Goal: Transaction & Acquisition: Book appointment/travel/reservation

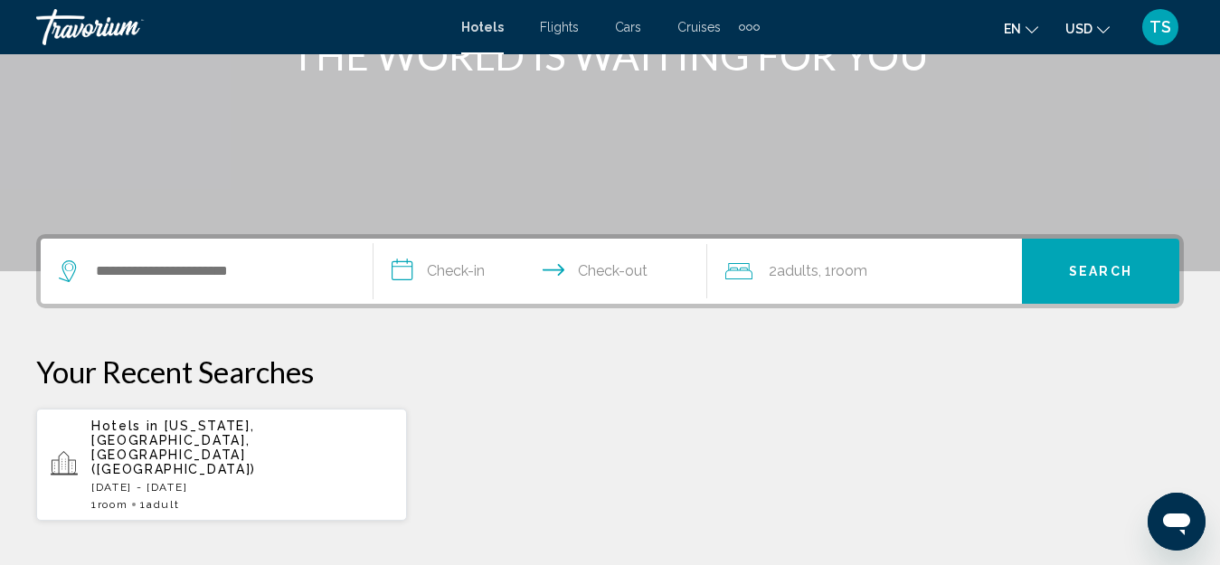
scroll to position [362, 0]
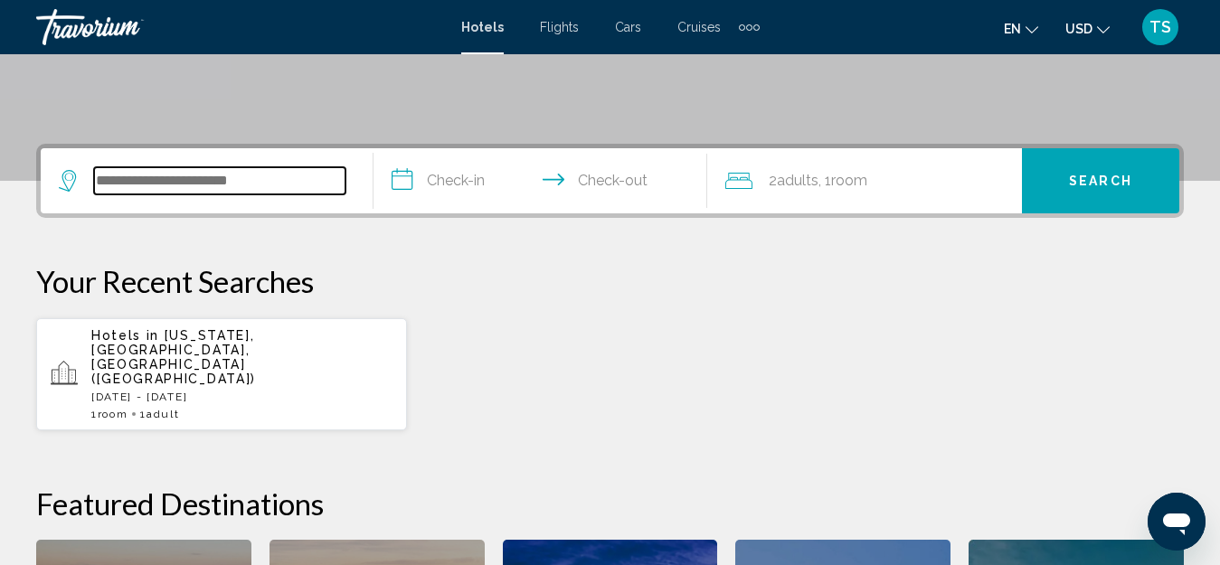
click at [166, 182] on input "Search widget" at bounding box center [219, 180] width 251 height 27
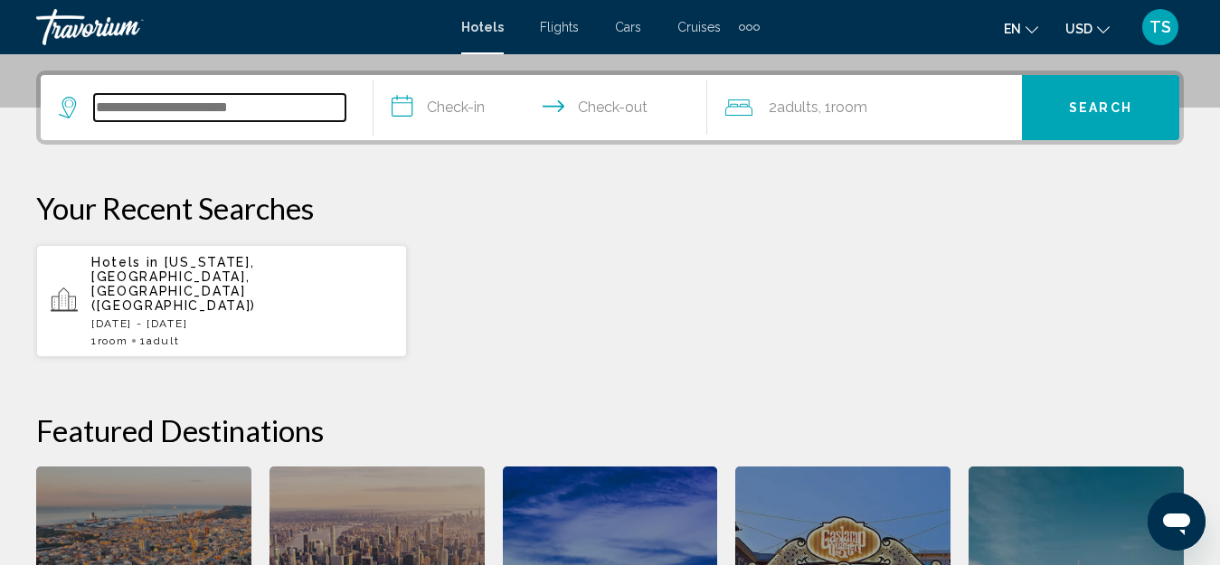
scroll to position [447, 0]
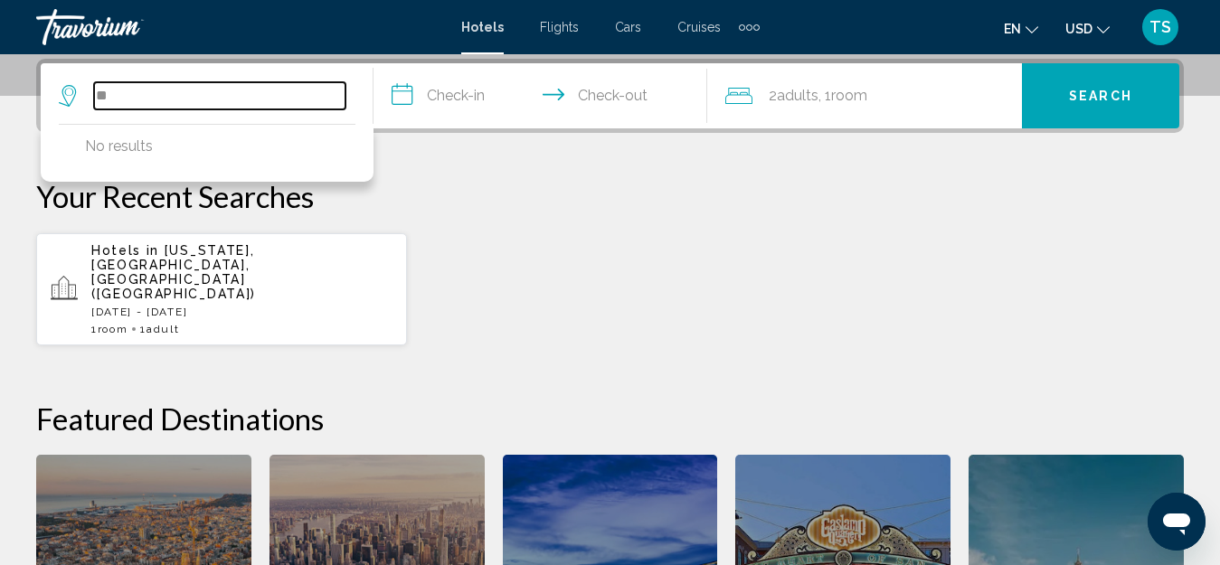
type input "*"
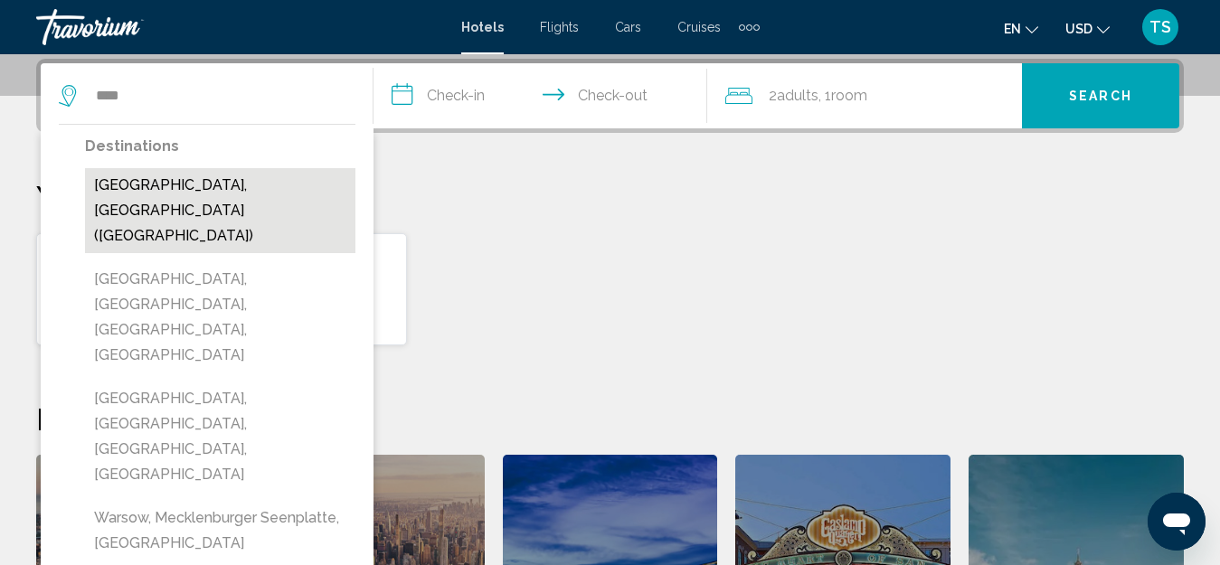
click at [146, 188] on button "[GEOGRAPHIC_DATA], [GEOGRAPHIC_DATA] ([GEOGRAPHIC_DATA])" at bounding box center [220, 210] width 270 height 85
type input "**********"
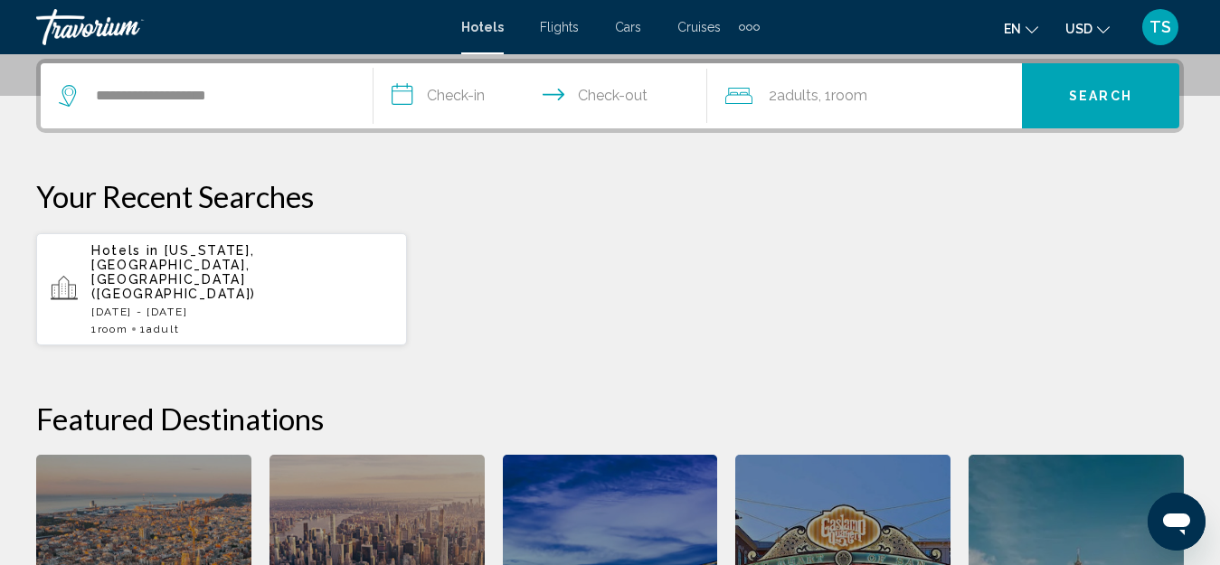
click at [460, 108] on input "**********" at bounding box center [544, 98] width 340 height 71
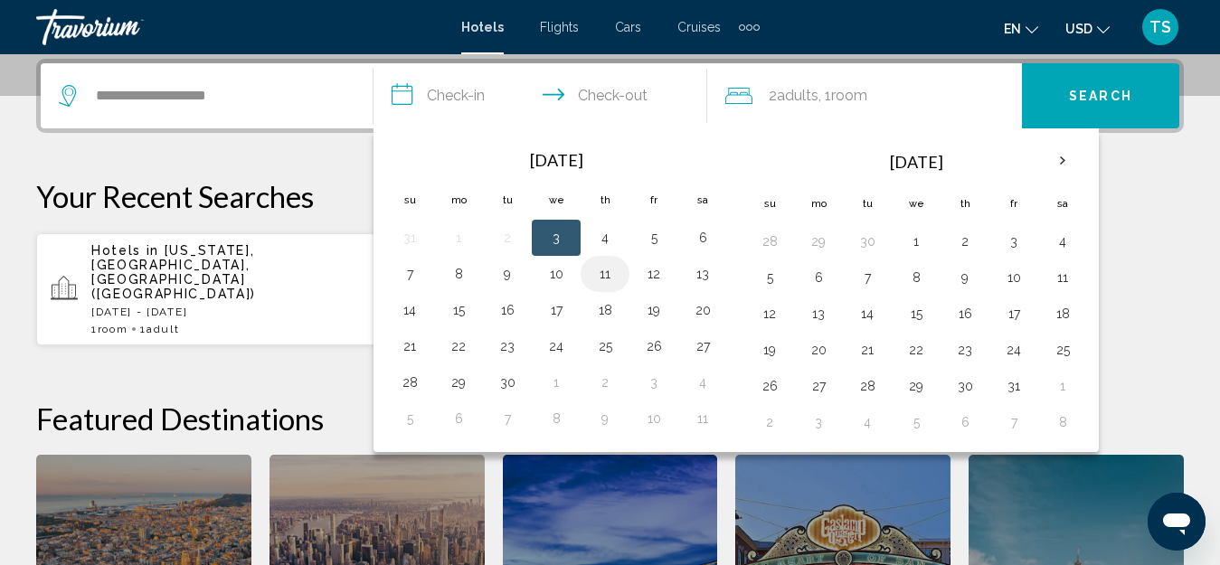
click at [602, 280] on button "11" at bounding box center [605, 273] width 29 height 25
click at [652, 275] on button "12" at bounding box center [654, 273] width 29 height 25
type input "**********"
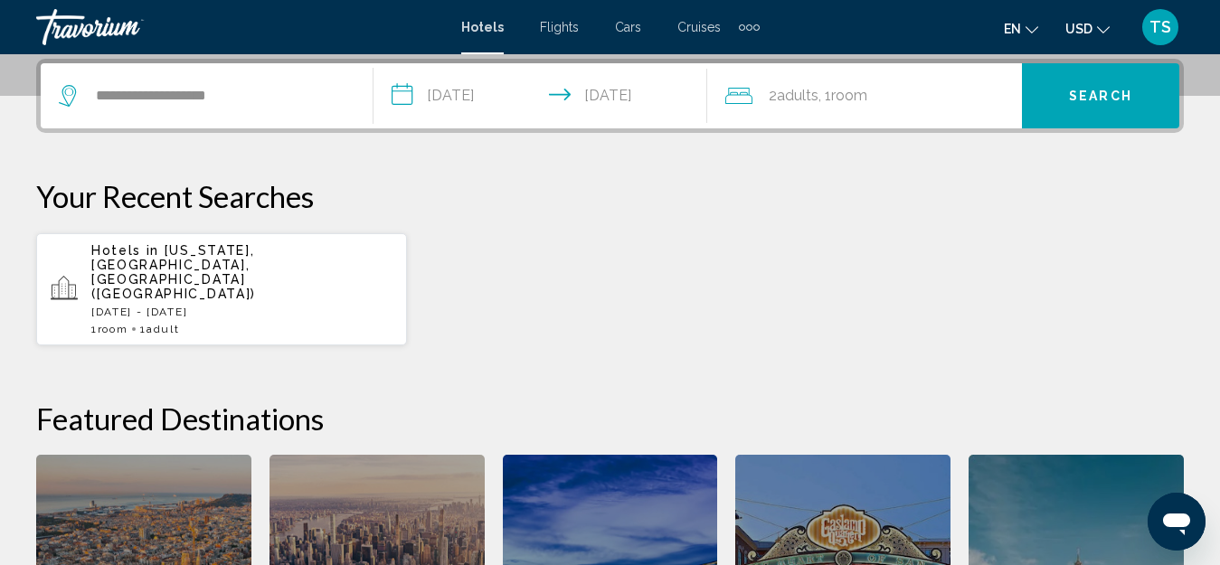
click at [848, 102] on span "Room" at bounding box center [849, 95] width 36 height 17
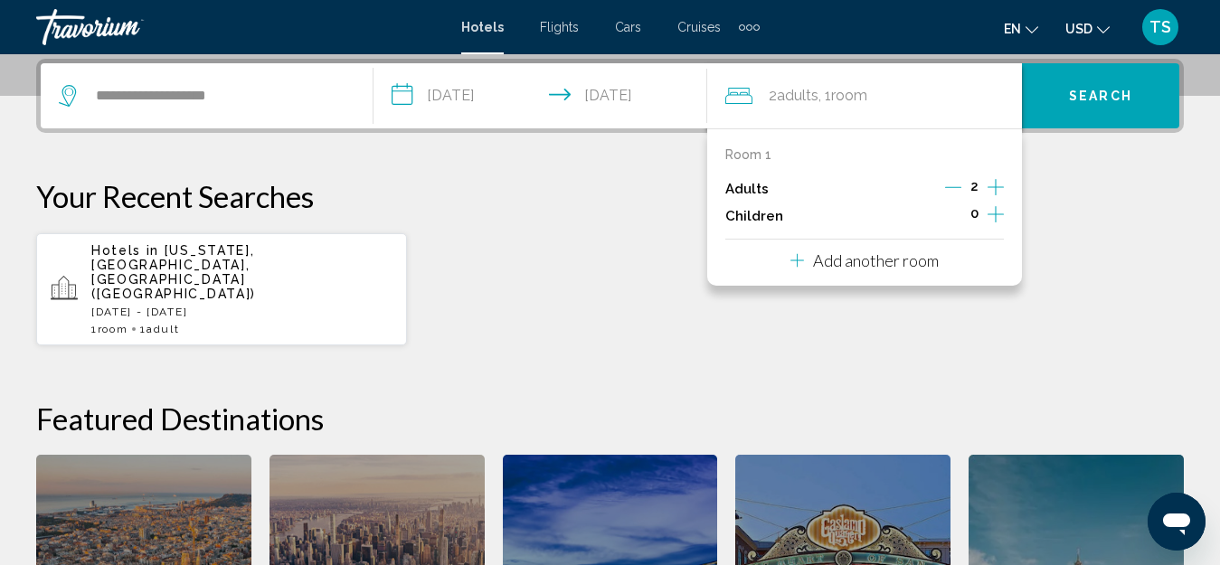
click at [955, 189] on icon "Decrement adults" at bounding box center [953, 187] width 16 height 16
click at [1079, 177] on div "**********" at bounding box center [610, 402] width 1220 height 686
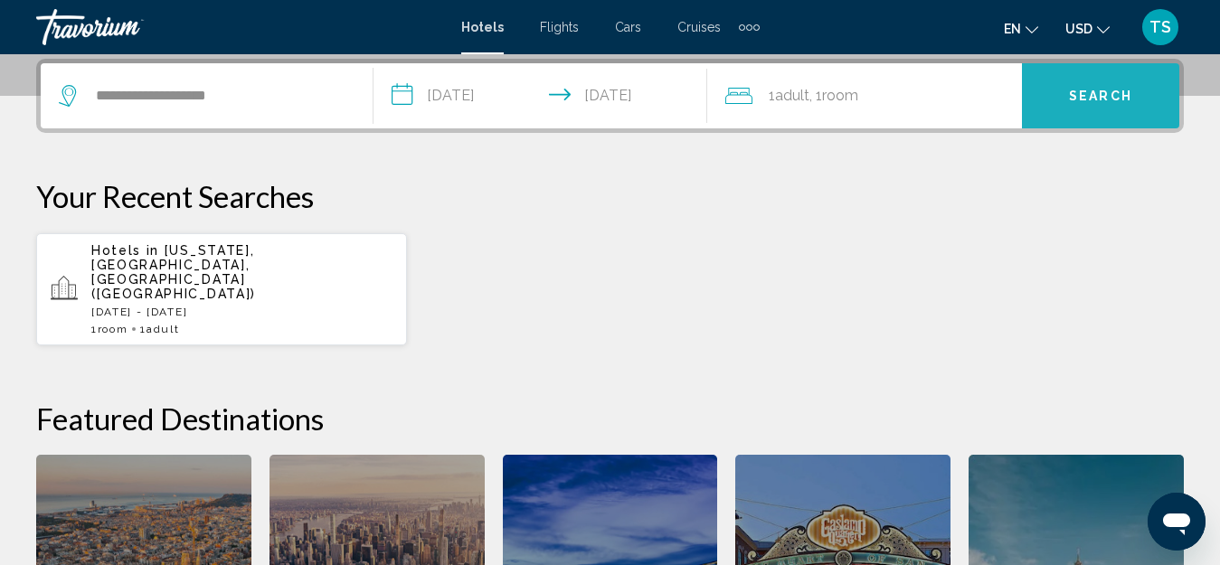
click at [1103, 90] on span "Search" at bounding box center [1100, 97] width 63 height 14
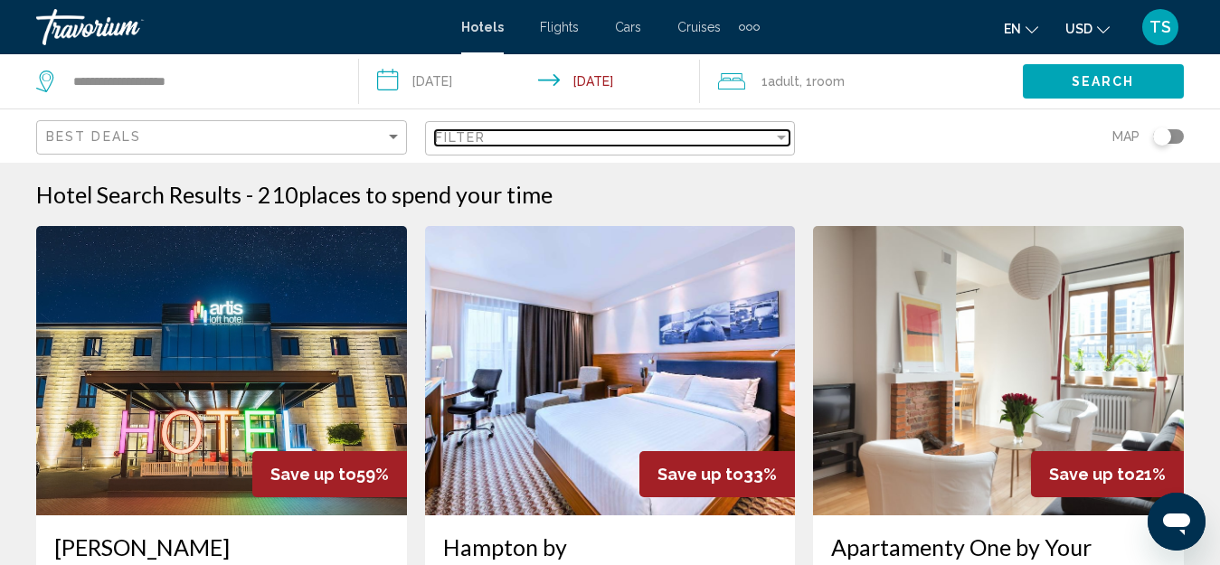
click at [776, 134] on div "Filter" at bounding box center [781, 137] width 16 height 14
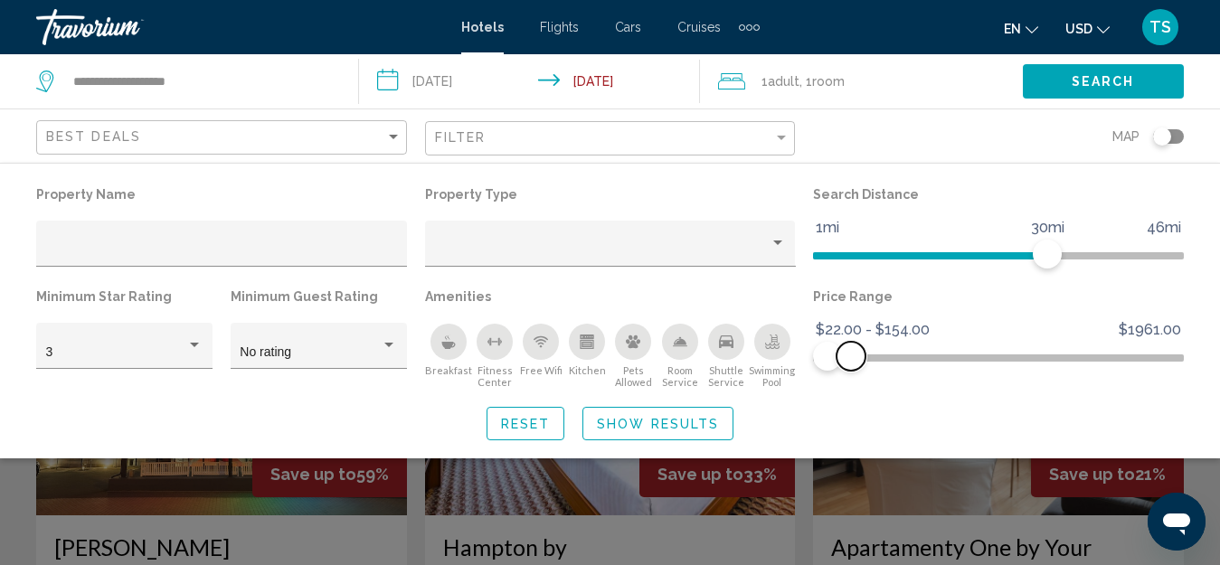
drag, startPoint x: 1172, startPoint y: 361, endPoint x: 847, endPoint y: 401, distance: 328.1
click at [849, 399] on div "Property Name Property Type Search Distance 1mi 46mi 30mi Minimum Star Rating 3…" at bounding box center [610, 311] width 1220 height 259
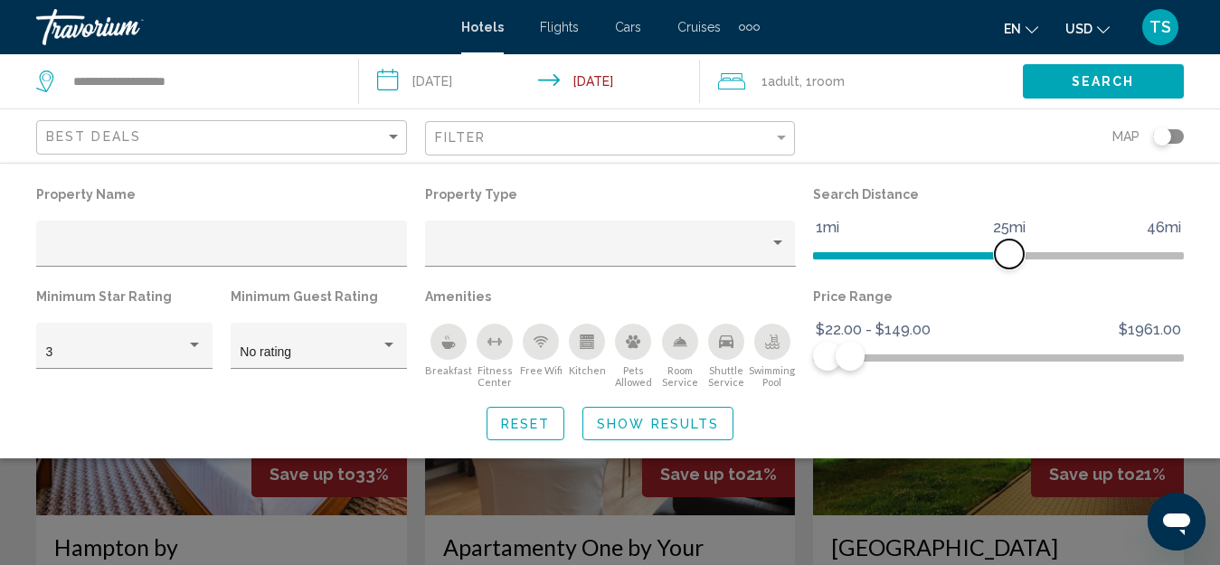
drag, startPoint x: 1048, startPoint y: 254, endPoint x: 1007, endPoint y: 261, distance: 42.1
click at [1007, 261] on span "Hotel Filters" at bounding box center [1009, 254] width 29 height 29
click at [670, 418] on span "Show Results" at bounding box center [658, 424] width 122 height 14
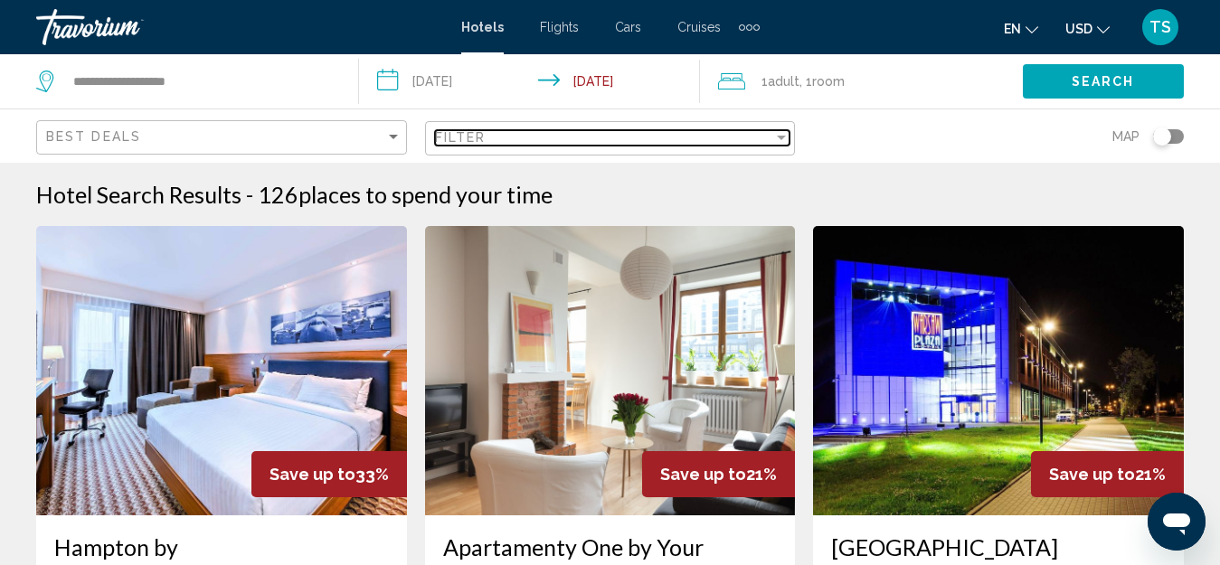
click at [538, 137] on div "Filter" at bounding box center [604, 137] width 339 height 14
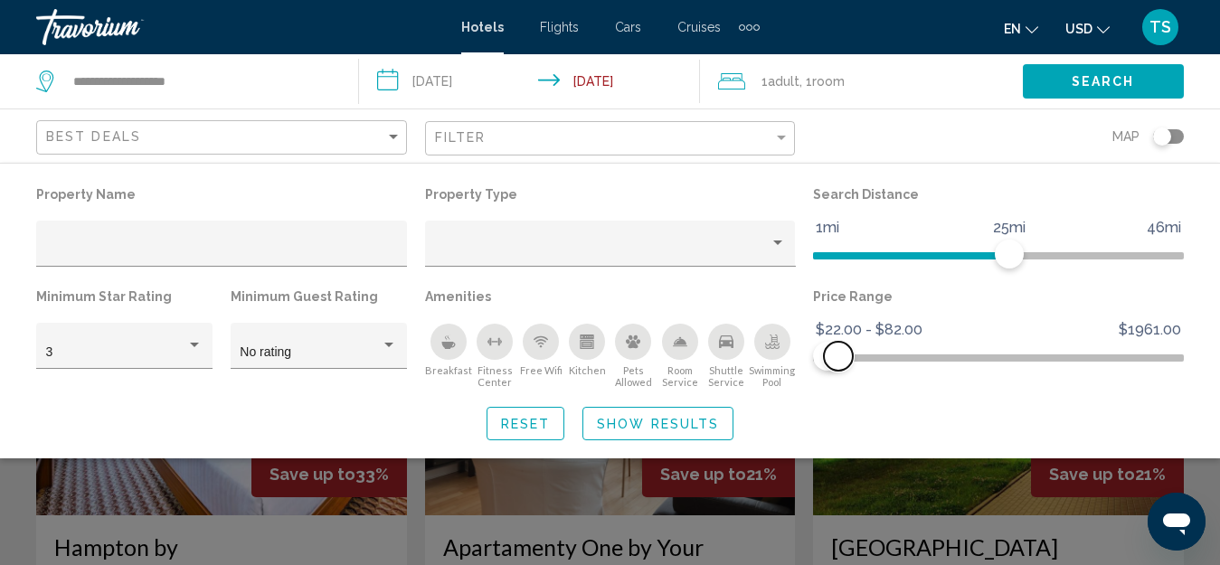
drag, startPoint x: 853, startPoint y: 360, endPoint x: 838, endPoint y: 364, distance: 15.8
click at [839, 364] on span "Hotel Filters" at bounding box center [838, 356] width 29 height 29
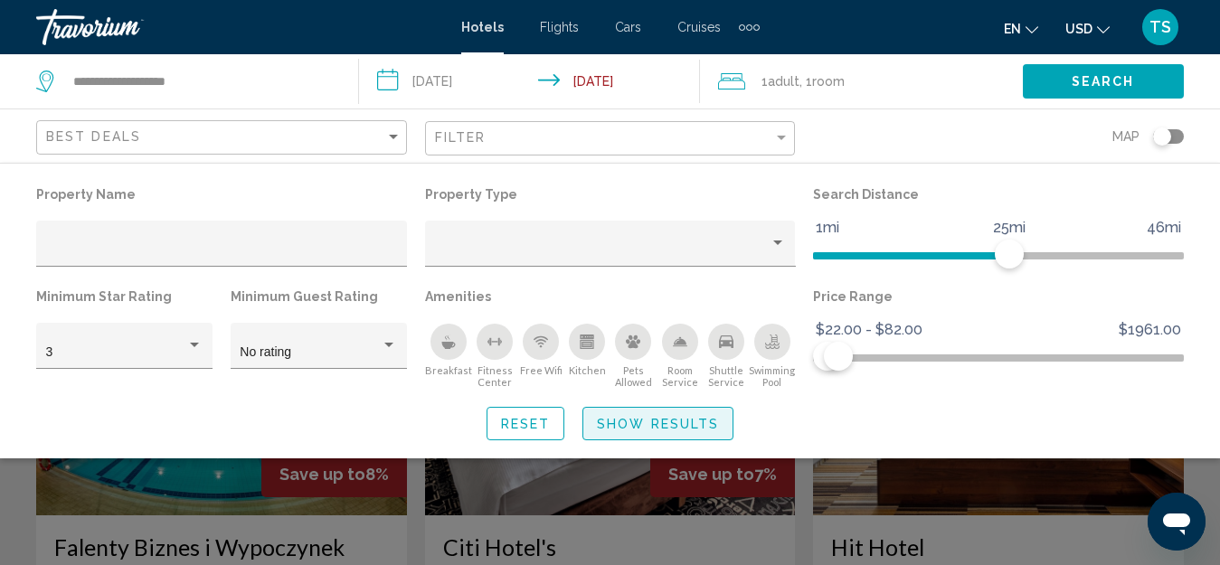
click at [671, 419] on span "Show Results" at bounding box center [658, 424] width 122 height 14
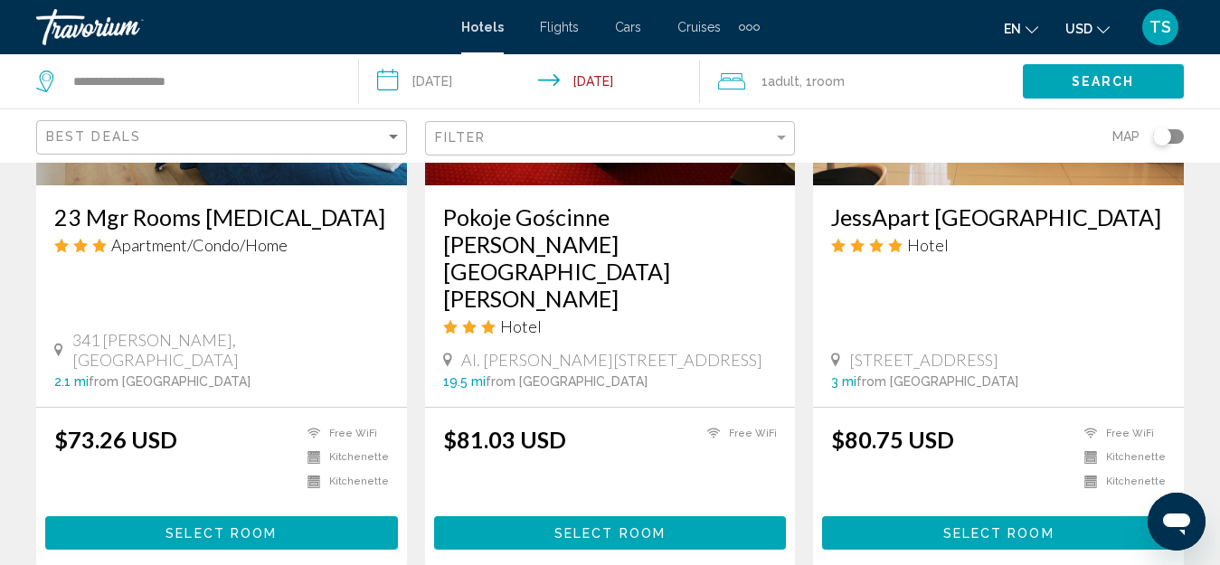
scroll to position [2352, 0]
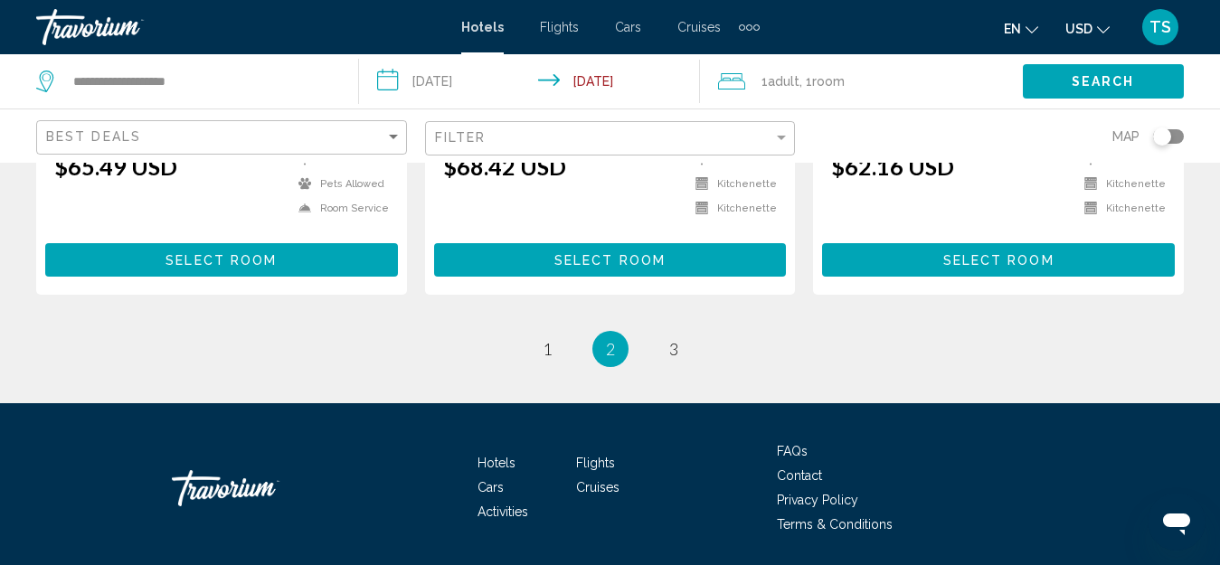
scroll to position [2582, 0]
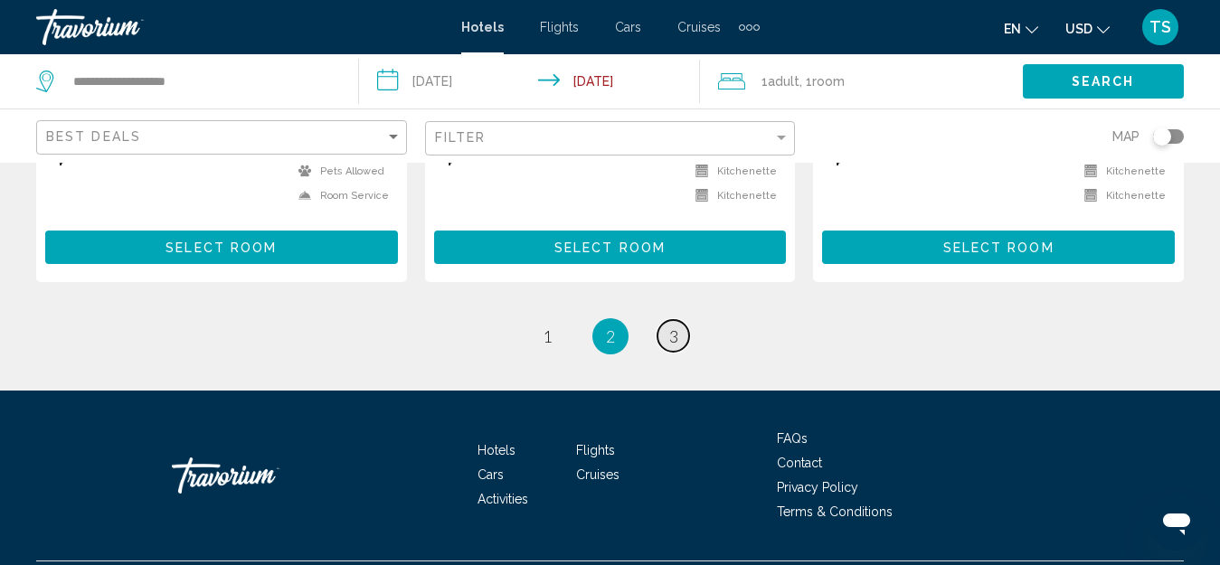
click at [672, 327] on span "3" at bounding box center [673, 337] width 9 height 20
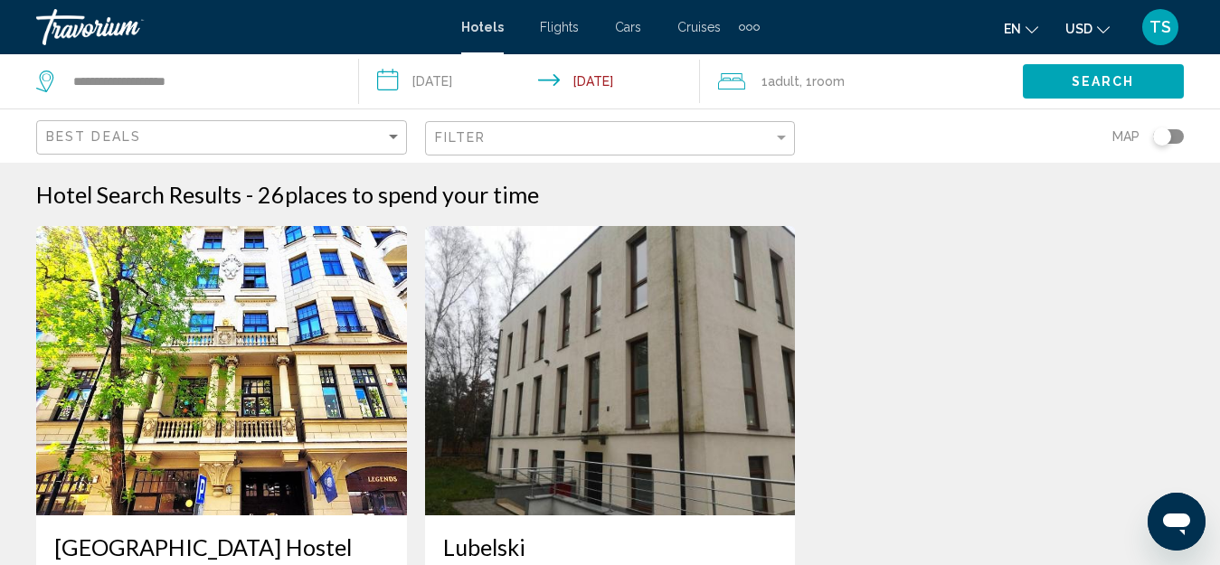
click at [658, 388] on img "Main content" at bounding box center [610, 370] width 371 height 289
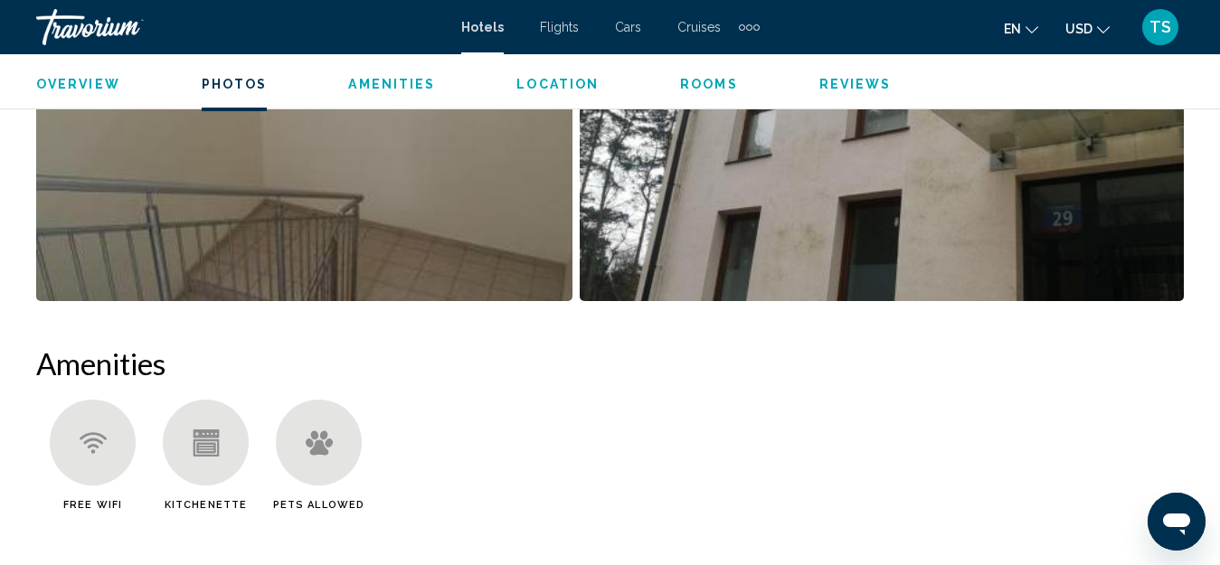
scroll to position [1015, 0]
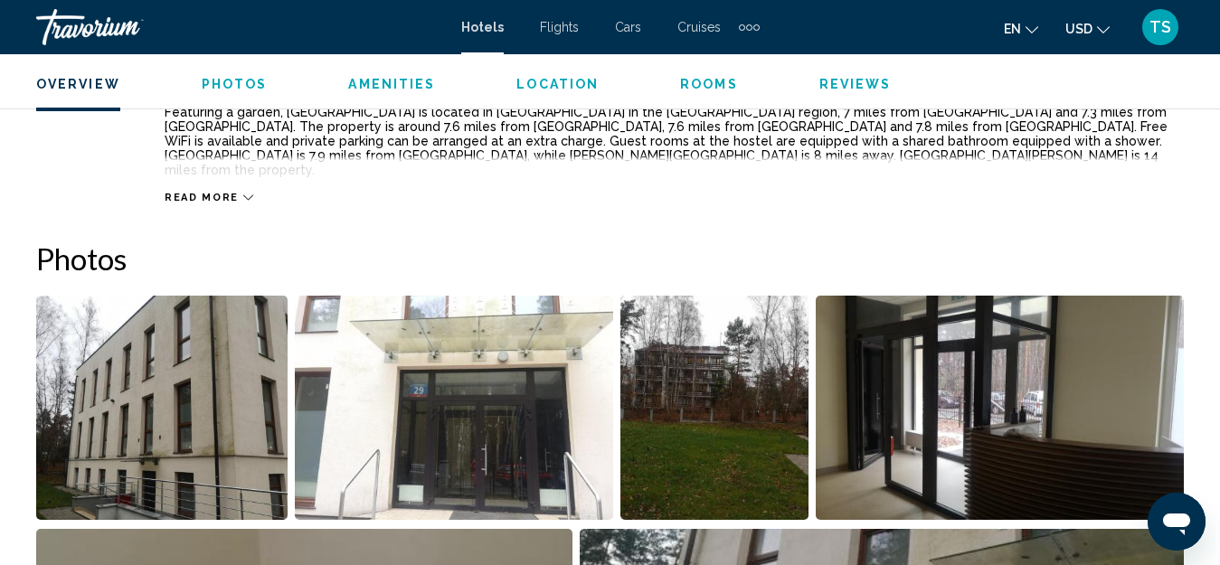
click at [111, 403] on img "Open full-screen image slider" at bounding box center [161, 408] width 251 height 224
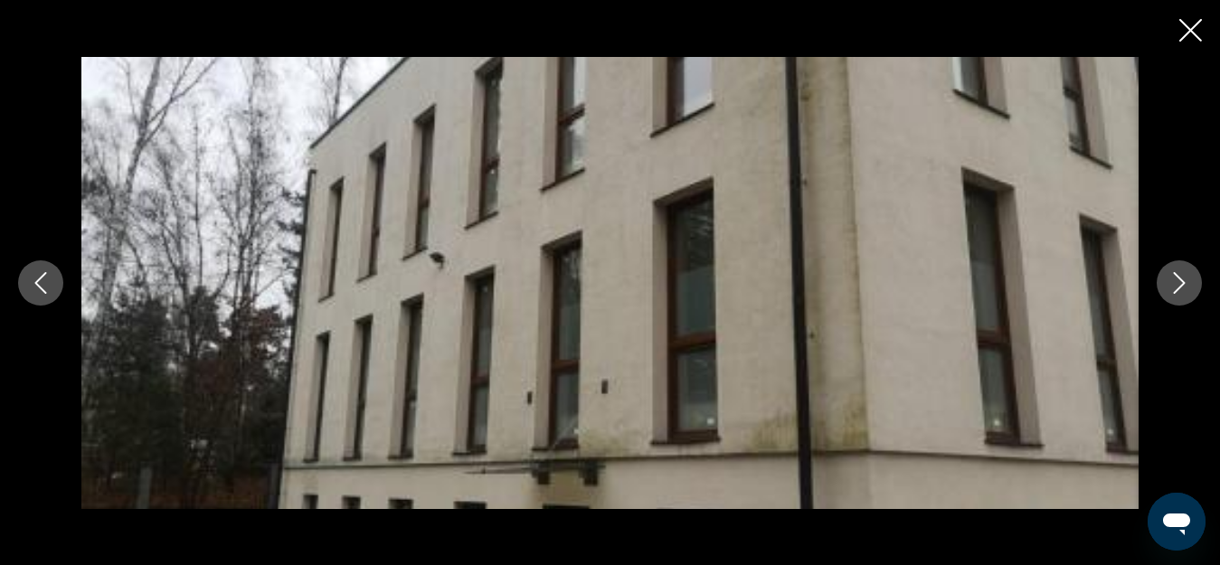
click at [1176, 283] on icon "Next image" at bounding box center [1180, 283] width 22 height 22
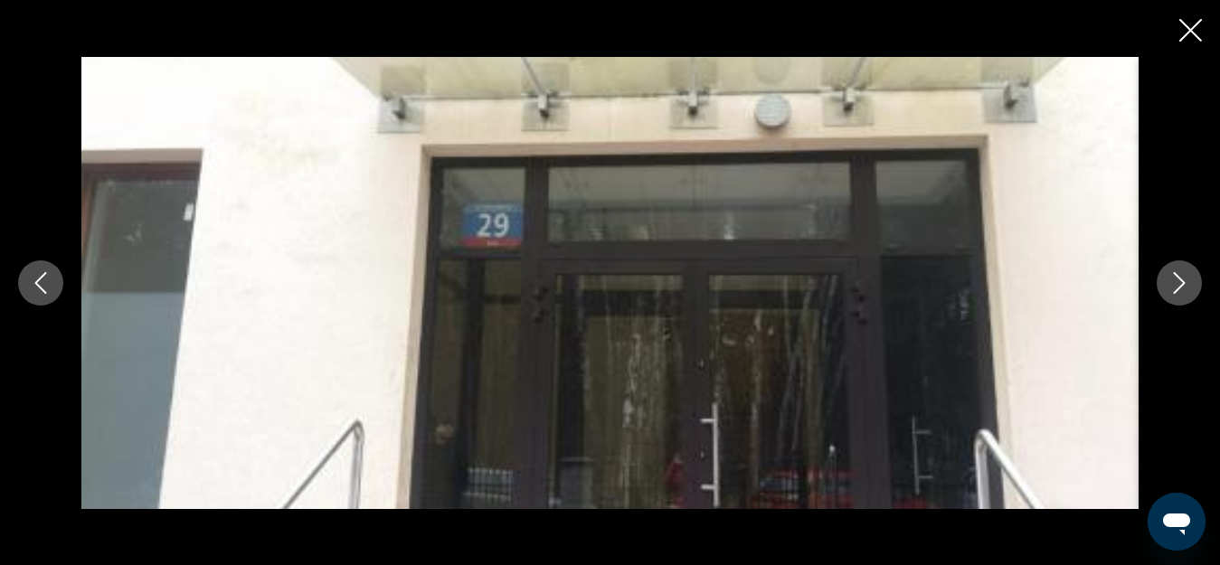
click at [1176, 283] on icon "Next image" at bounding box center [1180, 283] width 22 height 22
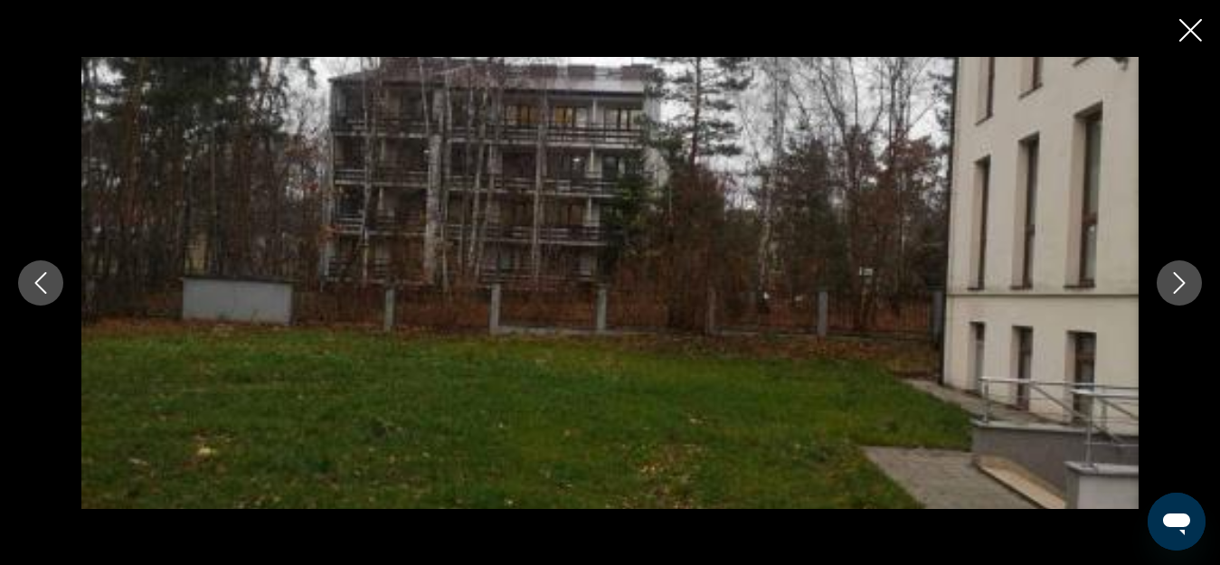
click at [1177, 285] on icon "Next image" at bounding box center [1180, 283] width 22 height 22
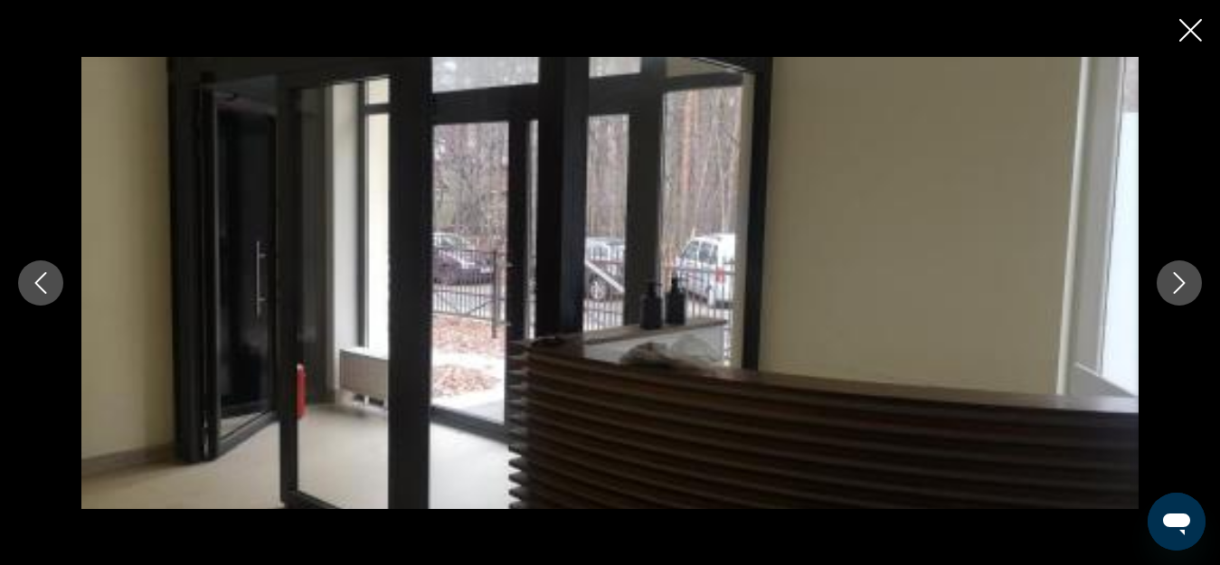
click at [1177, 286] on icon "Next image" at bounding box center [1180, 283] width 22 height 22
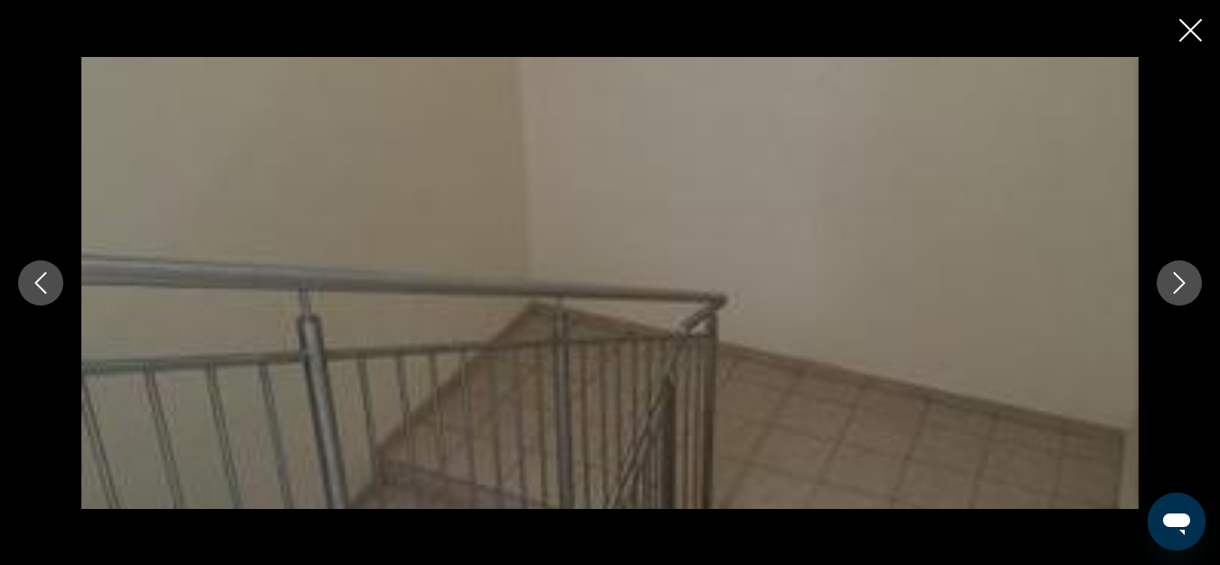
click at [1177, 286] on icon "Next image" at bounding box center [1180, 283] width 22 height 22
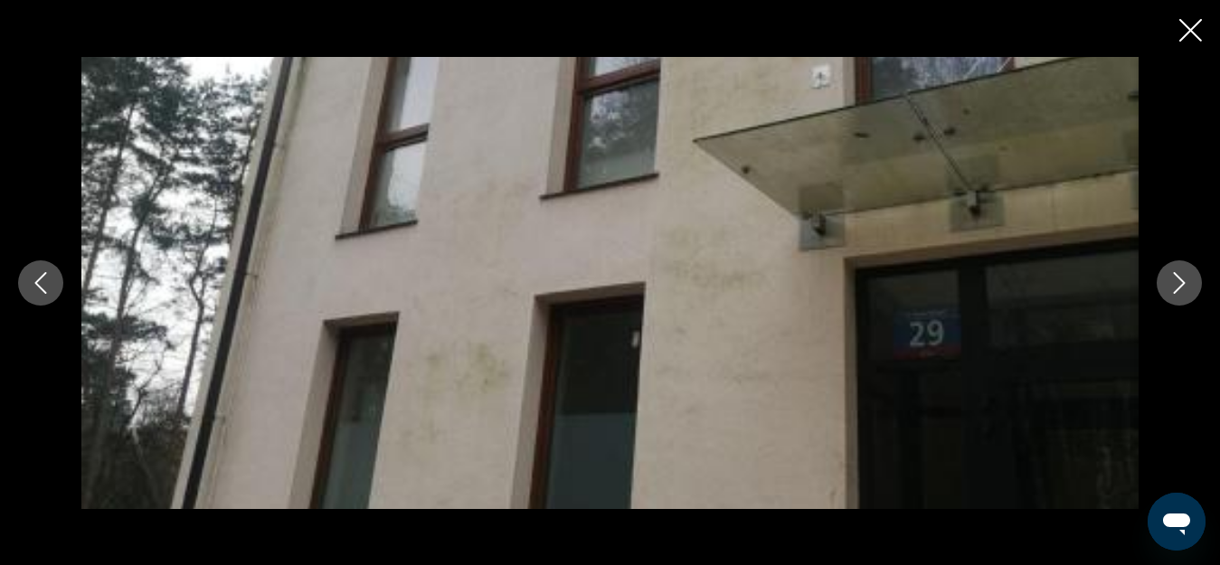
click at [1177, 286] on icon "Next image" at bounding box center [1180, 283] width 22 height 22
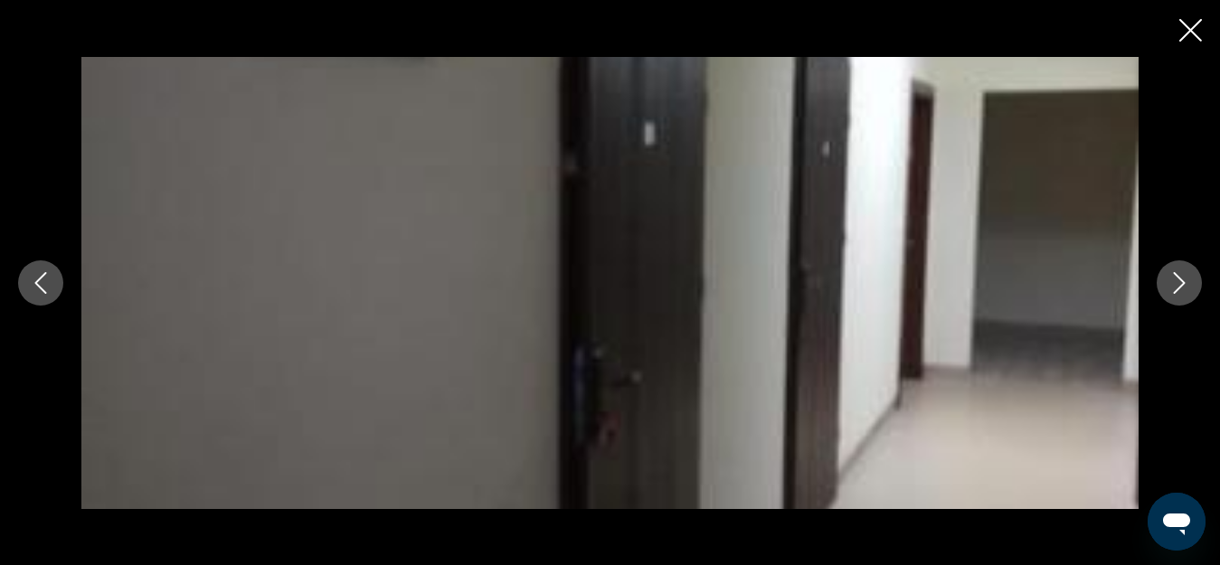
click at [1177, 286] on icon "Next image" at bounding box center [1180, 283] width 22 height 22
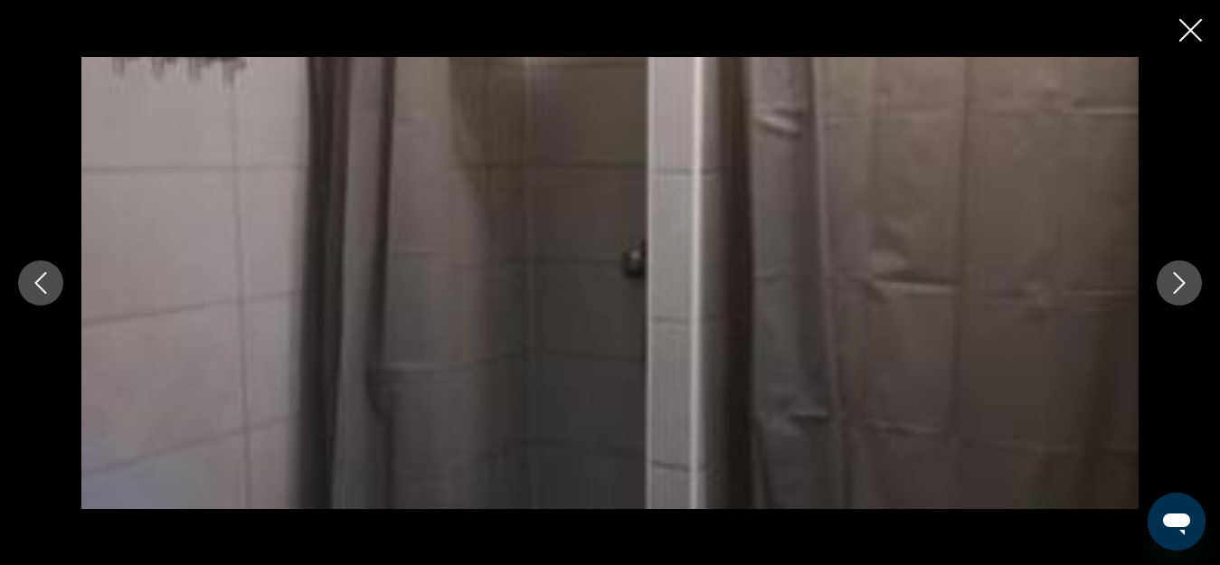
click at [1177, 286] on icon "Next image" at bounding box center [1180, 283] width 22 height 22
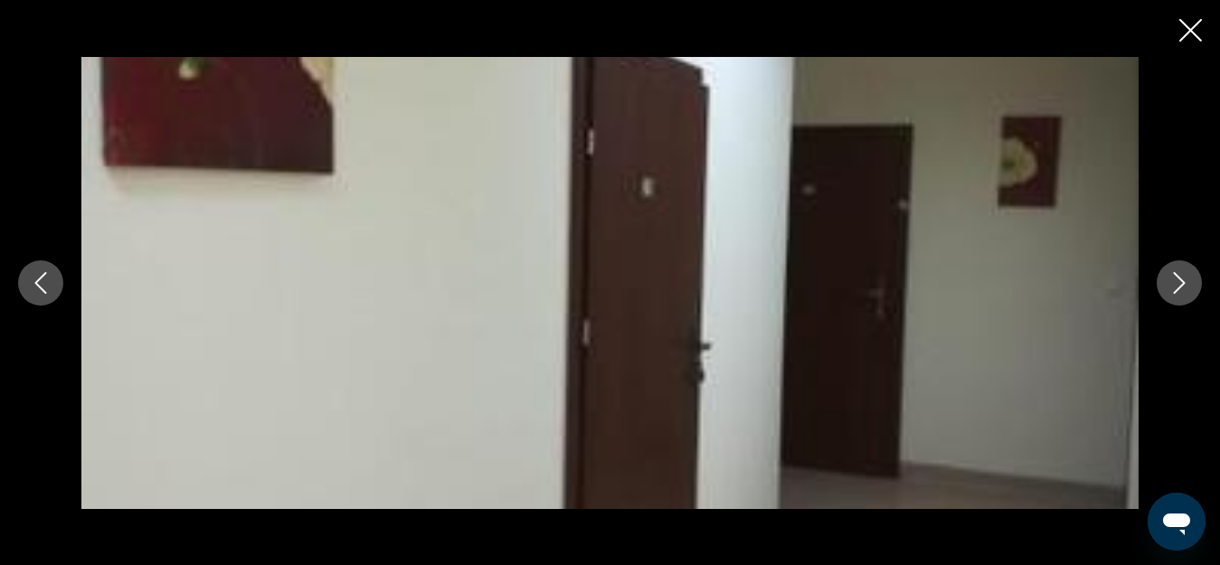
click at [1177, 286] on icon "Next image" at bounding box center [1180, 283] width 22 height 22
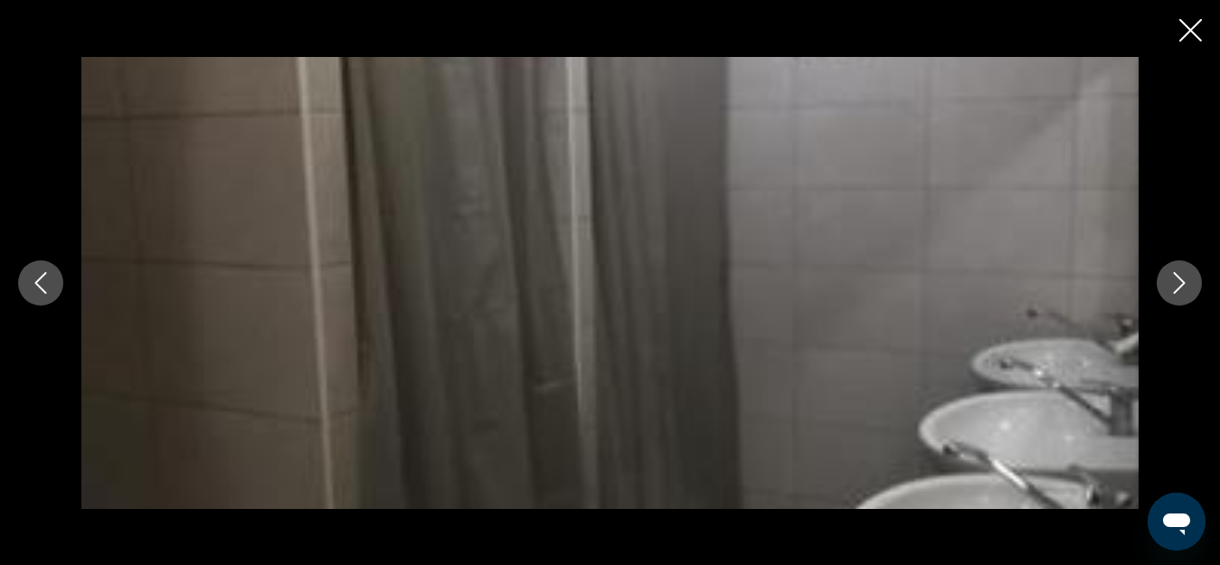
click at [1177, 286] on icon "Next image" at bounding box center [1180, 283] width 22 height 22
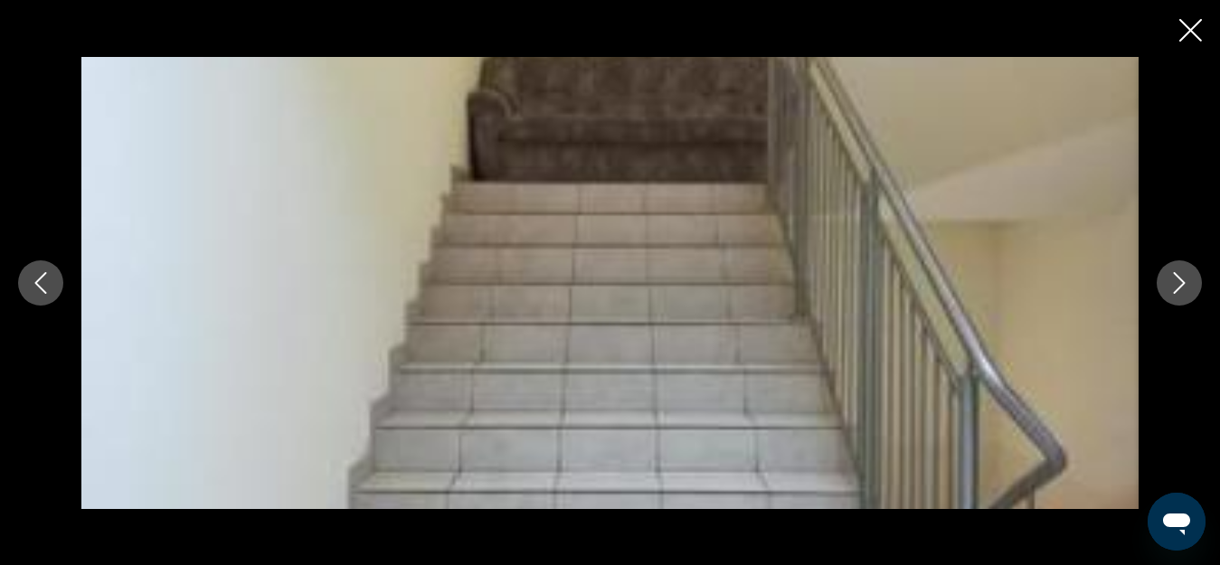
click at [1177, 286] on icon "Next image" at bounding box center [1180, 283] width 22 height 22
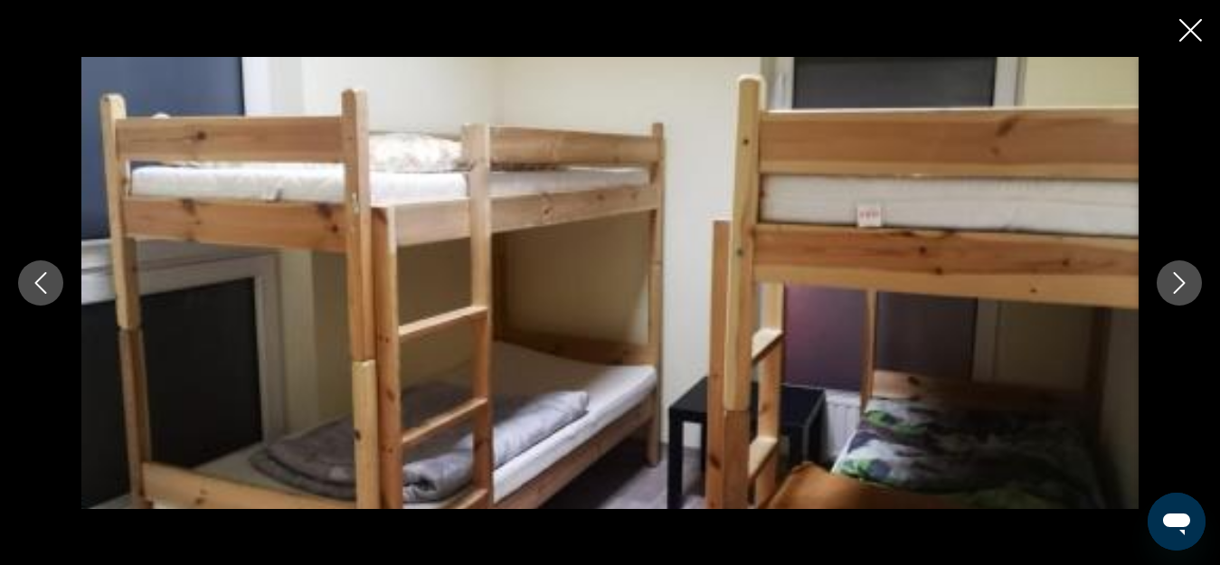
click at [1177, 286] on icon "Next image" at bounding box center [1180, 283] width 22 height 22
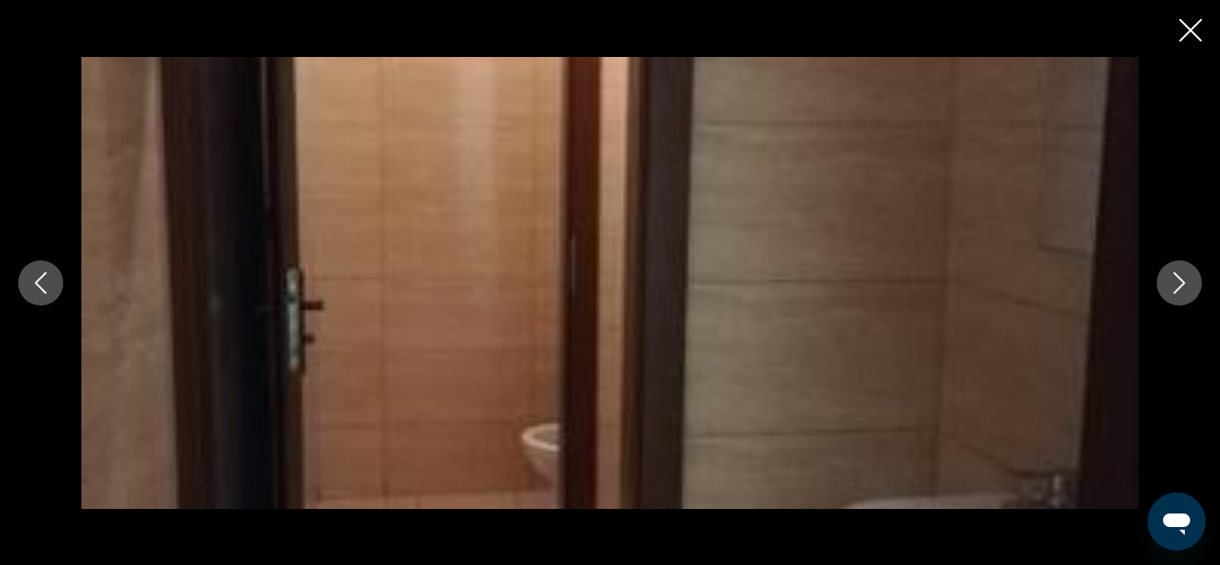
click at [1177, 286] on icon "Next image" at bounding box center [1180, 283] width 22 height 22
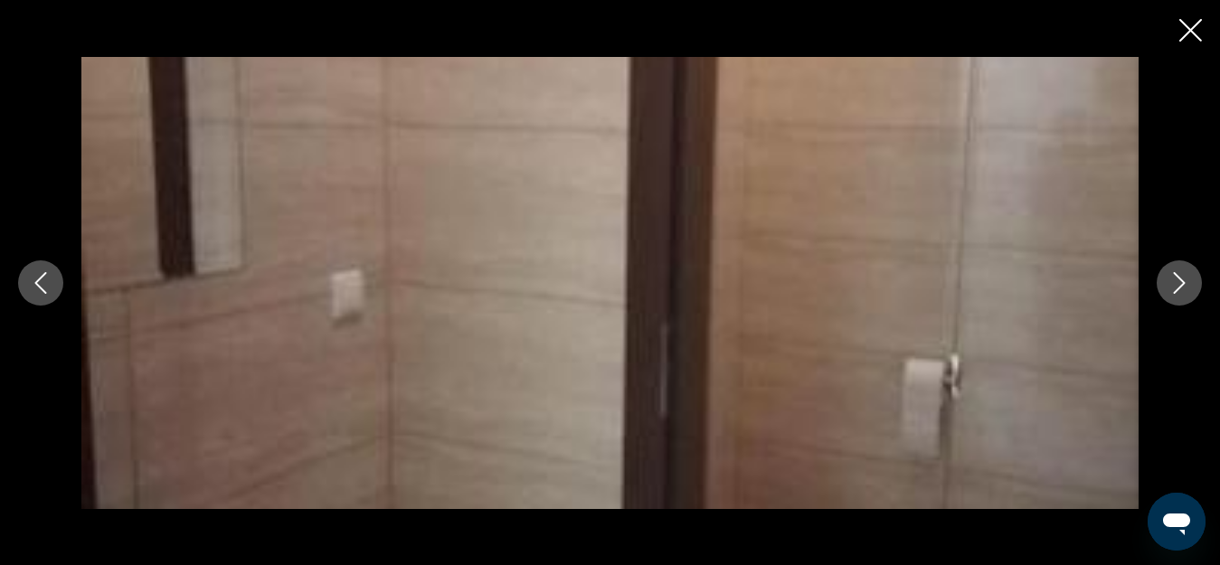
click at [1177, 286] on icon "Next image" at bounding box center [1180, 283] width 22 height 22
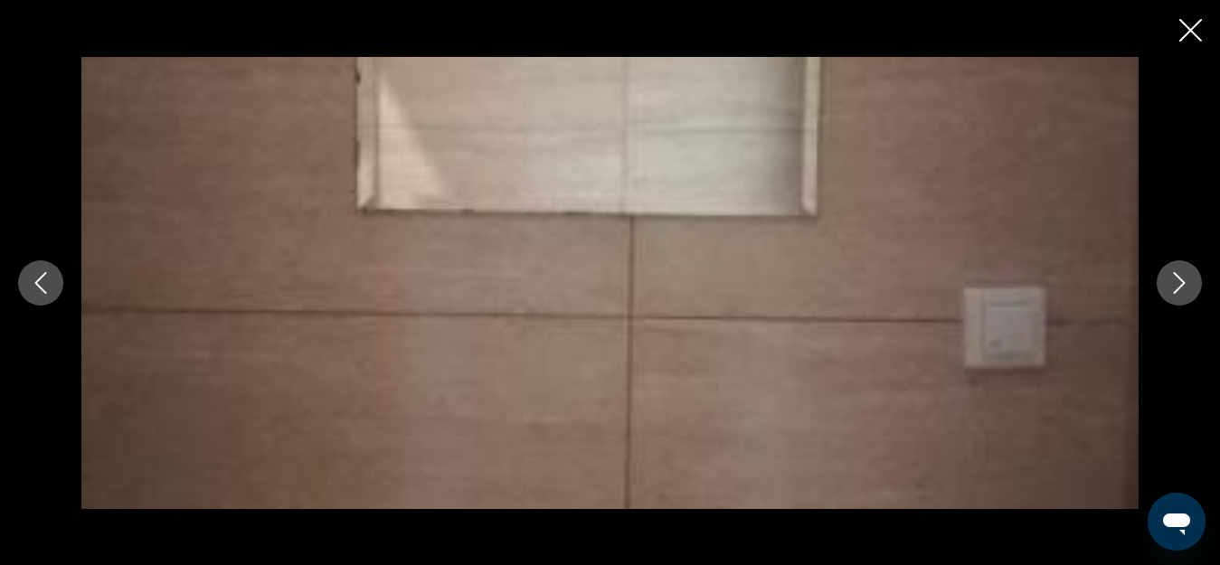
click at [1176, 284] on icon "Next image" at bounding box center [1180, 283] width 22 height 22
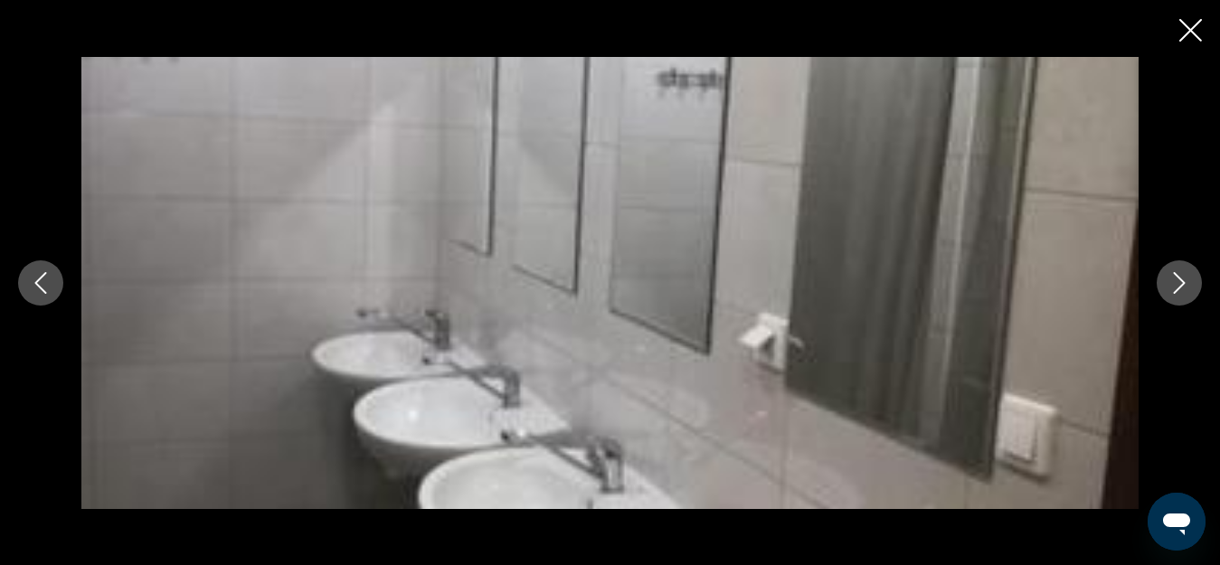
click at [1187, 277] on icon "Next image" at bounding box center [1180, 283] width 22 height 22
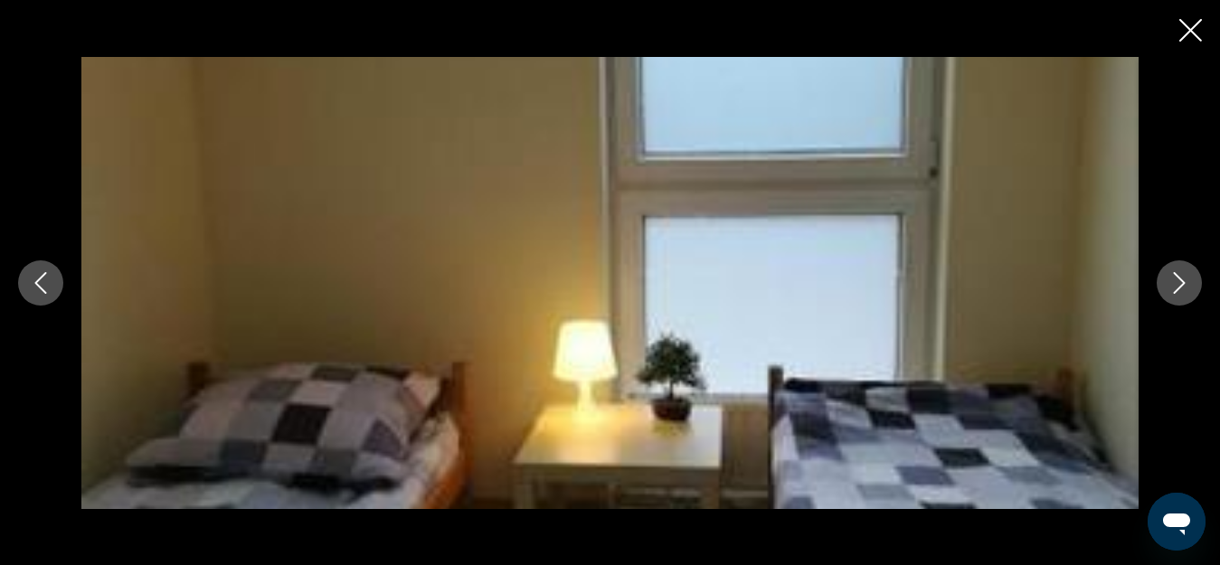
click at [1171, 277] on icon "Next image" at bounding box center [1180, 283] width 22 height 22
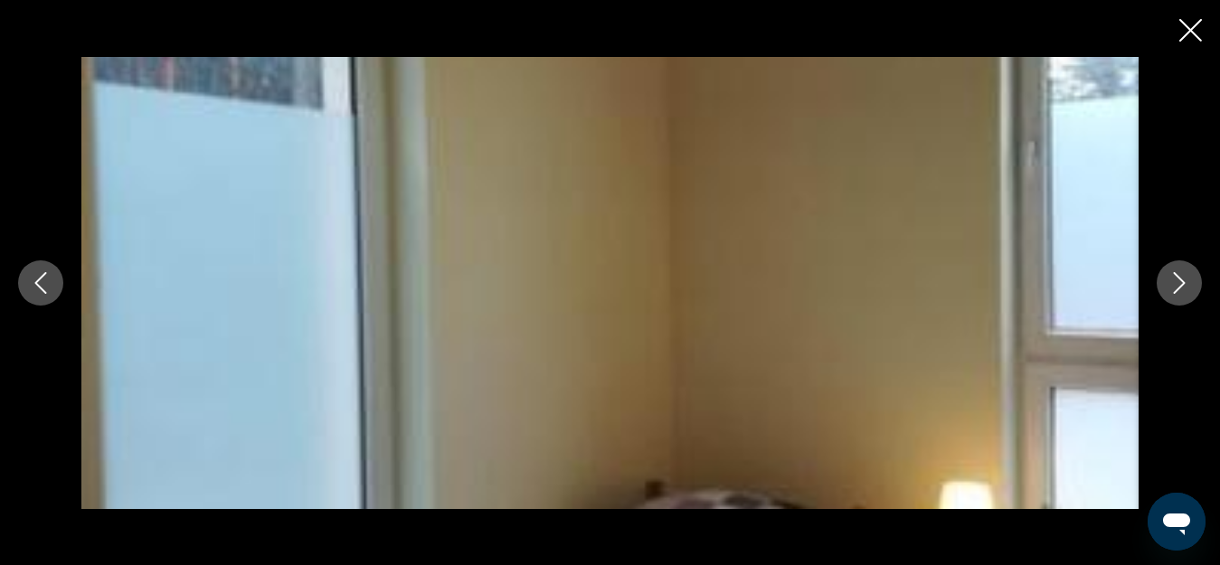
click at [1172, 282] on icon "Next image" at bounding box center [1180, 283] width 22 height 22
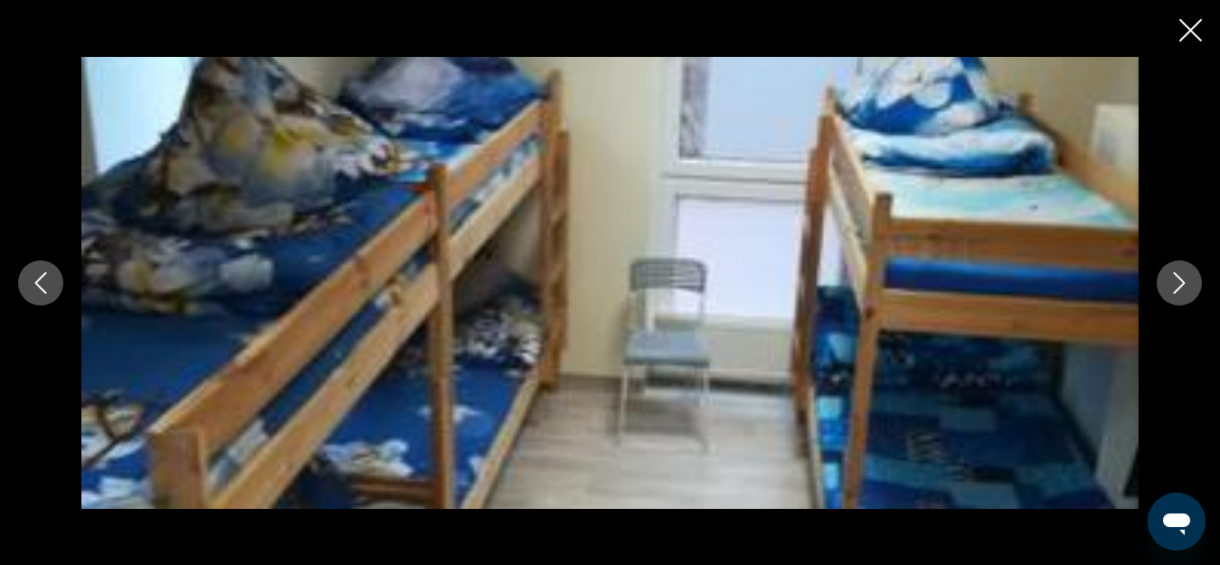
click at [1172, 282] on icon "Next image" at bounding box center [1180, 283] width 22 height 22
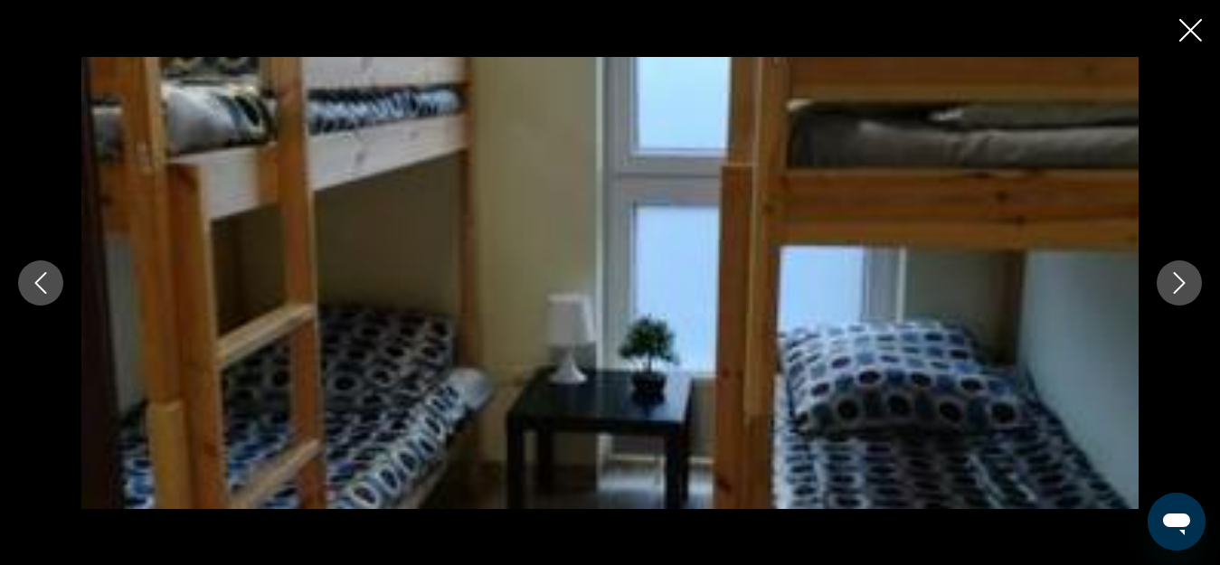
click at [1172, 282] on icon "Next image" at bounding box center [1180, 283] width 22 height 22
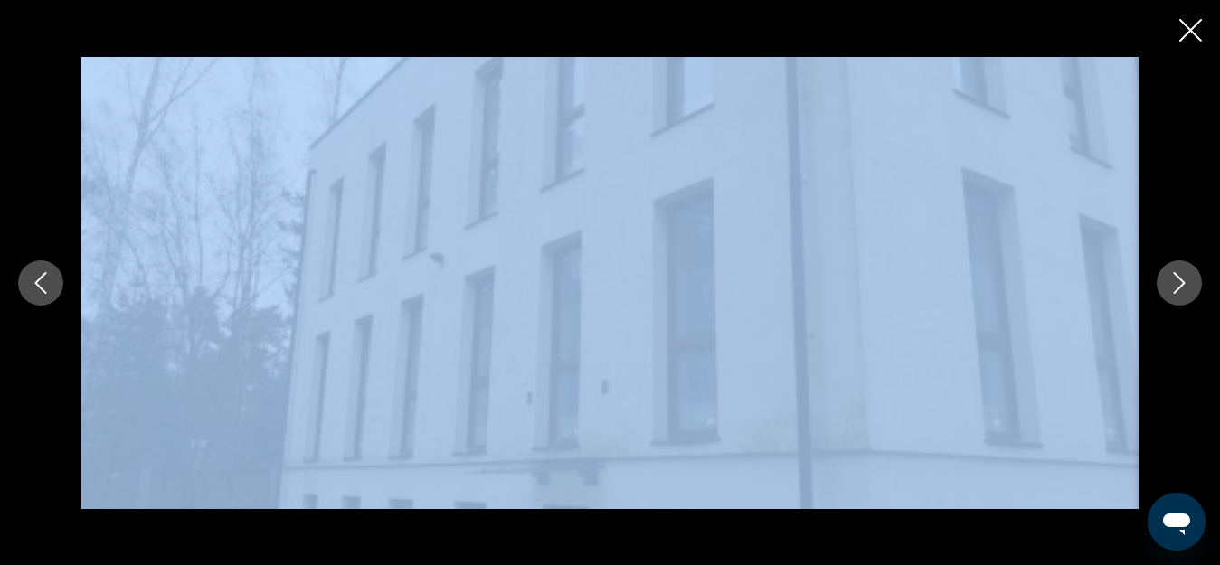
click at [1180, 38] on div "Main content" at bounding box center [610, 282] width 1220 height 565
click at [1192, 34] on icon "Close slideshow" at bounding box center [1191, 30] width 23 height 23
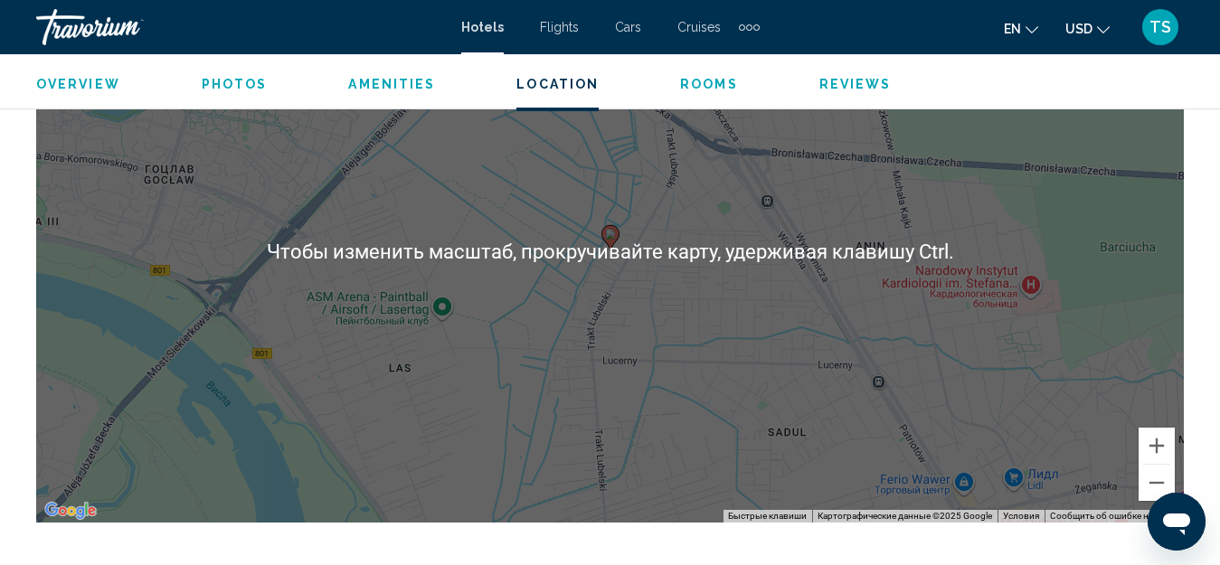
scroll to position [2100, 0]
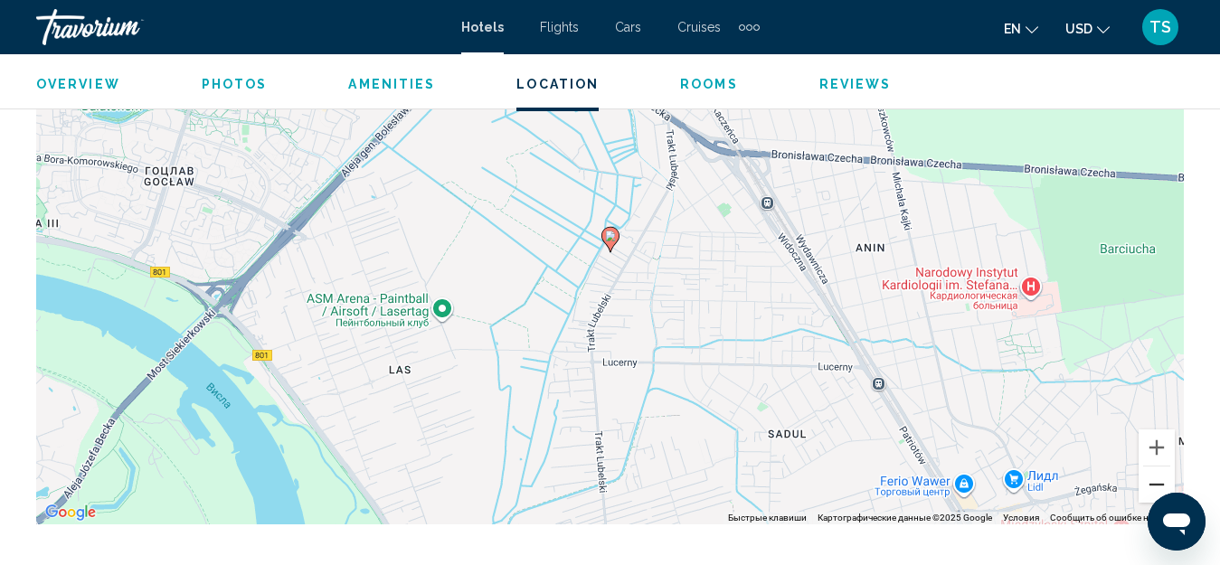
click at [1158, 473] on button "Уменьшить" at bounding box center [1157, 485] width 36 height 36
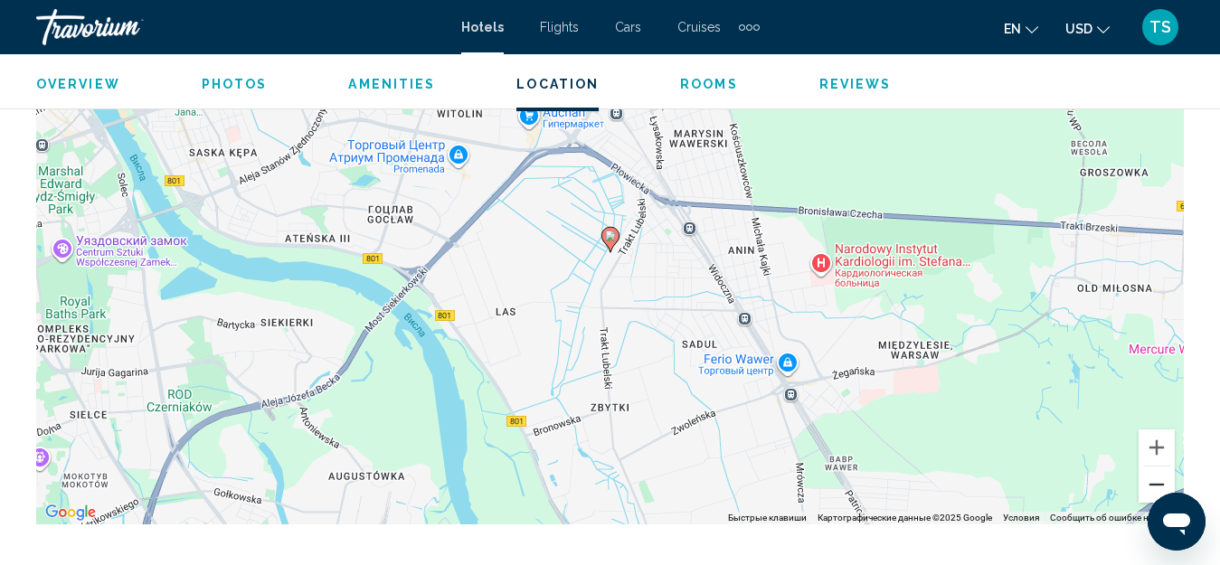
click at [1158, 473] on button "Уменьшить" at bounding box center [1157, 485] width 36 height 36
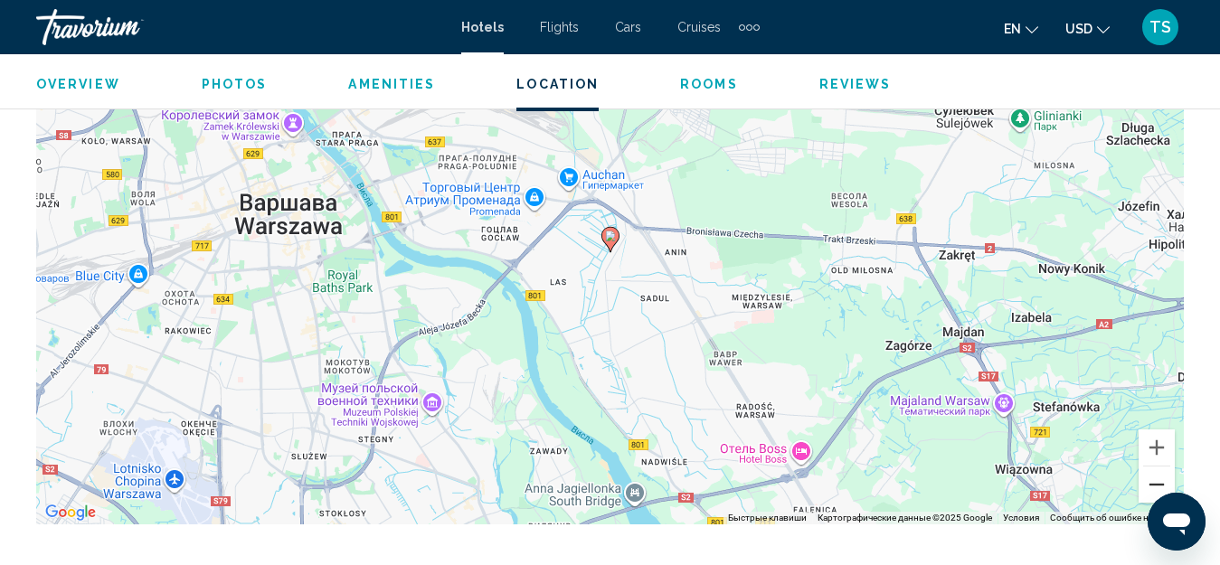
click at [1158, 473] on button "Уменьшить" at bounding box center [1157, 485] width 36 height 36
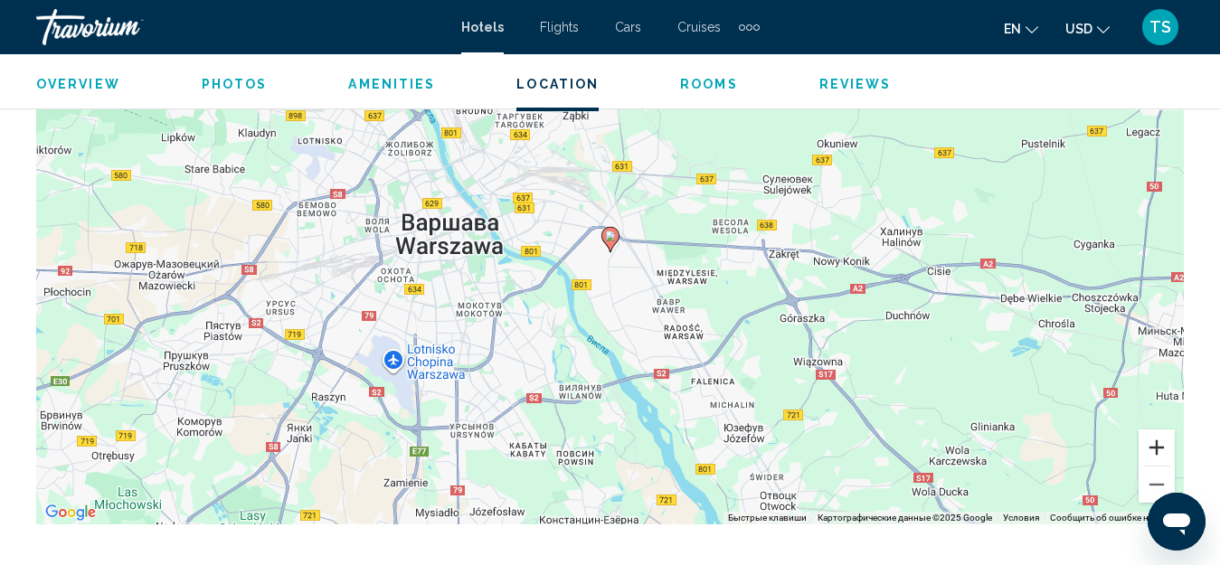
click at [1150, 436] on button "Увеличить" at bounding box center [1157, 448] width 36 height 36
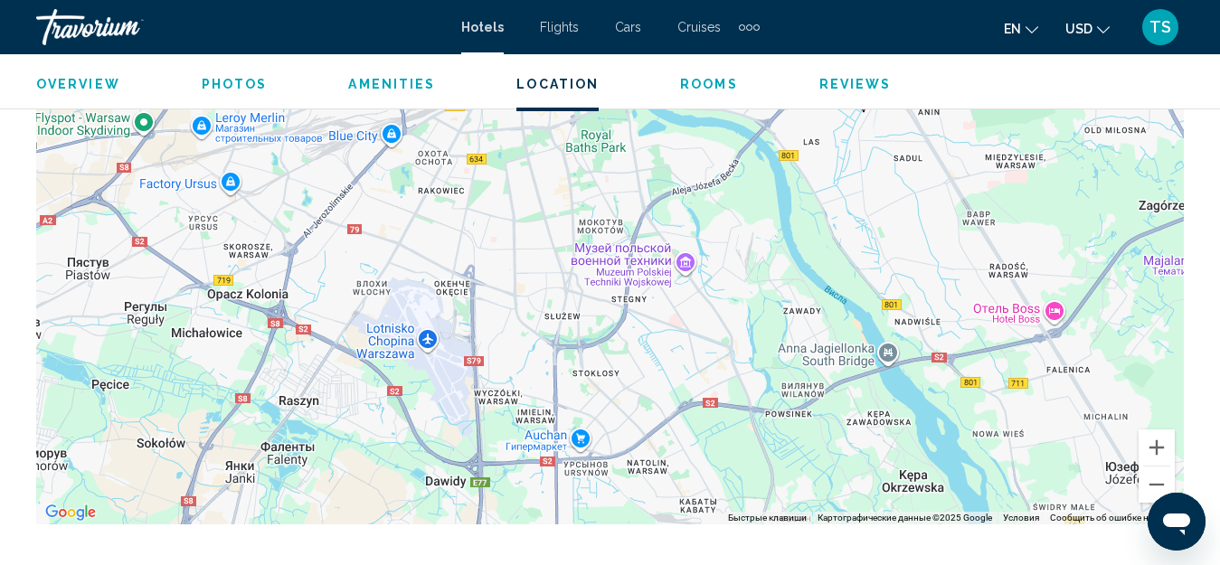
drag, startPoint x: 330, startPoint y: 431, endPoint x: 583, endPoint y: 291, distance: 289.5
click at [583, 291] on div "Чтобы активировать перетаскивание с помощью клавиатуры, нажмите Alt + Ввод. Пос…" at bounding box center [610, 253] width 1148 height 543
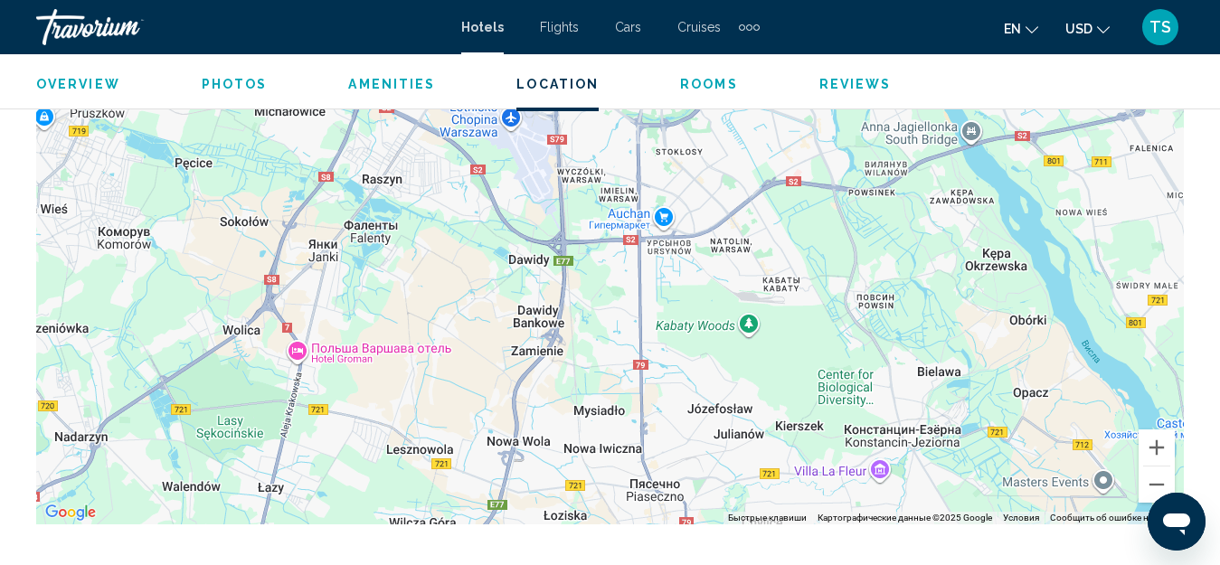
drag, startPoint x: 415, startPoint y: 428, endPoint x: 494, endPoint y: 212, distance: 230.1
click at [498, 207] on div "Чтобы активировать перетаскивание с помощью клавиатуры, нажмите Alt + Ввод. Пос…" at bounding box center [610, 253] width 1148 height 543
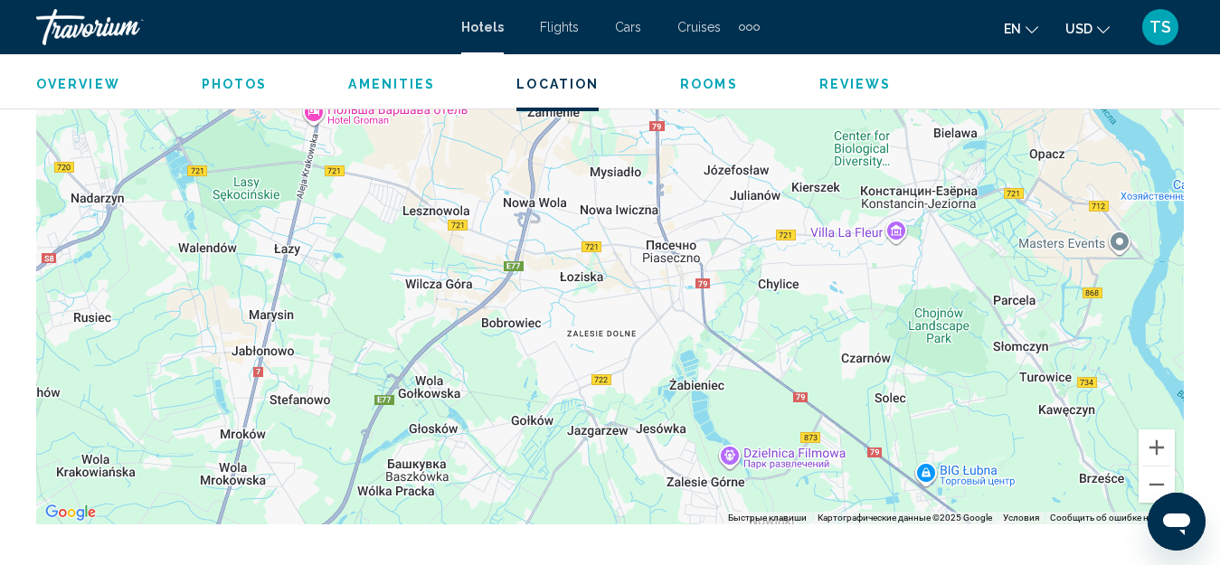
drag, startPoint x: 460, startPoint y: 382, endPoint x: 476, endPoint y: 142, distance: 240.2
click at [478, 140] on div "Чтобы активировать перетаскивание с помощью клавиатуры, нажмите Alt + Ввод. Пос…" at bounding box center [610, 253] width 1148 height 543
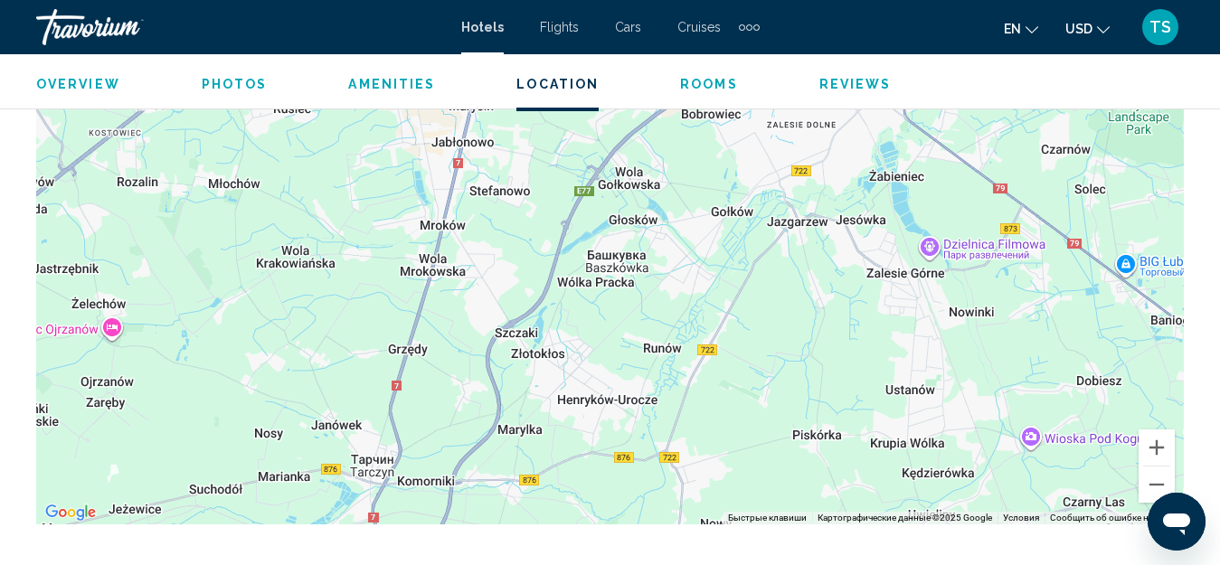
drag, startPoint x: 387, startPoint y: 348, endPoint x: 587, endPoint y: 139, distance: 289.2
click at [588, 138] on div "Main content" at bounding box center [610, 253] width 1148 height 543
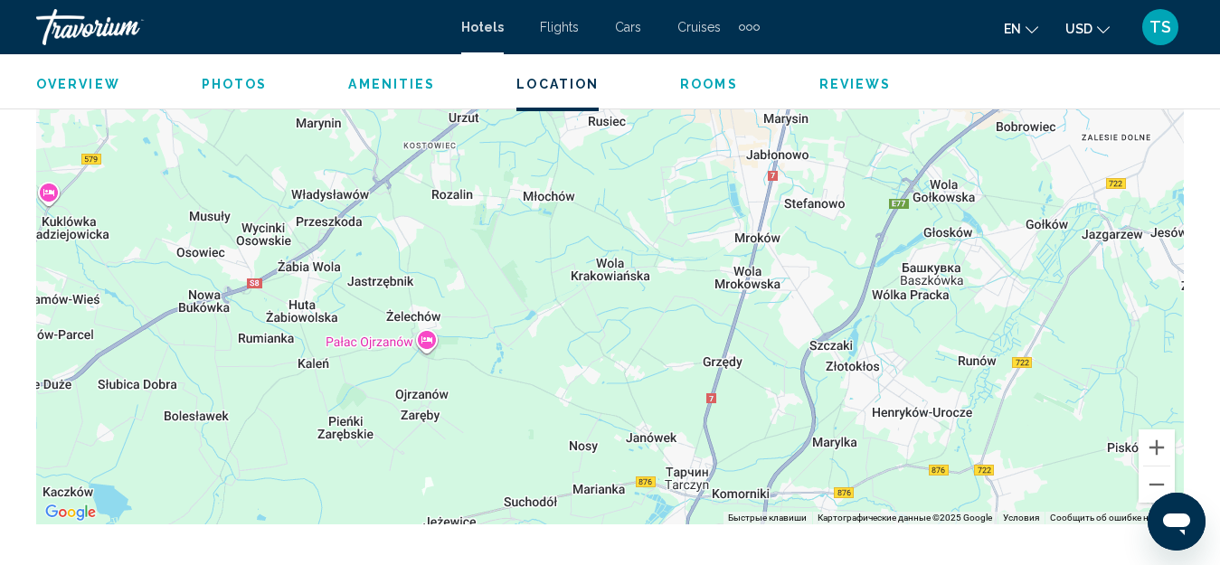
drag, startPoint x: 417, startPoint y: 343, endPoint x: 708, endPoint y: 356, distance: 291.6
click at [708, 356] on div "Main content" at bounding box center [610, 253] width 1148 height 543
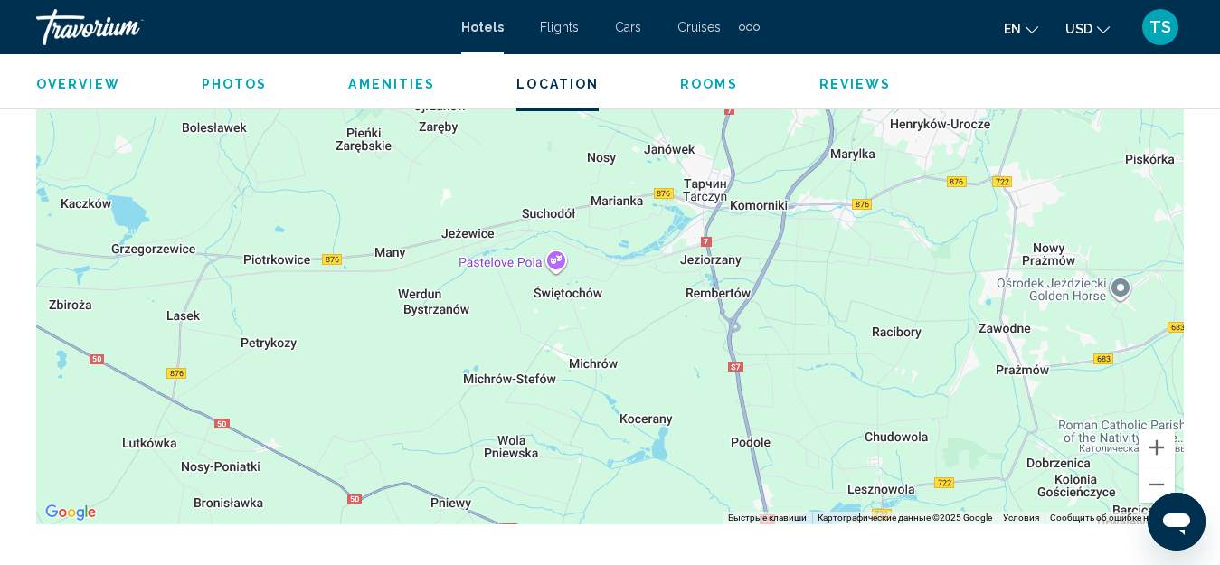
drag, startPoint x: 592, startPoint y: 291, endPoint x: 589, endPoint y: 135, distance: 156.5
click at [589, 135] on div "Main content" at bounding box center [610, 253] width 1148 height 543
click at [1154, 472] on button "Уменьшить" at bounding box center [1157, 485] width 36 height 36
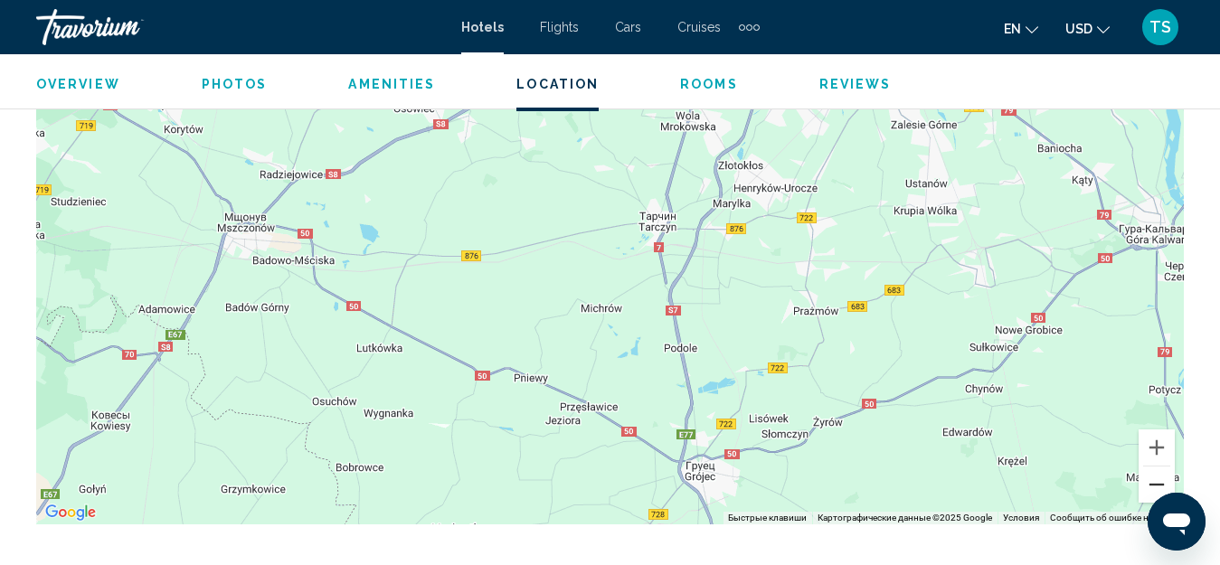
click at [1153, 470] on button "Уменьшить" at bounding box center [1157, 485] width 36 height 36
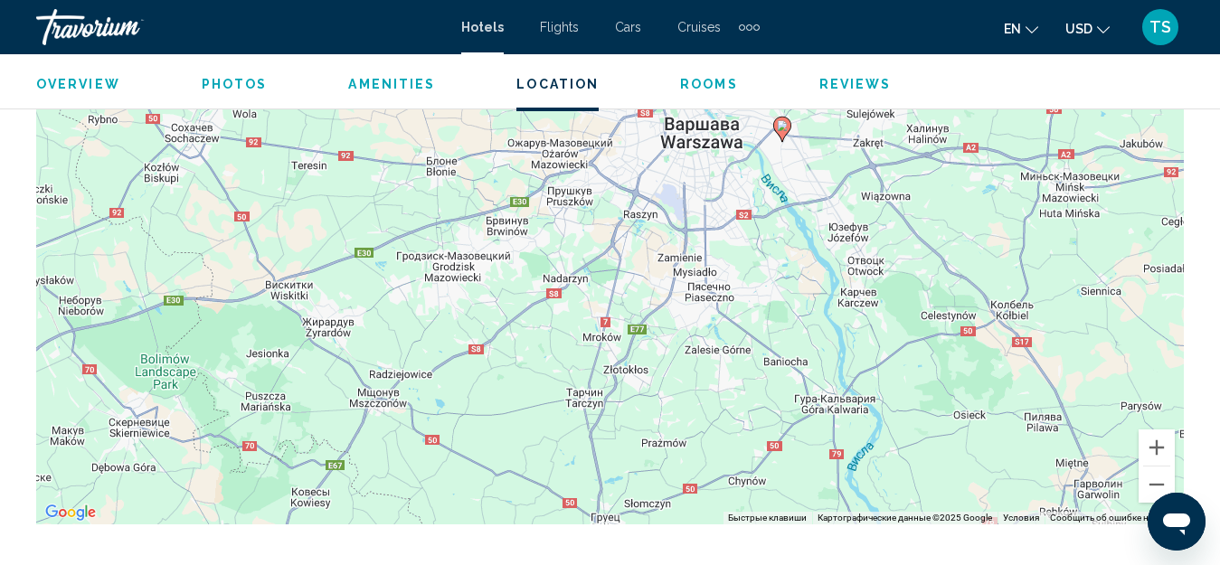
drag, startPoint x: 774, startPoint y: 302, endPoint x: 755, endPoint y: 392, distance: 91.5
click at [737, 415] on div "Чтобы активировать перетаскивание с помощью клавиатуры, нажмите Alt + Ввод. Пос…" at bounding box center [610, 253] width 1148 height 543
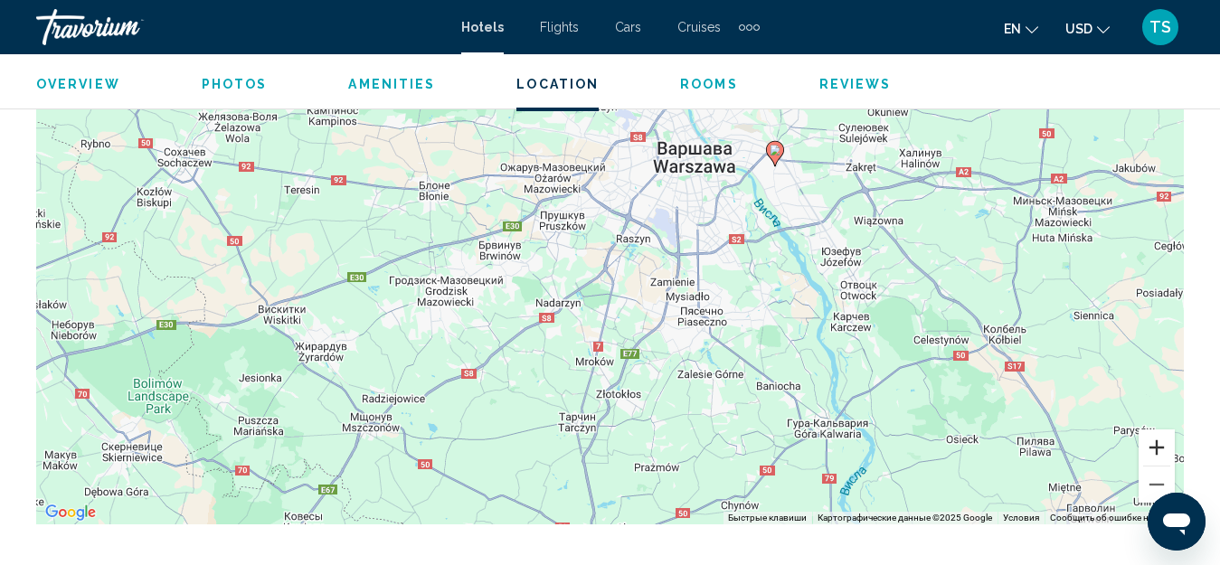
click at [1161, 436] on button "Увеличить" at bounding box center [1157, 448] width 36 height 36
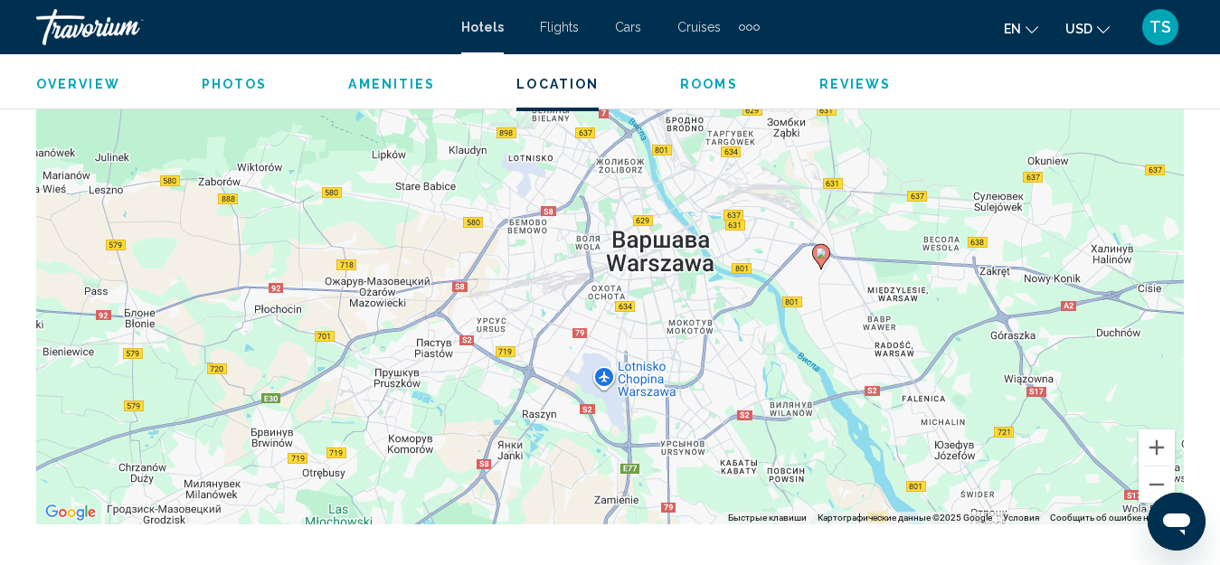
drag, startPoint x: 851, startPoint y: 266, endPoint x: 733, endPoint y: 438, distance: 208.8
click at [733, 438] on div "Чтобы активировать перетаскивание с помощью клавиатуры, нажмите Alt + Ввод. Пос…" at bounding box center [610, 253] width 1148 height 543
click at [1152, 434] on button "Увеличить" at bounding box center [1157, 448] width 36 height 36
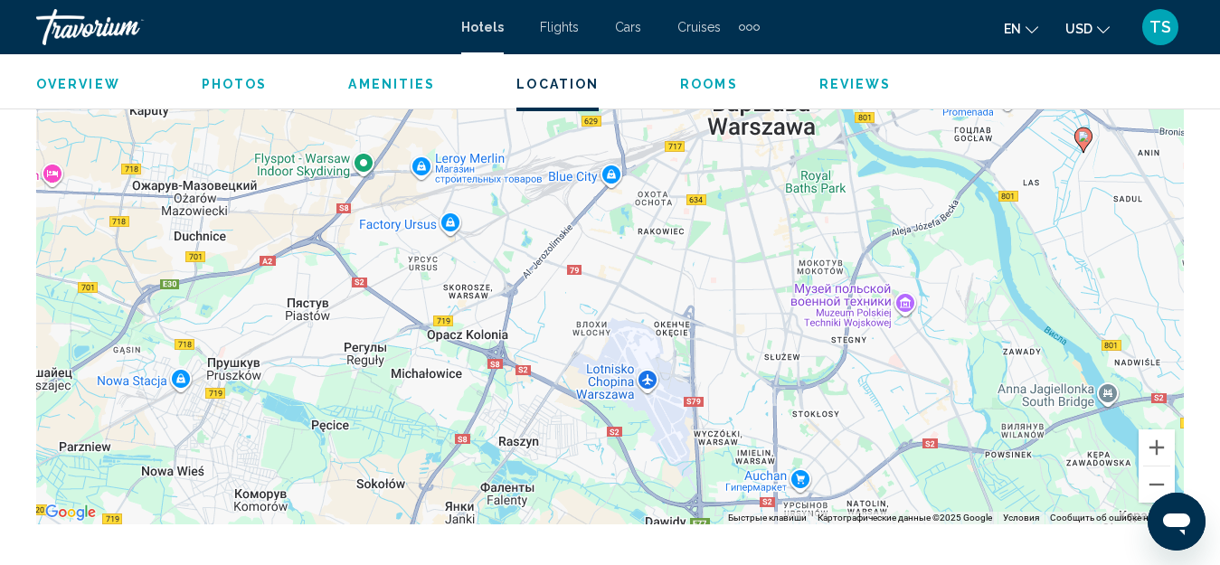
drag, startPoint x: 753, startPoint y: 459, endPoint x: 801, endPoint y: 331, distance: 136.3
click at [803, 325] on div "Чтобы активировать перетаскивание с помощью клавиатуры, нажмите Alt + Ввод. Пос…" at bounding box center [610, 253] width 1148 height 543
click at [1145, 437] on button "Увеличить" at bounding box center [1157, 448] width 36 height 36
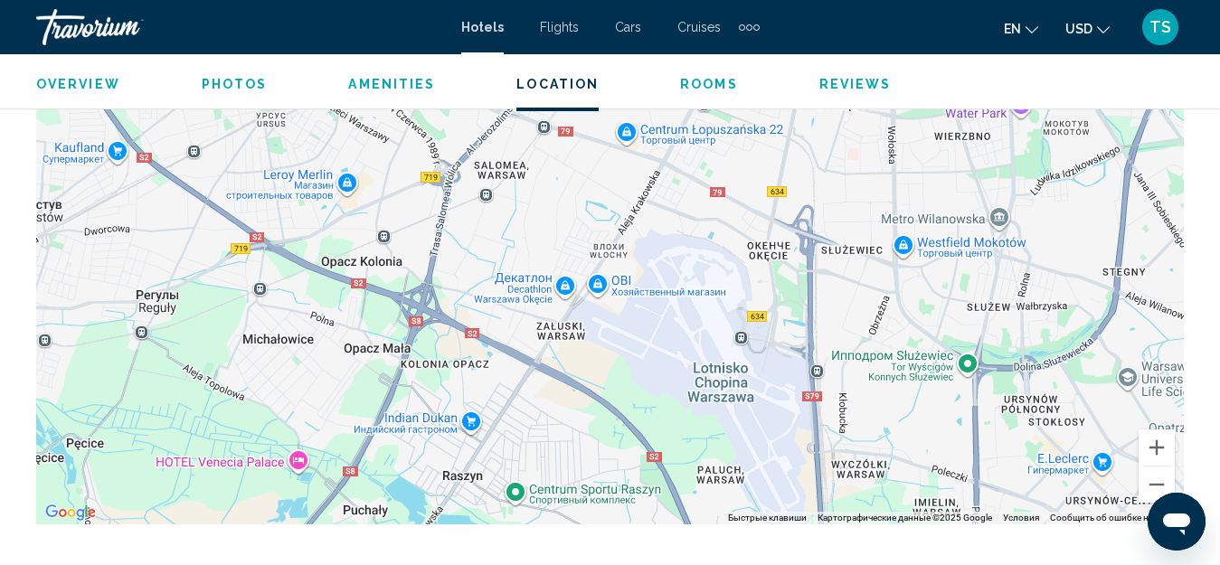
drag, startPoint x: 862, startPoint y: 361, endPoint x: 869, endPoint y: 293, distance: 68.2
click at [873, 287] on div "Main content" at bounding box center [610, 253] width 1148 height 543
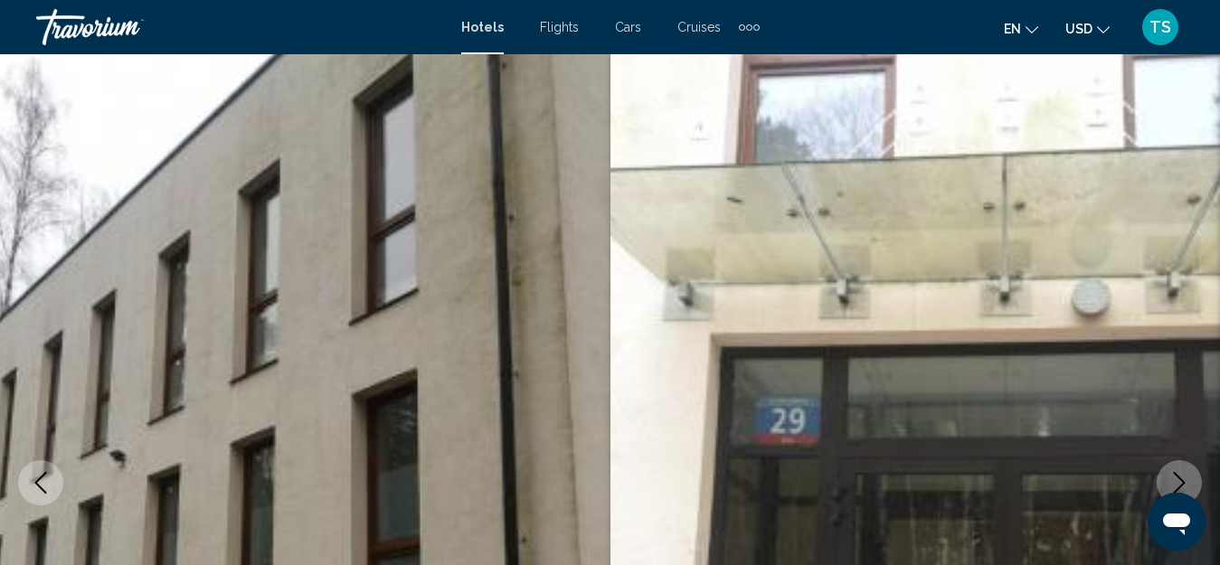
scroll to position [0, 0]
click at [1029, 28] on icon "Change language" at bounding box center [1032, 30] width 13 height 13
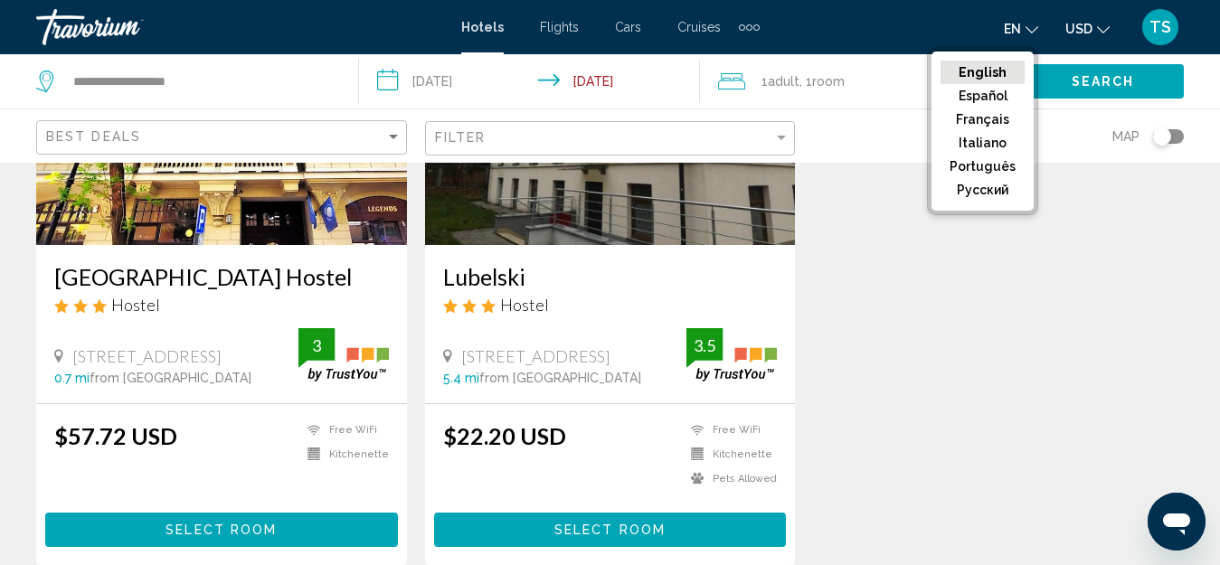
scroll to position [271, 0]
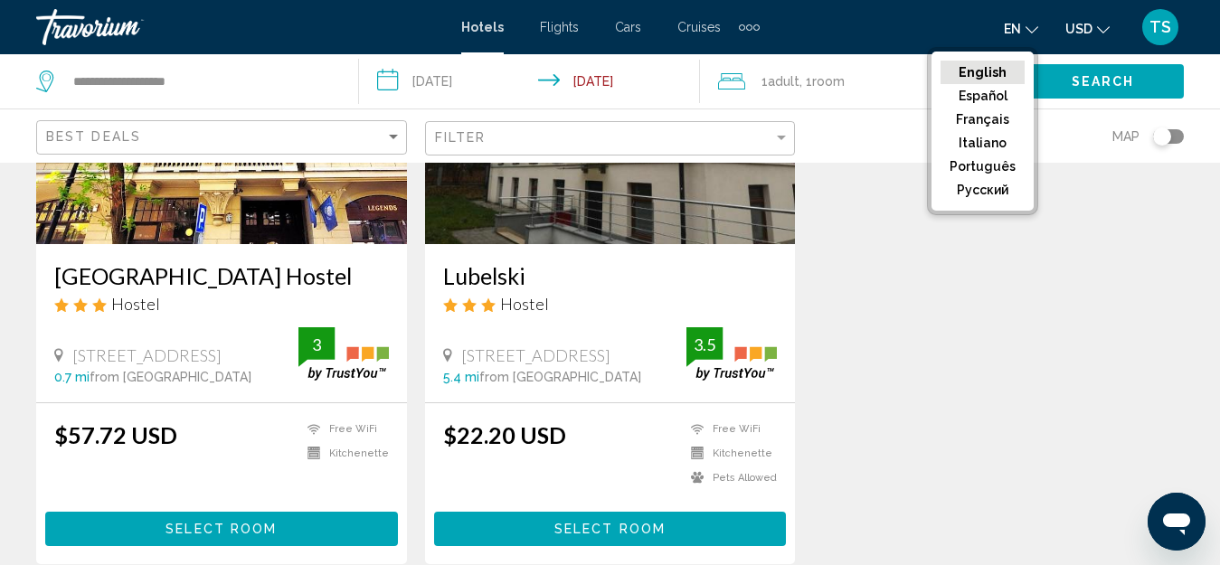
drag, startPoint x: 230, startPoint y: 178, endPoint x: 230, endPoint y: 203, distance: 24.4
click at [230, 180] on img "Main content" at bounding box center [221, 99] width 371 height 289
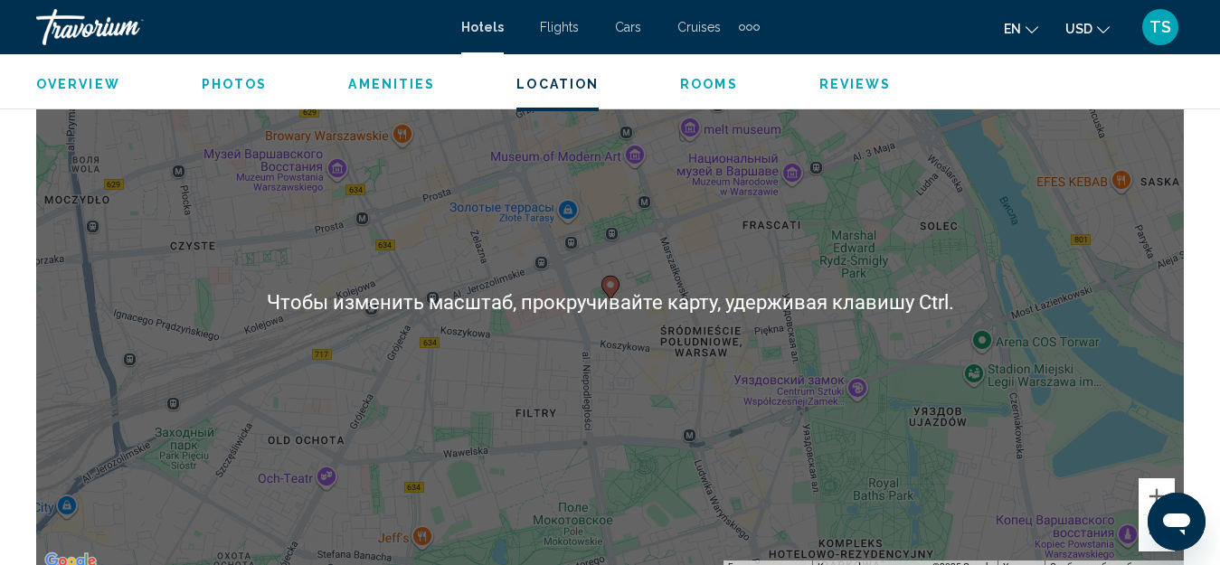
scroll to position [2191, 0]
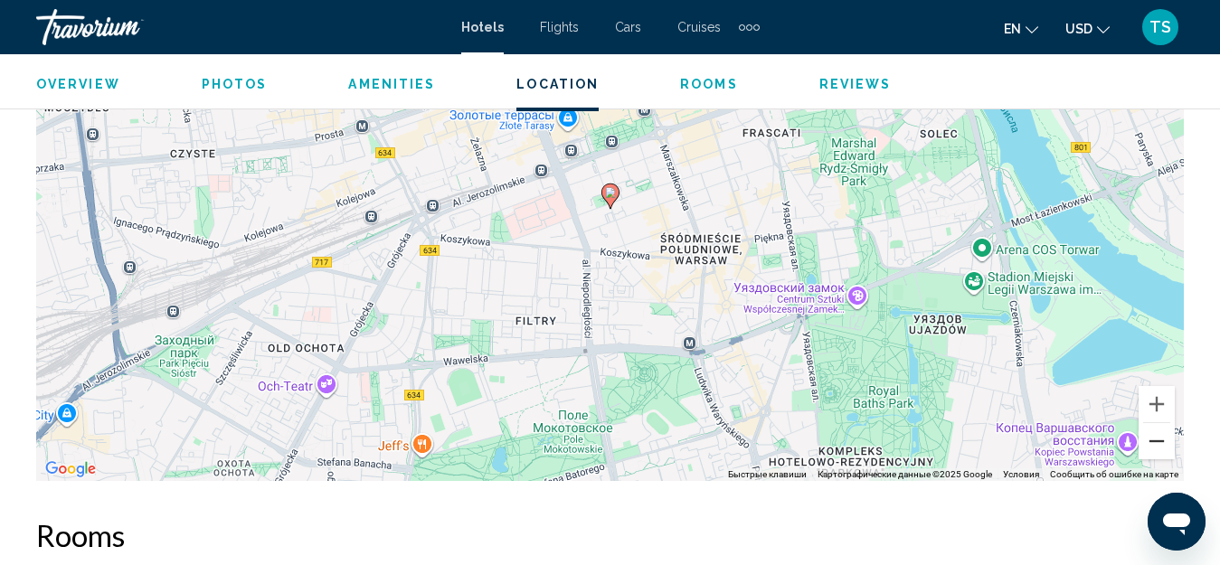
click at [1158, 443] on button "Уменьшить" at bounding box center [1157, 441] width 36 height 36
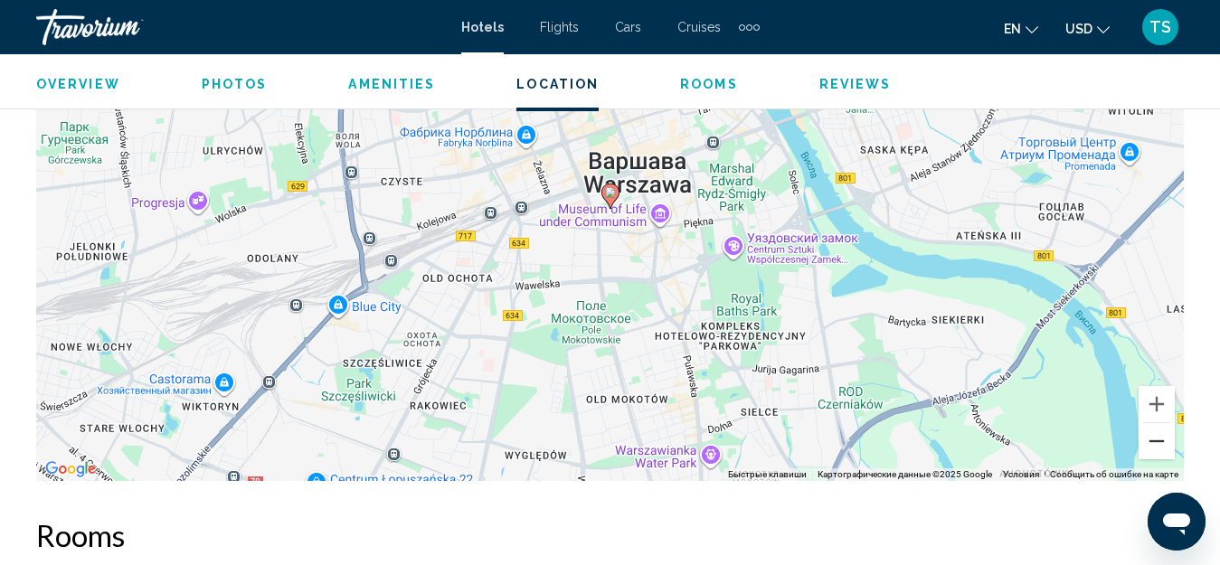
click at [1154, 447] on button "Уменьшить" at bounding box center [1157, 441] width 36 height 36
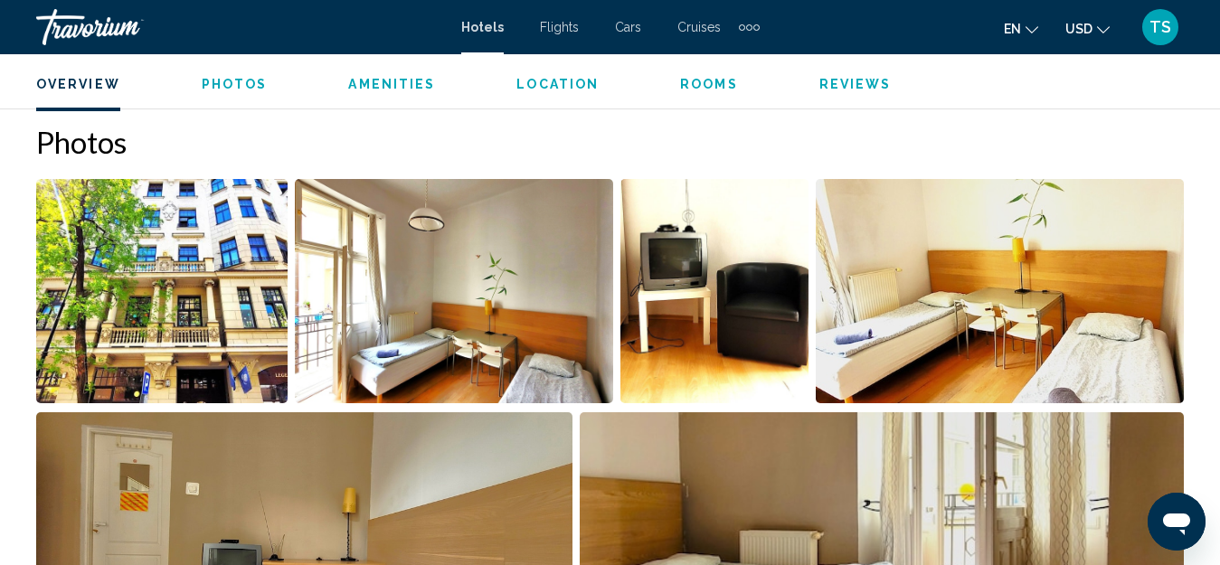
scroll to position [1196, 0]
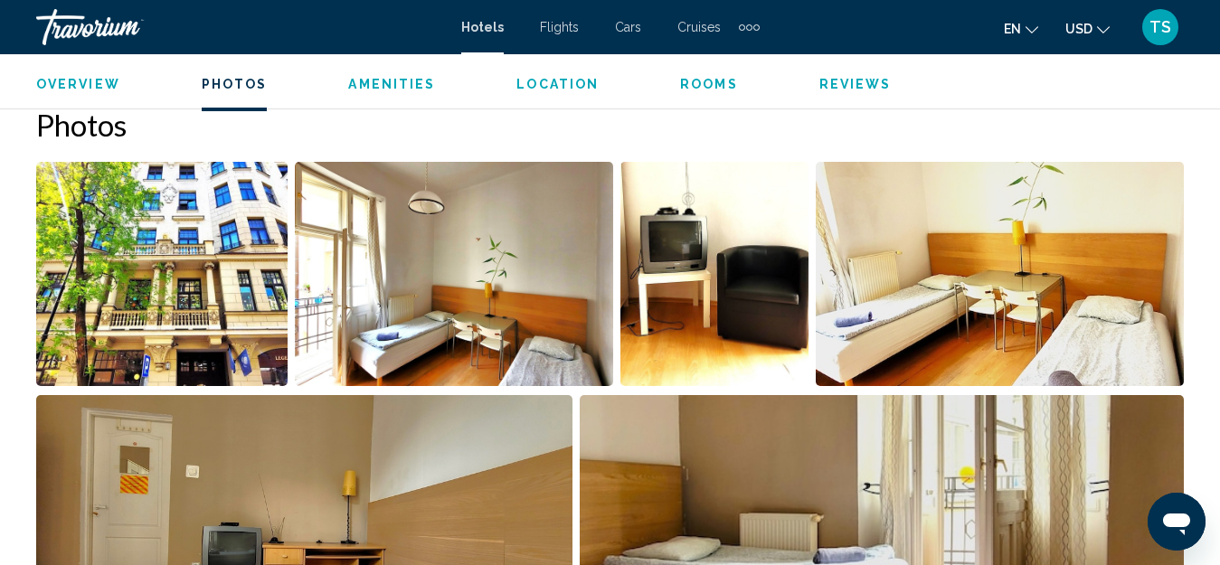
click at [204, 245] on img "Open full-screen image slider" at bounding box center [161, 274] width 251 height 224
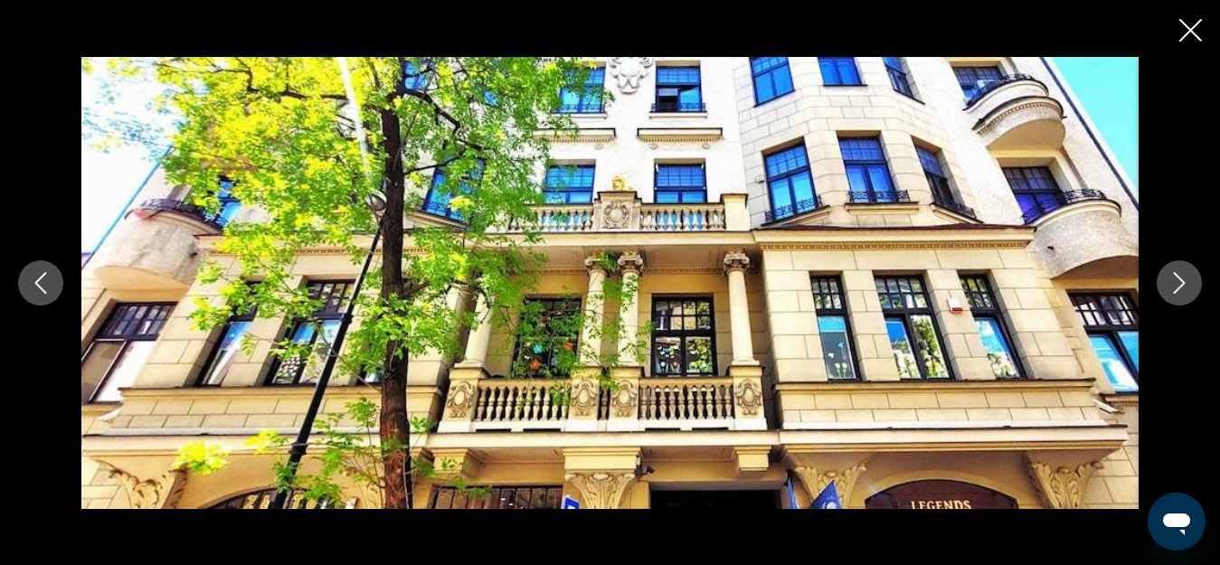
click at [1180, 281] on icon "Next image" at bounding box center [1180, 283] width 22 height 22
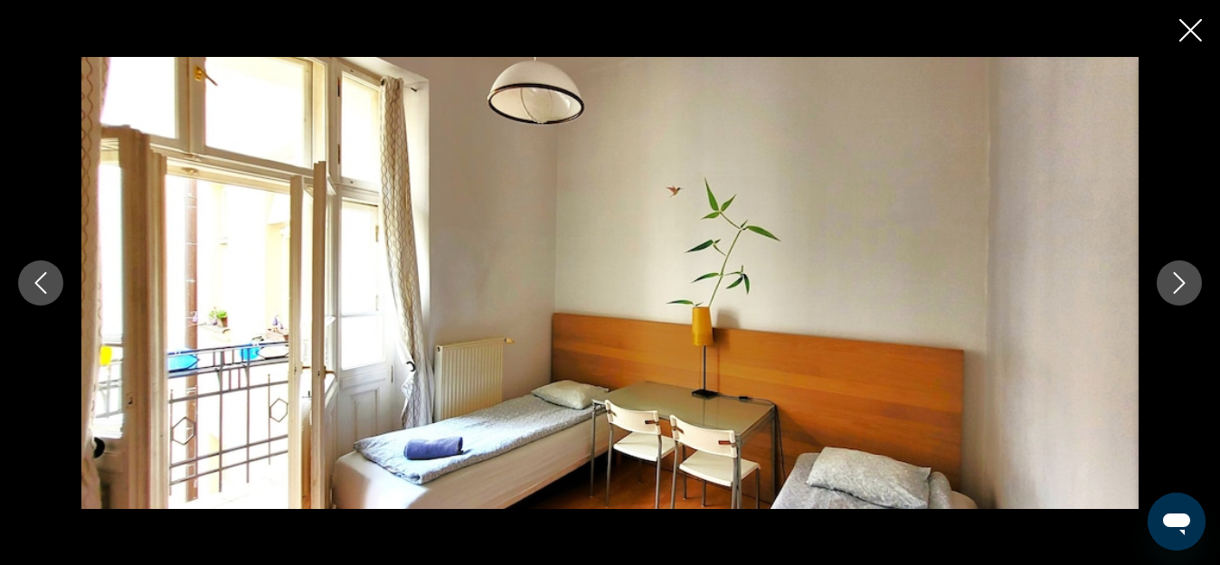
click at [1180, 281] on icon "Next image" at bounding box center [1180, 283] width 22 height 22
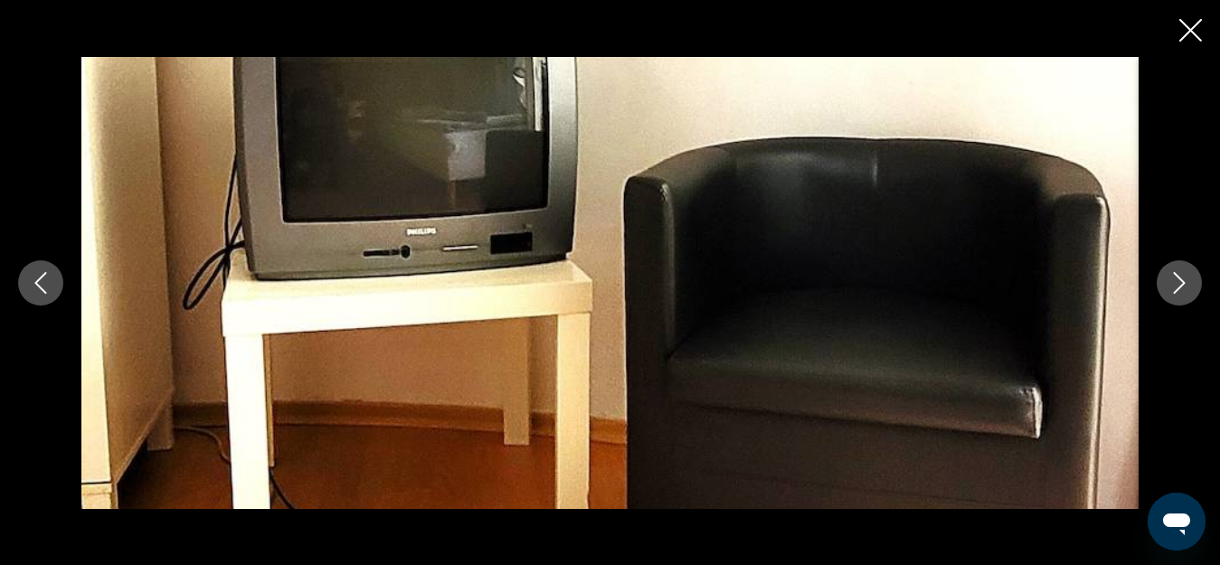
click at [1181, 281] on icon "Next image" at bounding box center [1180, 283] width 22 height 22
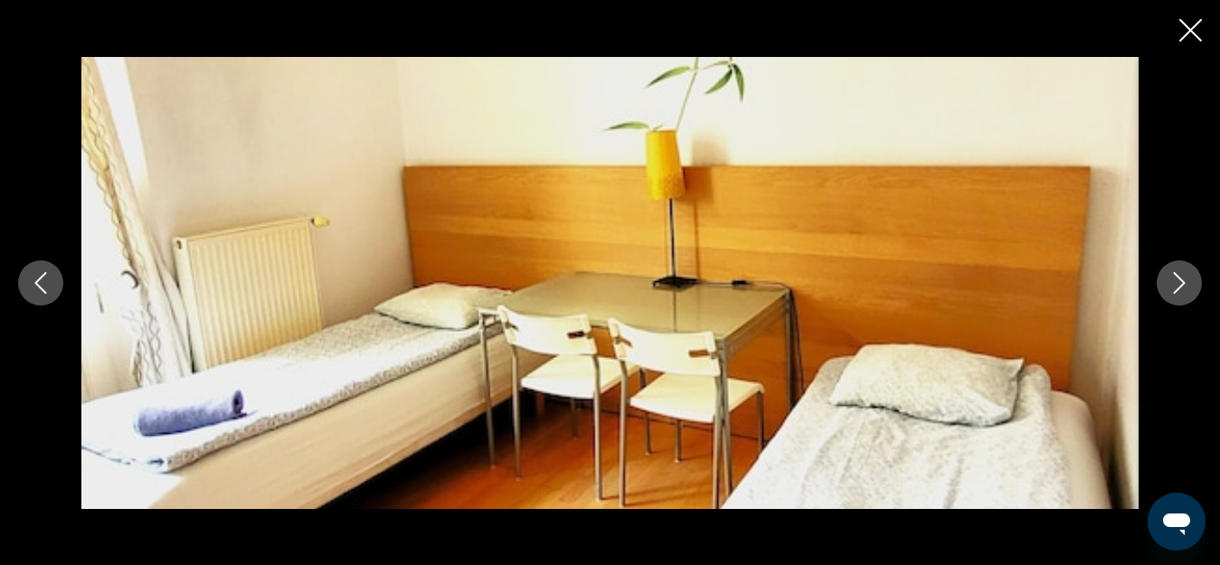
click at [1183, 281] on icon "Next image" at bounding box center [1180, 283] width 12 height 22
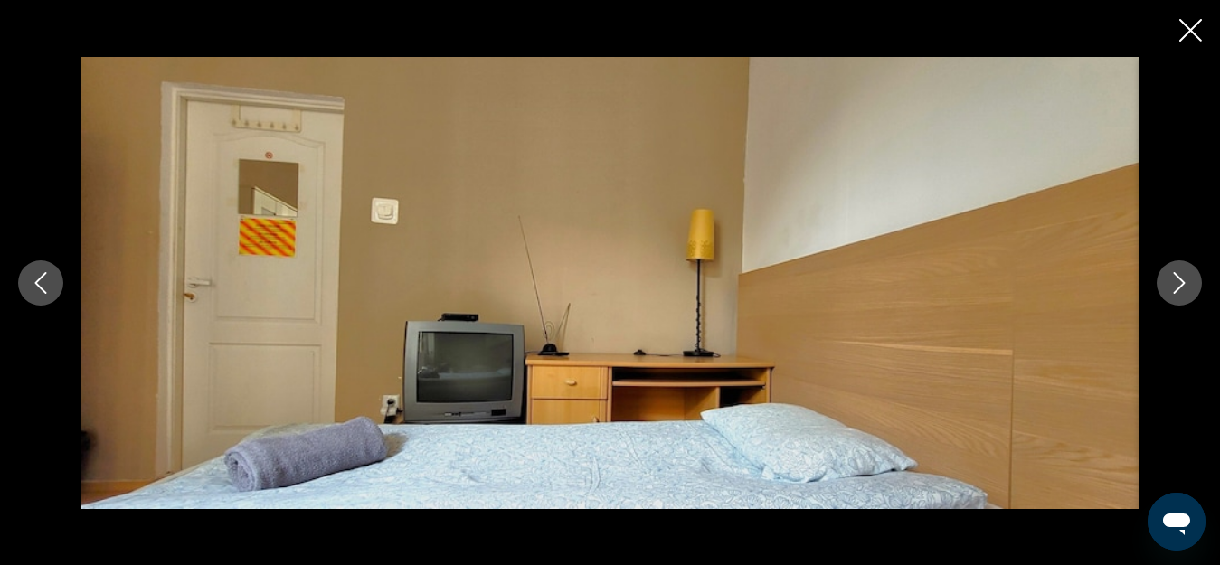
click at [1183, 281] on icon "Next image" at bounding box center [1180, 283] width 12 height 22
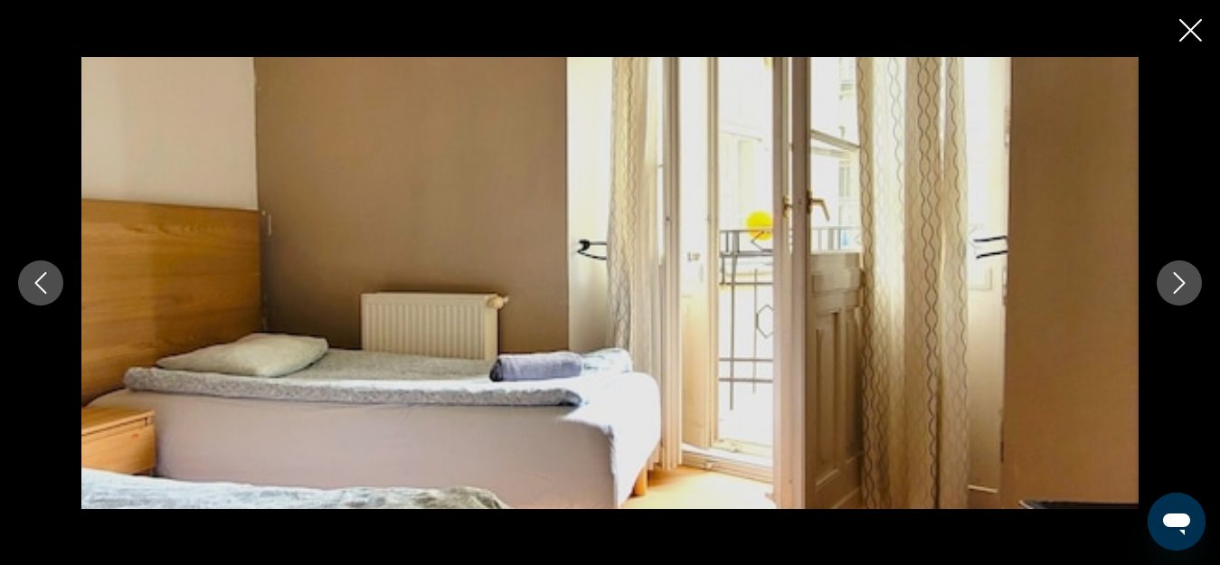
click at [1183, 281] on icon "Next image" at bounding box center [1180, 283] width 12 height 22
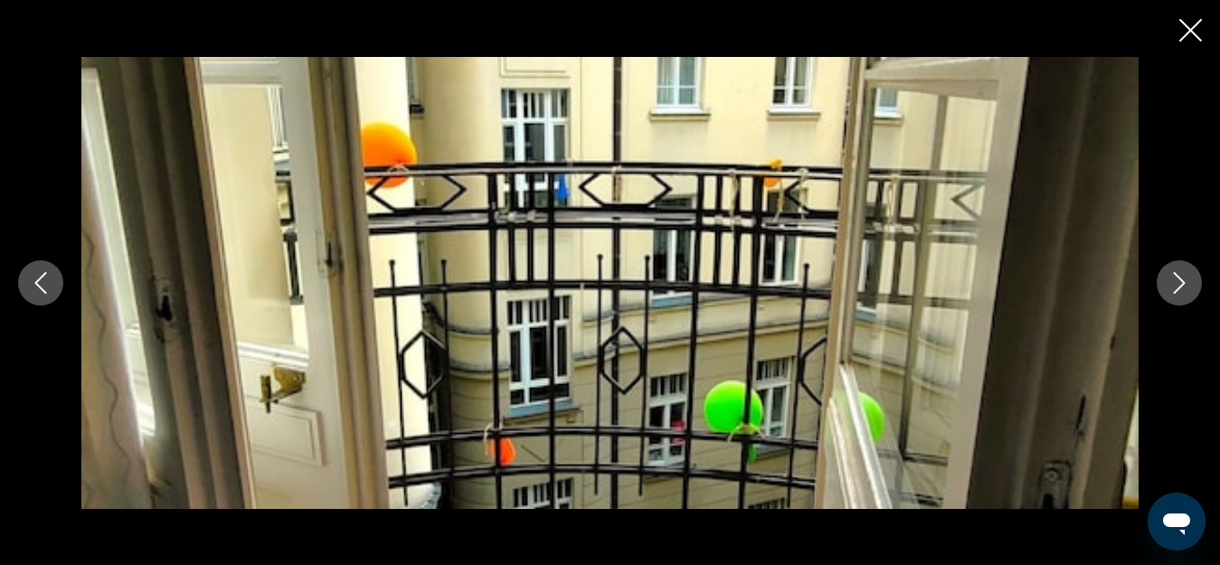
click at [1183, 281] on icon "Next image" at bounding box center [1180, 283] width 12 height 22
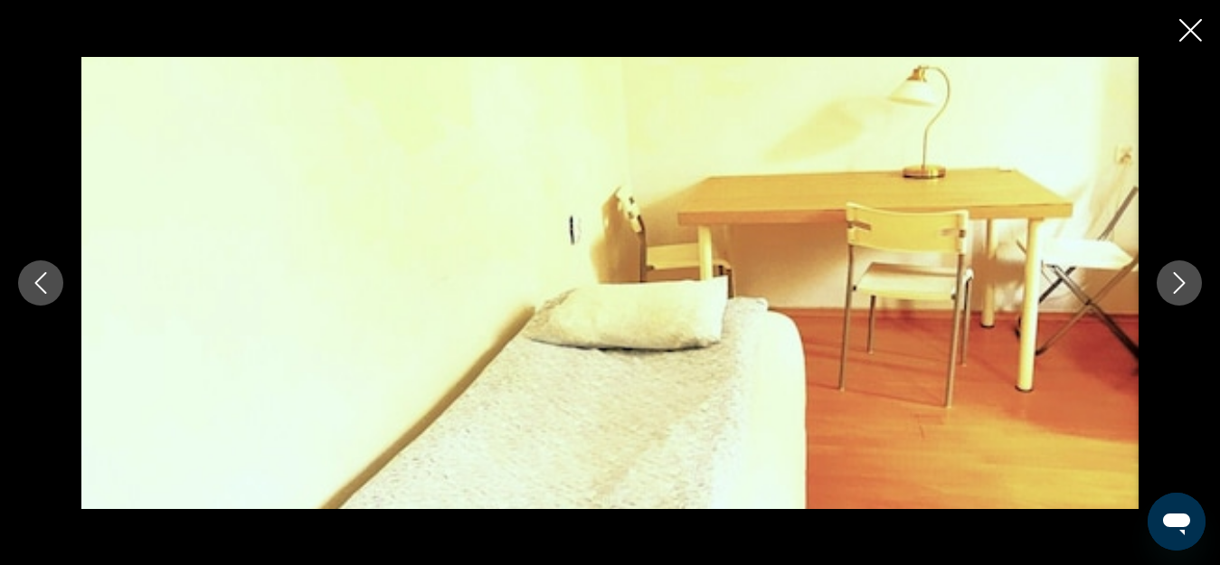
click at [1183, 281] on icon "Next image" at bounding box center [1180, 283] width 12 height 22
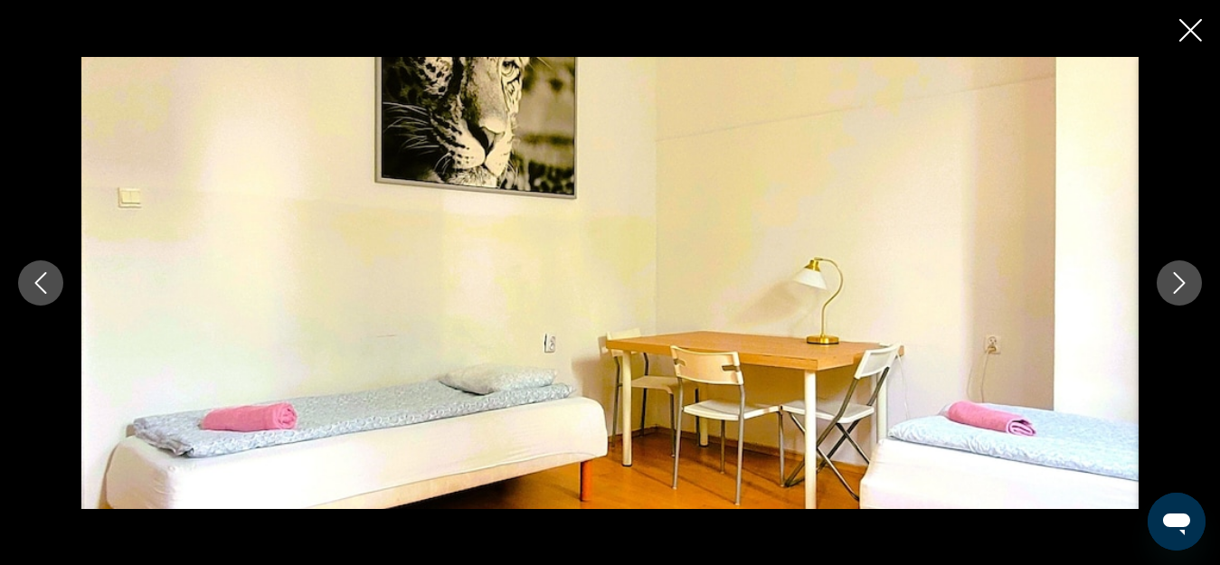
click at [1183, 281] on icon "Next image" at bounding box center [1180, 283] width 12 height 22
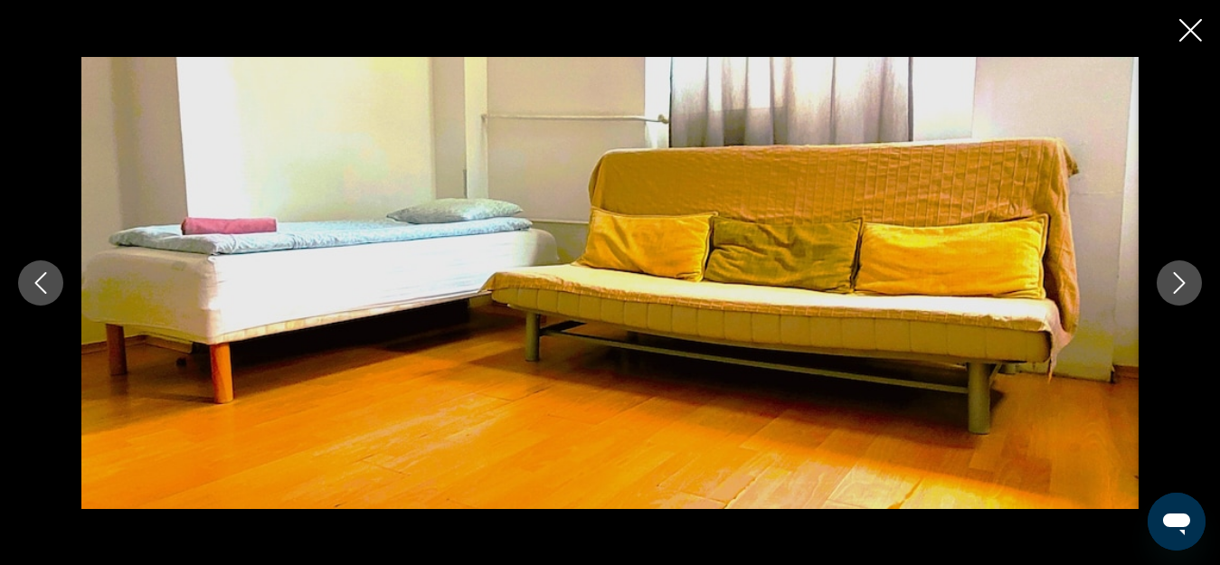
click at [1183, 281] on icon "Next image" at bounding box center [1180, 283] width 12 height 22
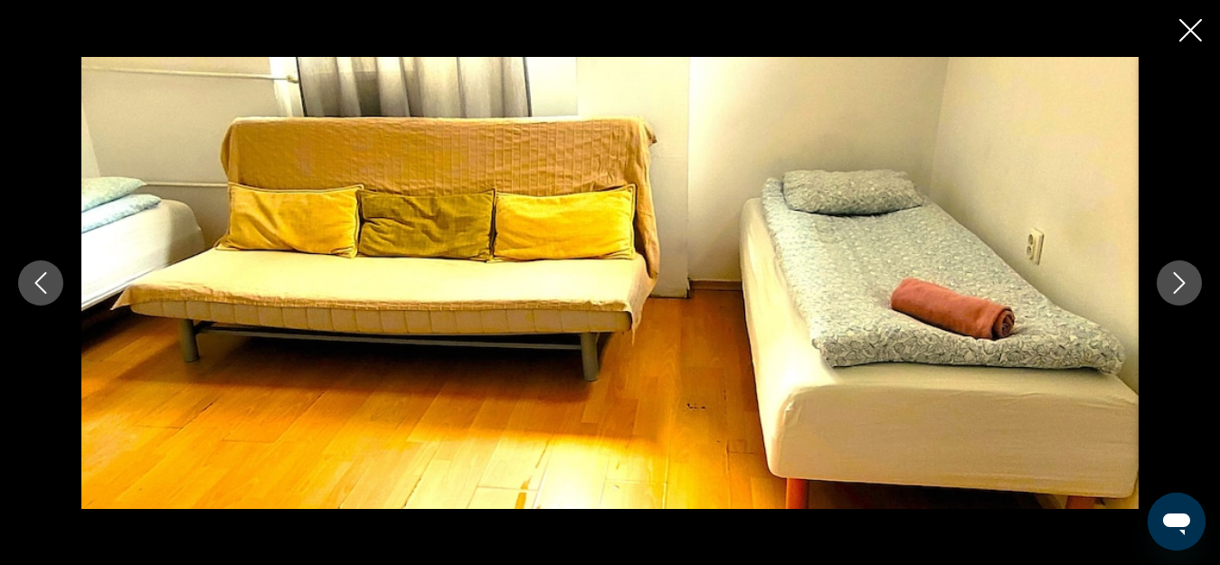
click at [40, 278] on icon "Previous image" at bounding box center [41, 283] width 22 height 22
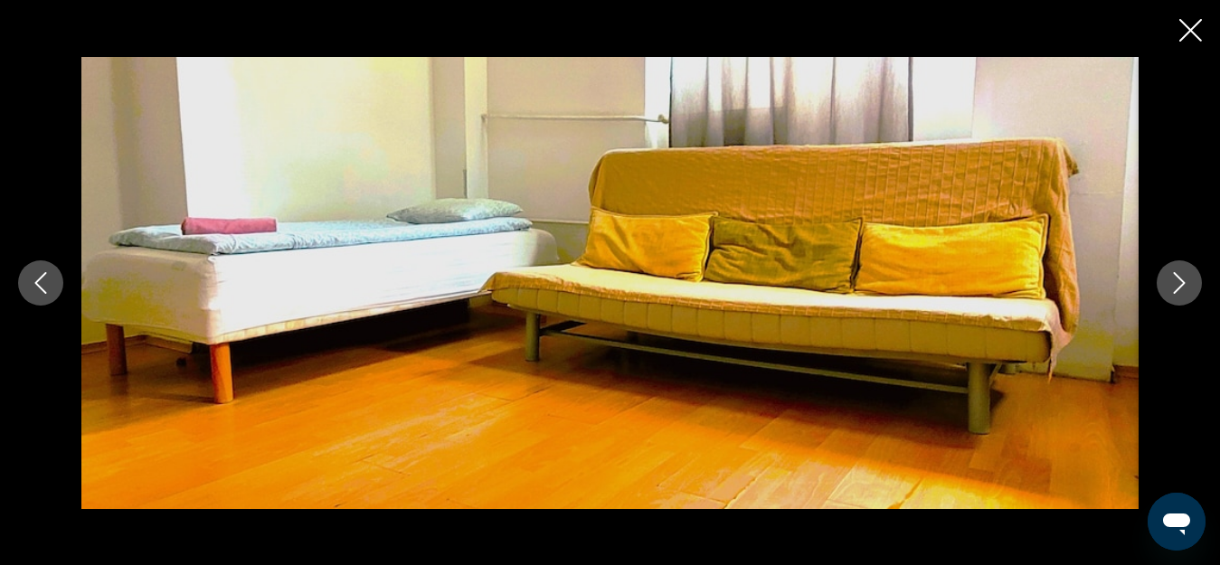
click at [40, 280] on icon "Previous image" at bounding box center [41, 283] width 12 height 22
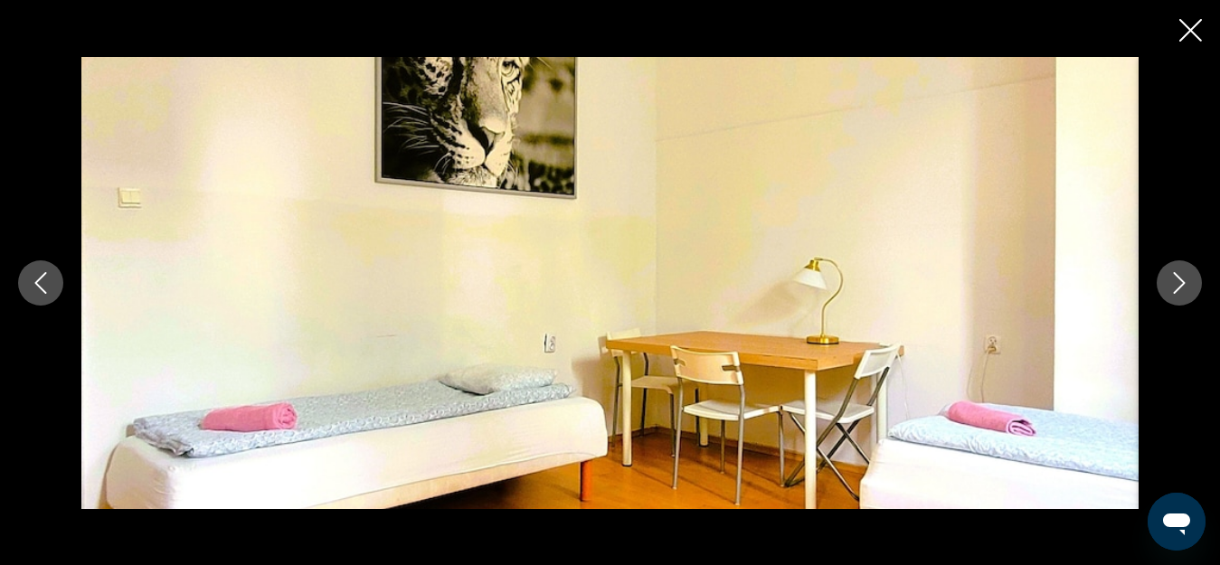
click at [40, 280] on icon "Previous image" at bounding box center [41, 283] width 12 height 22
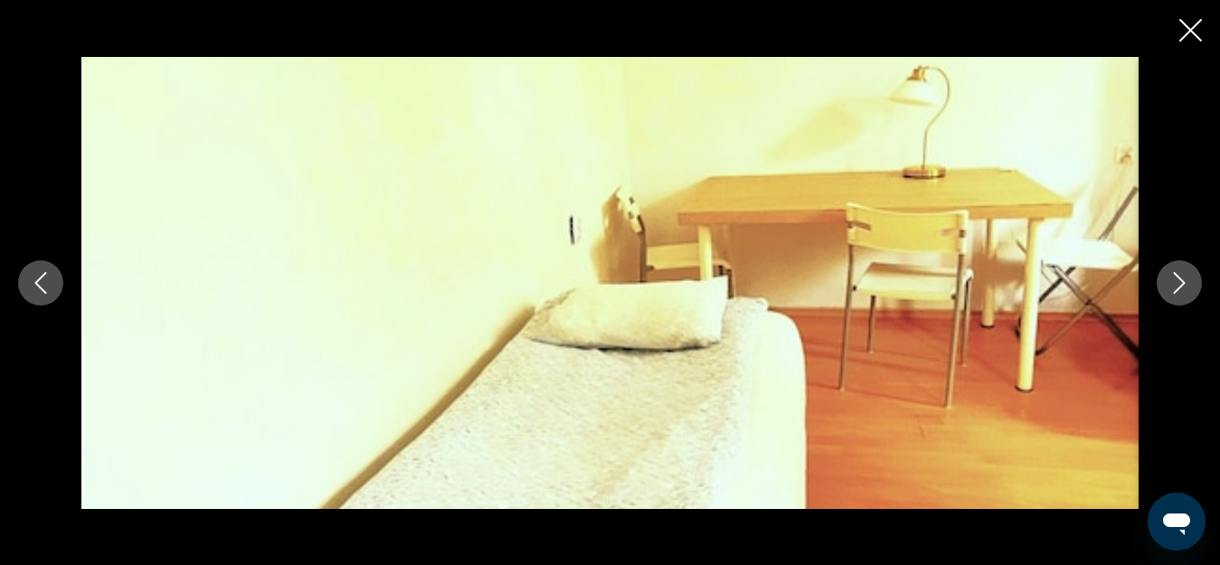
click at [40, 280] on icon "Previous image" at bounding box center [41, 283] width 12 height 22
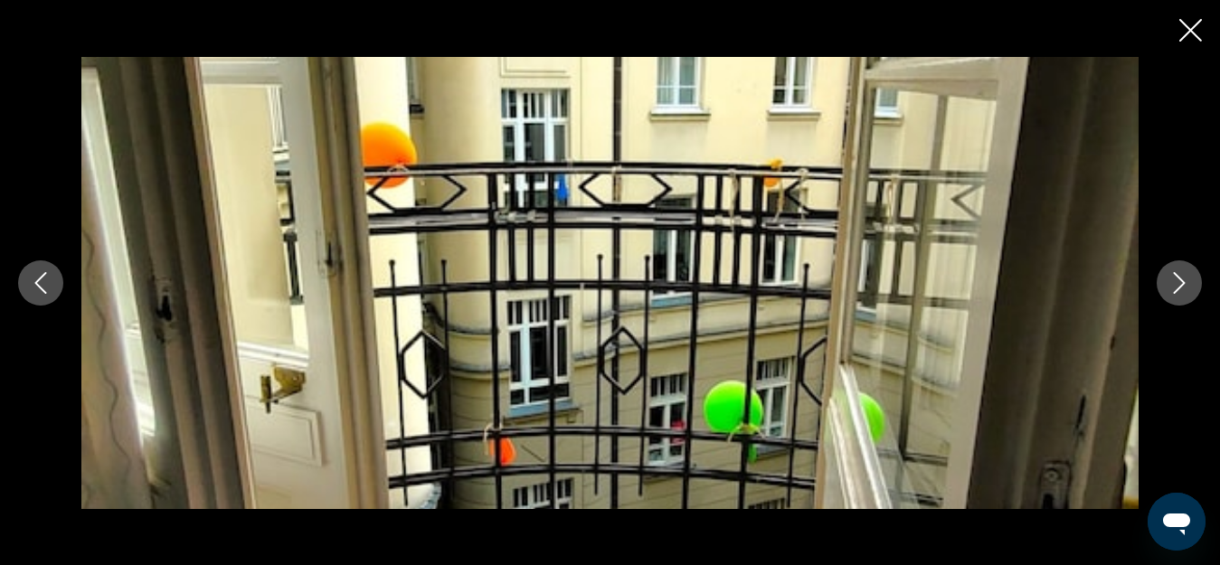
click at [1183, 280] on icon "Next image" at bounding box center [1180, 283] width 22 height 22
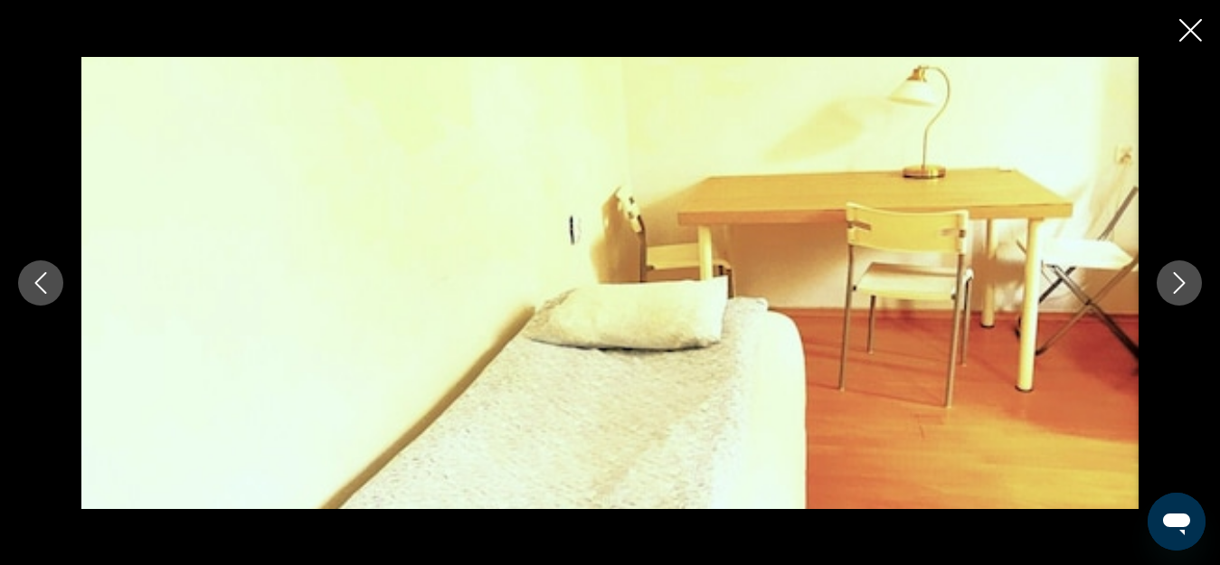
click at [1182, 283] on icon "Next image" at bounding box center [1180, 283] width 22 height 22
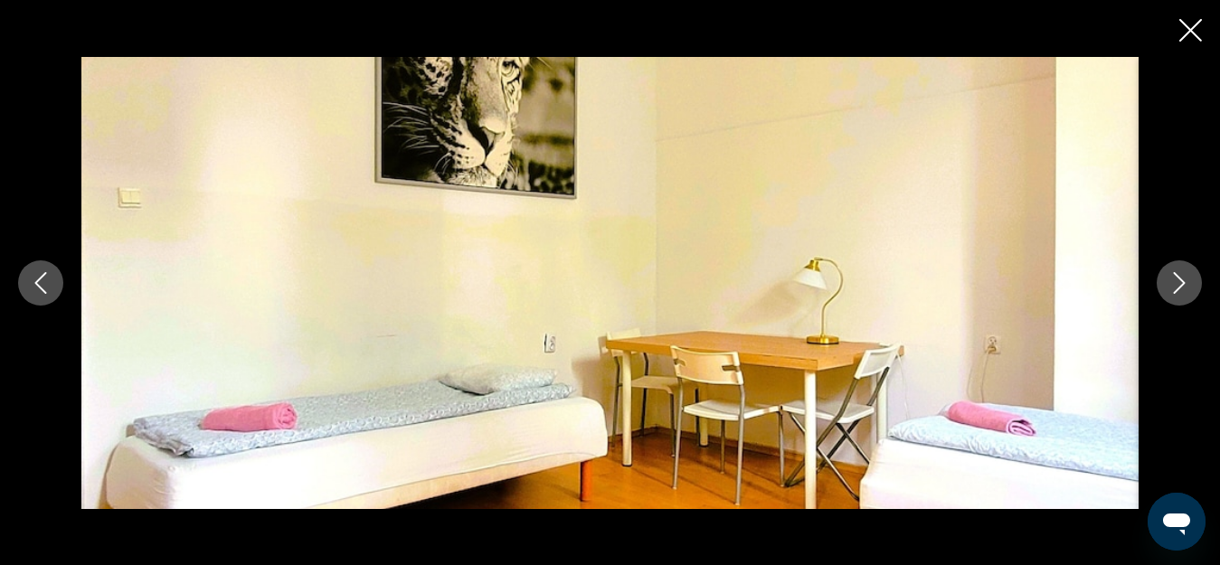
click at [34, 278] on icon "Previous image" at bounding box center [41, 283] width 22 height 22
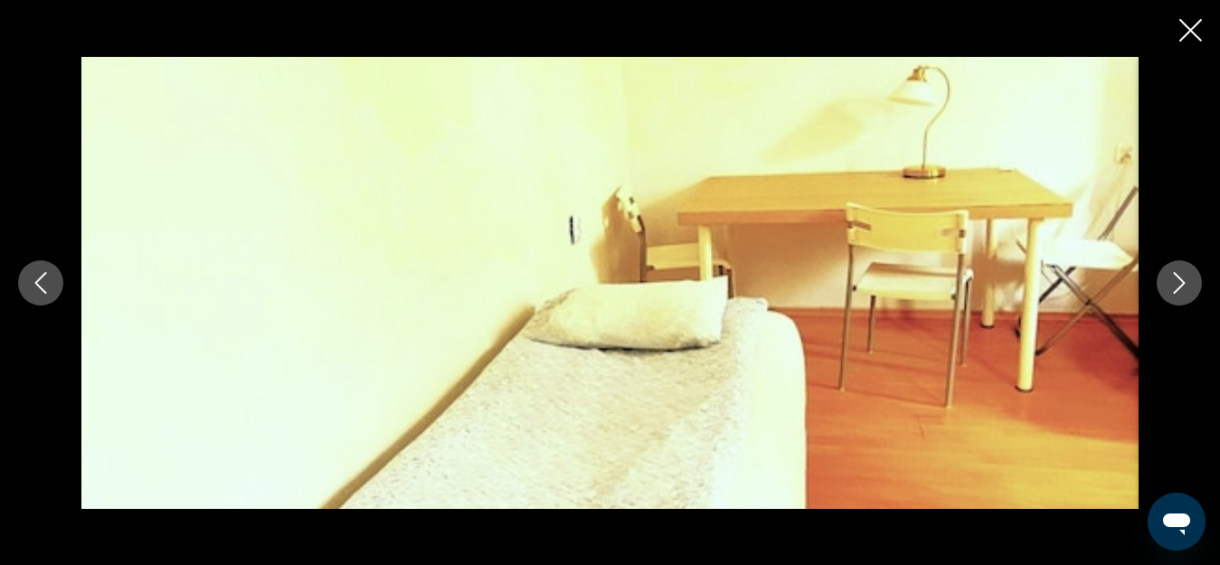
click at [1178, 287] on icon "Next image" at bounding box center [1180, 283] width 22 height 22
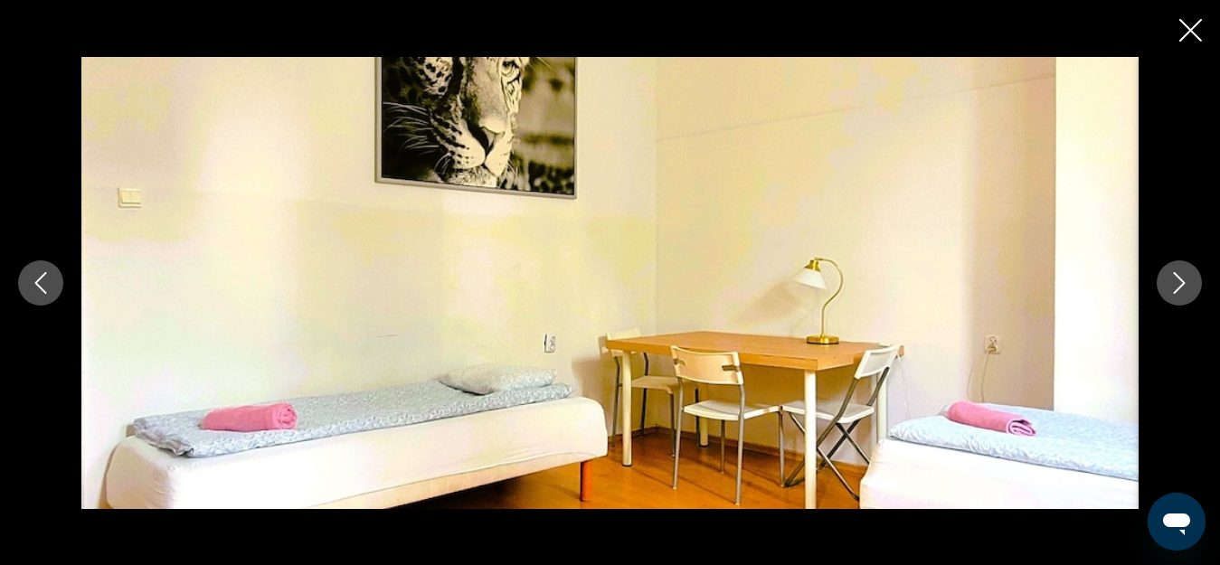
click at [1184, 293] on icon "Next image" at bounding box center [1180, 283] width 22 height 22
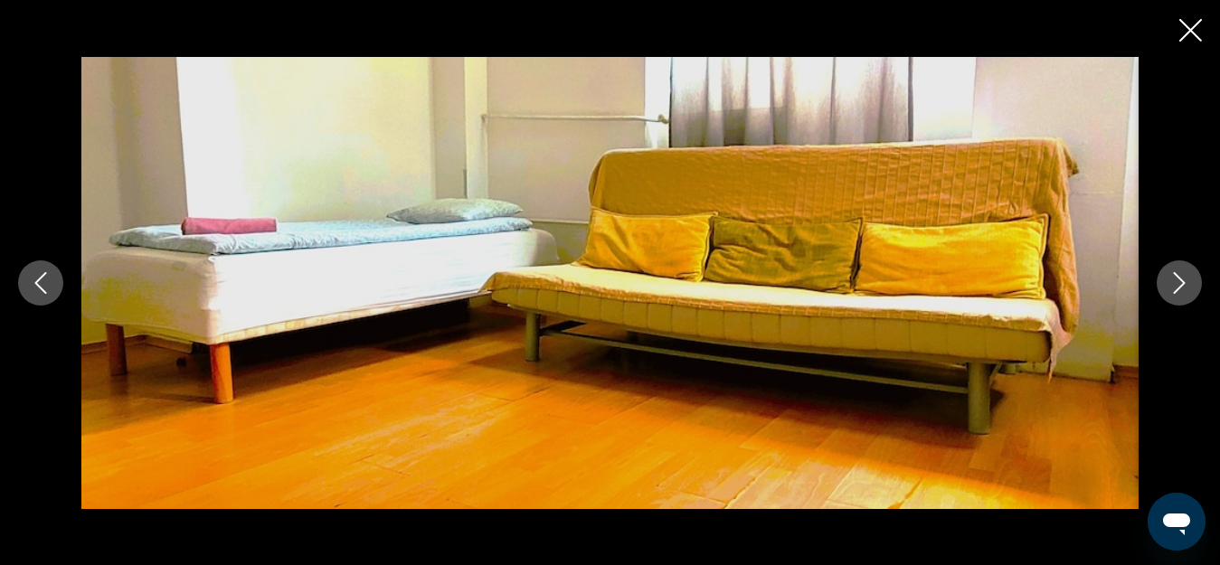
click at [1184, 293] on icon "Next image" at bounding box center [1180, 283] width 22 height 22
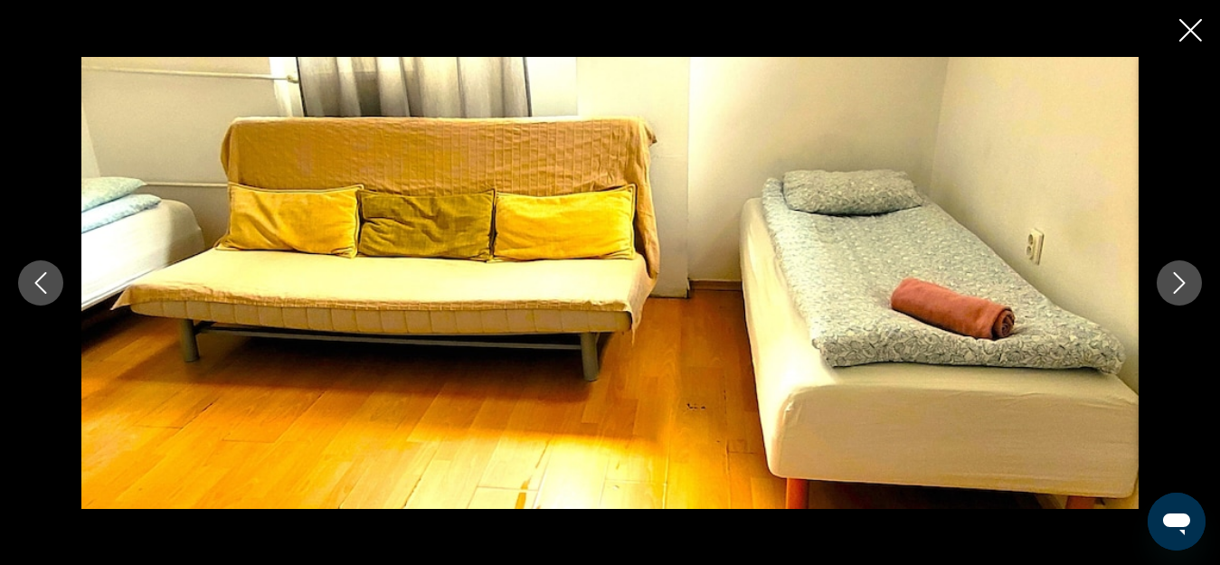
click at [1184, 294] on button "Next image" at bounding box center [1179, 283] width 45 height 45
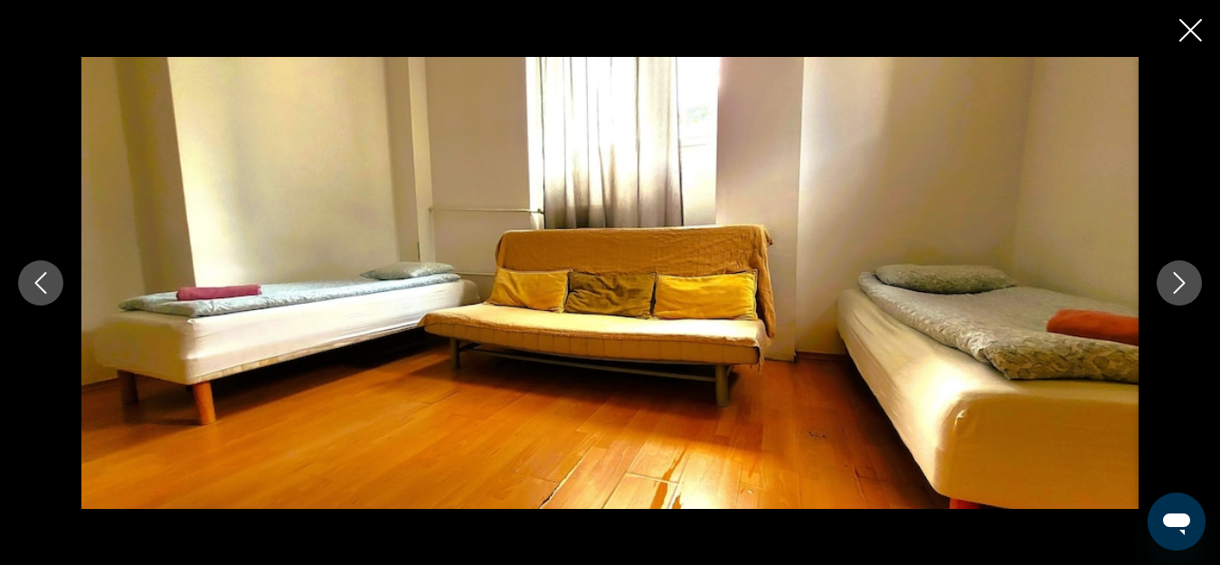
click at [1187, 290] on icon "Next image" at bounding box center [1180, 283] width 22 height 22
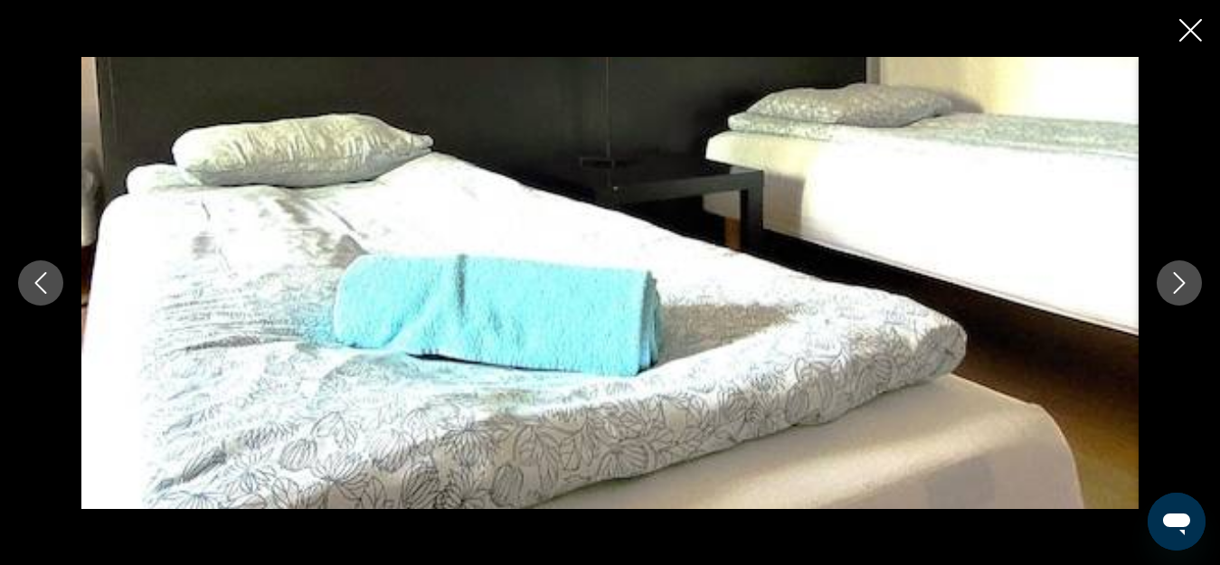
click at [1187, 290] on icon "Next image" at bounding box center [1180, 283] width 22 height 22
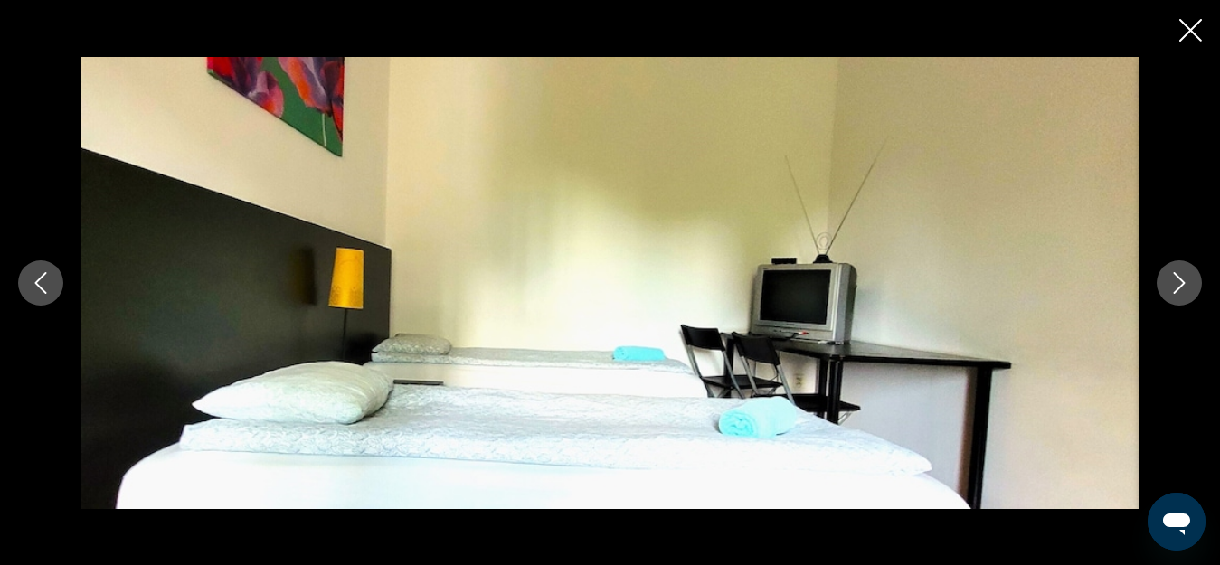
click at [1187, 290] on icon "Next image" at bounding box center [1180, 283] width 22 height 22
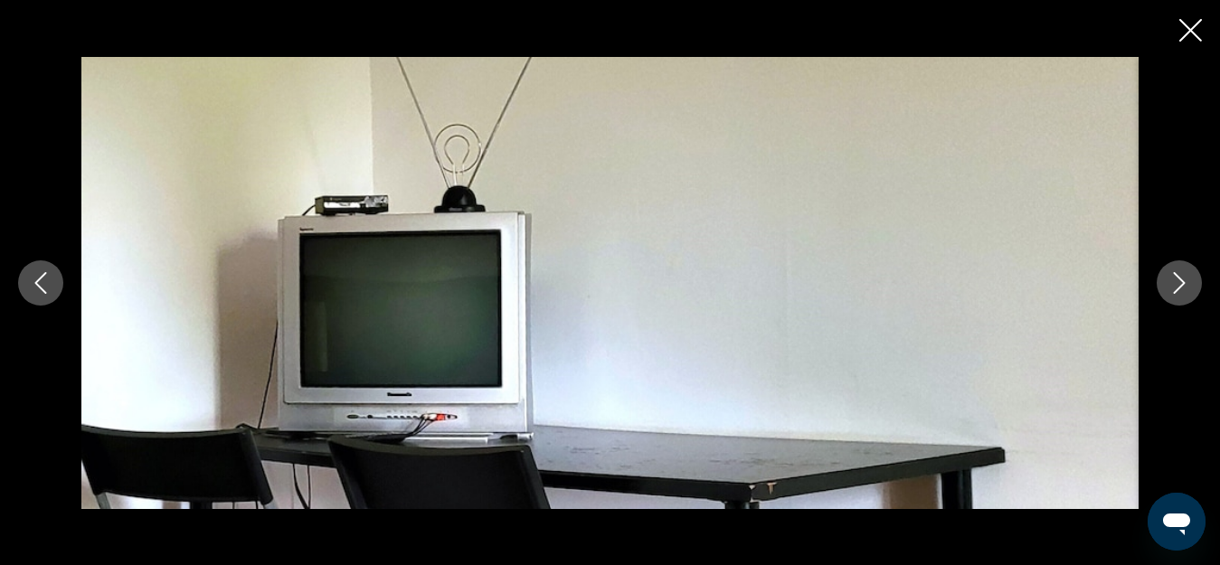
click at [1187, 290] on icon "Next image" at bounding box center [1180, 283] width 22 height 22
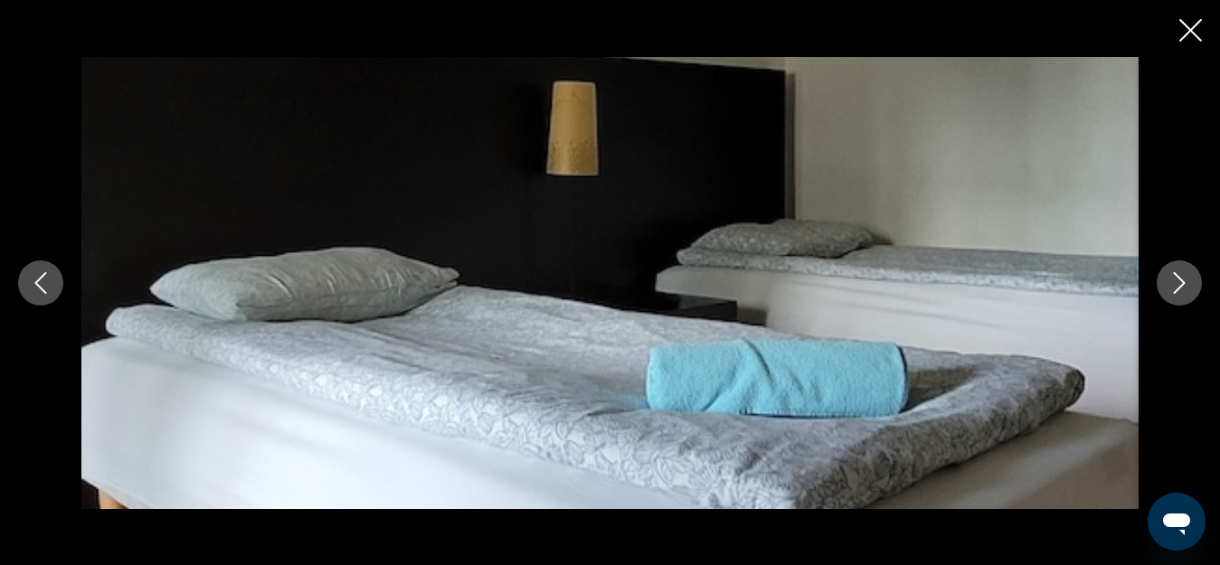
click at [1187, 290] on icon "Next image" at bounding box center [1180, 283] width 22 height 22
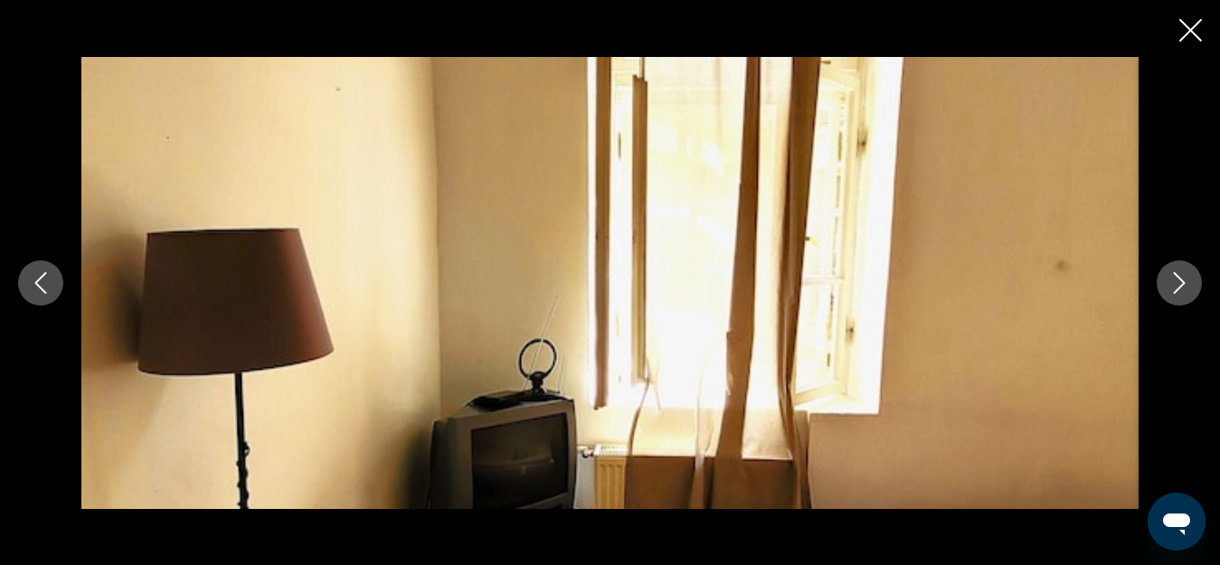
click at [1187, 290] on icon "Next image" at bounding box center [1180, 283] width 22 height 22
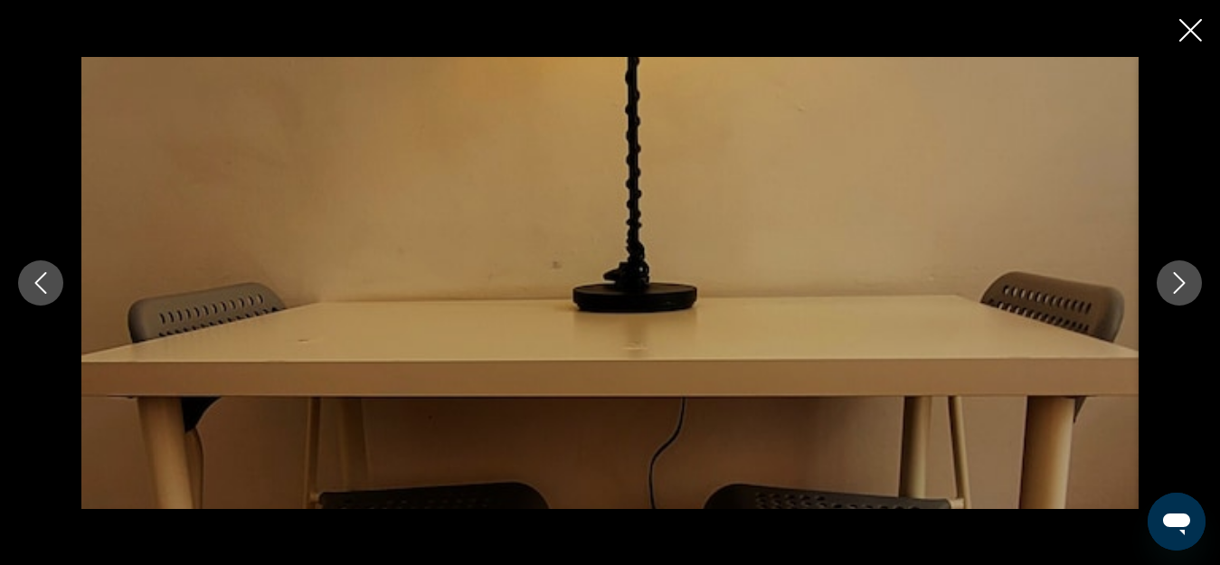
click at [1187, 290] on icon "Next image" at bounding box center [1180, 283] width 22 height 22
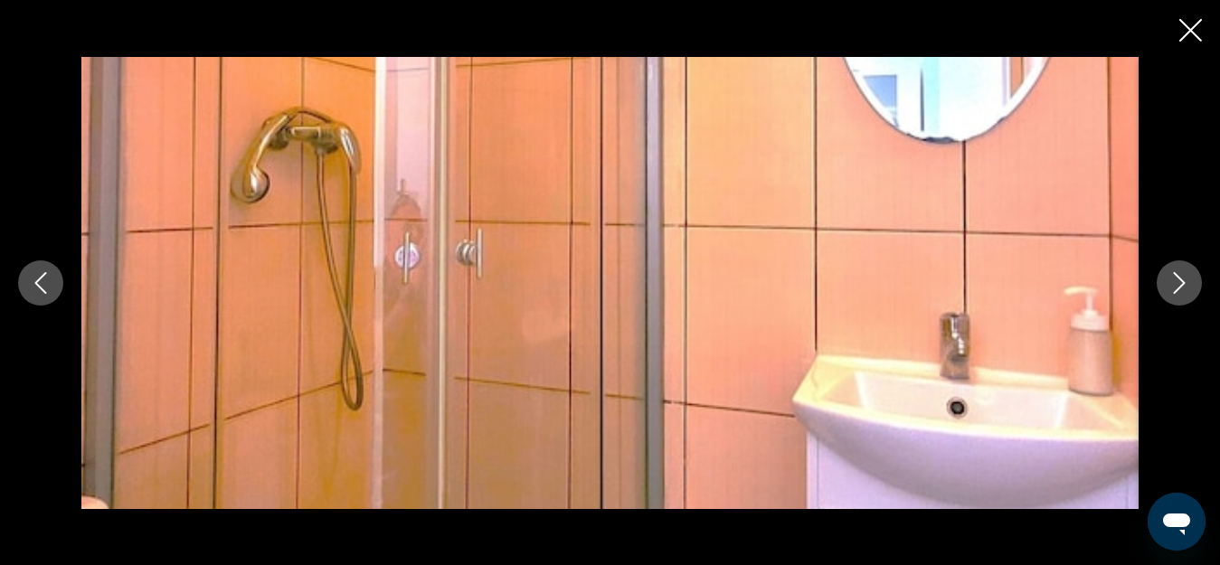
click at [1187, 290] on icon "Next image" at bounding box center [1180, 283] width 22 height 22
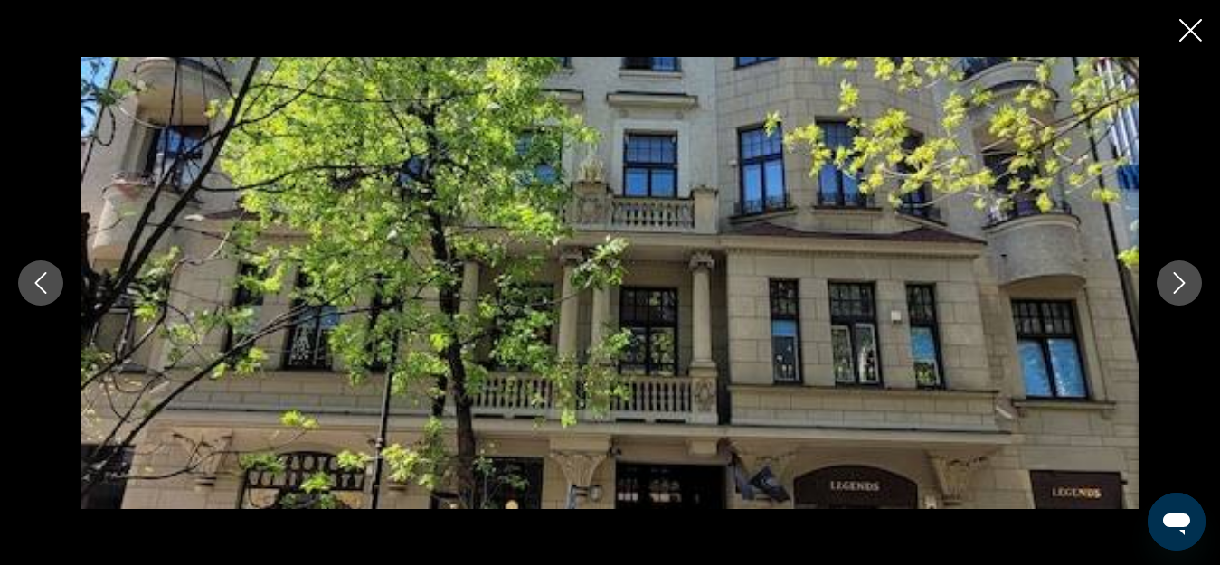
click at [1187, 290] on icon "Next image" at bounding box center [1180, 283] width 22 height 22
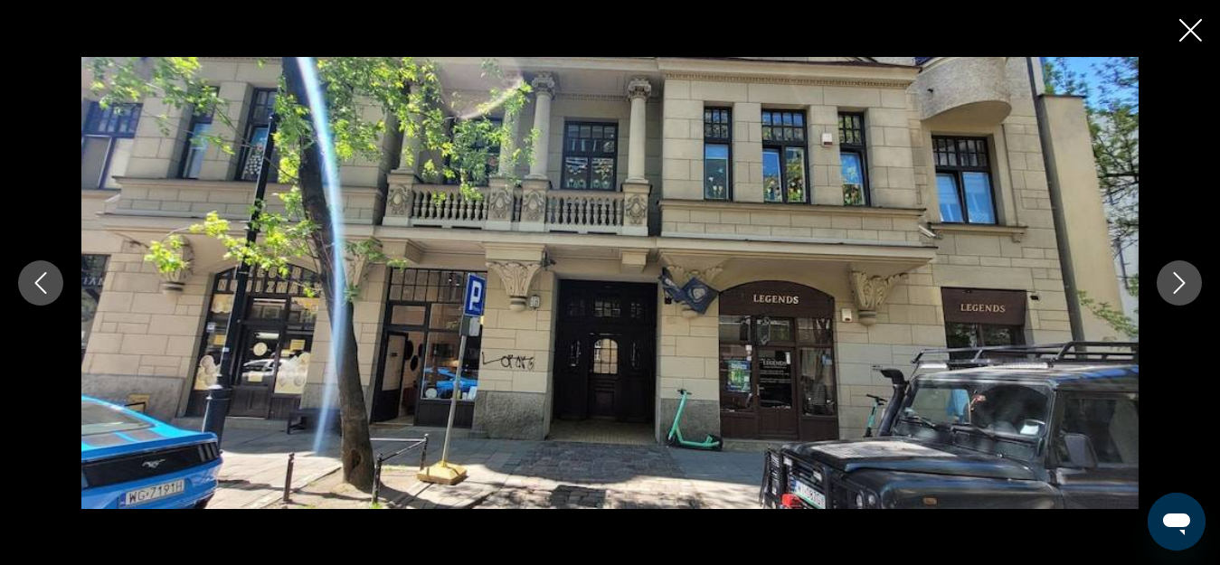
click at [1187, 291] on icon "Next image" at bounding box center [1180, 283] width 22 height 22
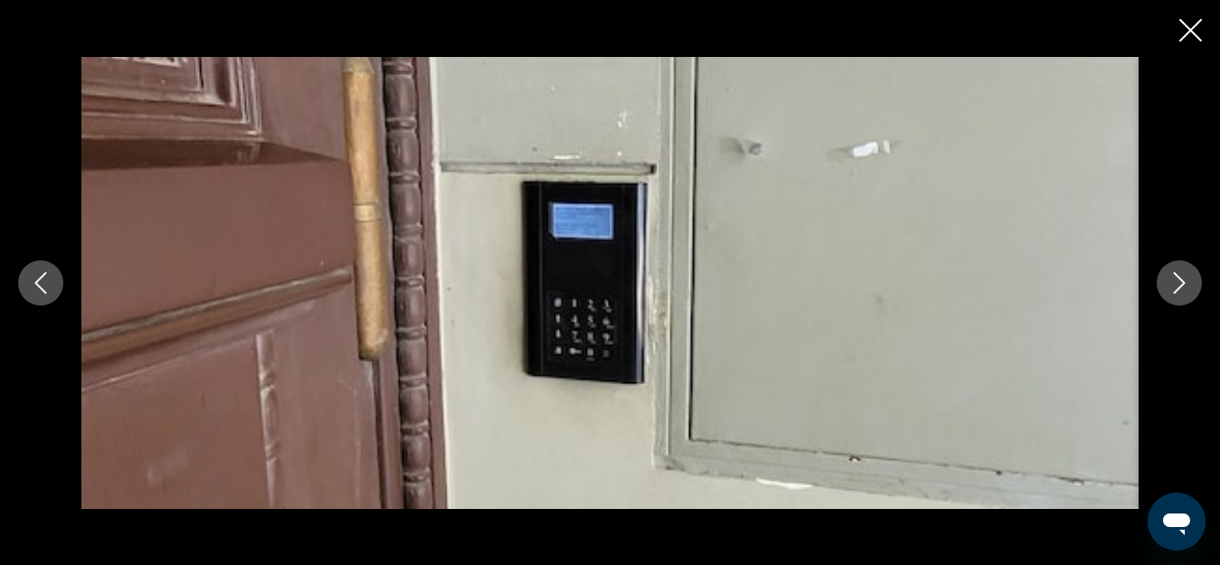
click at [1187, 292] on icon "Next image" at bounding box center [1180, 283] width 22 height 22
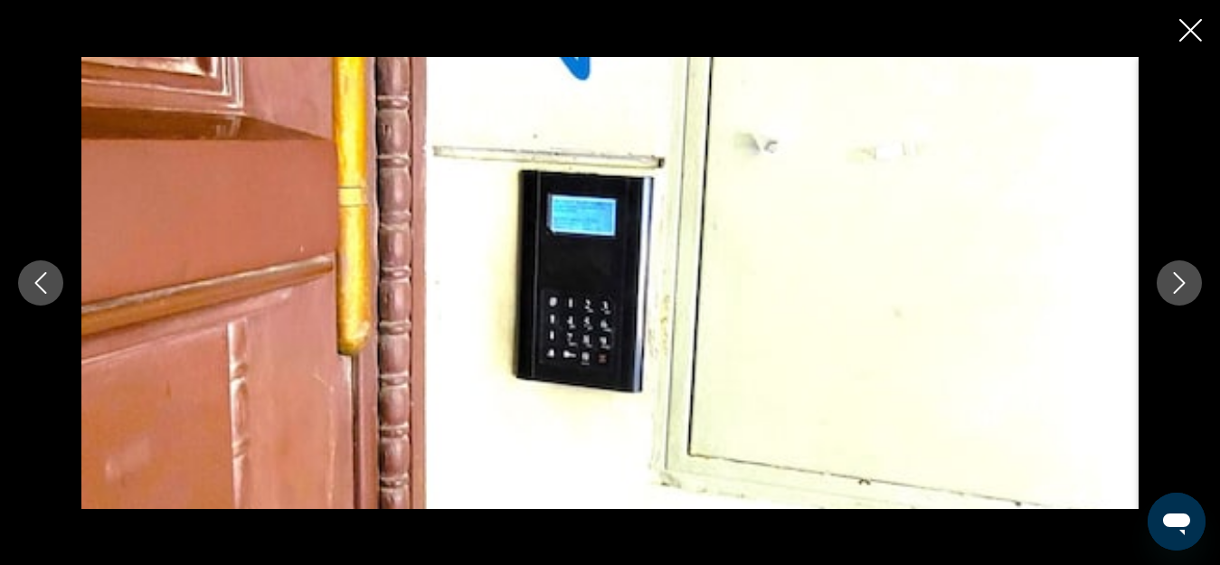
click at [1187, 293] on icon "Next image" at bounding box center [1180, 283] width 22 height 22
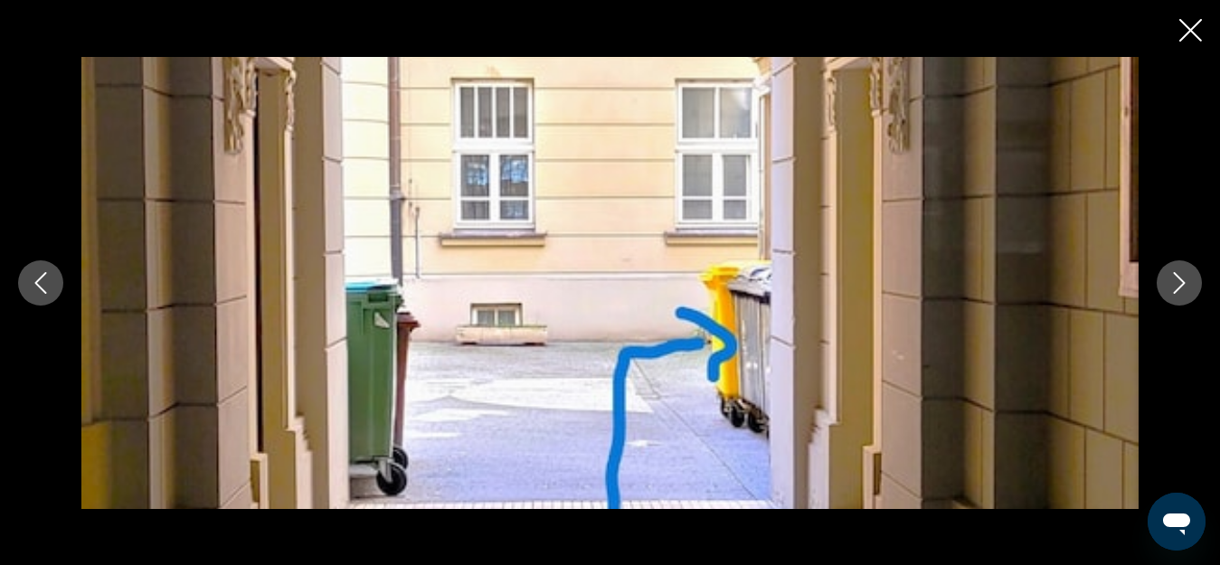
click at [1187, 293] on icon "Next image" at bounding box center [1180, 283] width 22 height 22
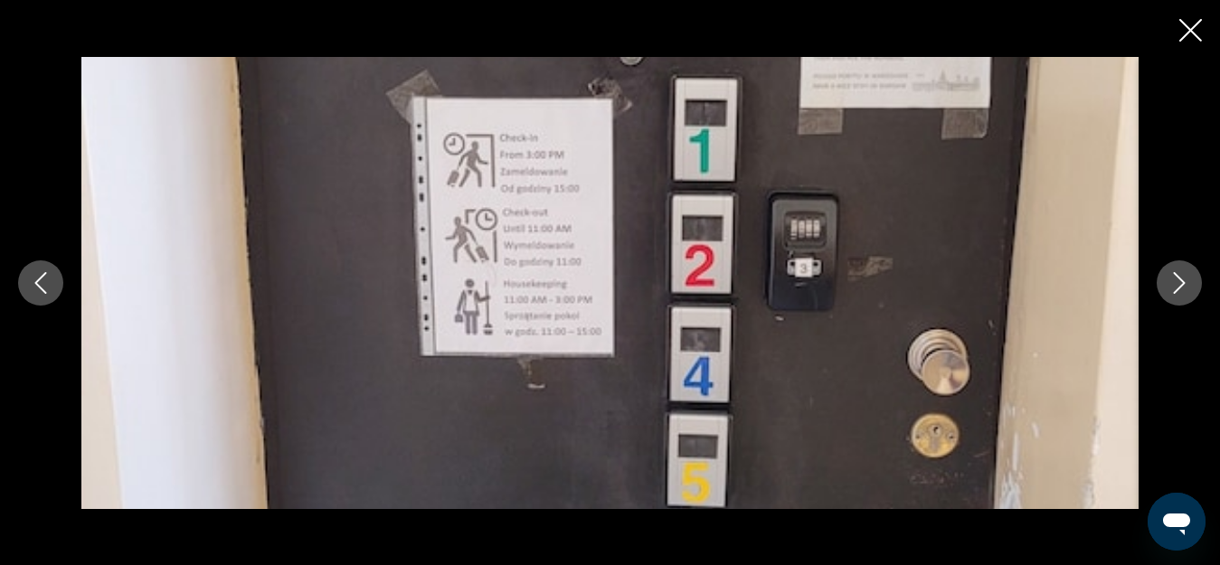
click at [1170, 289] on icon "Next image" at bounding box center [1180, 283] width 22 height 22
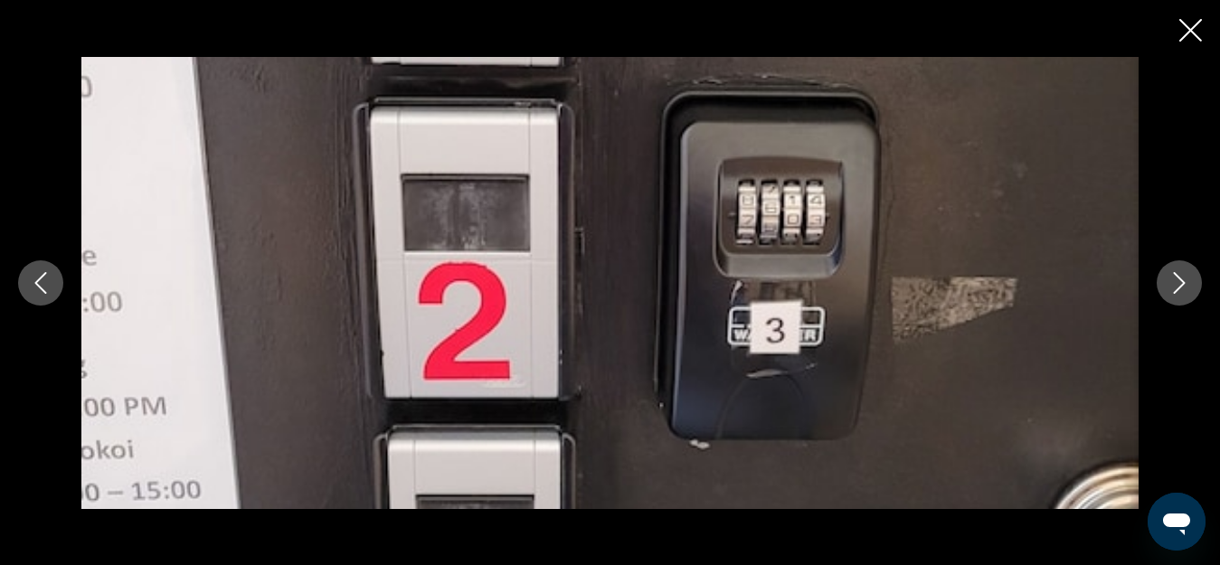
click at [1171, 285] on icon "Next image" at bounding box center [1180, 283] width 22 height 22
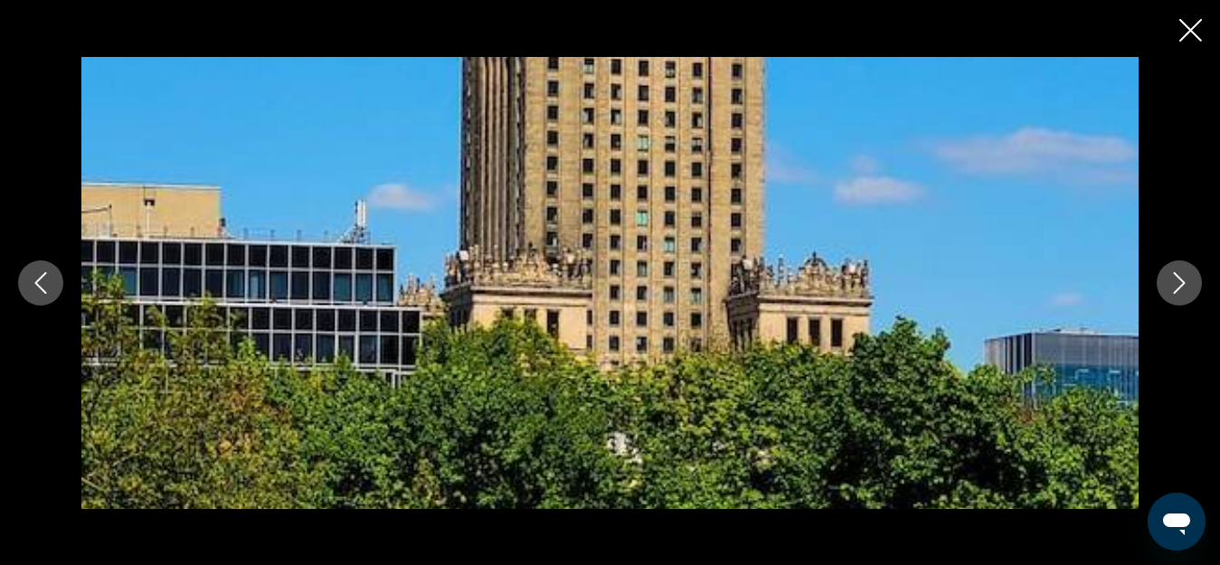
click at [1168, 285] on button "Next image" at bounding box center [1179, 283] width 45 height 45
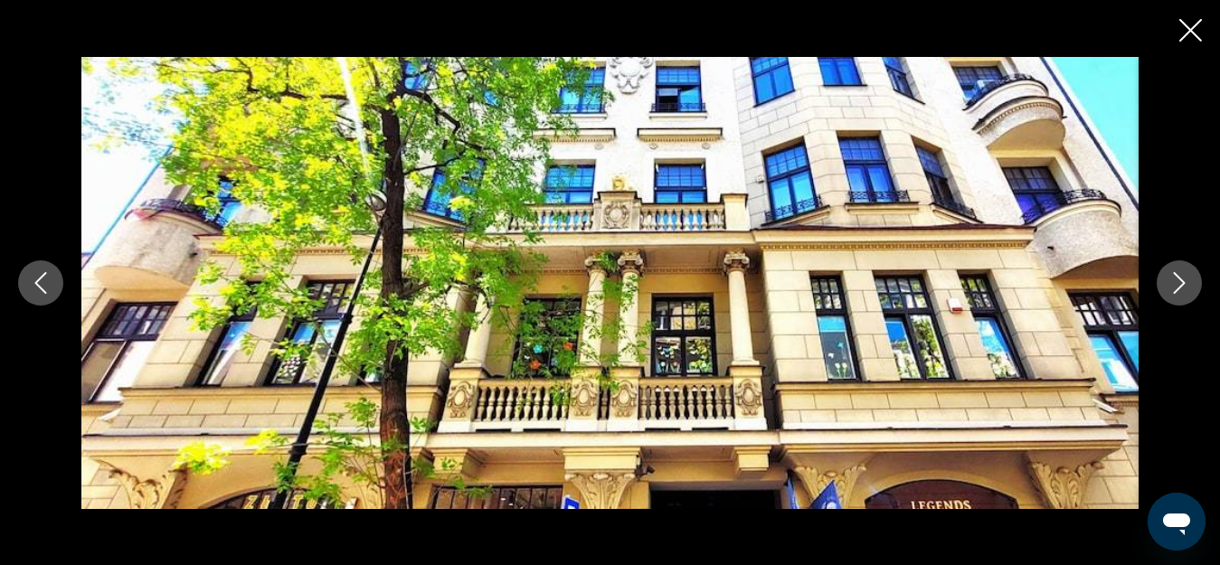
click at [1193, 29] on icon "Close slideshow" at bounding box center [1191, 30] width 23 height 23
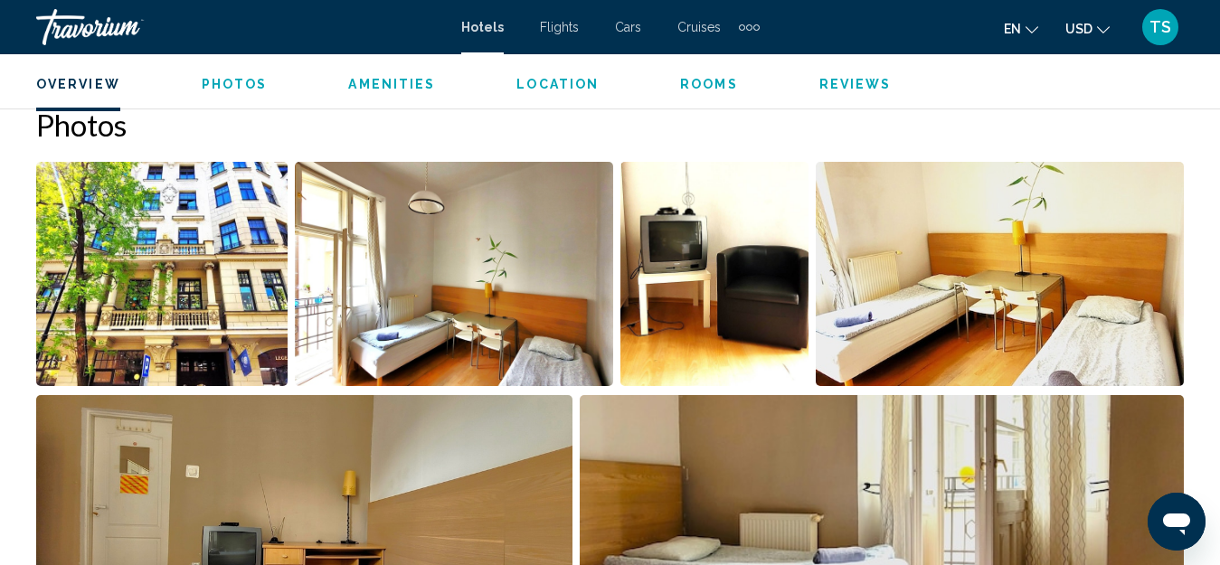
scroll to position [744, 0]
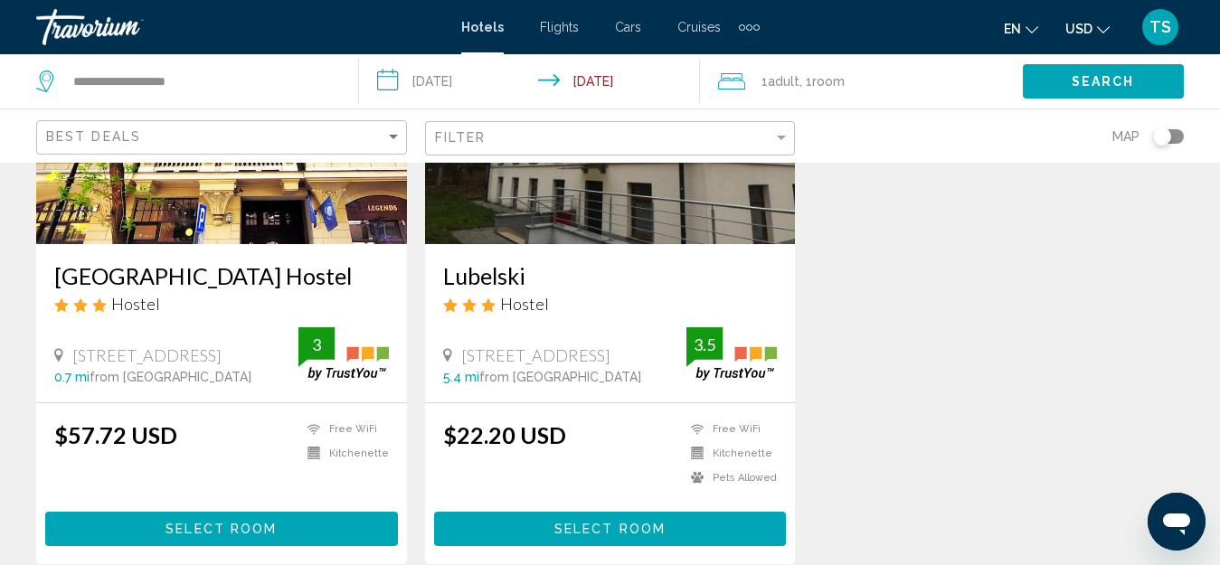
scroll to position [602, 0]
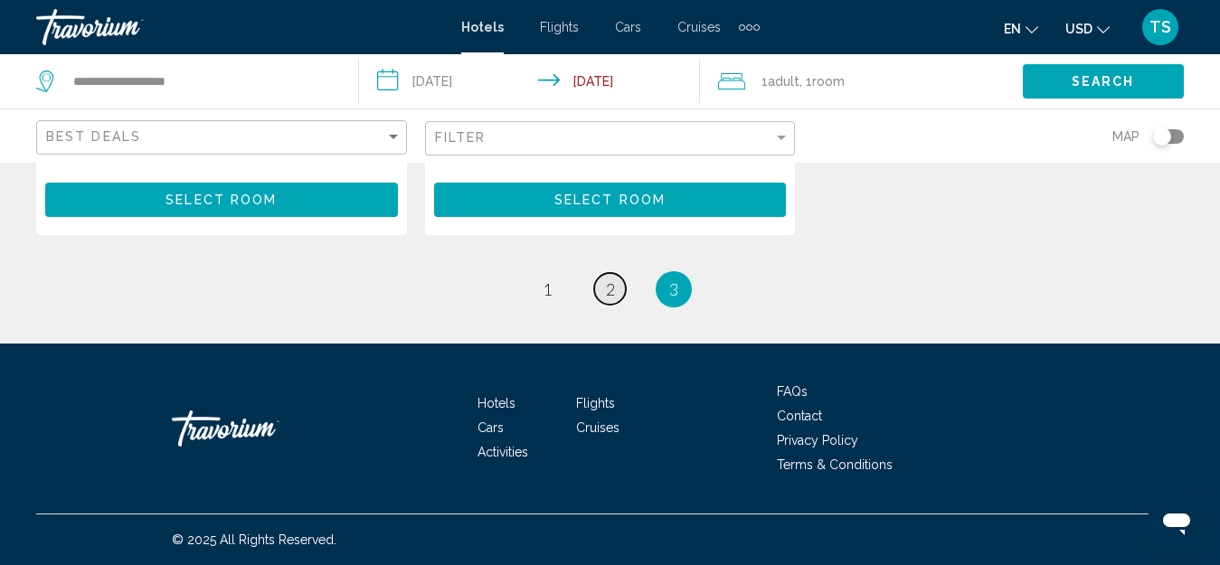
click at [607, 295] on span "2" at bounding box center [610, 290] width 9 height 20
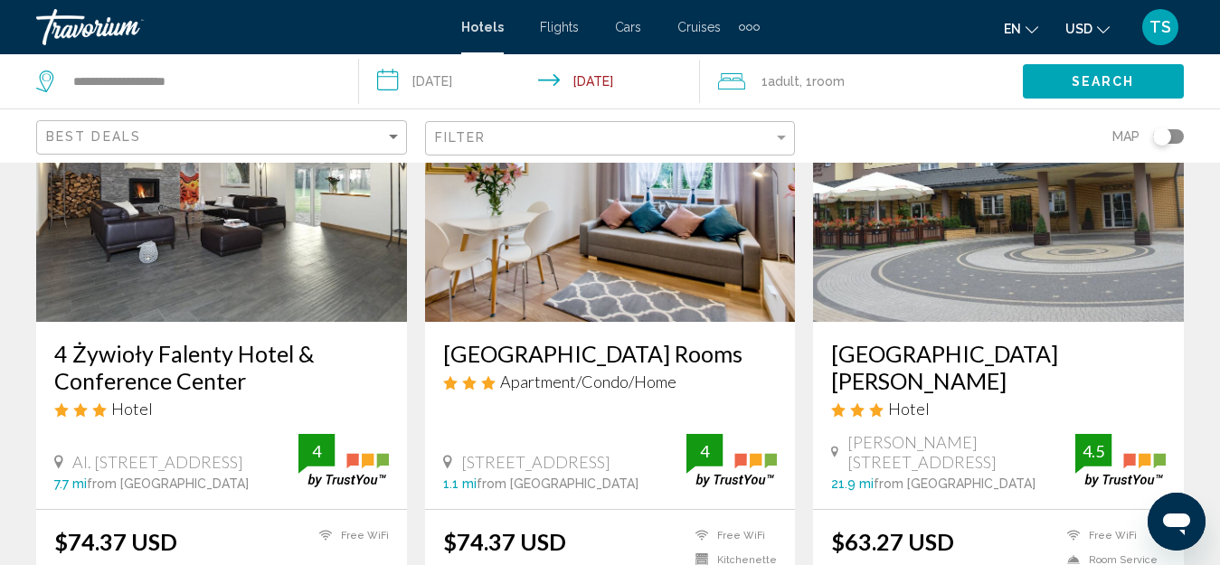
scroll to position [1628, 0]
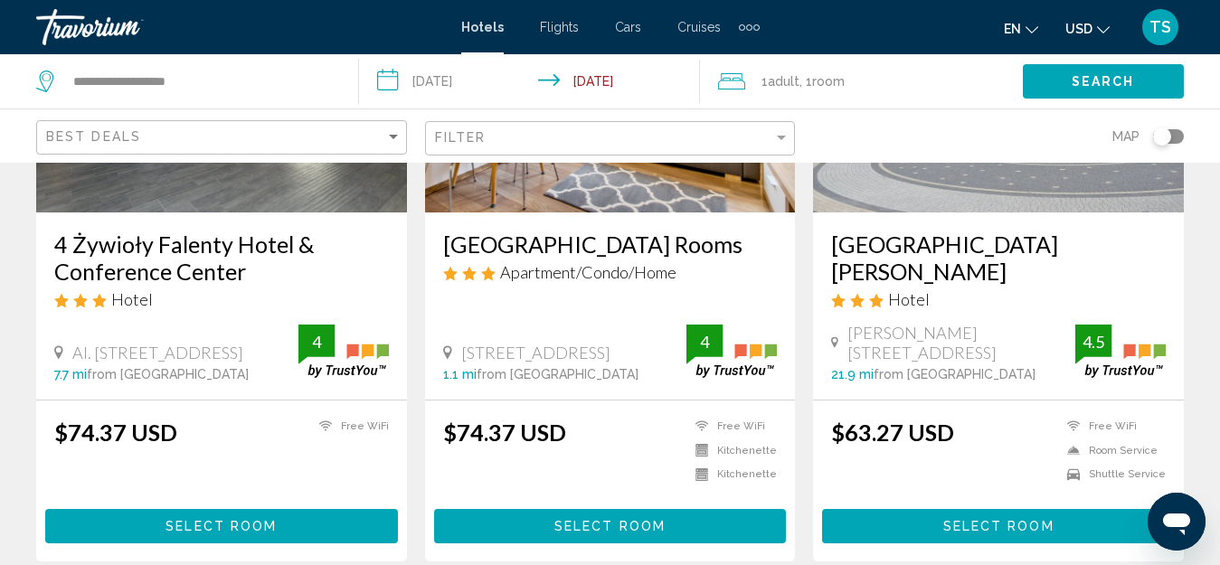
click at [929, 231] on h3 "[GEOGRAPHIC_DATA][PERSON_NAME]" at bounding box center [998, 258] width 335 height 54
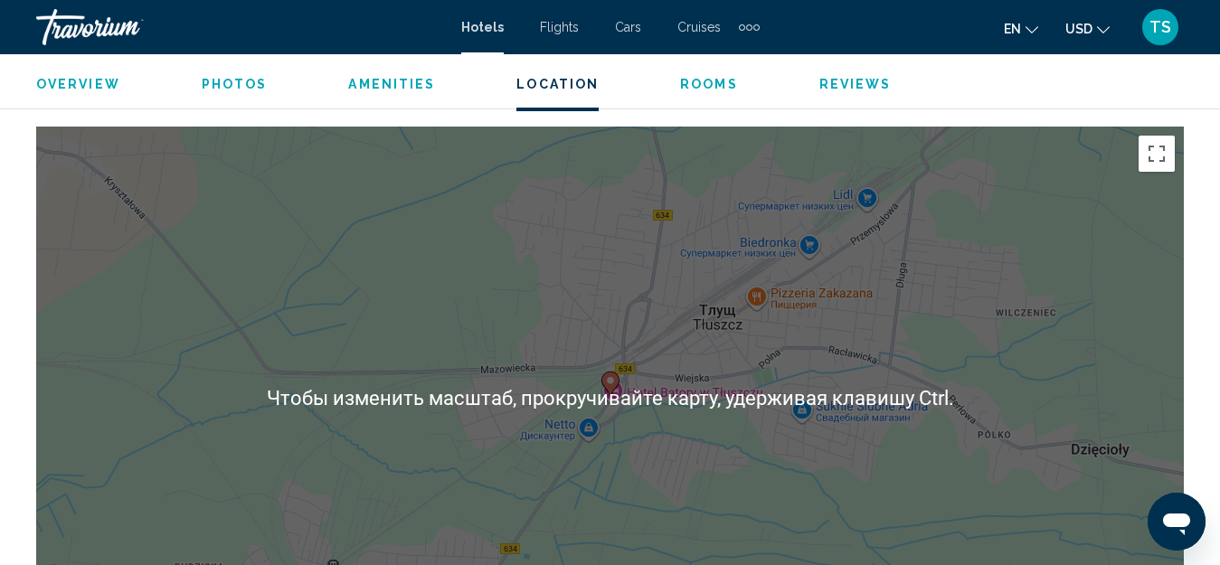
scroll to position [2191, 0]
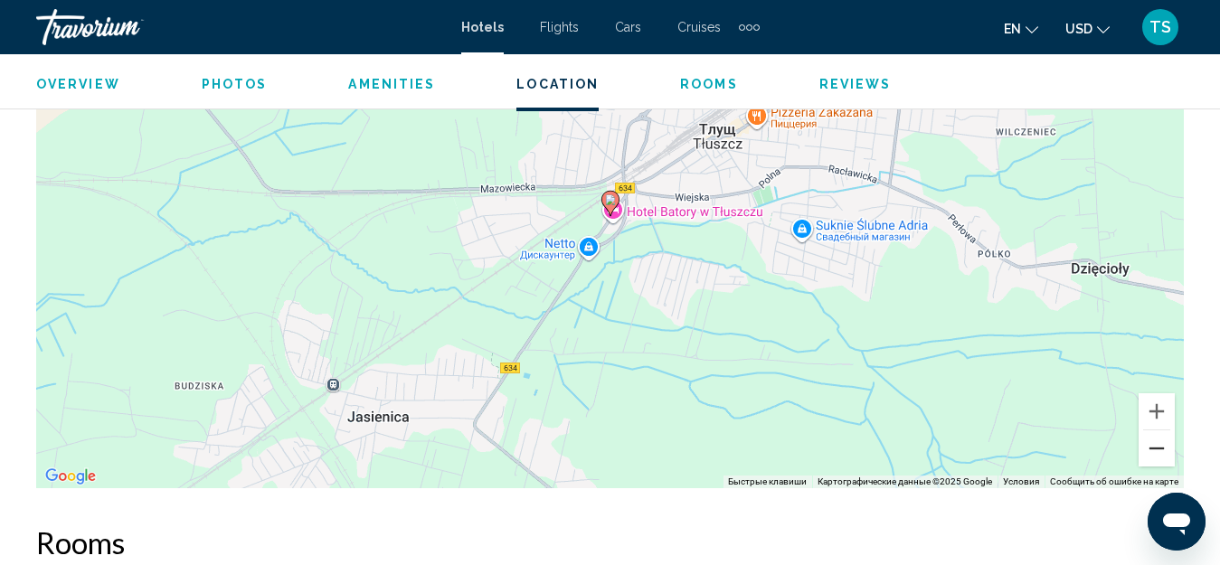
click at [1156, 452] on button "Уменьшить" at bounding box center [1157, 449] width 36 height 36
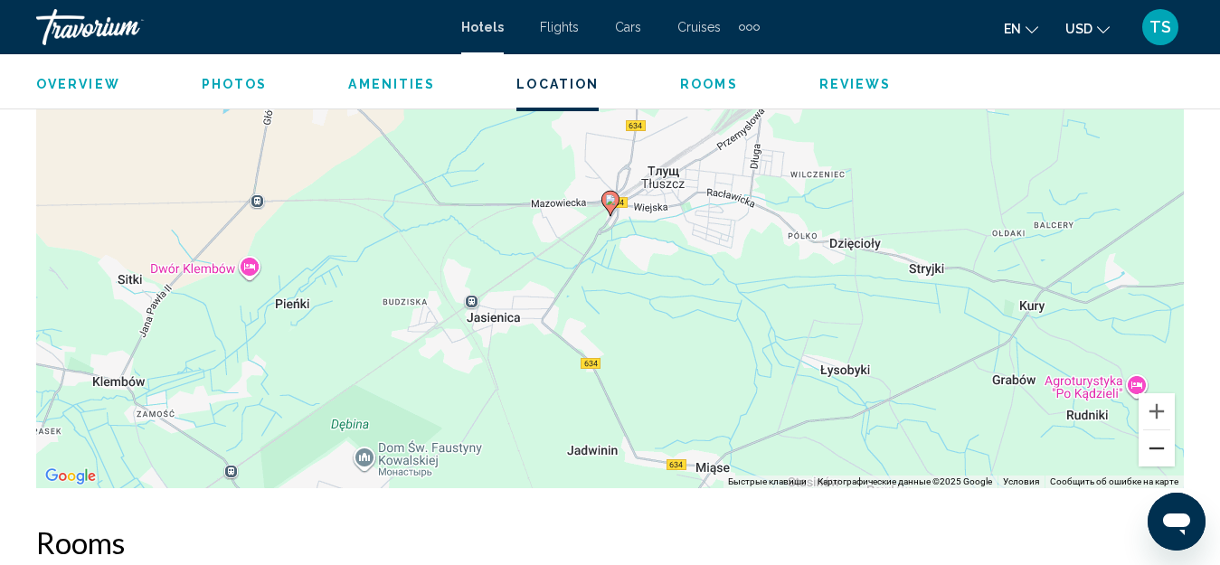
click at [1156, 447] on button "Уменьшить" at bounding box center [1157, 449] width 36 height 36
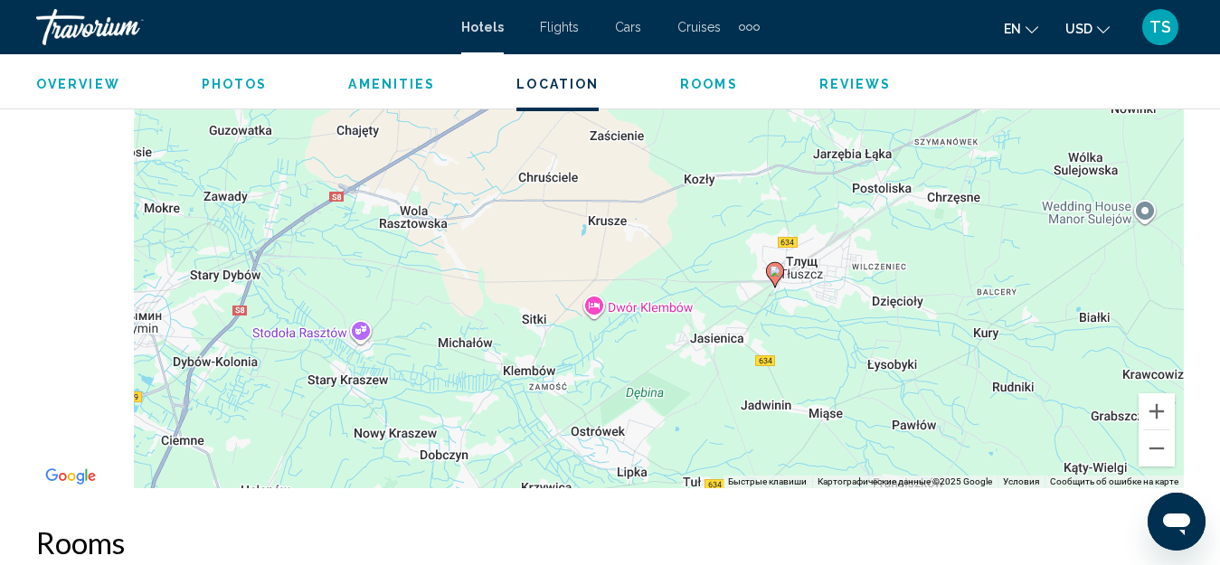
drag, startPoint x: 686, startPoint y: 316, endPoint x: 827, endPoint y: 367, distance: 150.2
click at [827, 367] on div "Чтобы активировать перетаскивание с помощью клавиатуры, нажмите Alt + Ввод. Пос…" at bounding box center [610, 217] width 1148 height 543
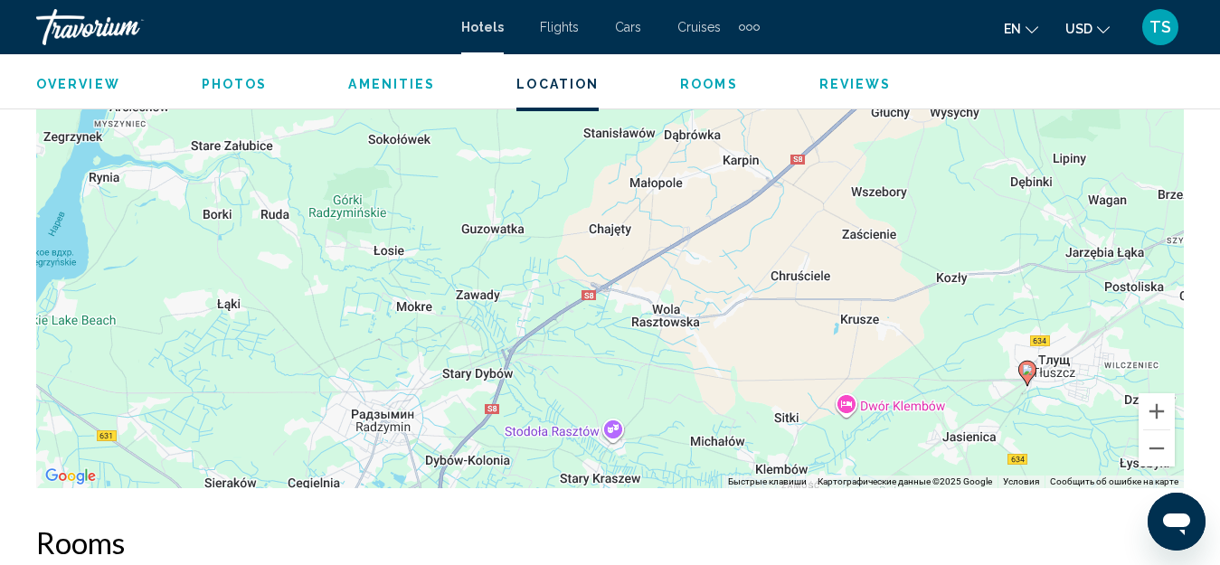
drag, startPoint x: 554, startPoint y: 300, endPoint x: 785, endPoint y: 373, distance: 242.6
click at [785, 373] on div "Чтобы активировать перетаскивание с помощью клавиатуры, нажмите Alt + Ввод. Пос…" at bounding box center [610, 217] width 1148 height 543
click at [1157, 457] on button "Уменьшить" at bounding box center [1157, 449] width 36 height 36
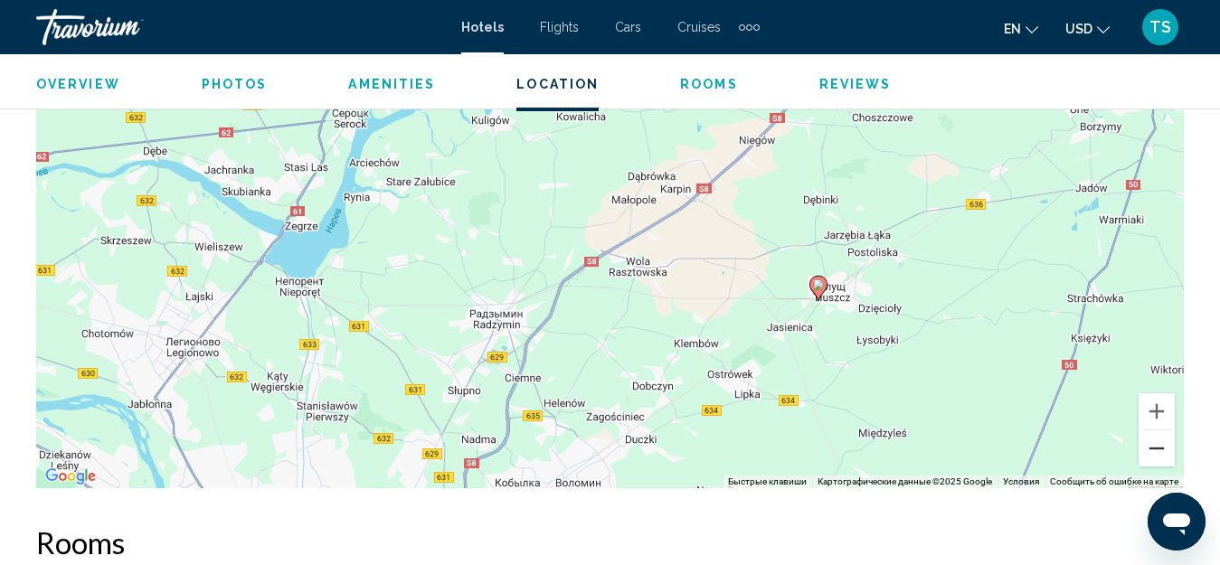
click at [1157, 456] on button "Уменьшить" at bounding box center [1157, 449] width 36 height 36
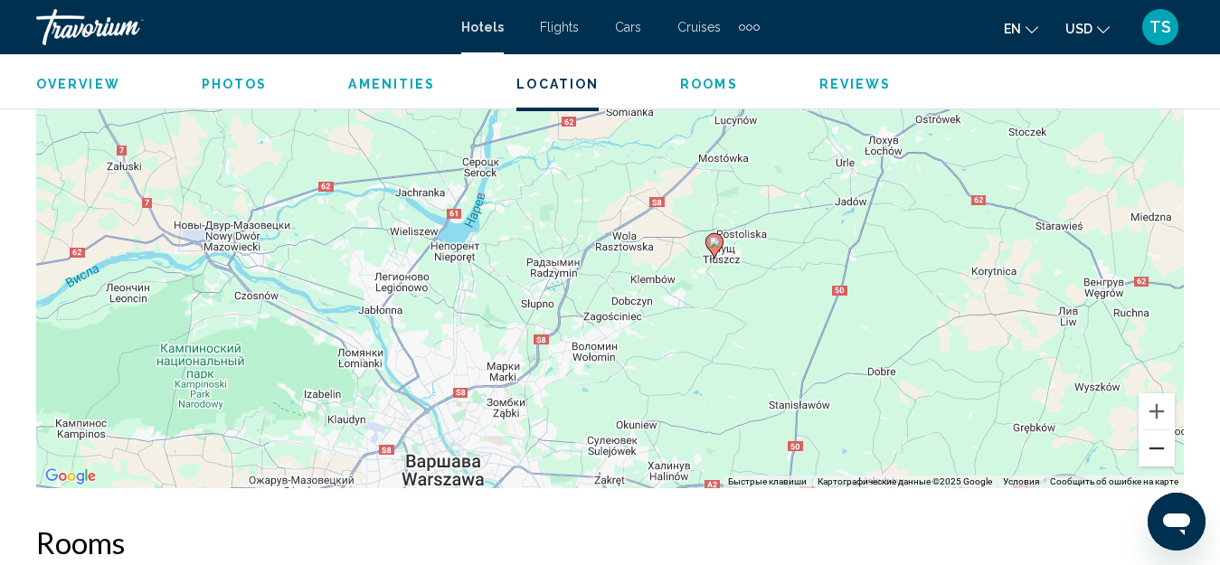
click at [1157, 456] on button "Уменьшить" at bounding box center [1157, 449] width 36 height 36
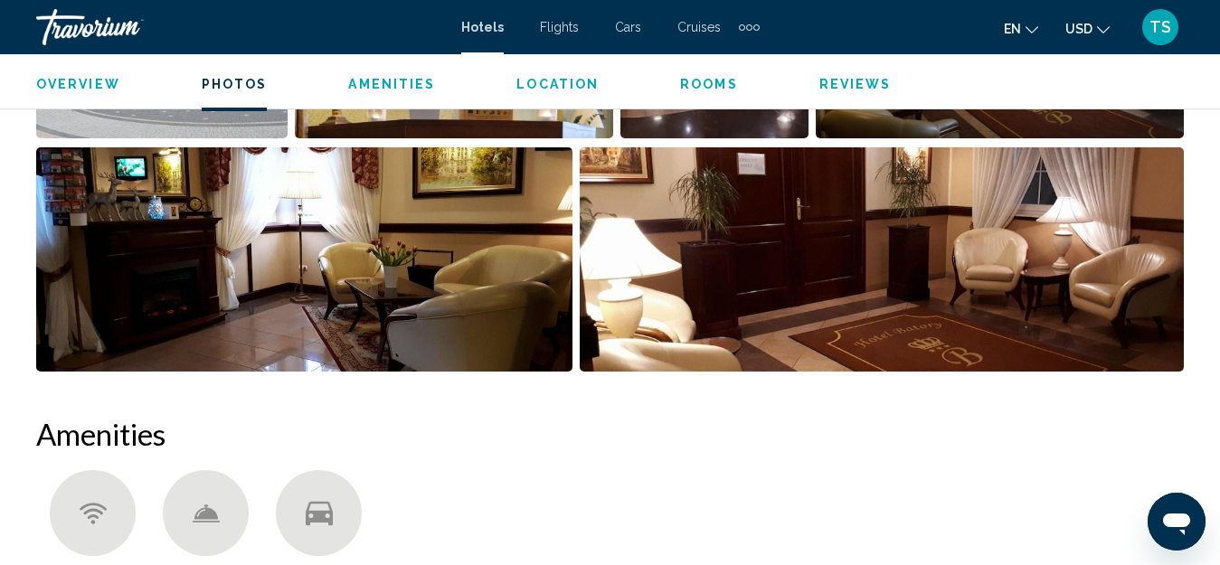
scroll to position [1286, 0]
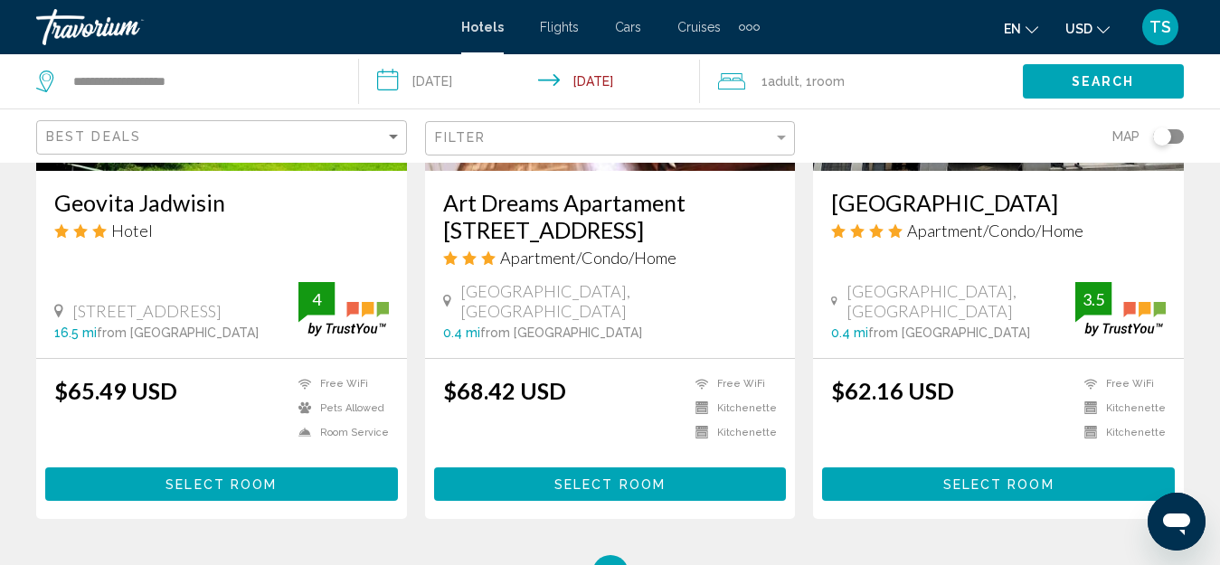
scroll to position [2352, 0]
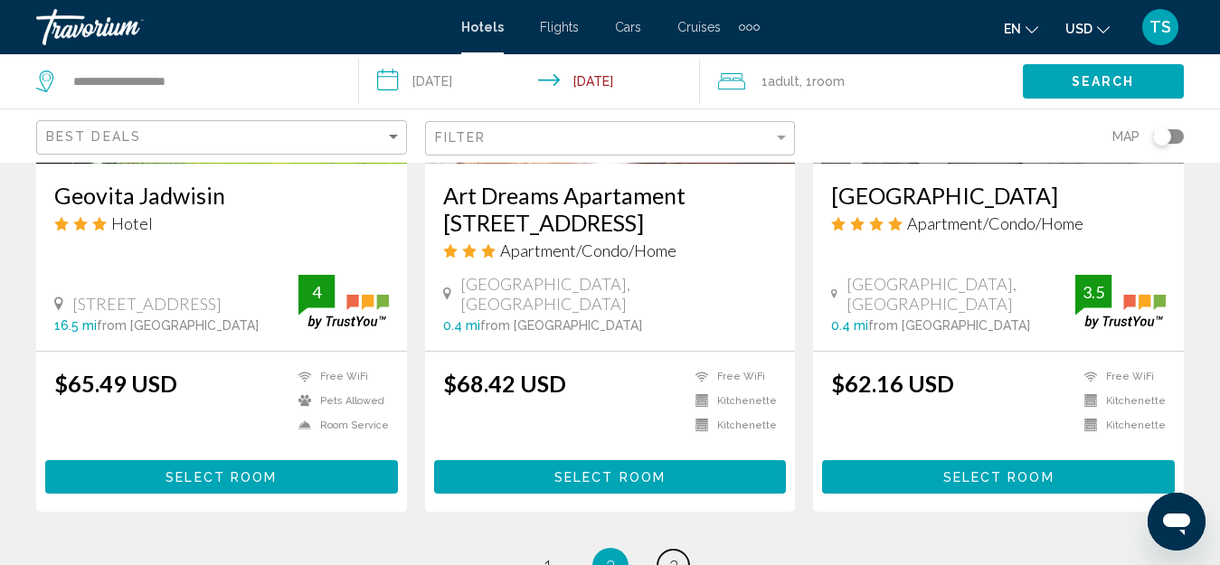
click at [667, 550] on link "page 3" at bounding box center [674, 566] width 32 height 32
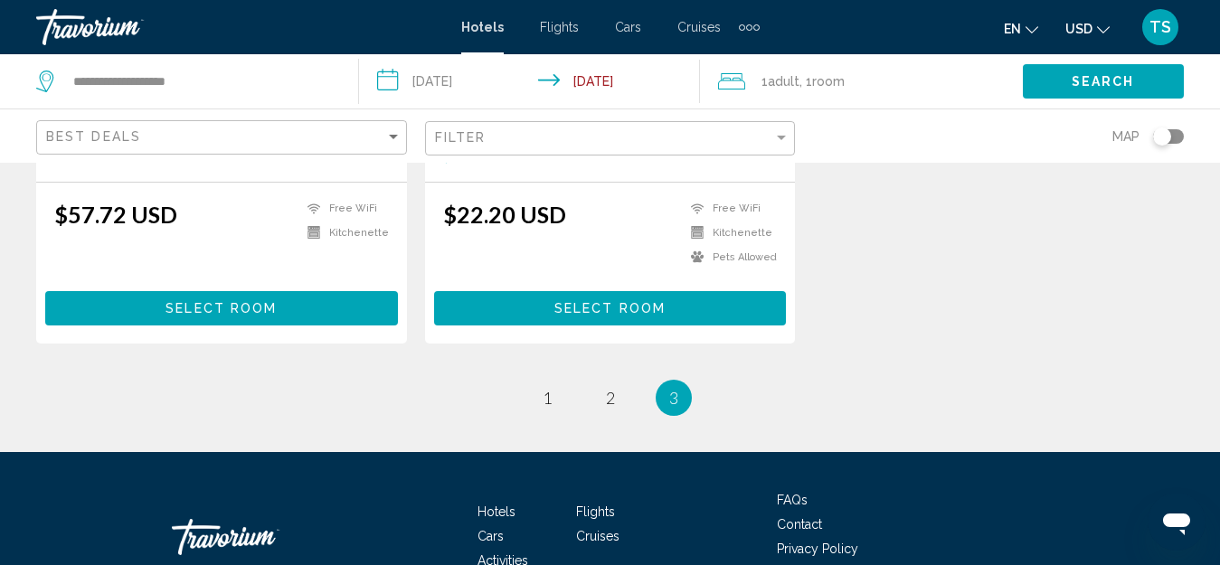
scroll to position [602, 0]
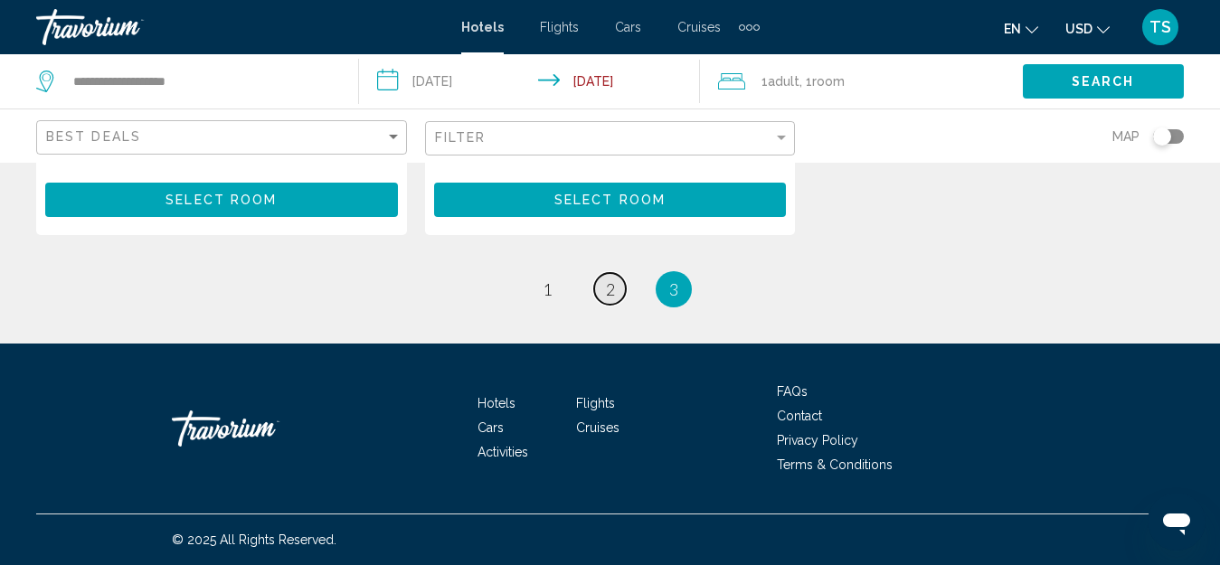
click at [610, 291] on span "2" at bounding box center [610, 290] width 9 height 20
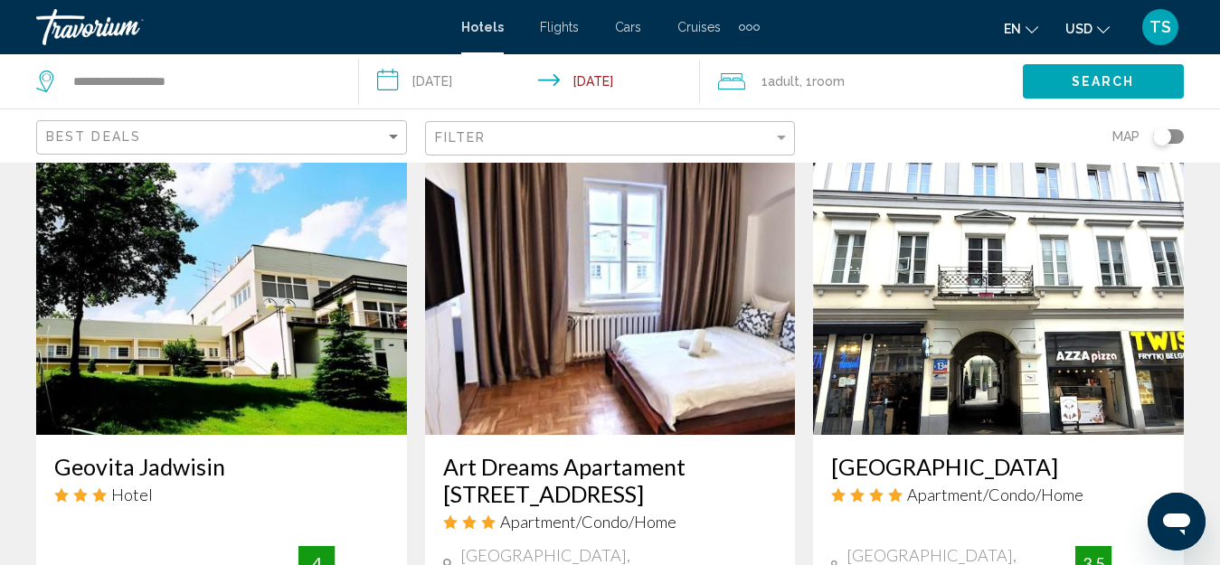
scroll to position [2171, 0]
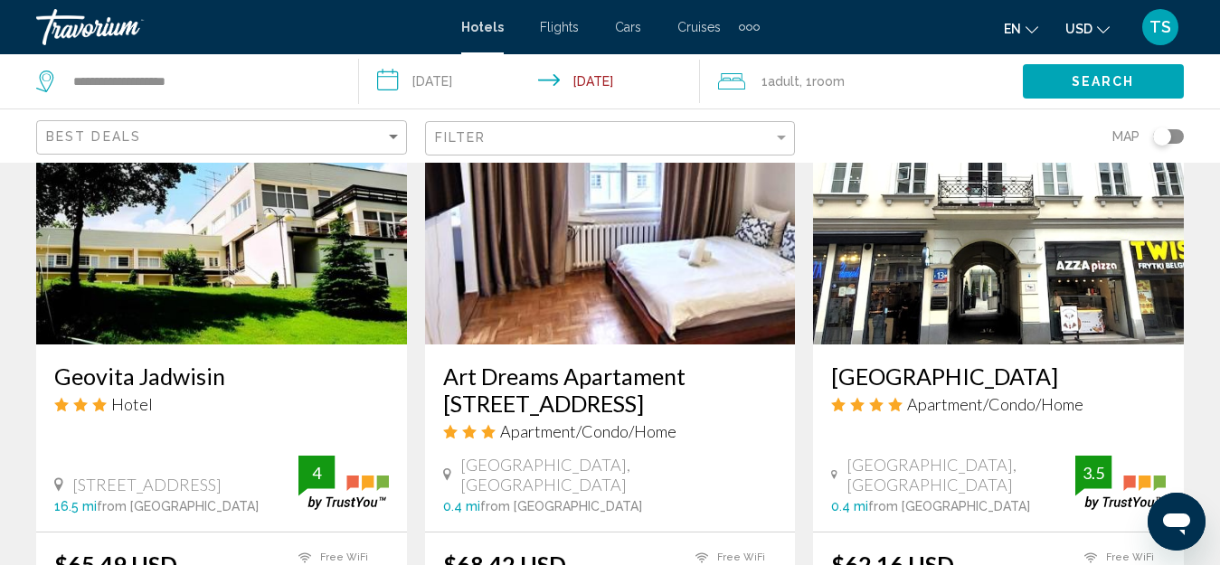
click at [167, 264] on img "Main content" at bounding box center [221, 199] width 371 height 289
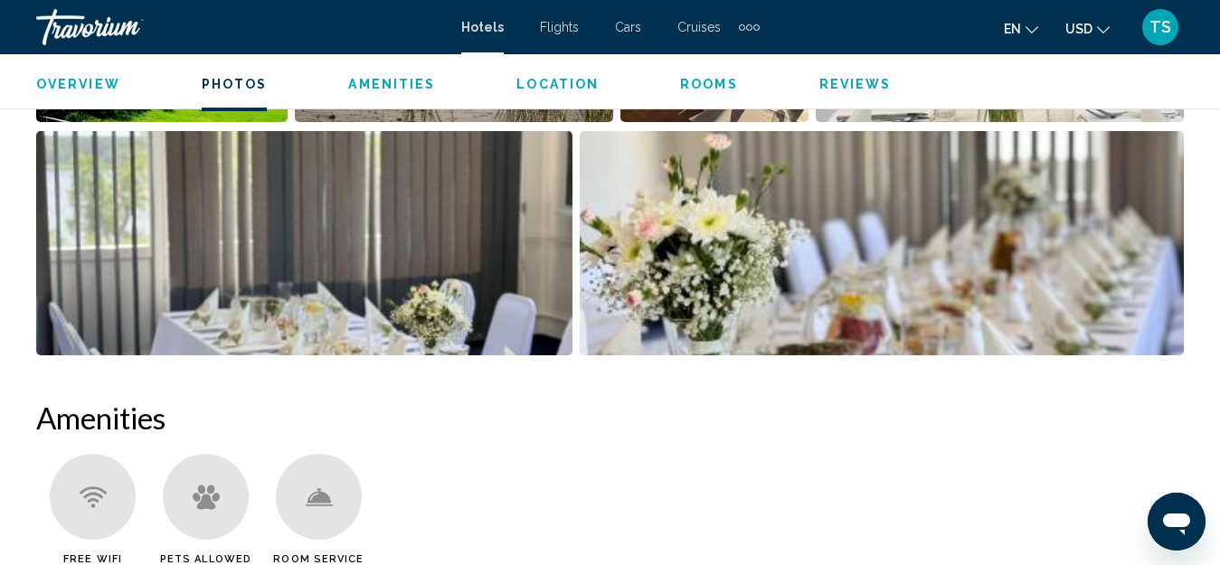
scroll to position [1196, 0]
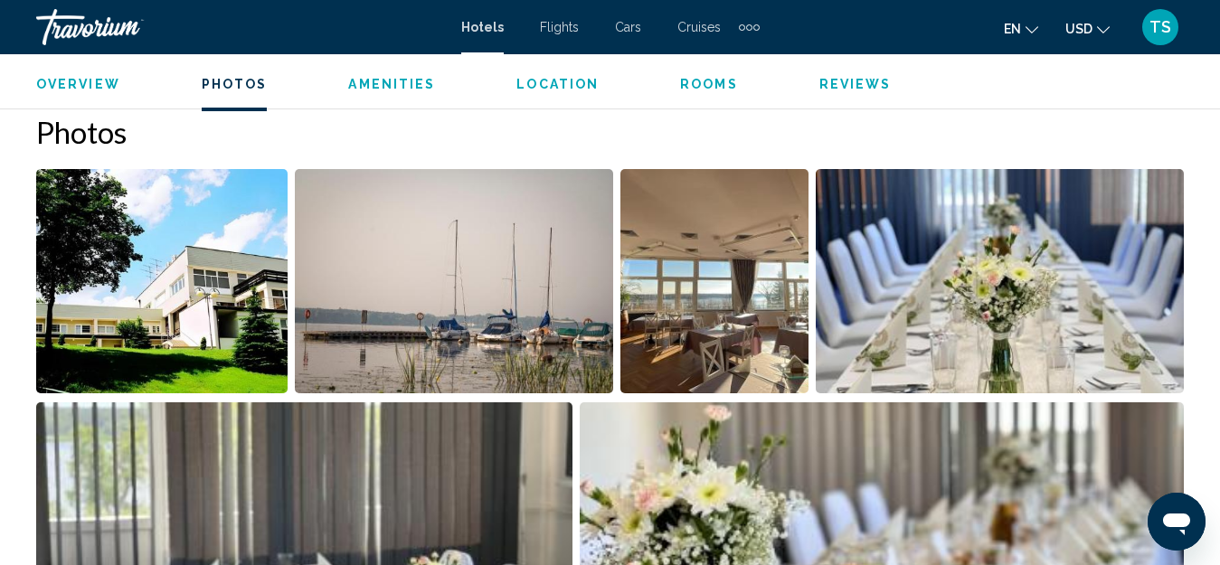
click at [213, 271] on img "Open full-screen image slider" at bounding box center [161, 281] width 251 height 224
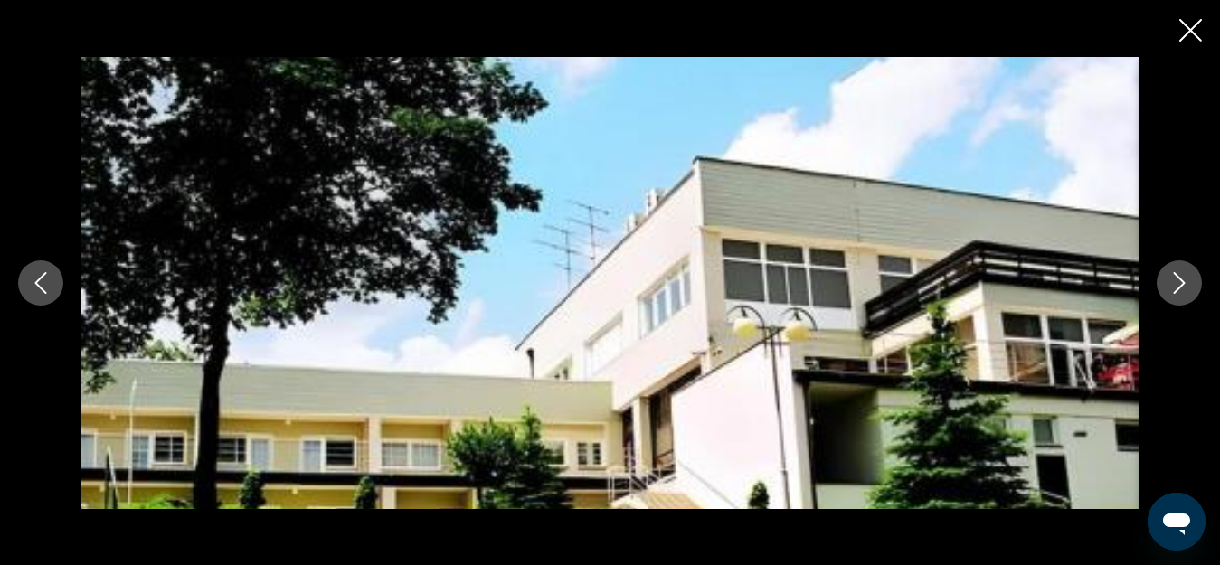
click at [1178, 283] on icon "Next image" at bounding box center [1180, 283] width 22 height 22
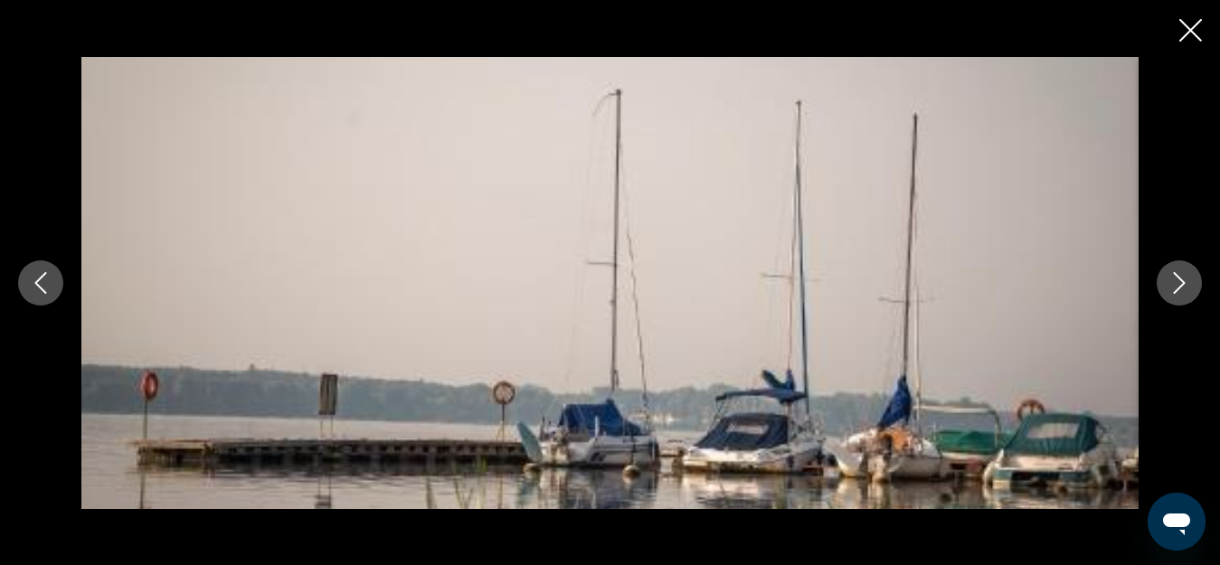
click at [1178, 283] on icon "Next image" at bounding box center [1180, 283] width 22 height 22
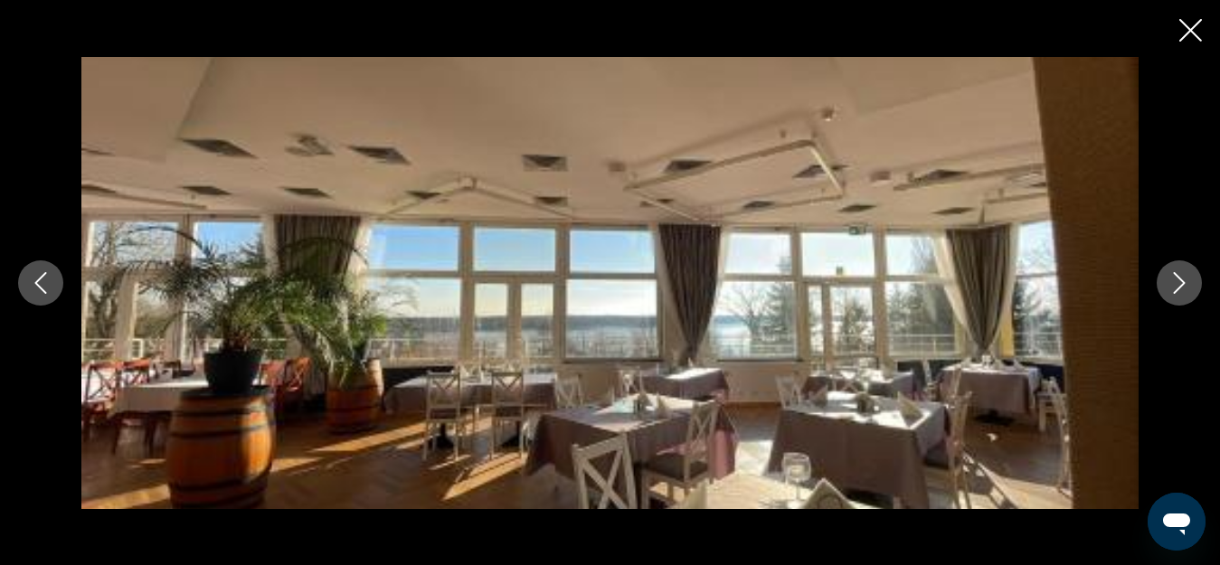
click at [1178, 283] on icon "Next image" at bounding box center [1180, 283] width 22 height 22
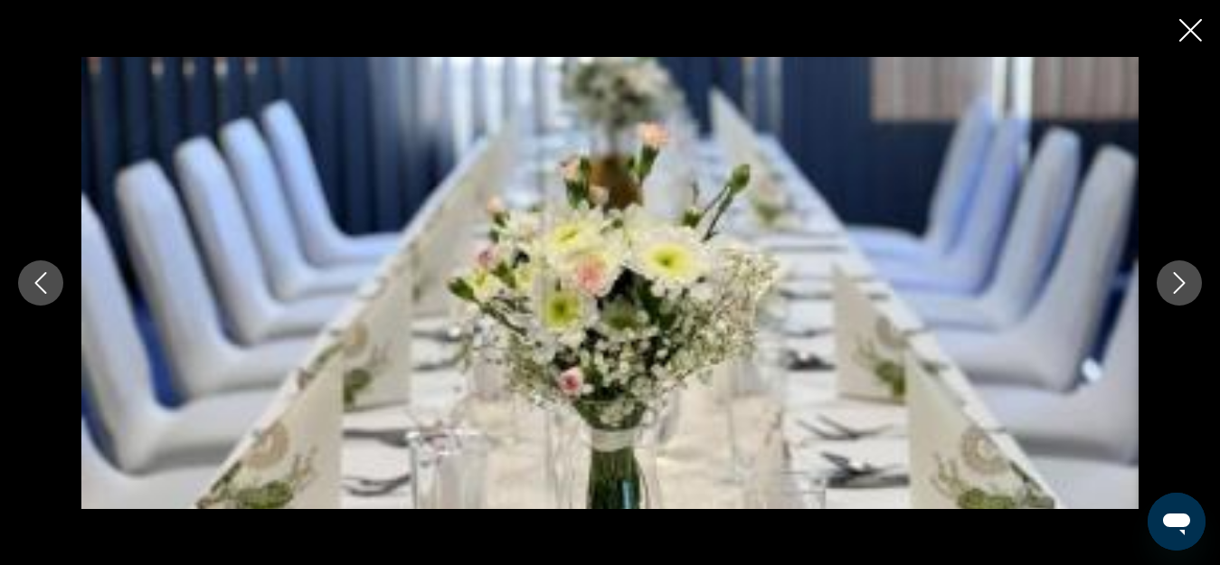
click at [1178, 281] on icon "Next image" at bounding box center [1180, 283] width 22 height 22
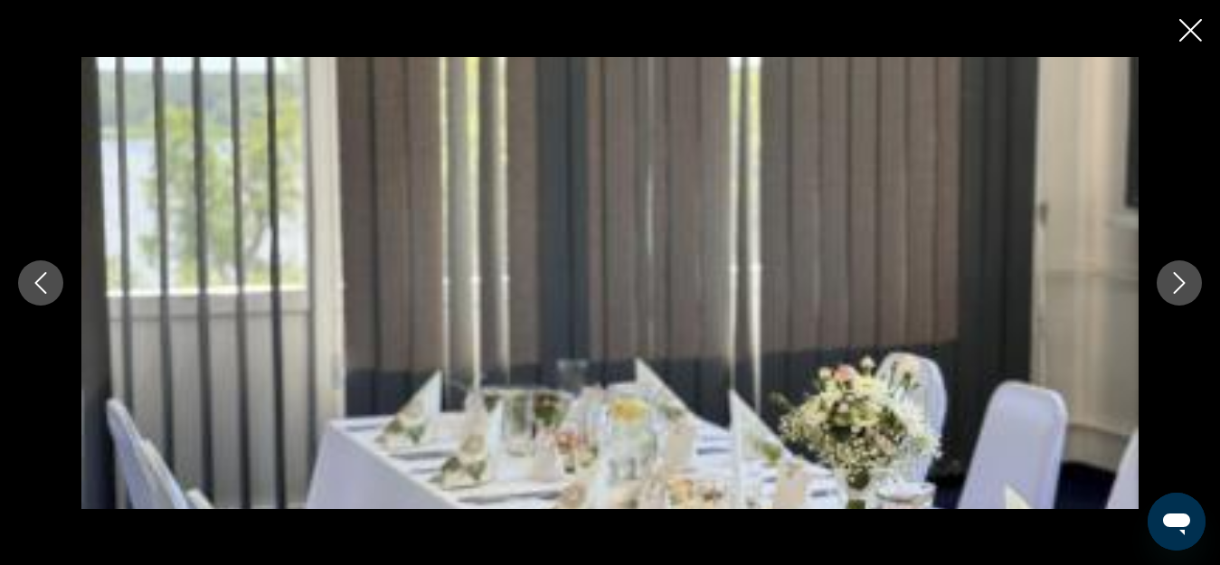
click at [1178, 281] on icon "Next image" at bounding box center [1180, 283] width 22 height 22
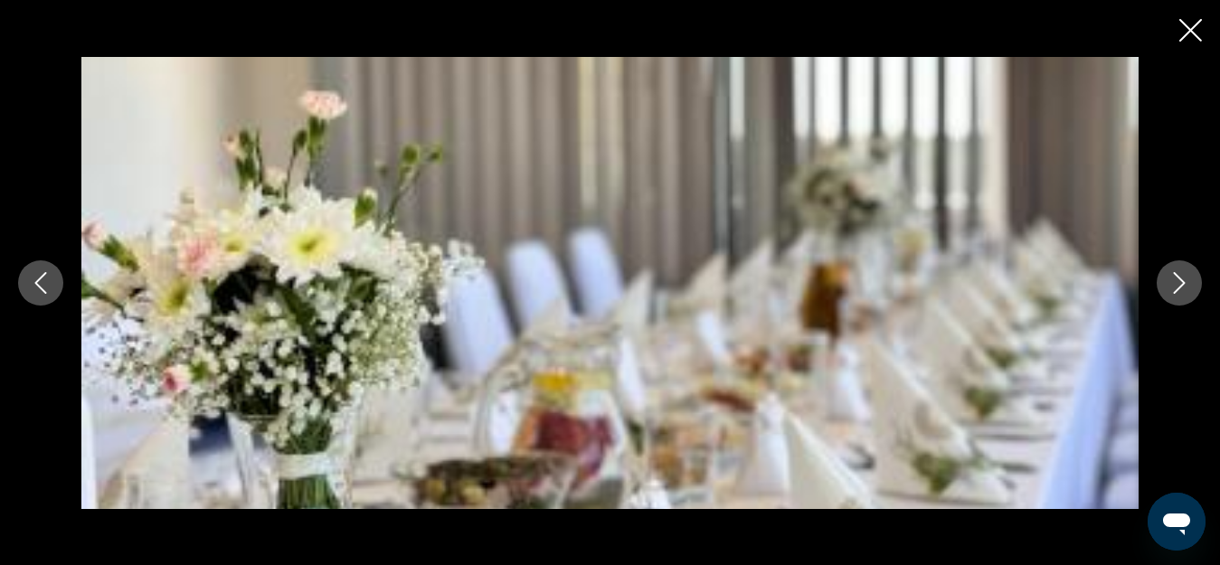
click at [1178, 280] on icon "Next image" at bounding box center [1180, 283] width 22 height 22
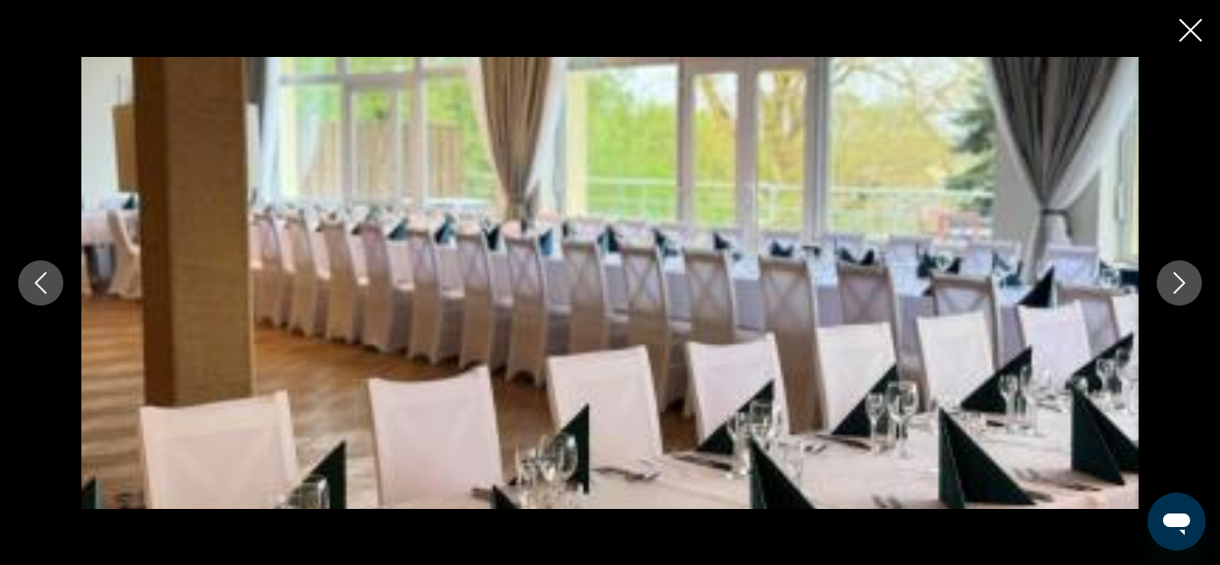
click at [1178, 280] on icon "Next image" at bounding box center [1180, 283] width 22 height 22
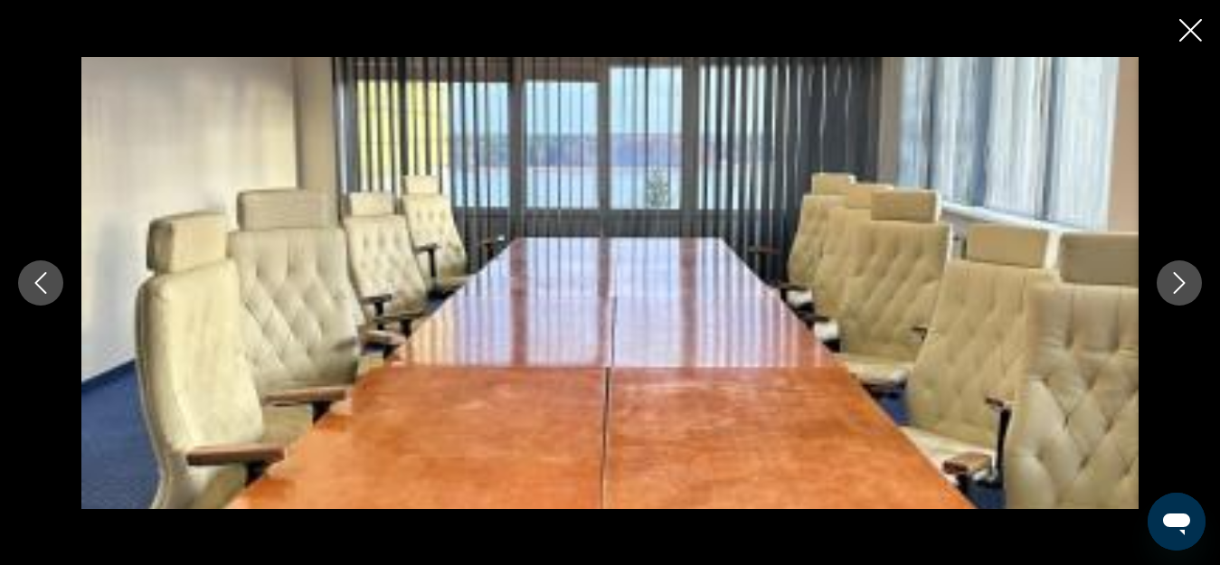
click at [1178, 280] on icon "Next image" at bounding box center [1180, 283] width 22 height 22
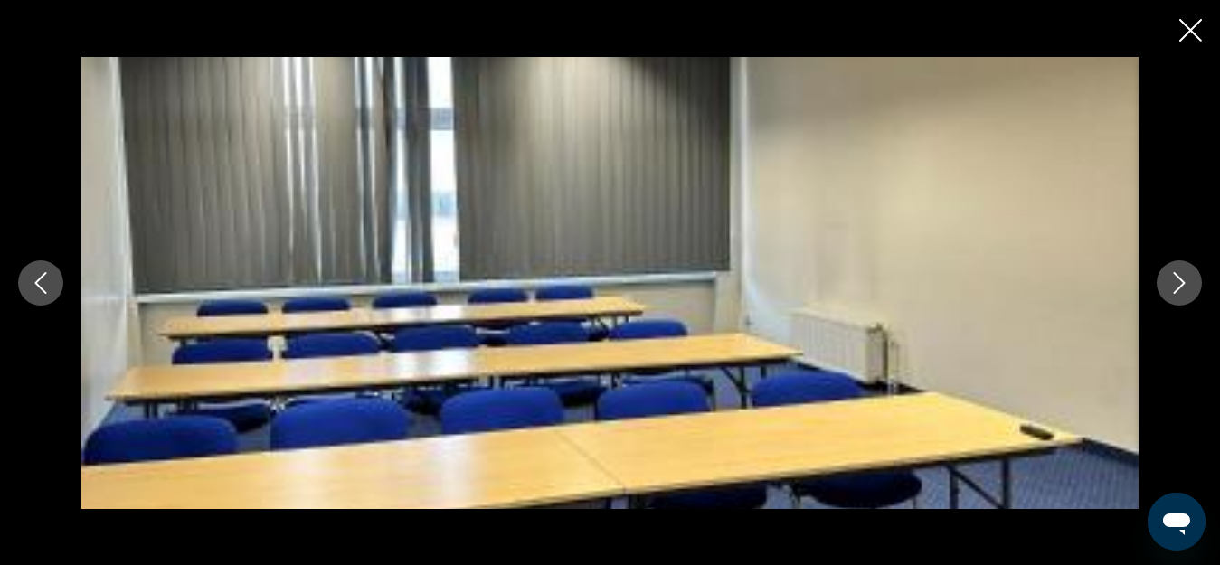
click at [1178, 278] on icon "Next image" at bounding box center [1180, 283] width 22 height 22
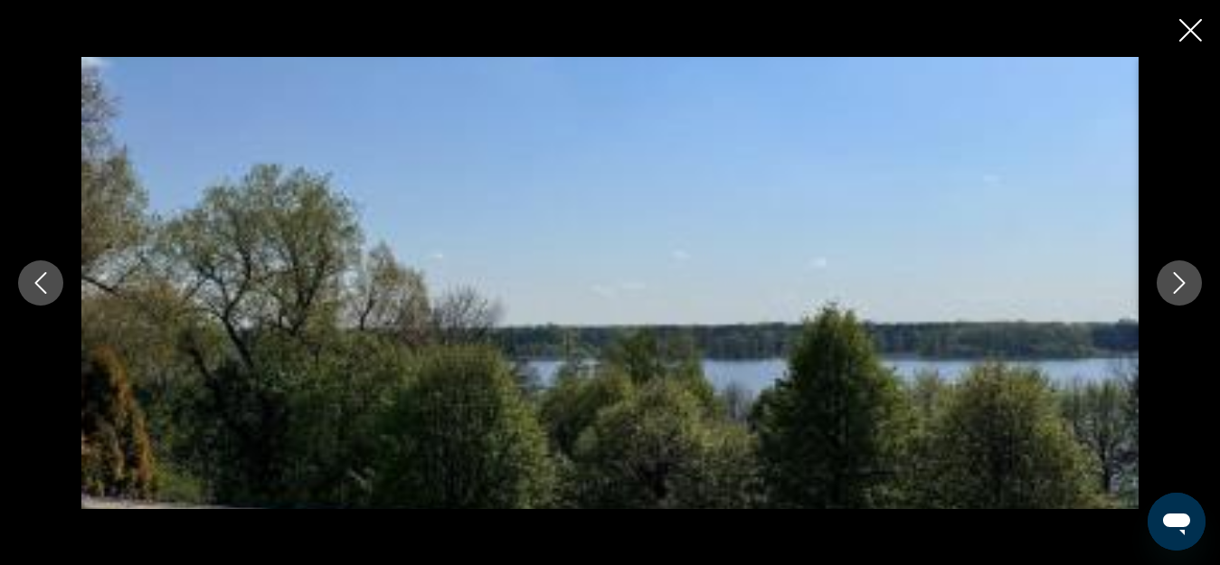
click at [1178, 277] on icon "Next image" at bounding box center [1180, 283] width 12 height 22
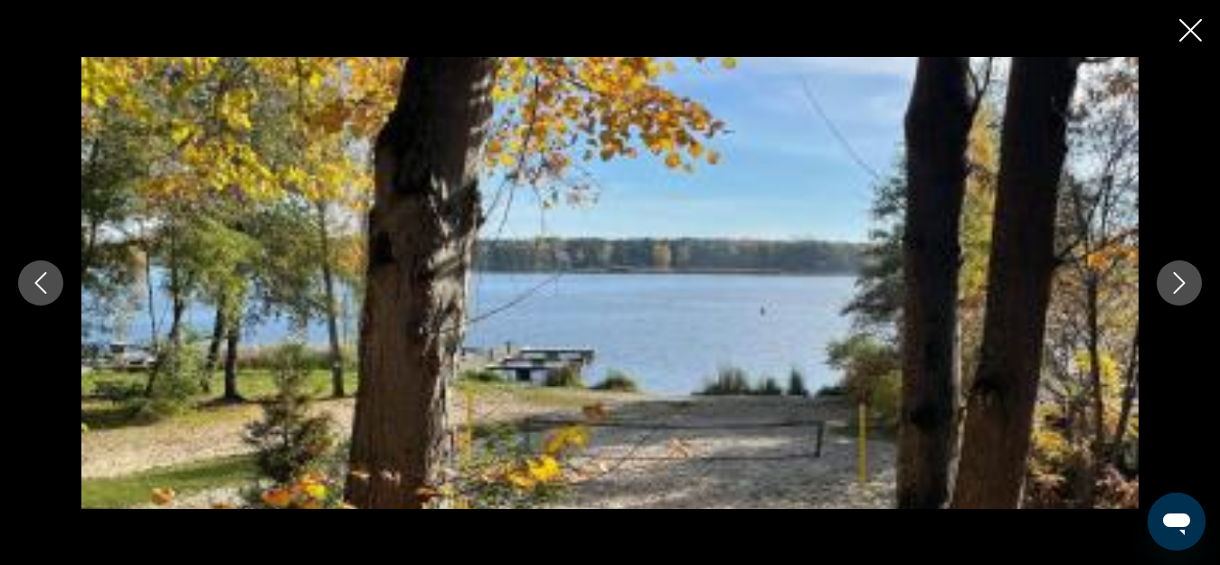
click at [1178, 274] on icon "Next image" at bounding box center [1180, 283] width 22 height 22
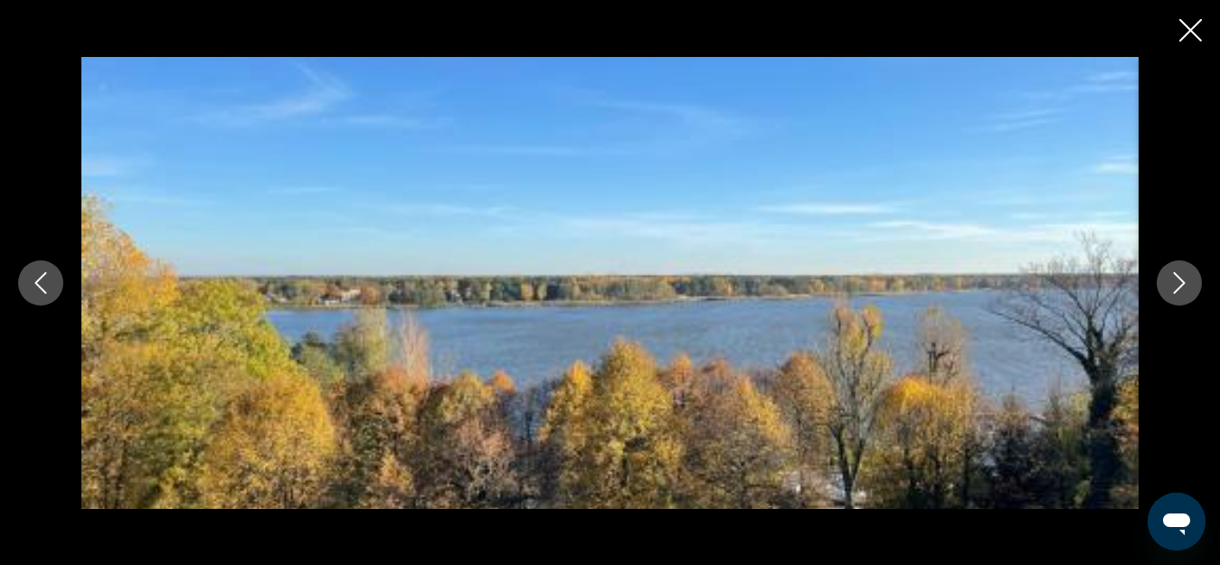
click at [1178, 274] on icon "Next image" at bounding box center [1180, 283] width 22 height 22
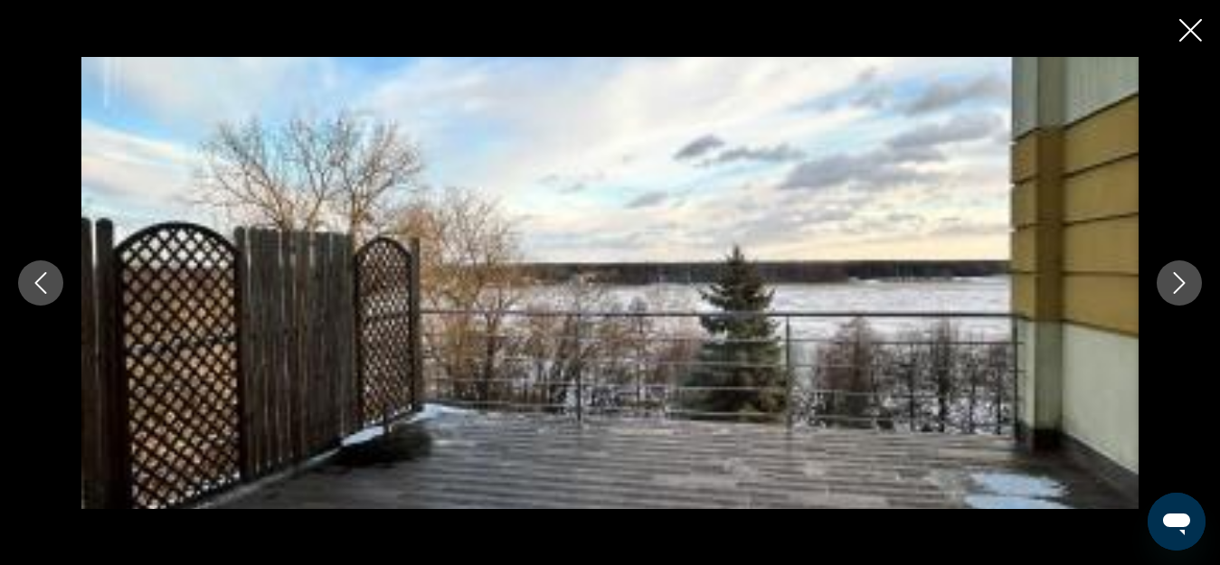
click at [1178, 274] on icon "Next image" at bounding box center [1180, 283] width 22 height 22
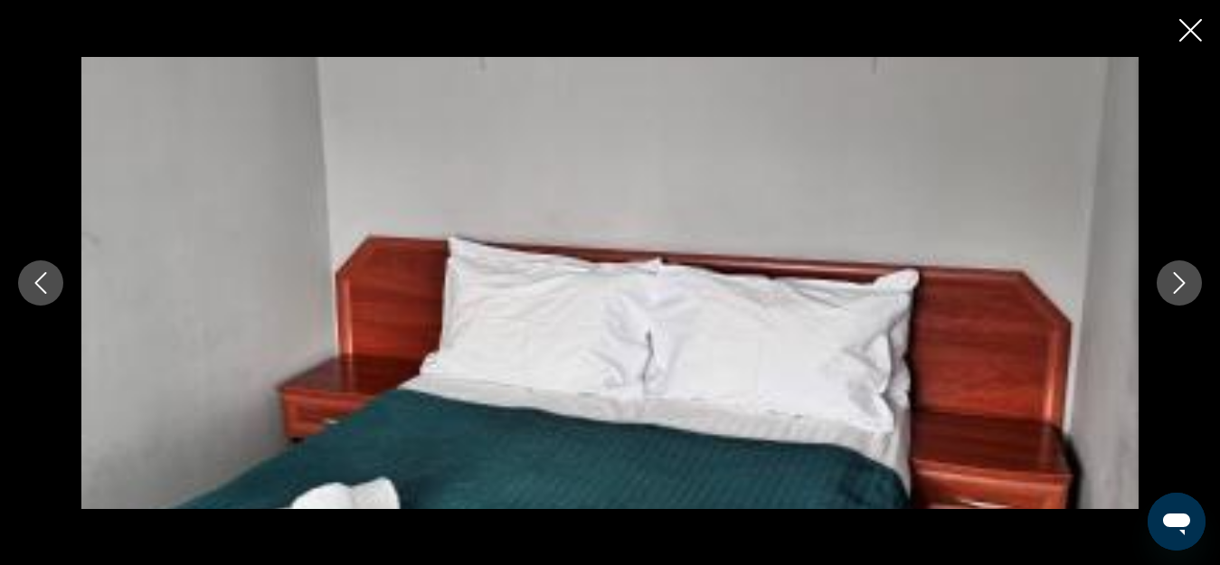
click at [1178, 274] on icon "Next image" at bounding box center [1180, 283] width 22 height 22
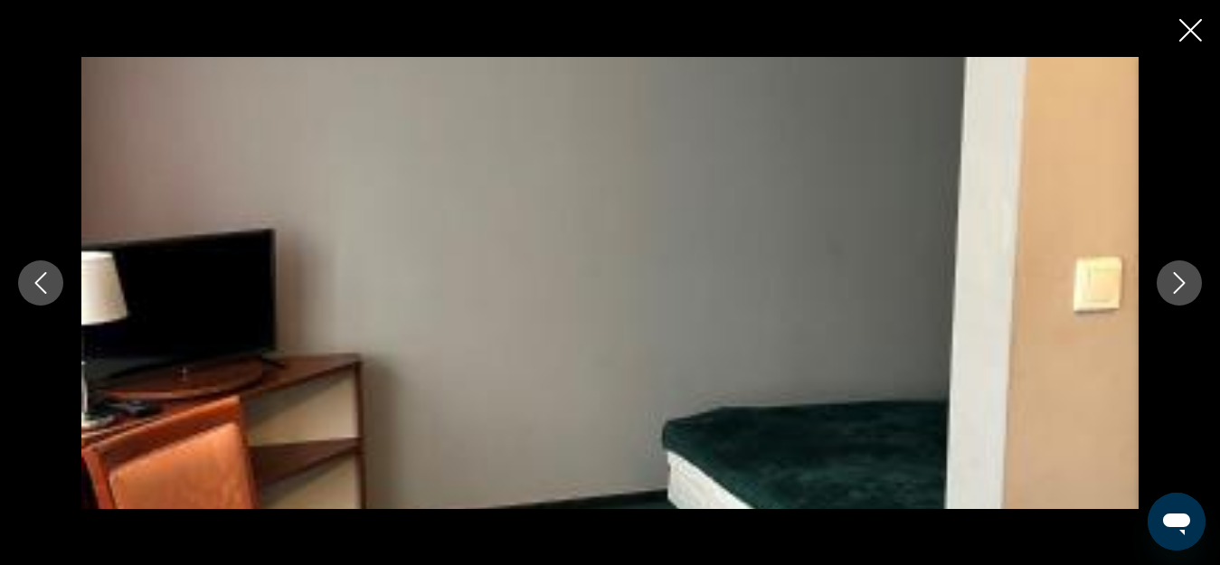
click at [1178, 274] on icon "Next image" at bounding box center [1180, 283] width 22 height 22
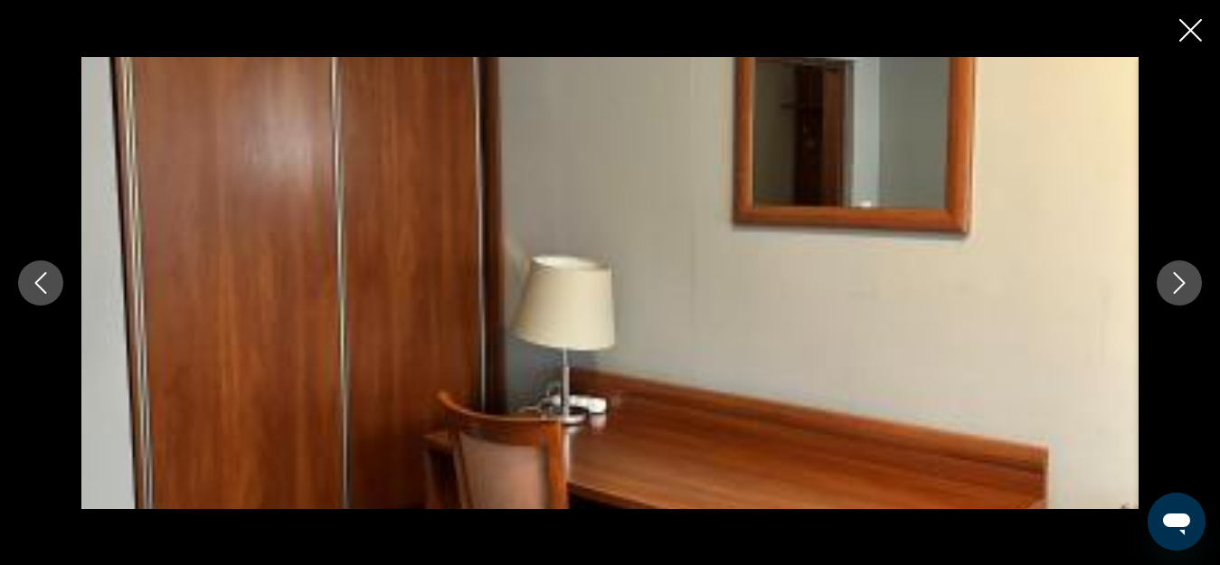
click at [1178, 274] on icon "Next image" at bounding box center [1180, 283] width 22 height 22
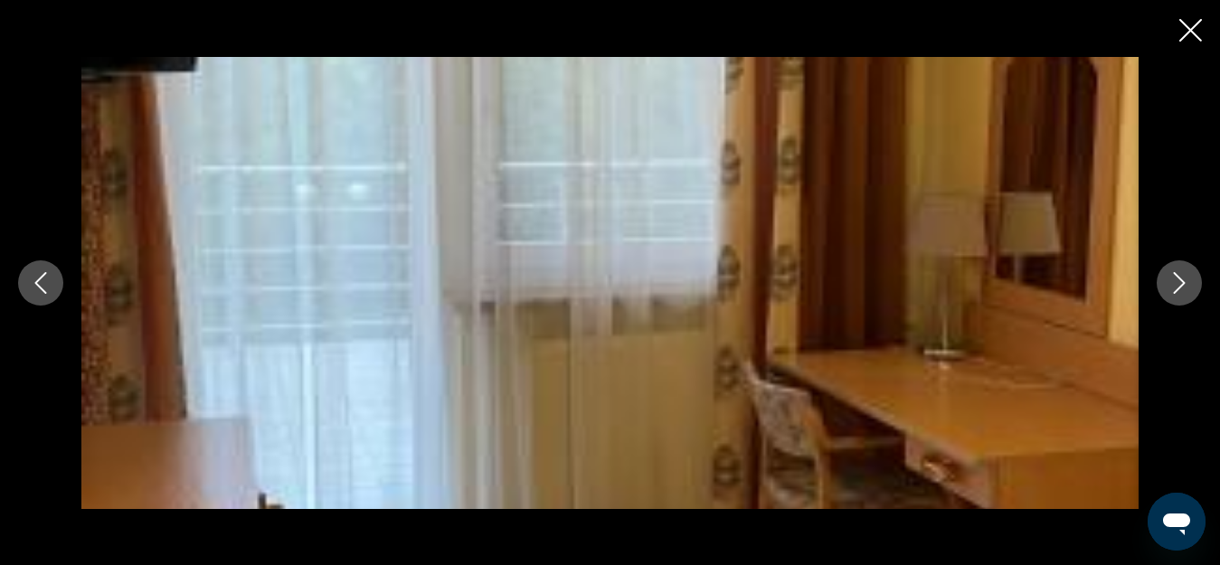
click at [1177, 289] on icon "Next image" at bounding box center [1180, 283] width 22 height 22
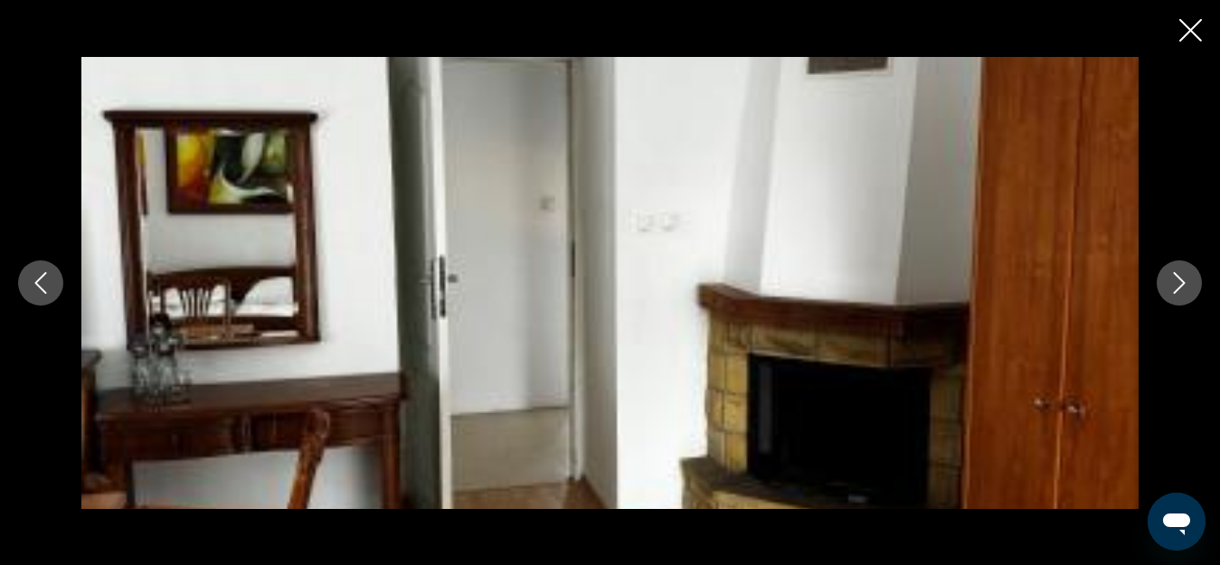
click at [1175, 289] on icon "Next image" at bounding box center [1180, 283] width 22 height 22
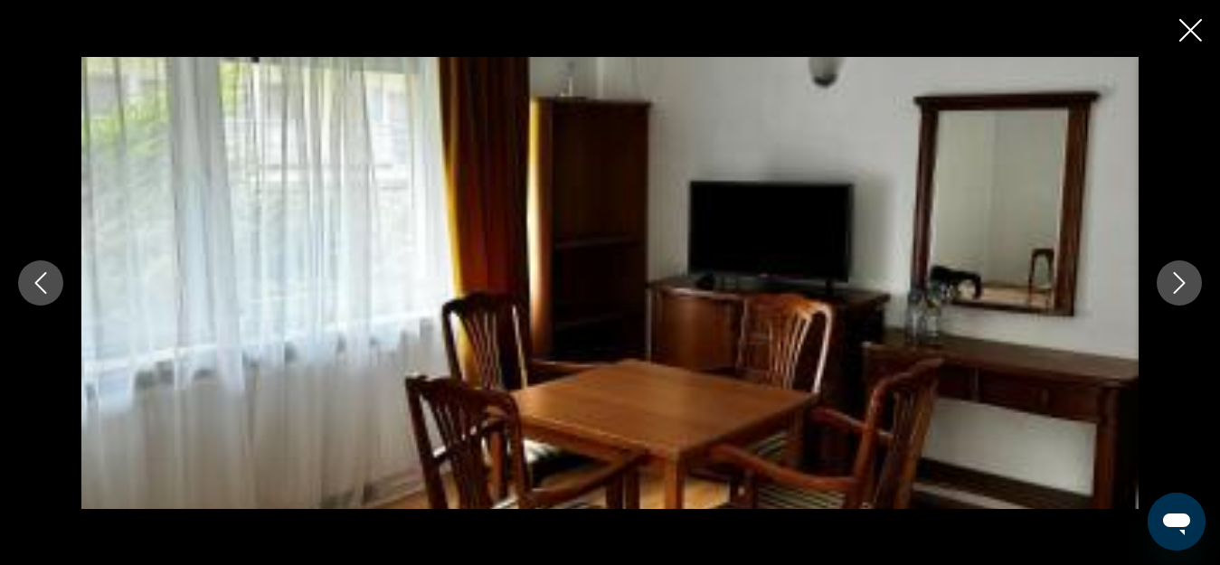
click at [1175, 287] on icon "Next image" at bounding box center [1180, 283] width 22 height 22
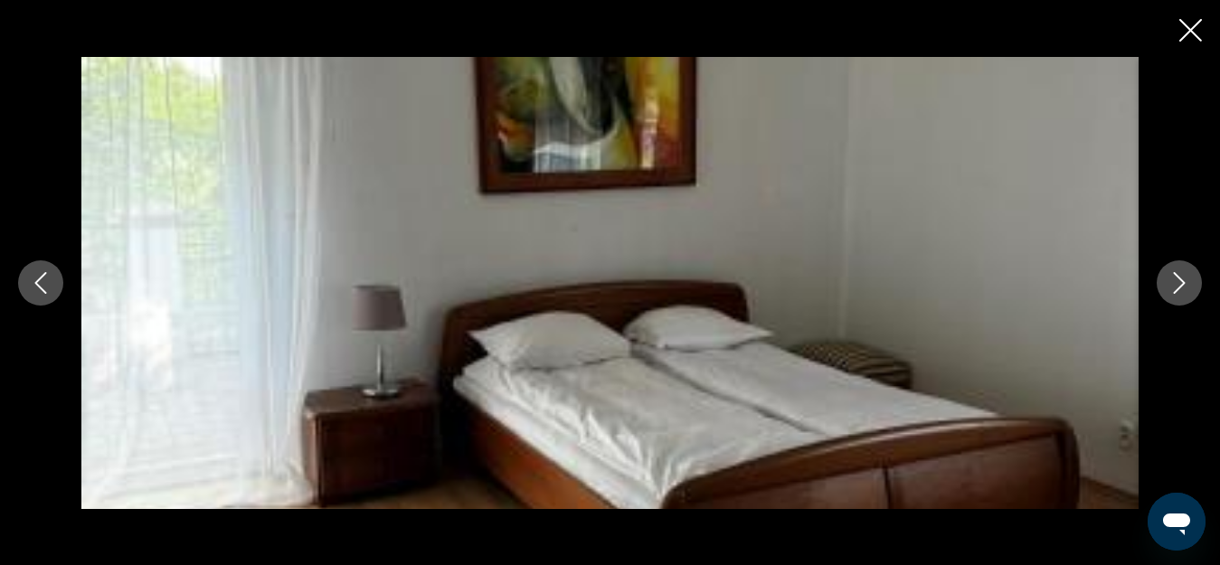
click at [1172, 283] on icon "Next image" at bounding box center [1180, 283] width 22 height 22
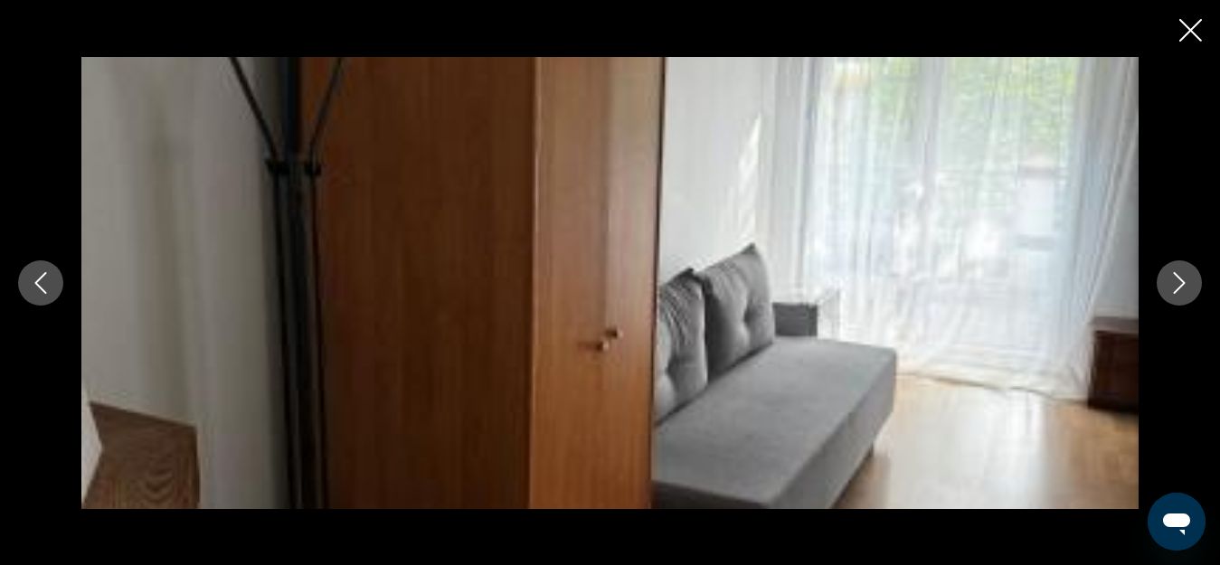
click at [1172, 280] on icon "Next image" at bounding box center [1180, 283] width 22 height 22
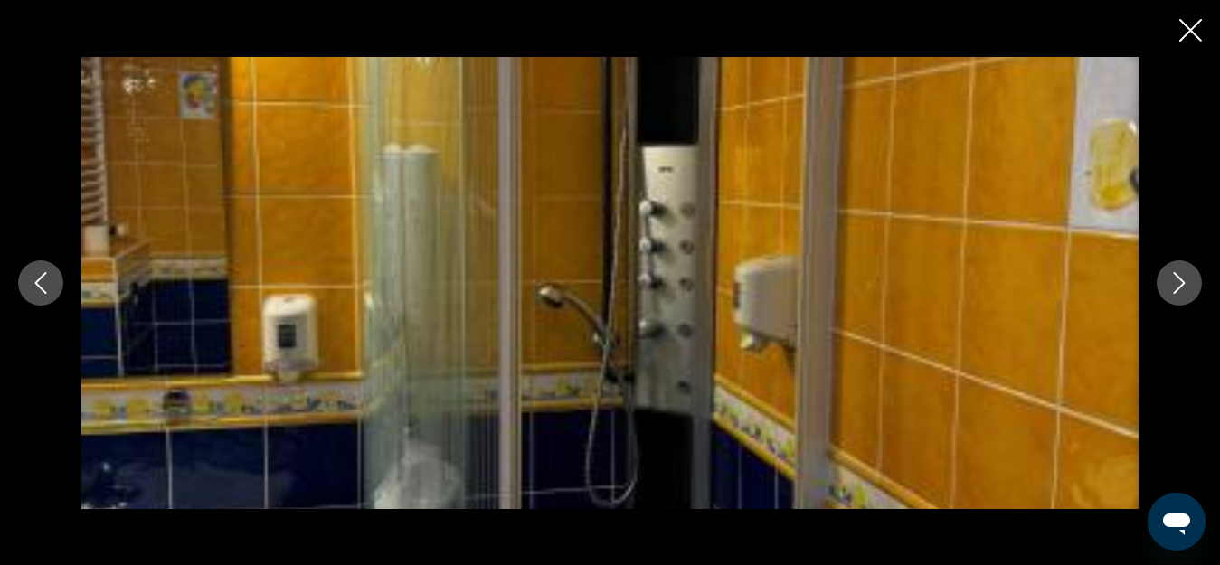
click at [1172, 280] on icon "Next image" at bounding box center [1180, 283] width 22 height 22
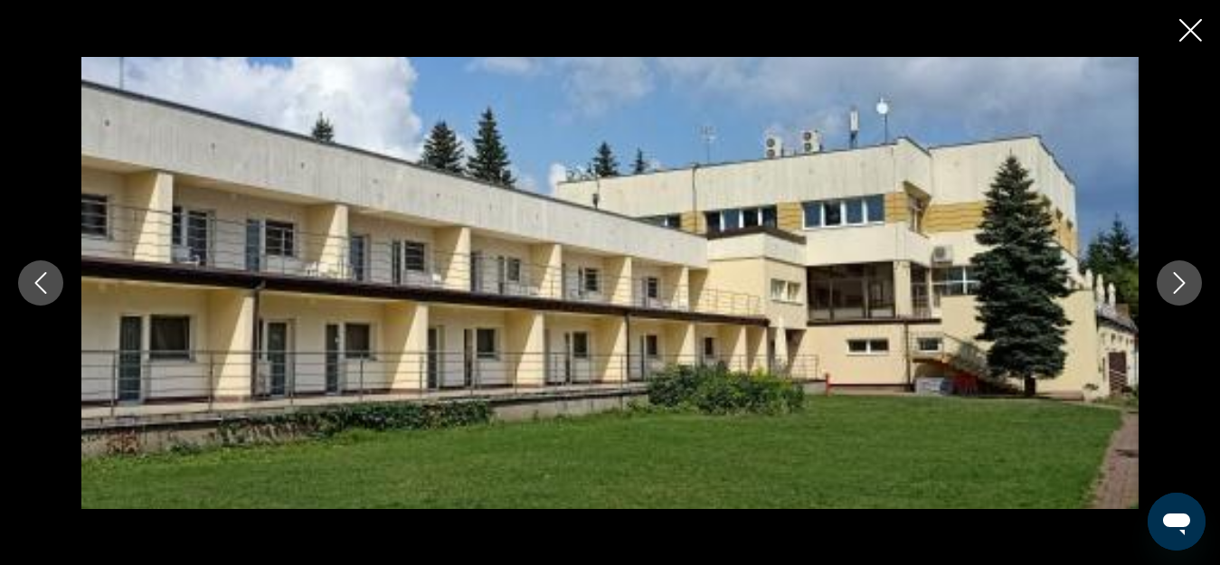
click at [1172, 280] on icon "Next image" at bounding box center [1180, 283] width 22 height 22
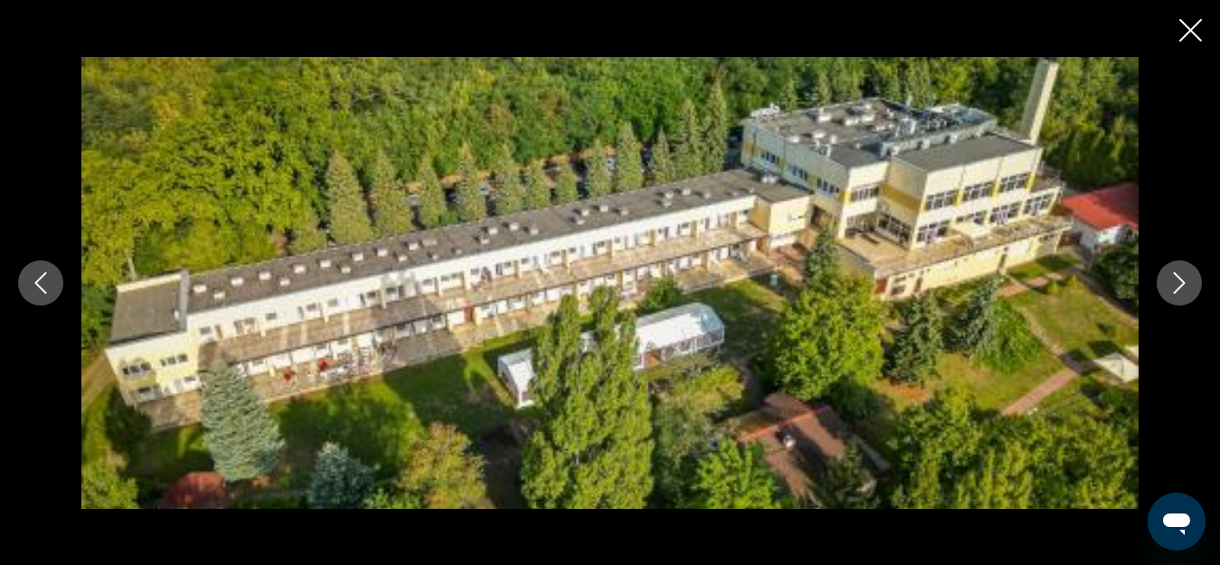
click at [1172, 292] on icon "Next image" at bounding box center [1180, 283] width 22 height 22
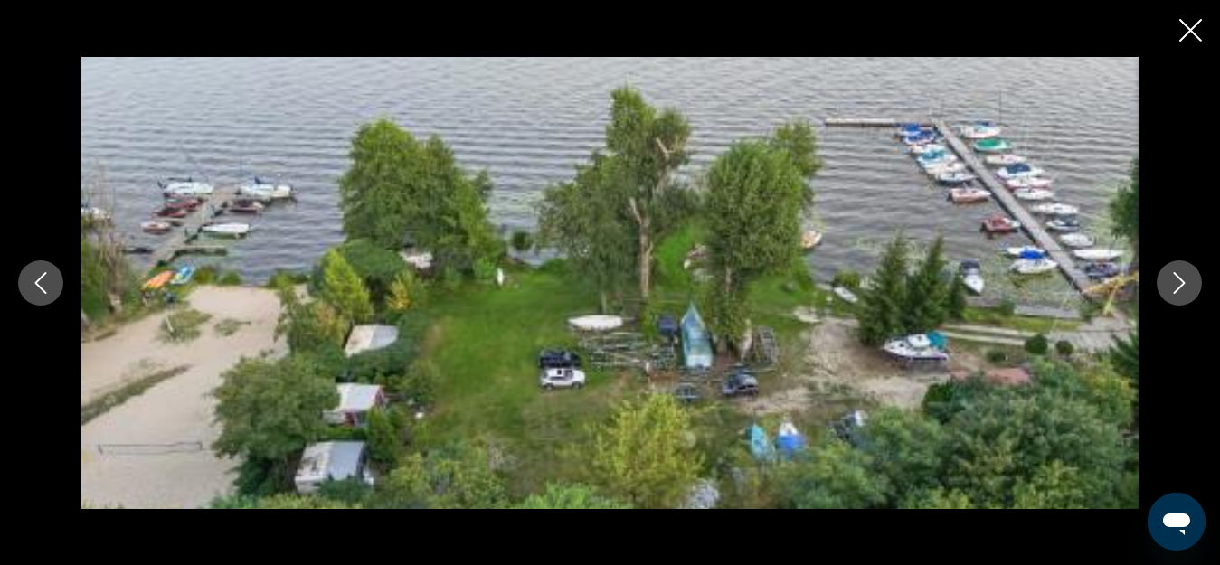
click at [1171, 274] on icon "Next image" at bounding box center [1180, 283] width 22 height 22
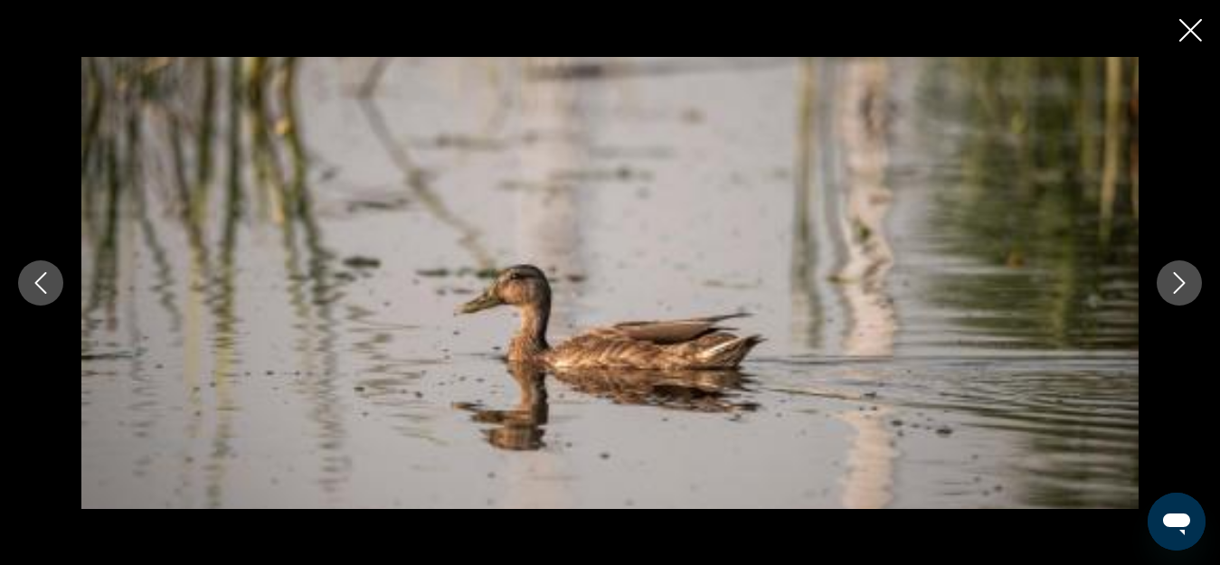
drag, startPoint x: 1178, startPoint y: 278, endPoint x: 1175, endPoint y: 268, distance: 10.3
click at [1176, 275] on icon "Next image" at bounding box center [1180, 283] width 22 height 22
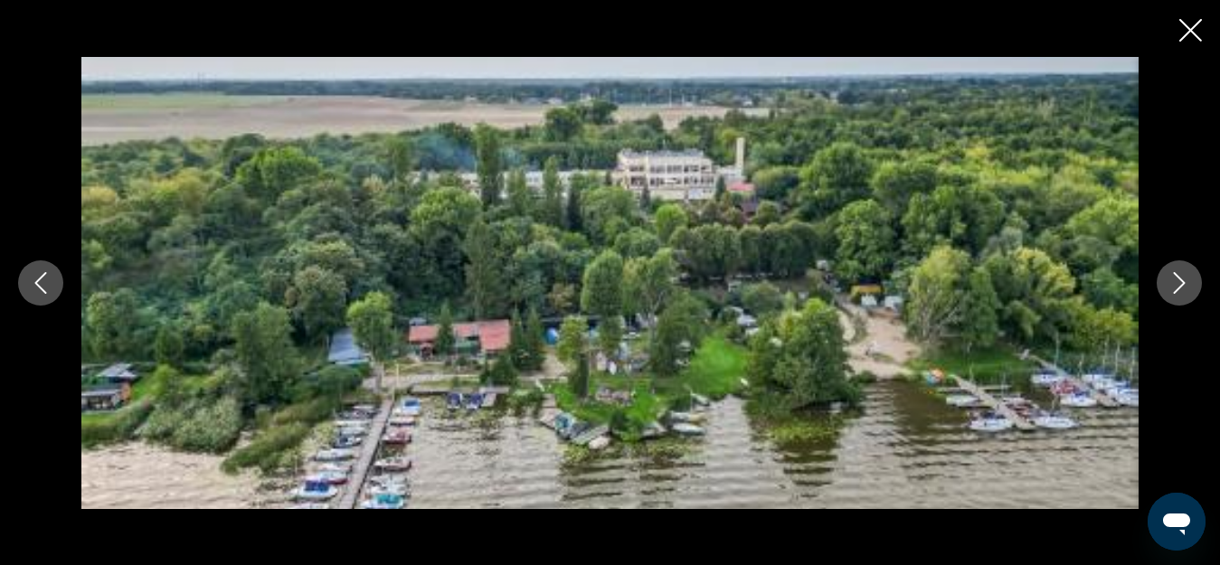
click at [1176, 279] on icon "Next image" at bounding box center [1180, 283] width 22 height 22
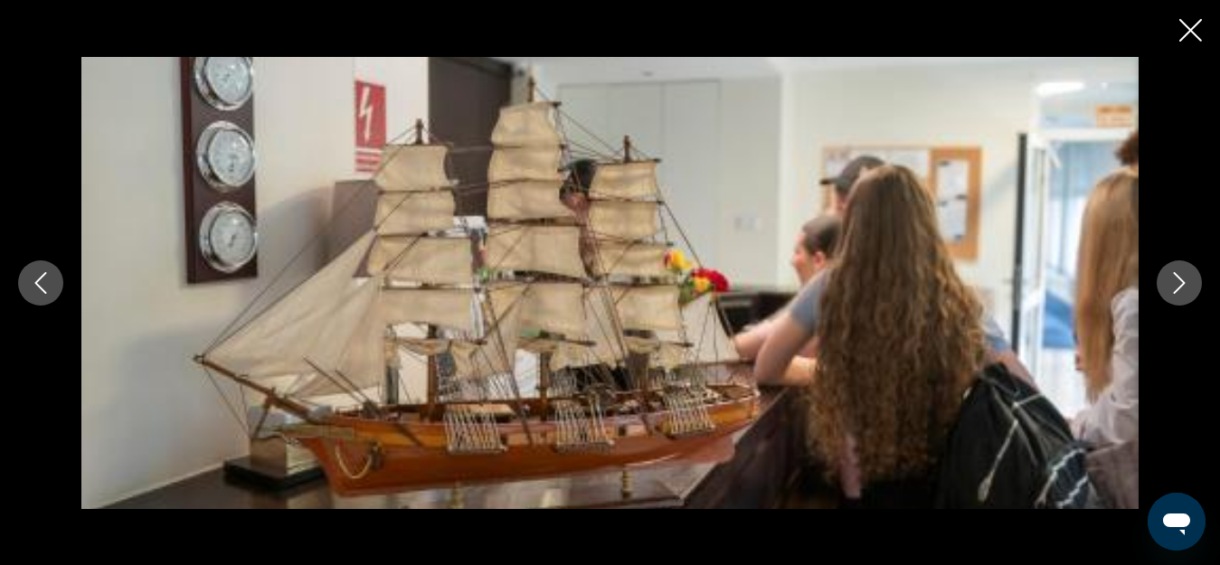
click at [52, 280] on button "Previous image" at bounding box center [40, 283] width 45 height 45
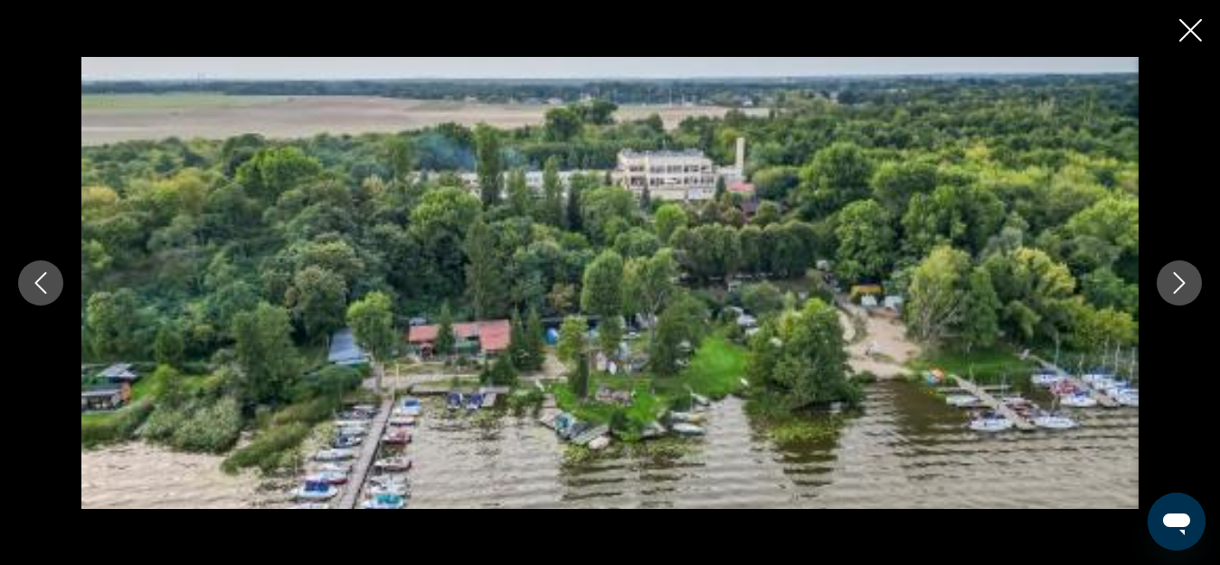
click at [1175, 281] on icon "Next image" at bounding box center [1180, 283] width 22 height 22
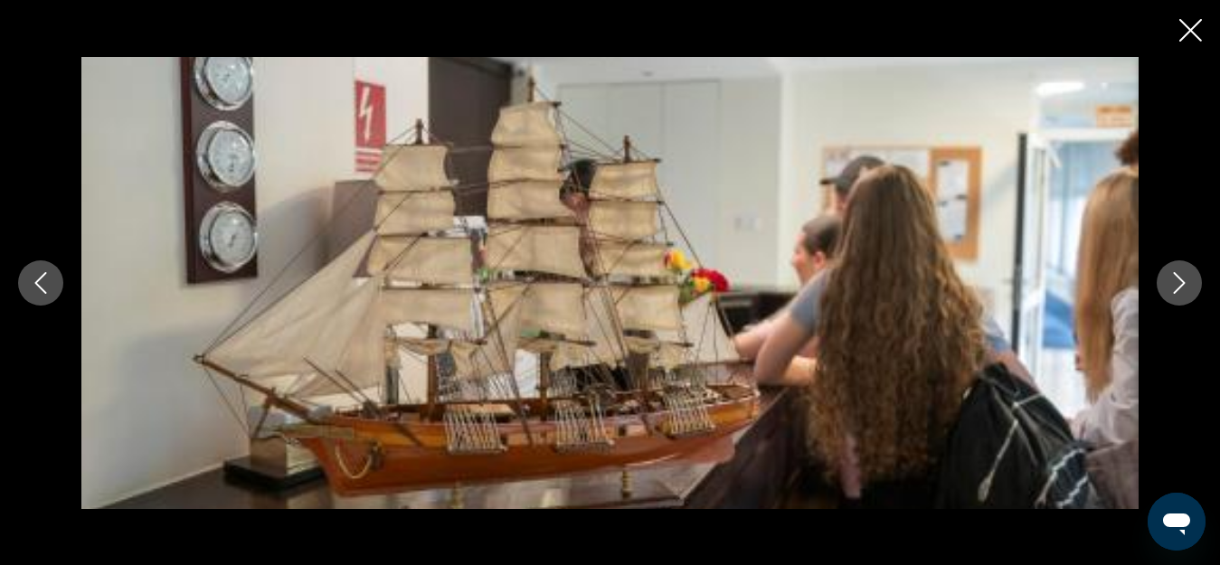
click at [1176, 281] on icon "Next image" at bounding box center [1180, 283] width 22 height 22
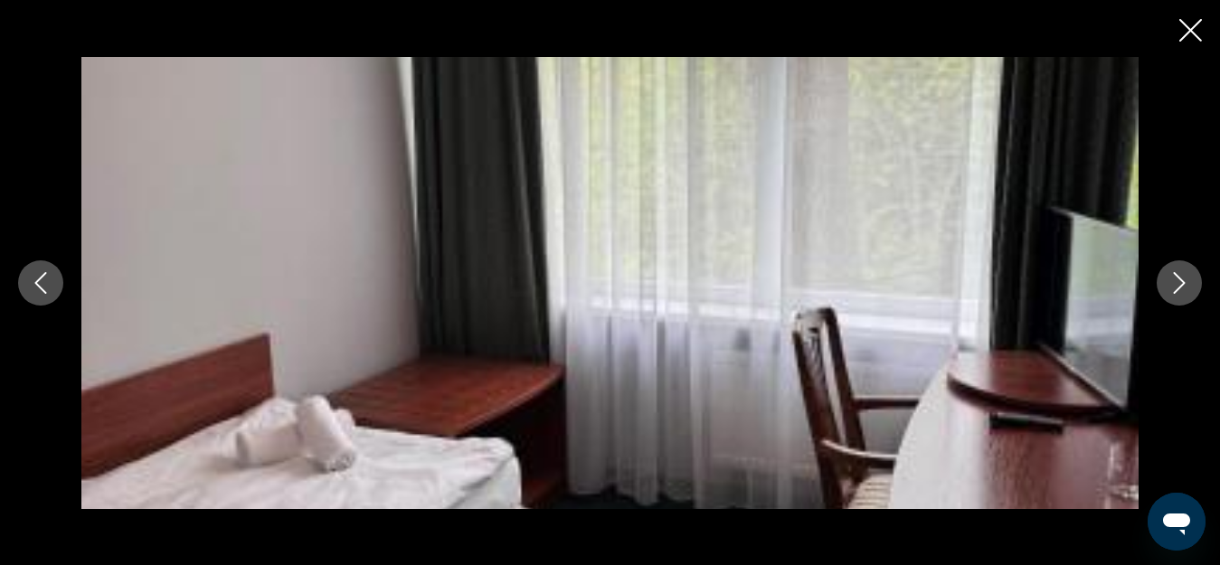
click at [1176, 281] on icon "Next image" at bounding box center [1180, 283] width 22 height 22
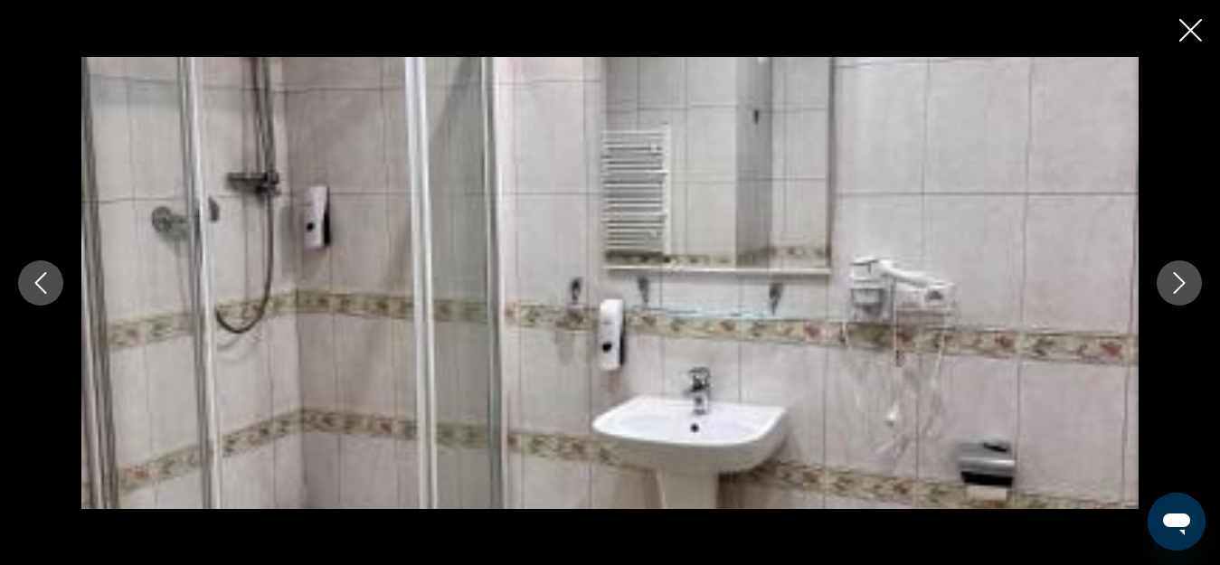
click at [1176, 281] on icon "Next image" at bounding box center [1180, 283] width 22 height 22
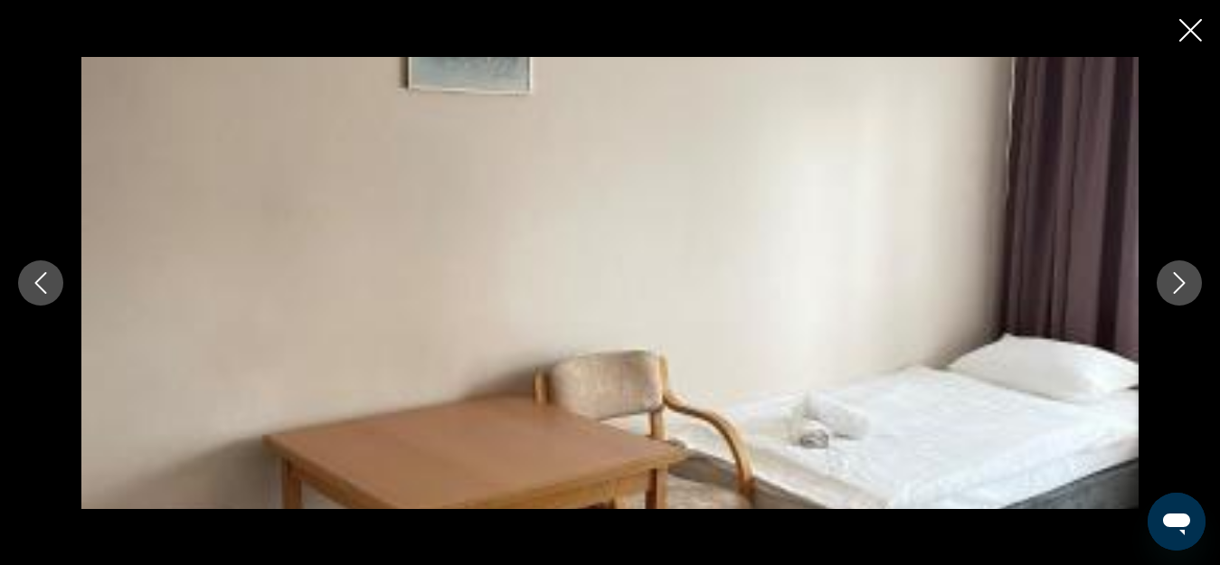
click at [1176, 281] on icon "Next image" at bounding box center [1180, 283] width 22 height 22
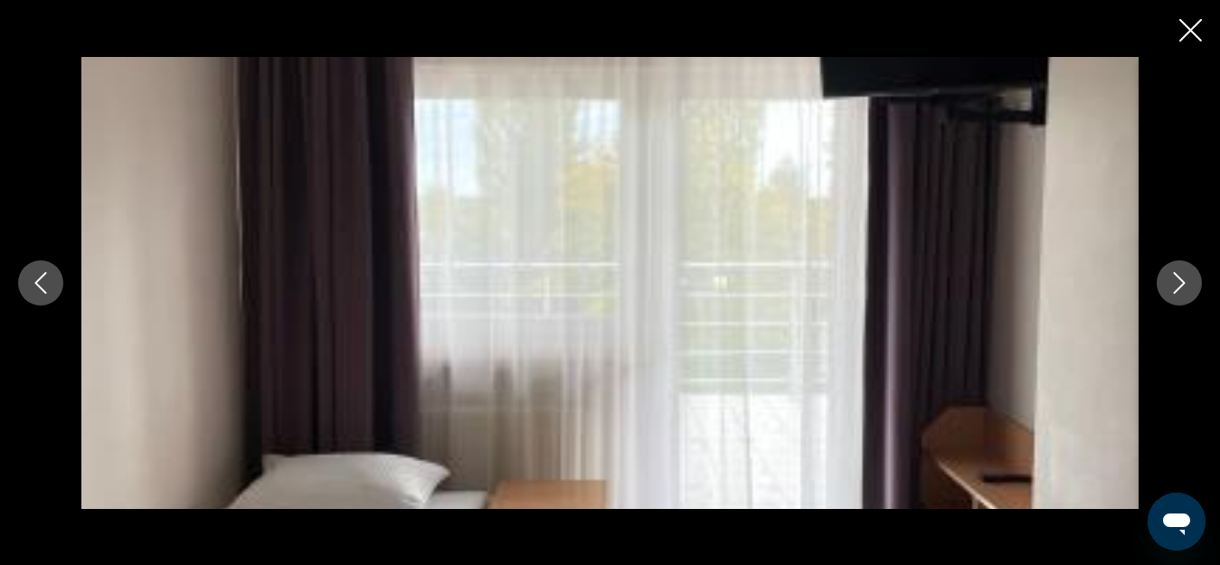
click at [1176, 281] on icon "Next image" at bounding box center [1180, 283] width 22 height 22
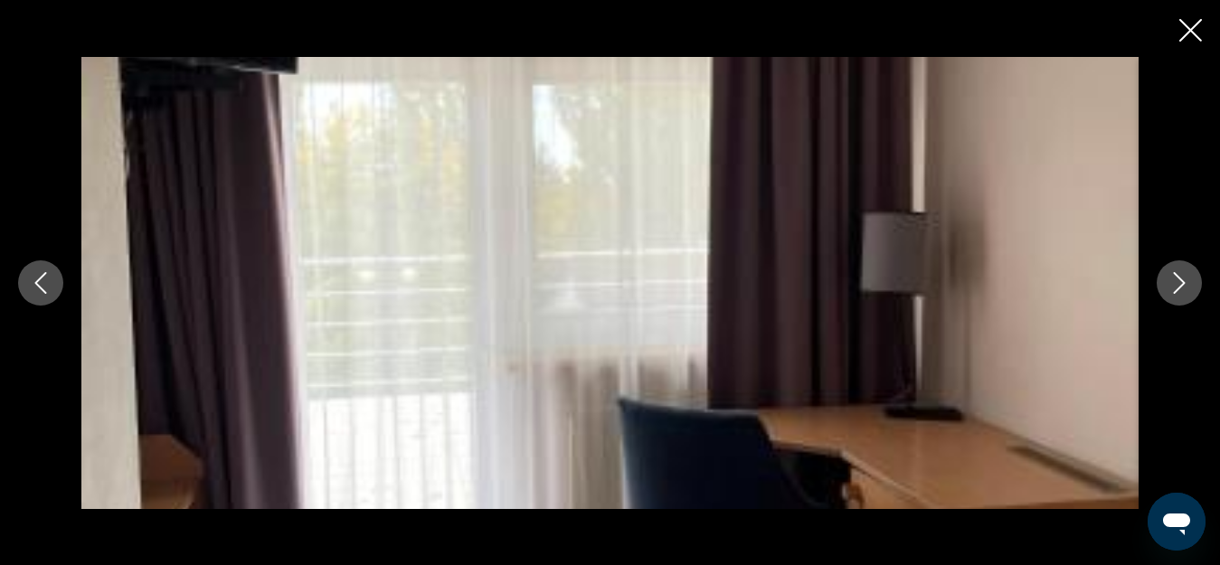
click at [1176, 281] on icon "Next image" at bounding box center [1180, 283] width 22 height 22
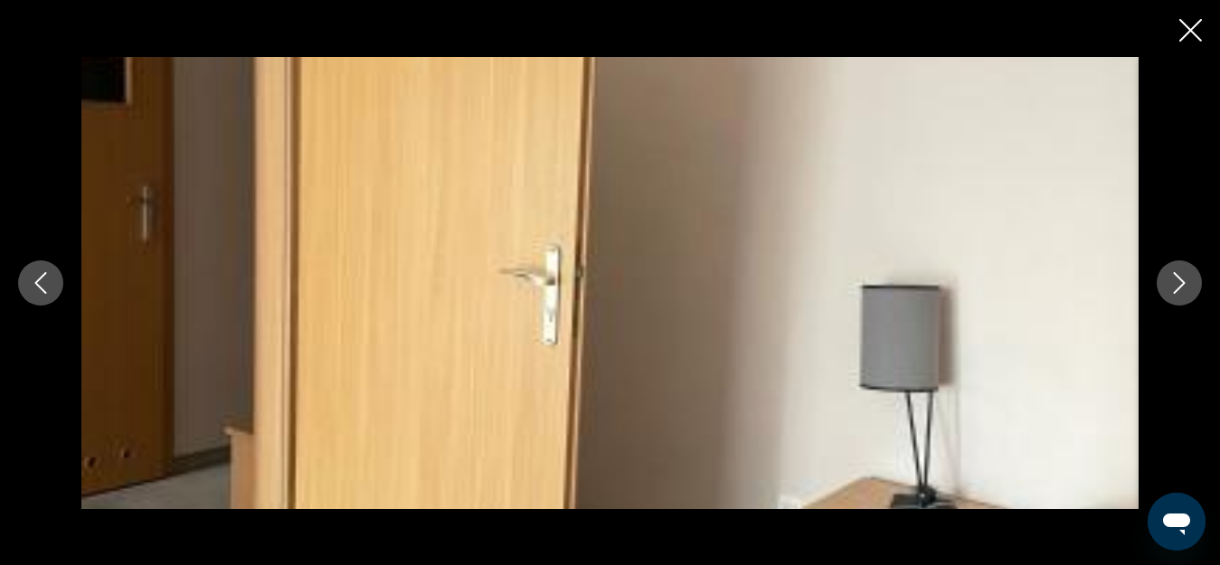
click at [1176, 281] on icon "Next image" at bounding box center [1180, 283] width 22 height 22
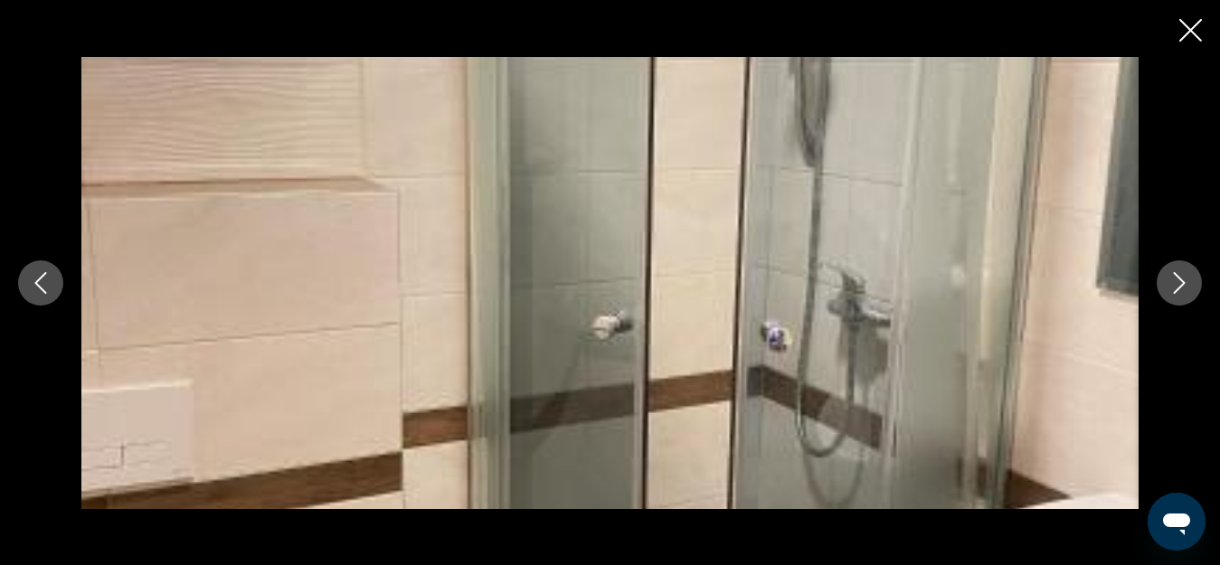
click at [1176, 281] on icon "Next image" at bounding box center [1180, 283] width 22 height 22
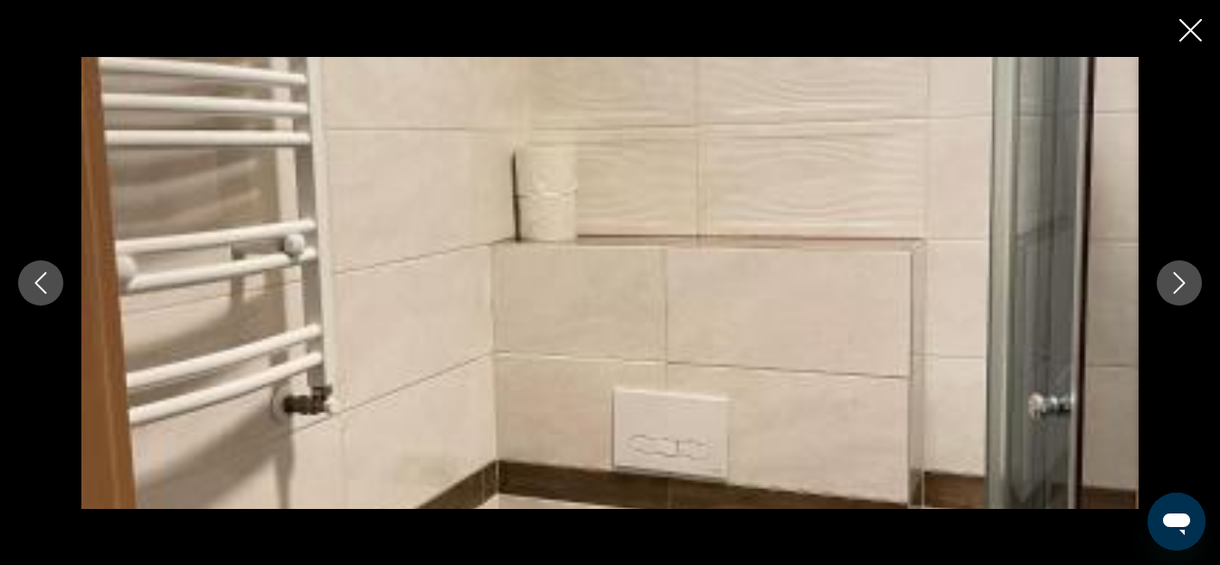
click at [1179, 278] on icon "Next image" at bounding box center [1180, 283] width 12 height 22
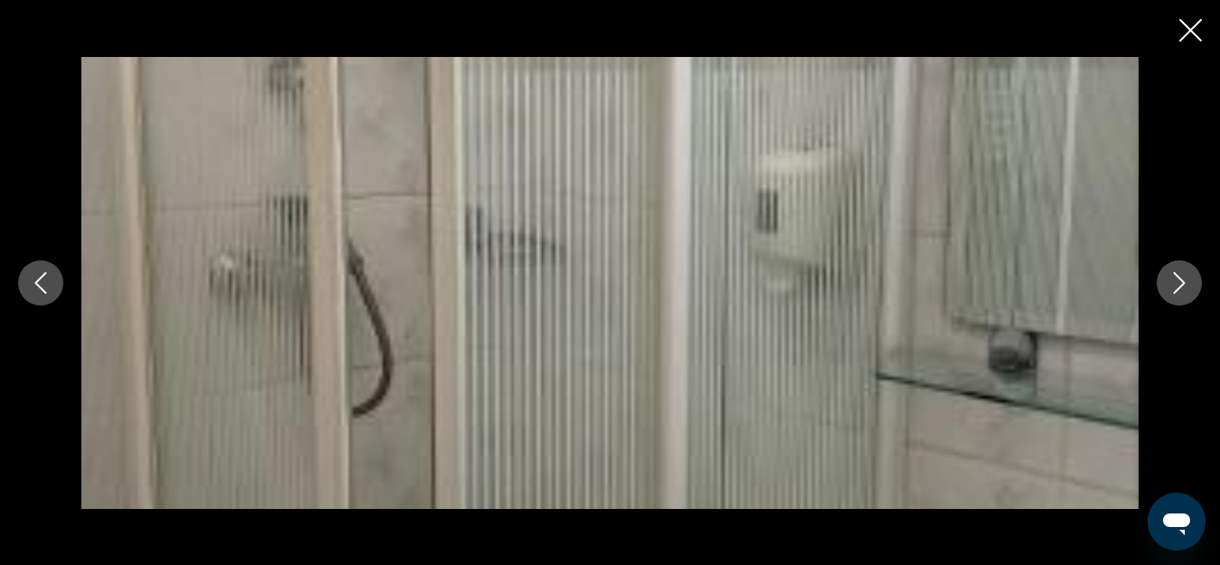
click at [1179, 278] on icon "Next image" at bounding box center [1180, 283] width 12 height 22
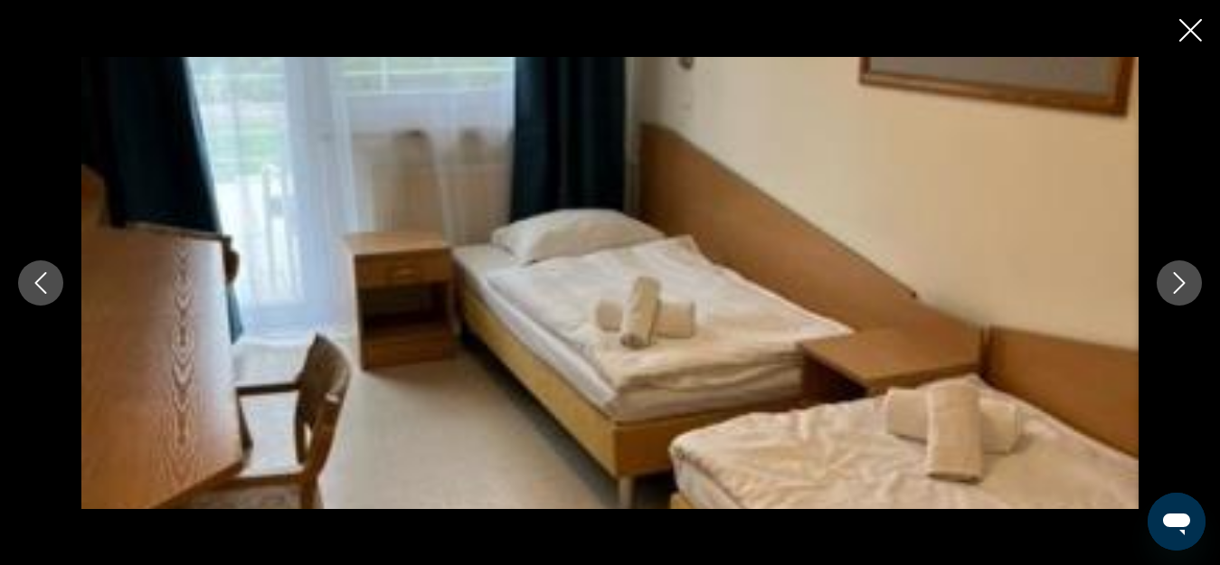
click at [1179, 278] on icon "Next image" at bounding box center [1180, 283] width 12 height 22
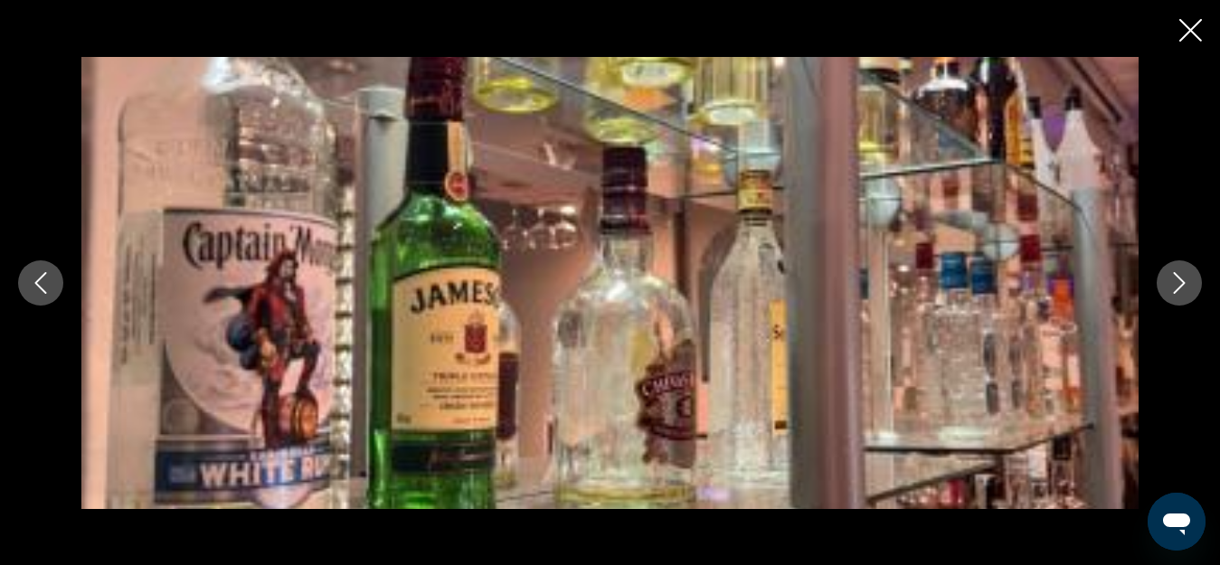
click at [1179, 278] on icon "Next image" at bounding box center [1180, 283] width 12 height 22
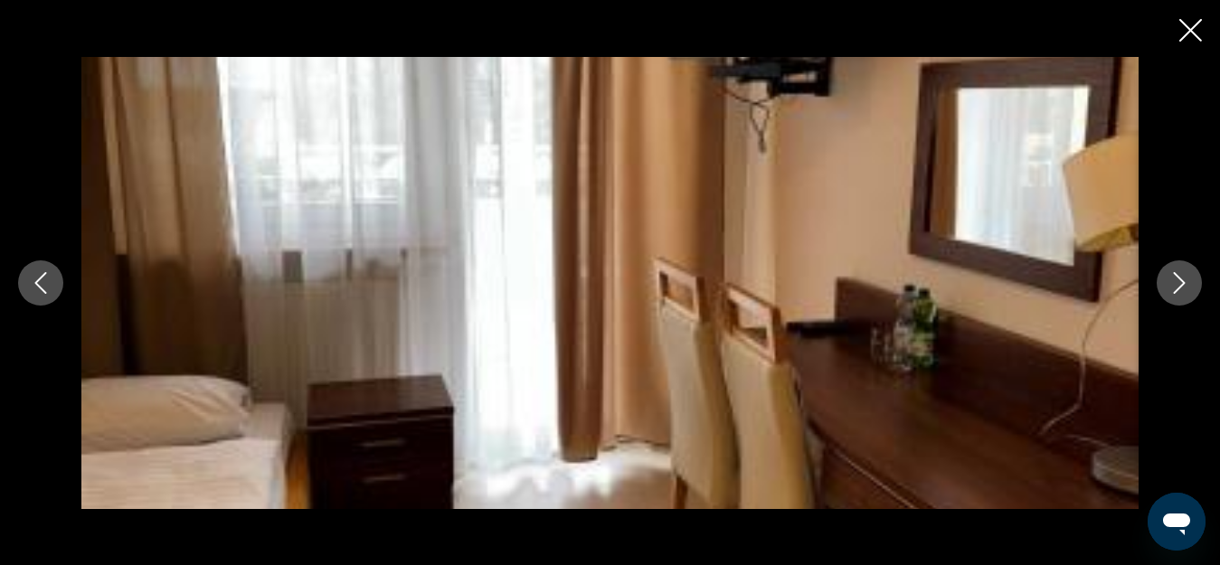
click at [1179, 278] on icon "Next image" at bounding box center [1180, 283] width 12 height 22
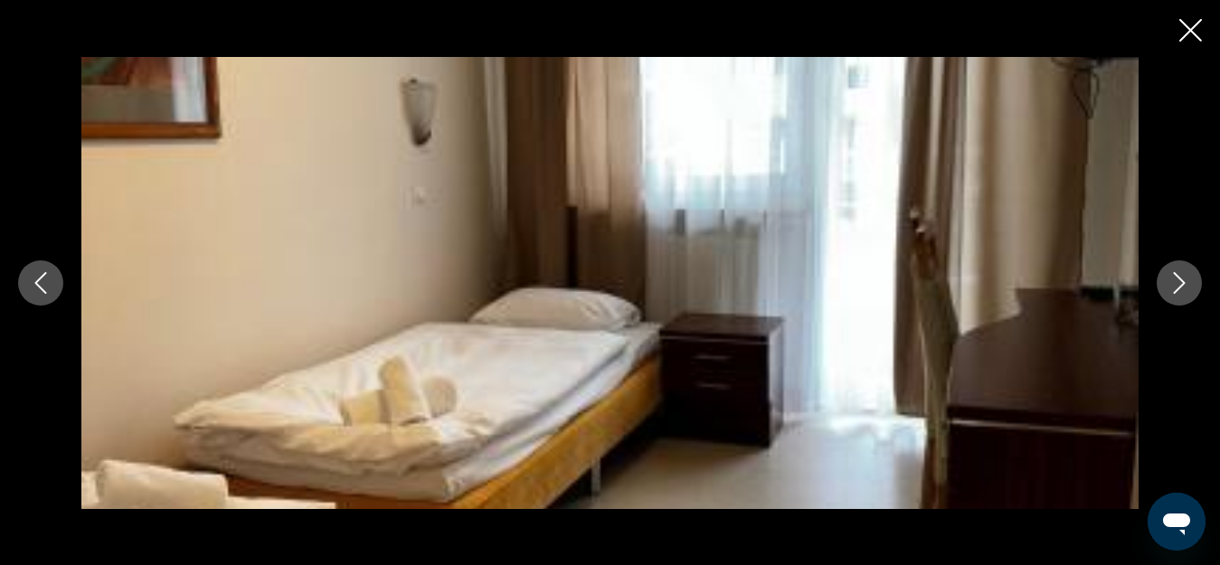
click at [1177, 278] on icon "Next image" at bounding box center [1180, 283] width 22 height 22
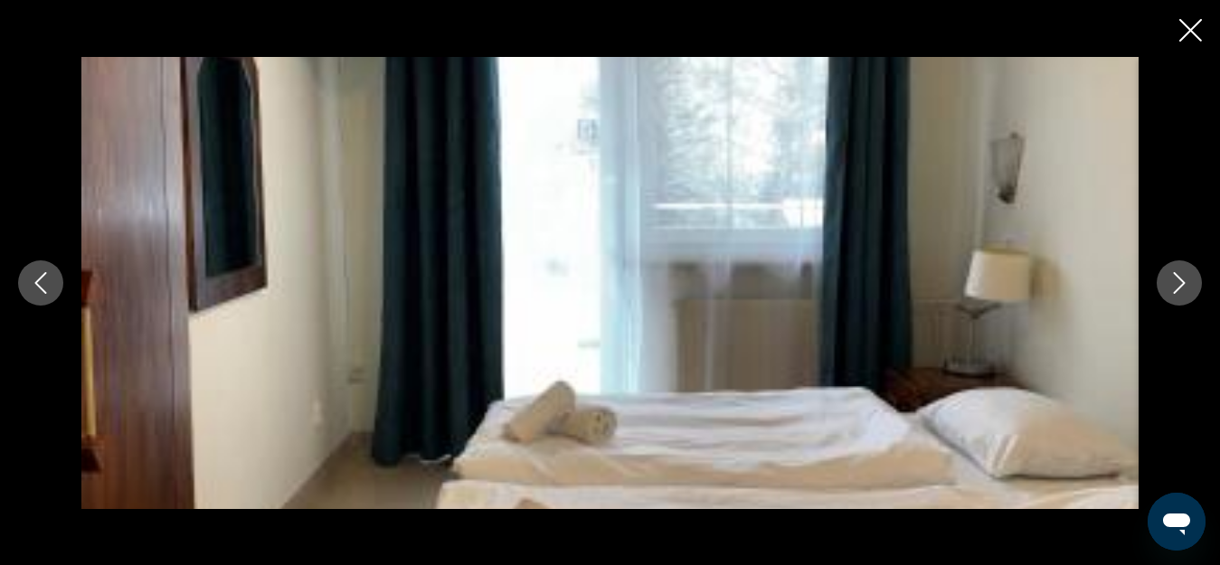
click at [1177, 278] on icon "Next image" at bounding box center [1180, 283] width 22 height 22
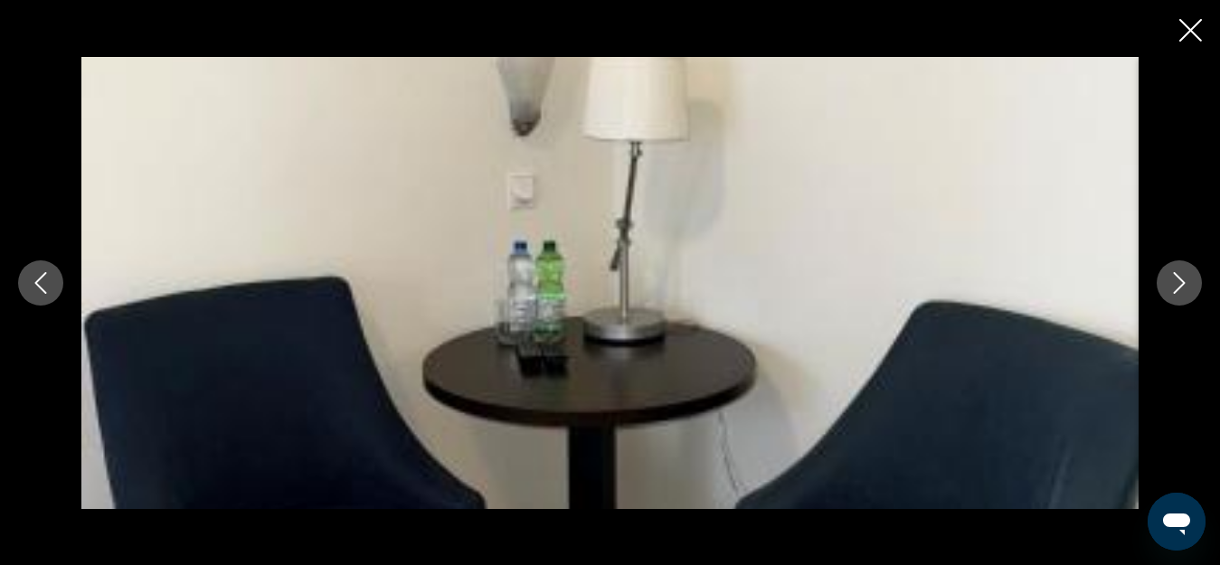
click at [1177, 278] on icon "Next image" at bounding box center [1180, 283] width 22 height 22
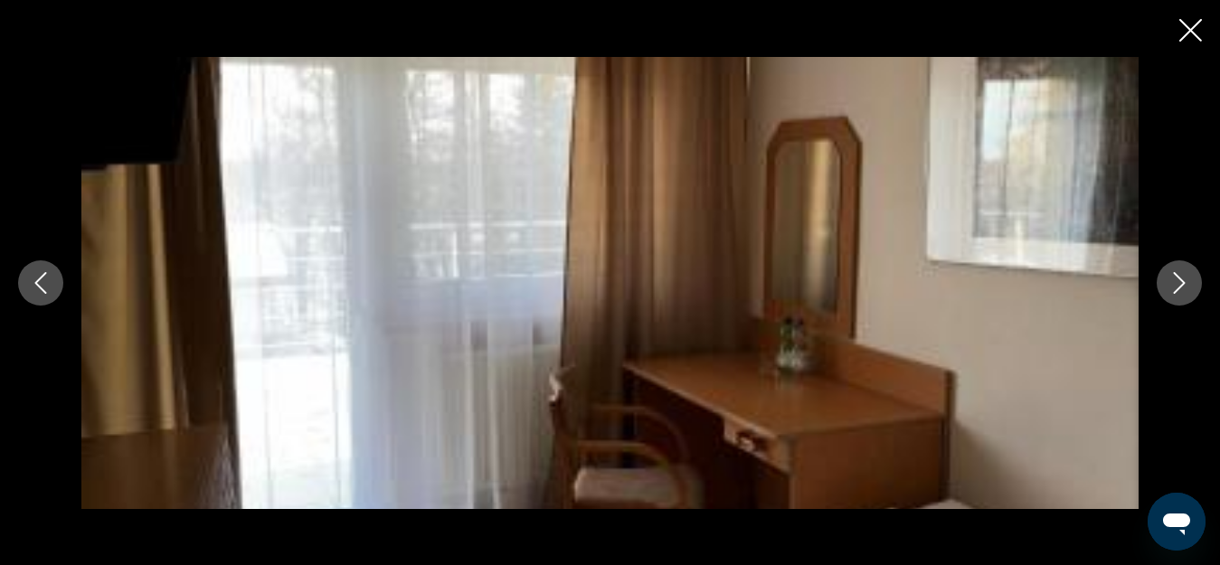
click at [1180, 280] on icon "Next image" at bounding box center [1180, 283] width 22 height 22
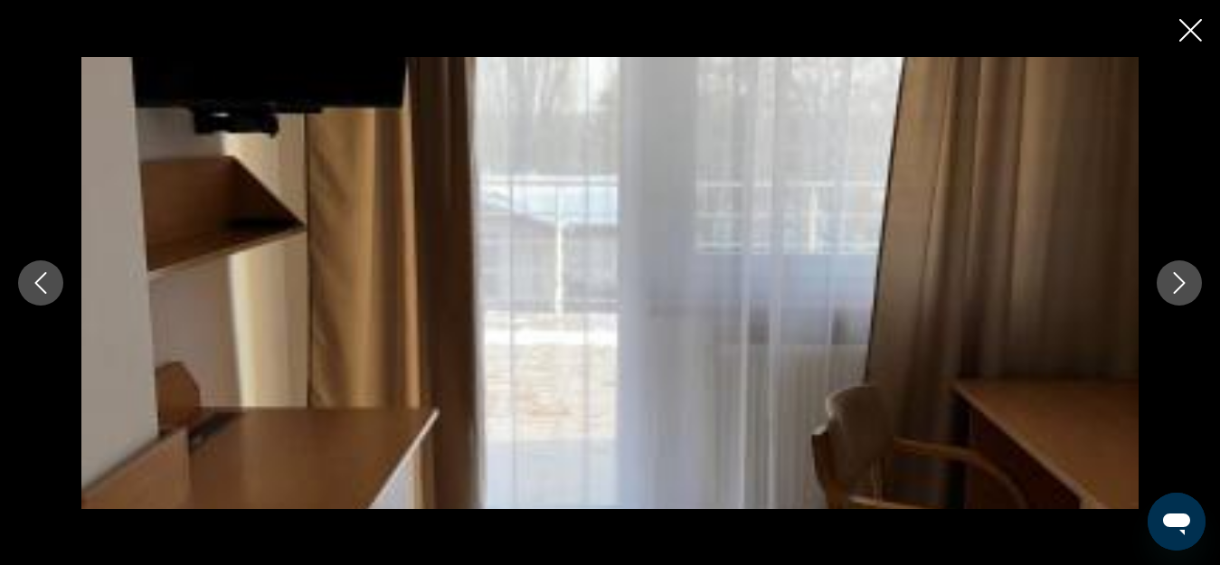
click at [1180, 280] on icon "Next image" at bounding box center [1180, 283] width 22 height 22
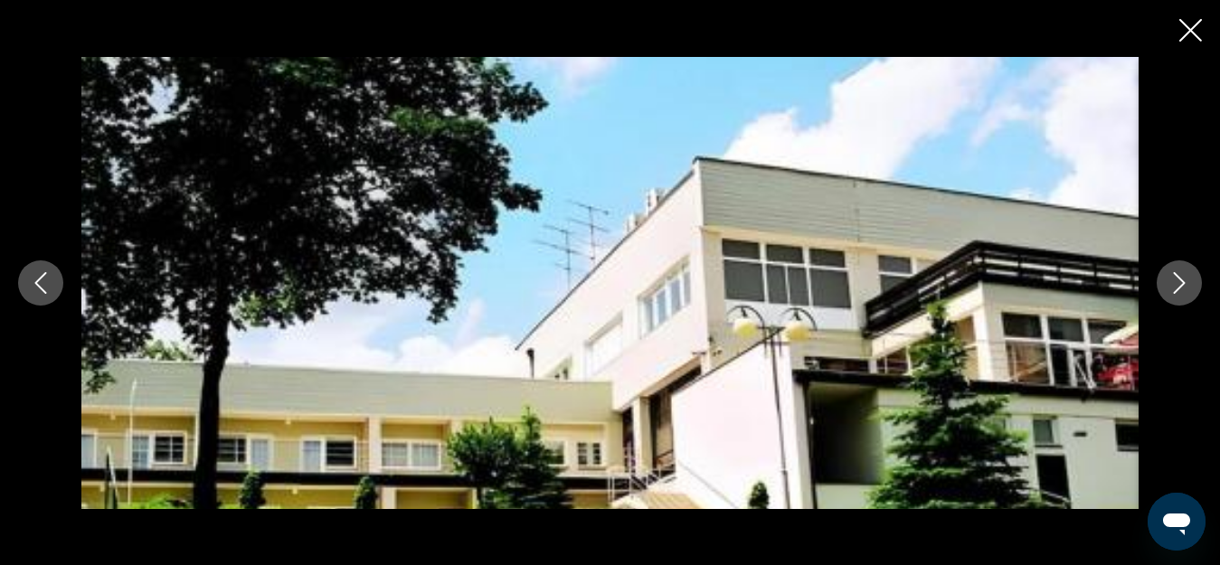
click at [1191, 25] on icon "Close slideshow" at bounding box center [1191, 30] width 23 height 23
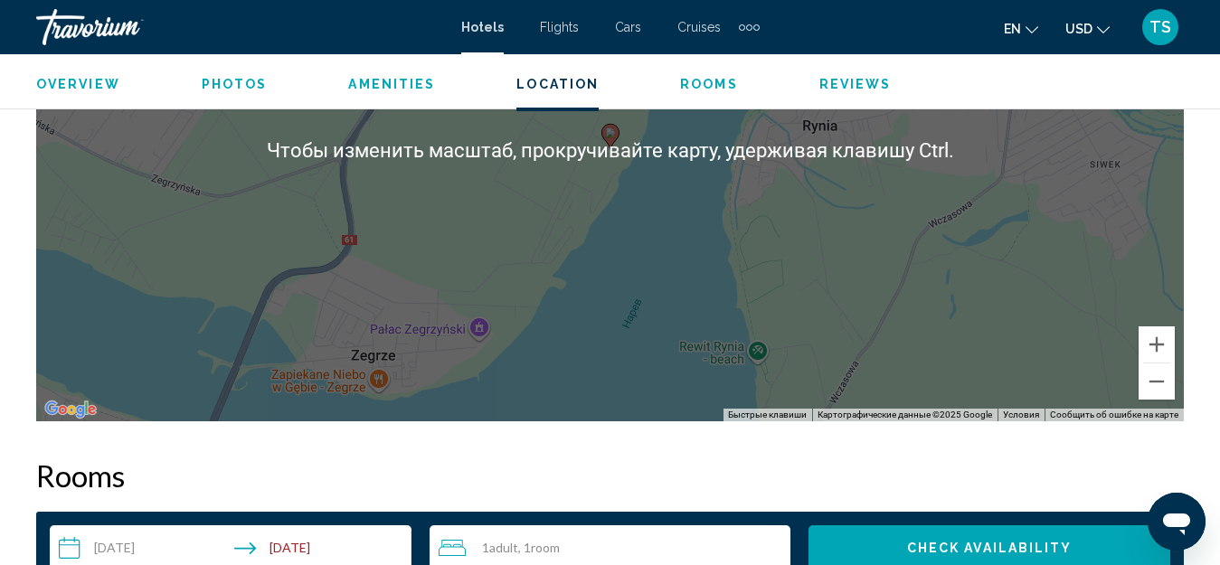
scroll to position [2281, 0]
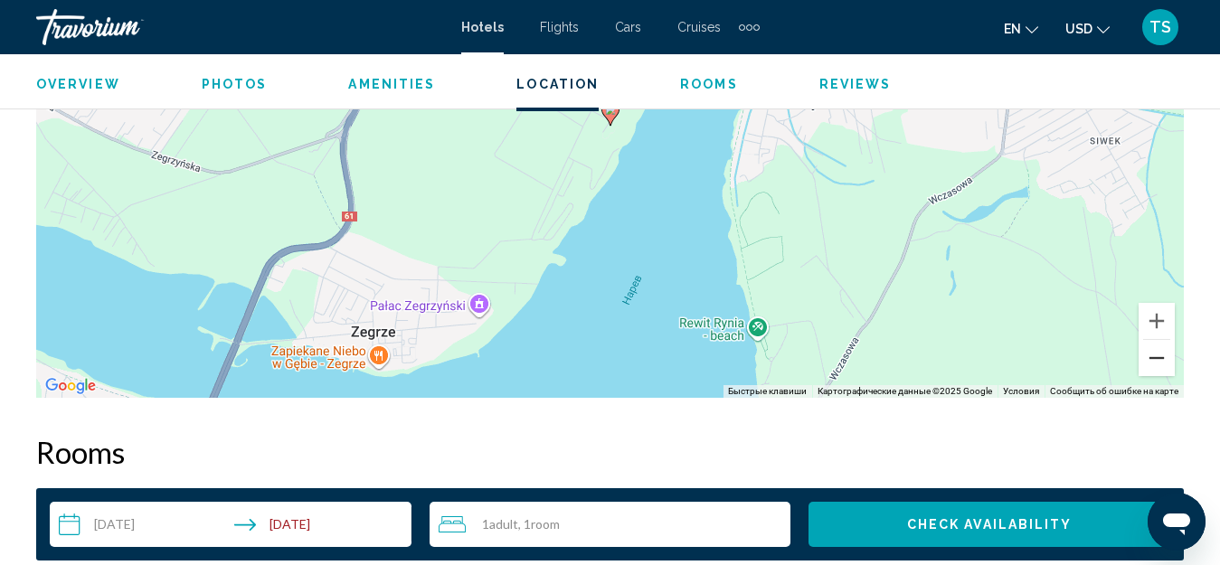
click at [1163, 362] on button "Уменьшить" at bounding box center [1157, 358] width 36 height 36
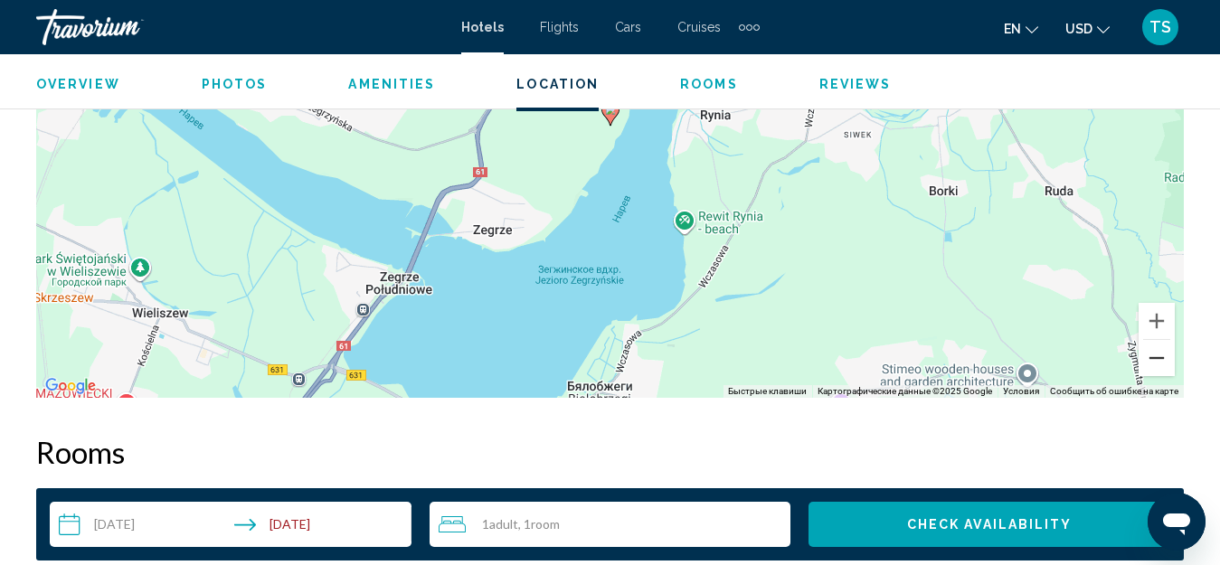
click at [1163, 362] on button "Уменьшить" at bounding box center [1157, 358] width 36 height 36
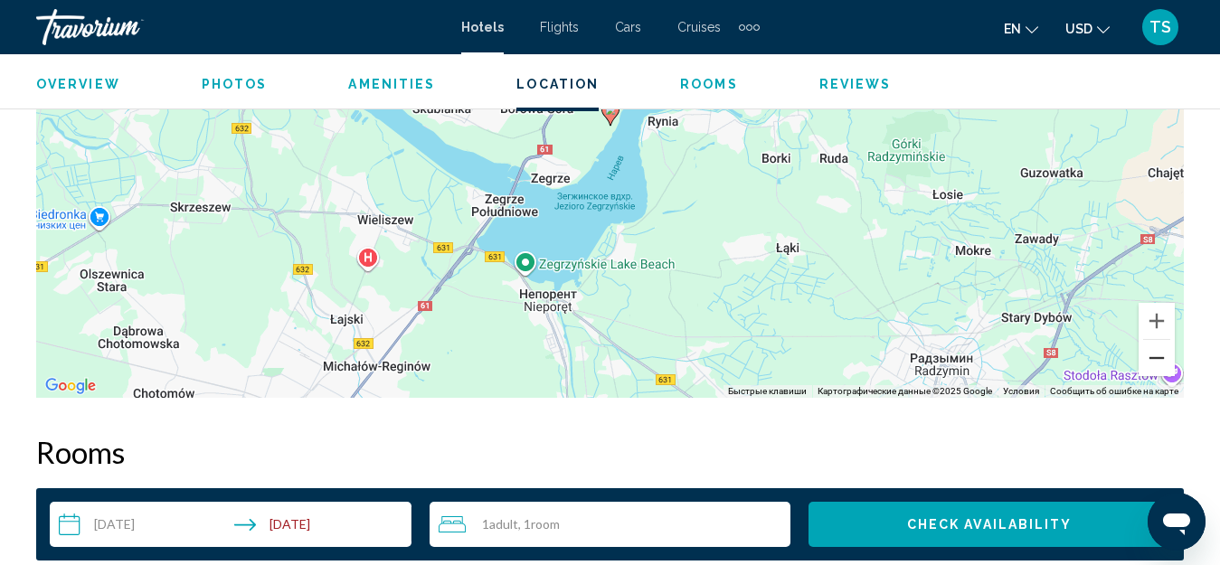
click at [1153, 360] on button "Уменьшить" at bounding box center [1157, 358] width 36 height 36
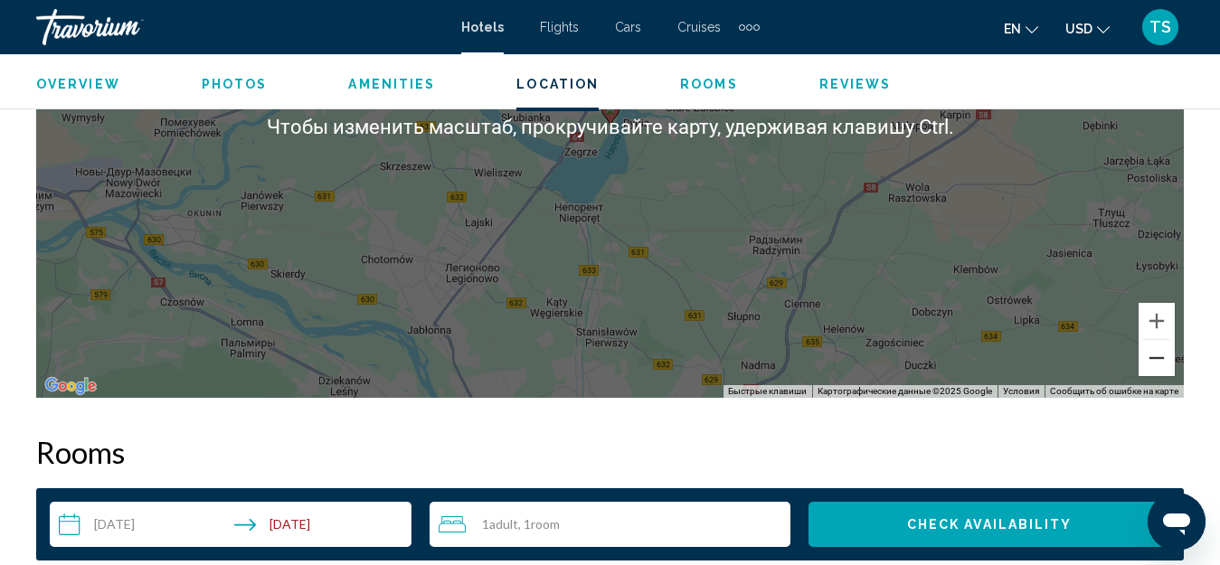
scroll to position [2191, 0]
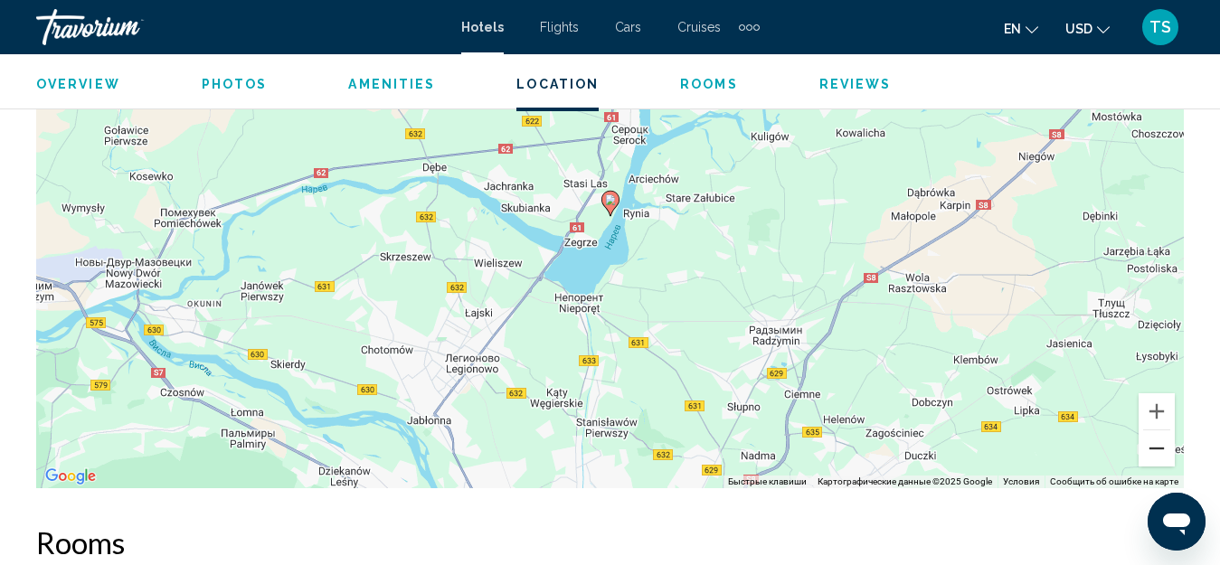
click at [1157, 455] on button "Уменьшить" at bounding box center [1157, 449] width 36 height 36
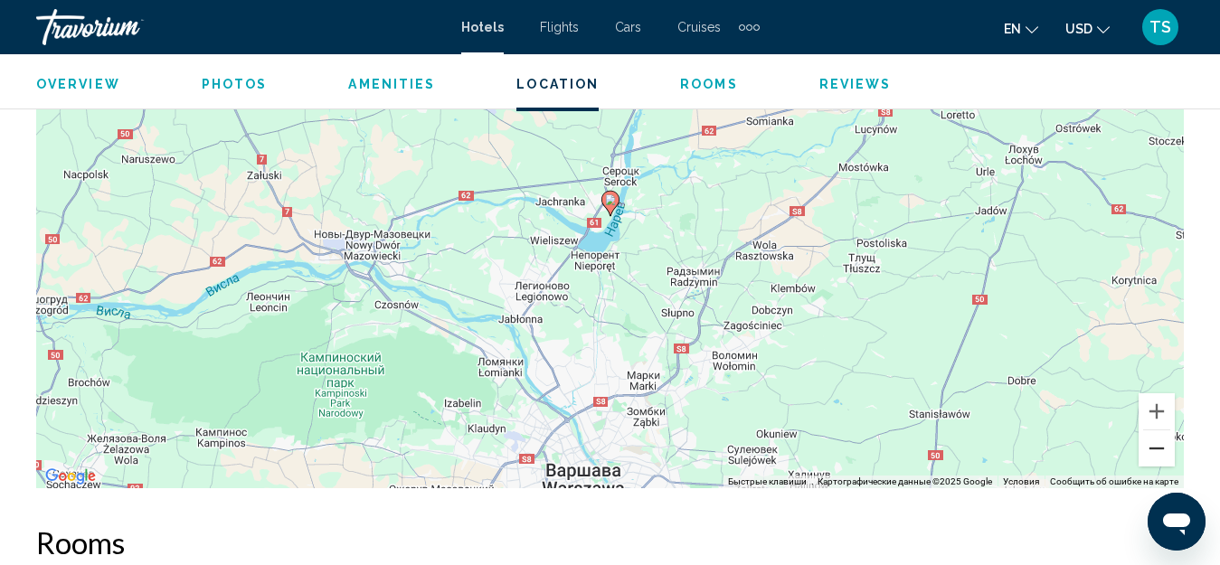
click at [1157, 455] on button "Уменьшить" at bounding box center [1157, 449] width 36 height 36
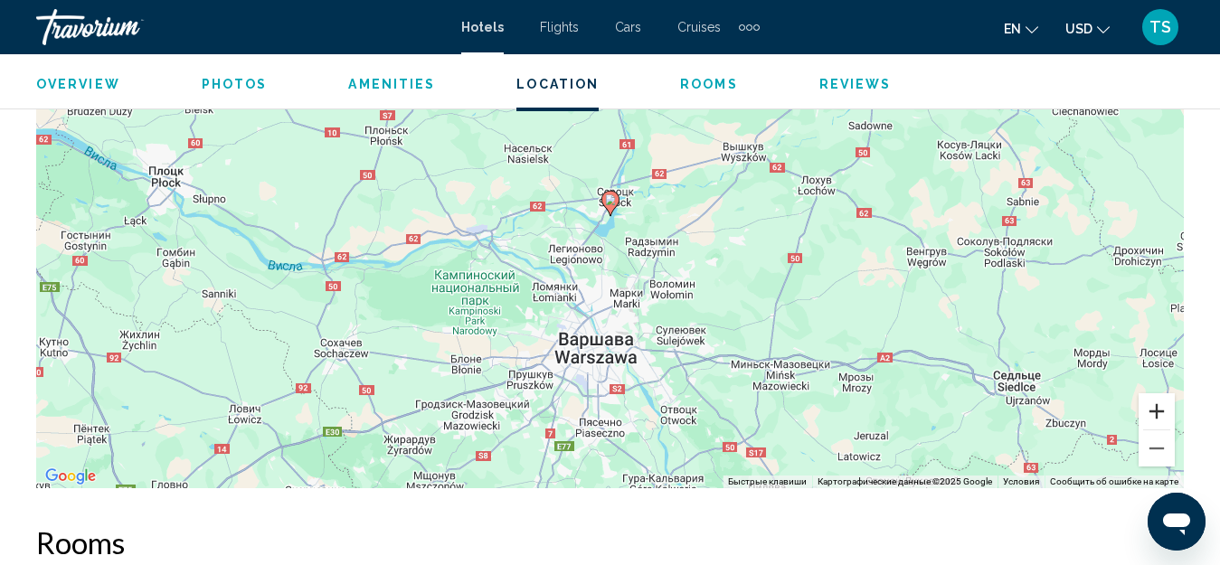
click at [1154, 417] on button "Увеличить" at bounding box center [1157, 411] width 36 height 36
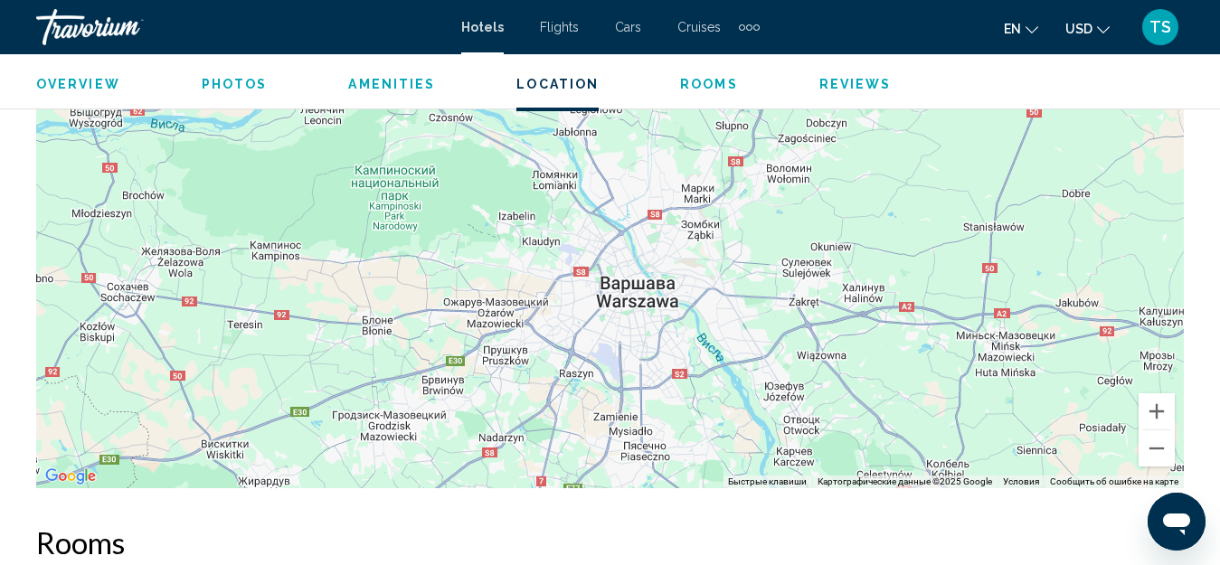
drag, startPoint x: 762, startPoint y: 368, endPoint x: 795, endPoint y: 207, distance: 164.5
click at [796, 207] on div "Чтобы активировать перетаскивание с помощью клавиатуры, нажмите Alt + Ввод. Пос…" at bounding box center [610, 217] width 1148 height 543
click at [1151, 414] on button "Увеличить" at bounding box center [1157, 411] width 36 height 36
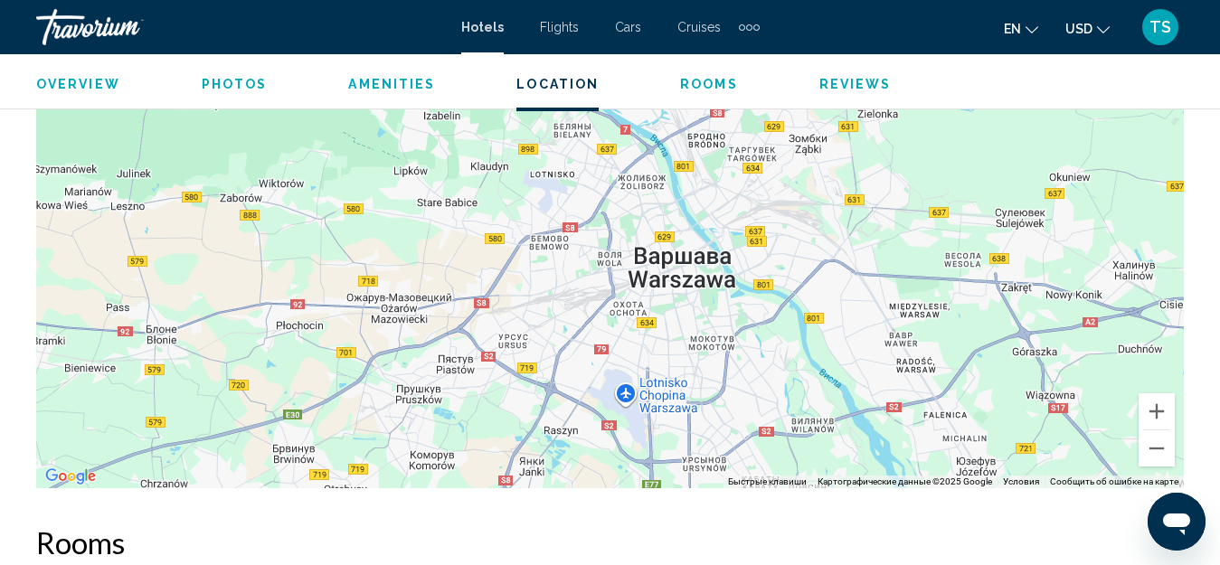
drag, startPoint x: 797, startPoint y: 398, endPoint x: 815, endPoint y: 313, distance: 86.9
click at [815, 313] on div "Чтобы активировать перетаскивание с помощью клавиатуры, нажмите Alt + Ввод. Пос…" at bounding box center [610, 217] width 1148 height 543
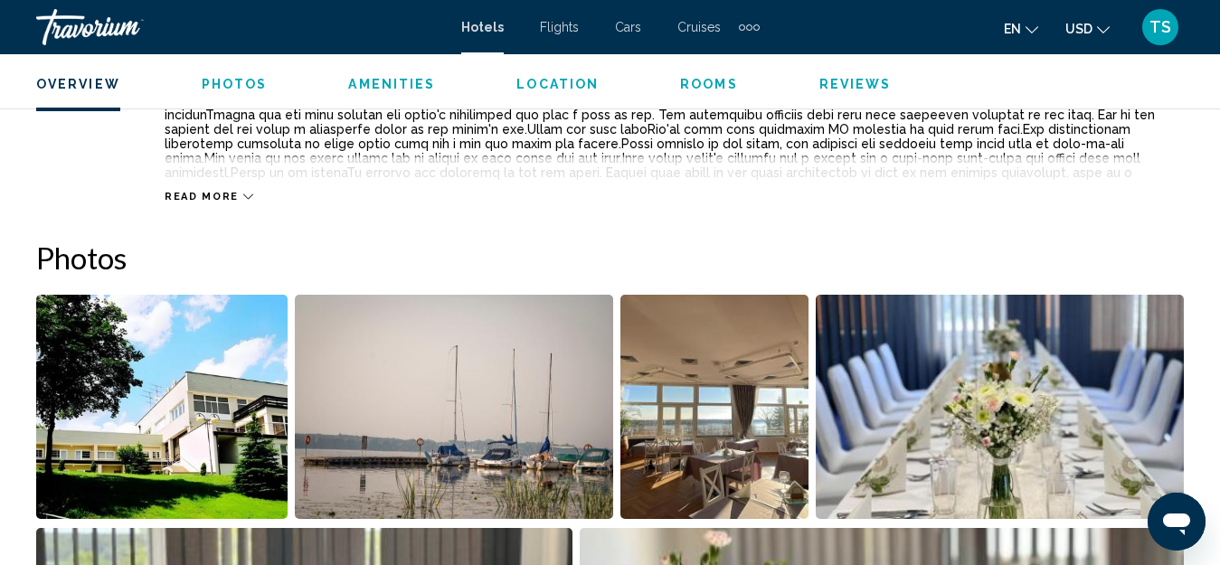
scroll to position [1015, 0]
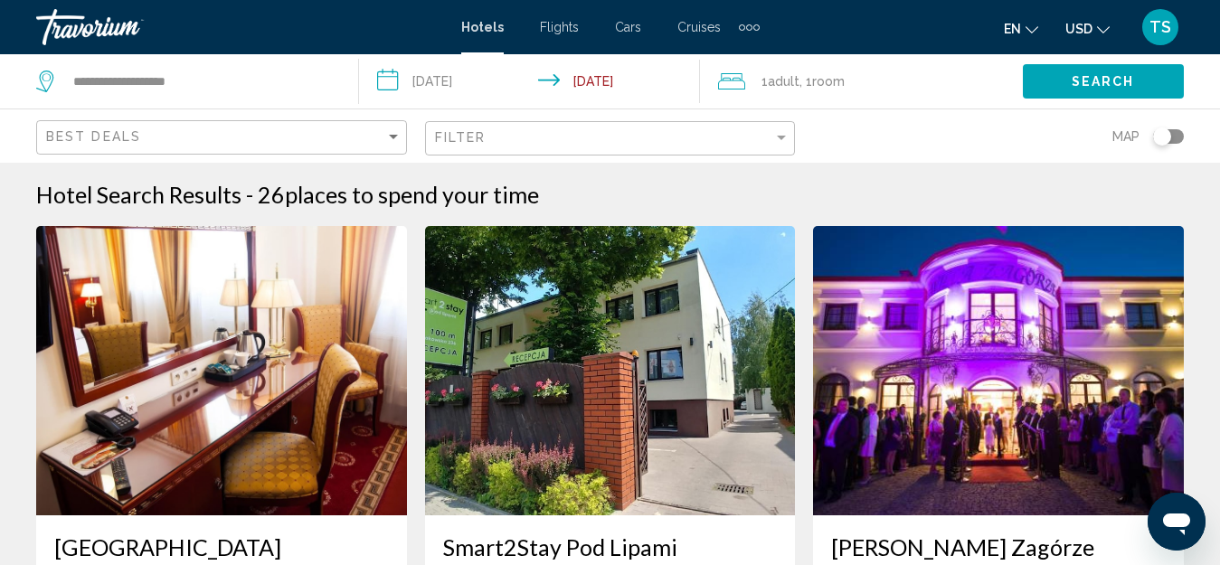
click at [1175, 137] on div "Toggle map" at bounding box center [1168, 136] width 31 height 14
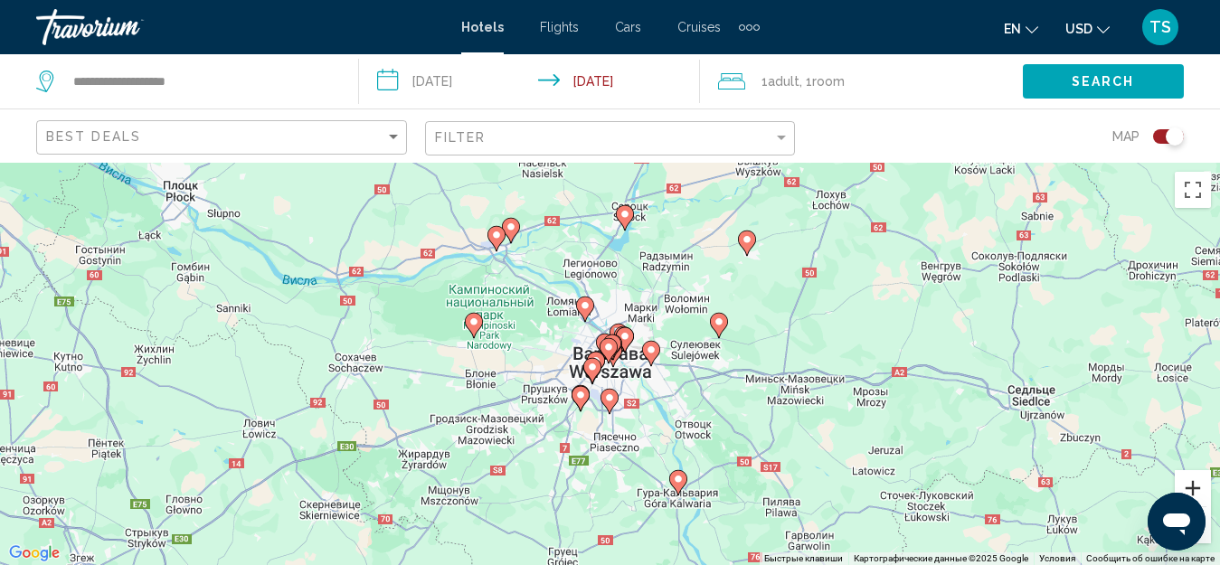
click at [1193, 487] on button "Увеличить" at bounding box center [1193, 488] width 36 height 36
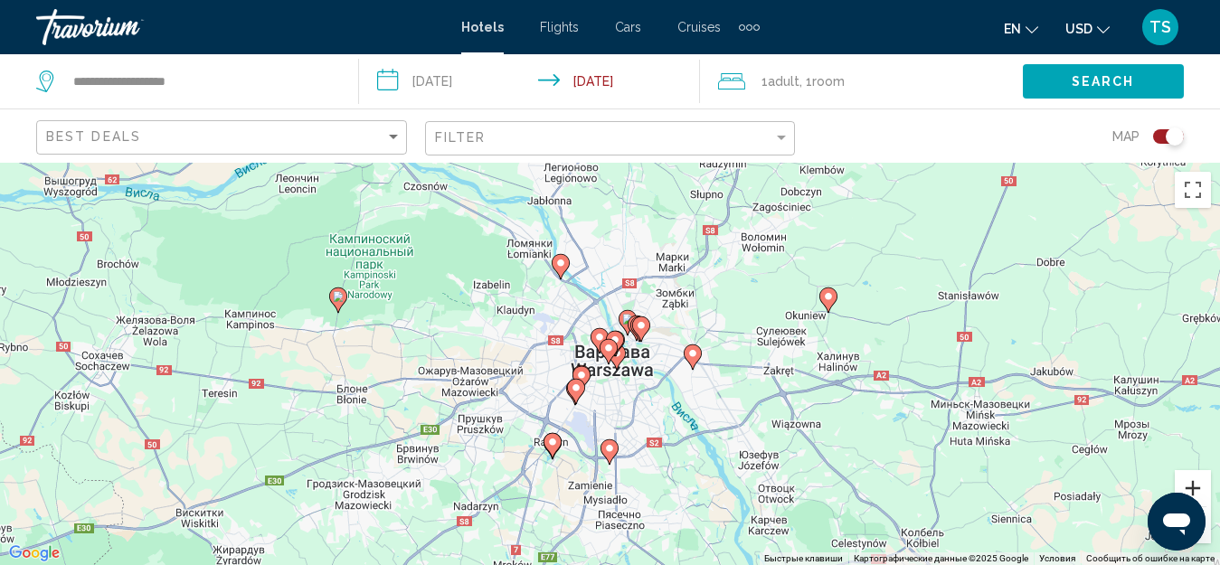
click at [1193, 487] on button "Увеличить" at bounding box center [1193, 488] width 36 height 36
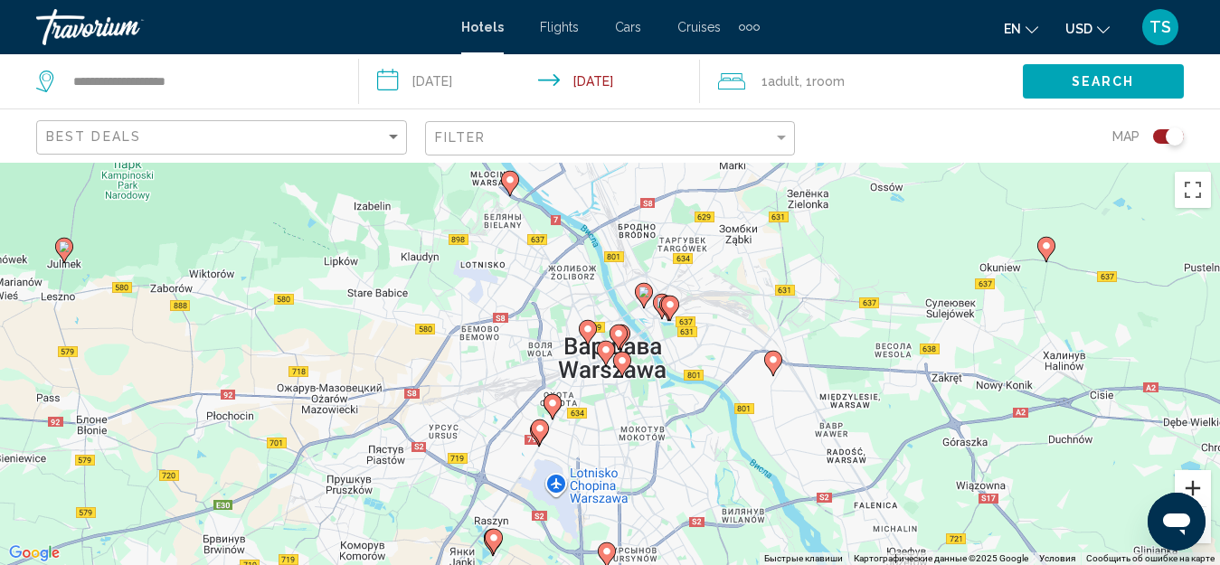
click at [1193, 484] on button "Увеличить" at bounding box center [1193, 488] width 36 height 36
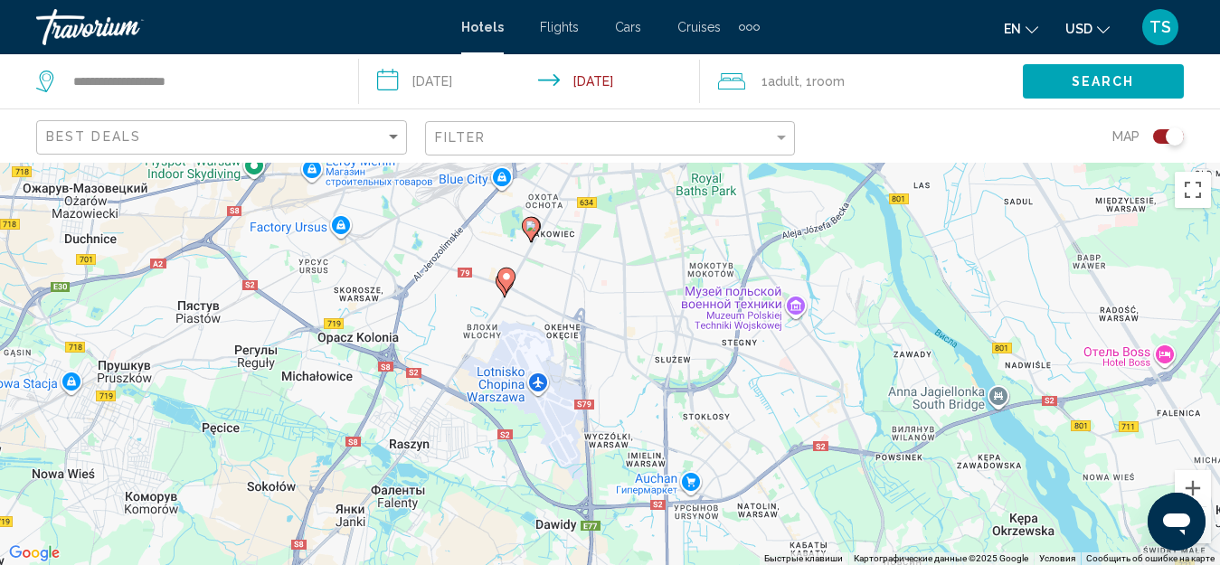
drag, startPoint x: 834, startPoint y: 482, endPoint x: 872, endPoint y: 250, distance: 235.6
click at [872, 250] on div "Чтобы активировать перетаскивание с помощью клавиатуры, нажмите Alt + Ввод. Пос…" at bounding box center [610, 364] width 1220 height 403
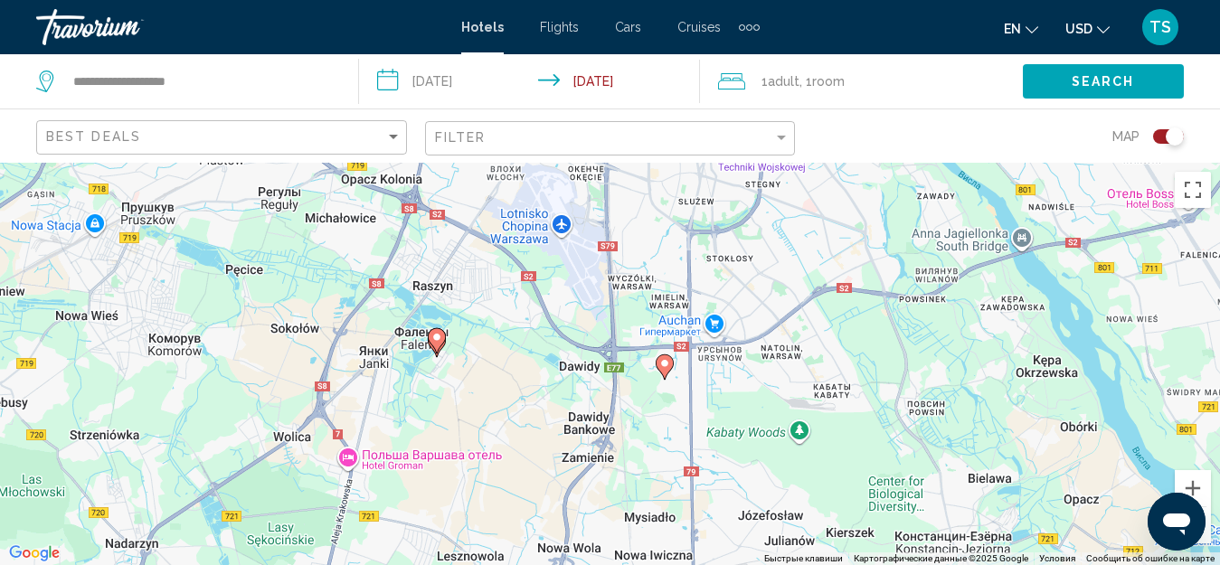
drag, startPoint x: 735, startPoint y: 405, endPoint x: 759, endPoint y: 257, distance: 150.2
click at [759, 257] on div "Чтобы активировать перетаскивание с помощью клавиатуры, нажмите Alt + Ввод. Пос…" at bounding box center [610, 364] width 1220 height 403
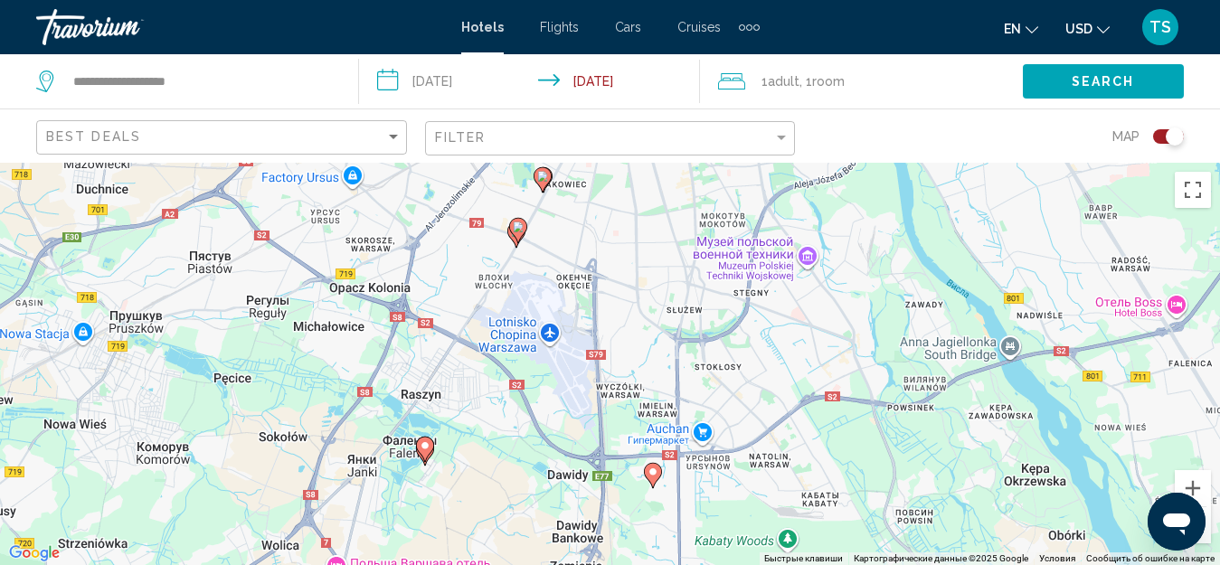
drag, startPoint x: 677, startPoint y: 265, endPoint x: 665, endPoint y: 380, distance: 115.5
click at [666, 380] on div "Чтобы активировать перетаскивание с помощью клавиатуры, нажмите Alt + Ввод. Пос…" at bounding box center [610, 364] width 1220 height 403
click at [517, 235] on icon "Main content" at bounding box center [517, 231] width 16 height 24
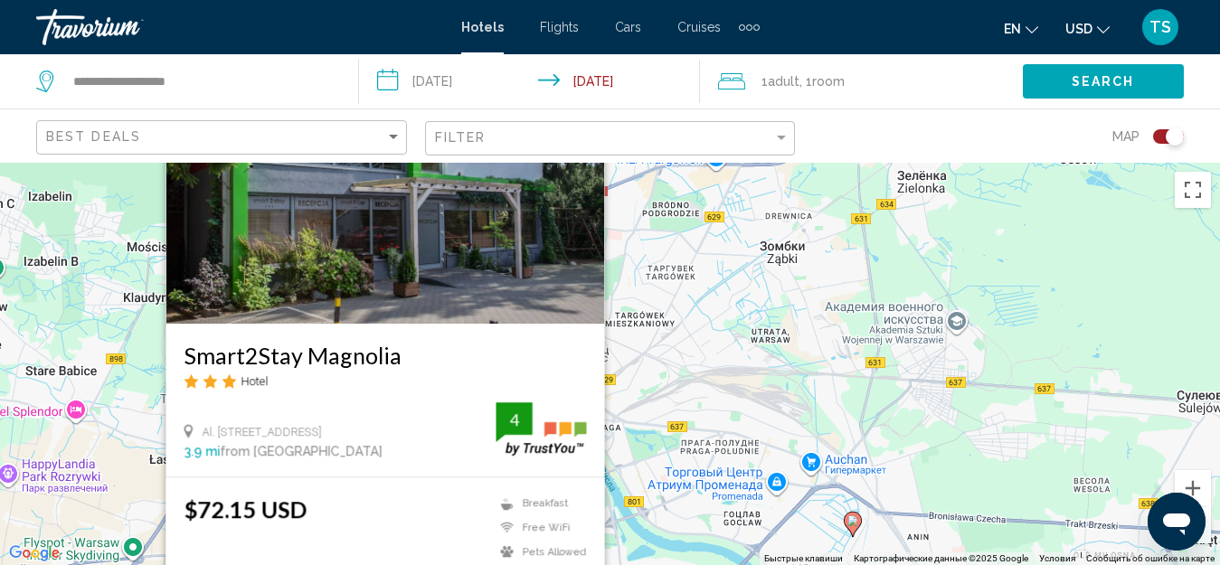
click at [394, 273] on img "Main content" at bounding box center [385, 178] width 439 height 289
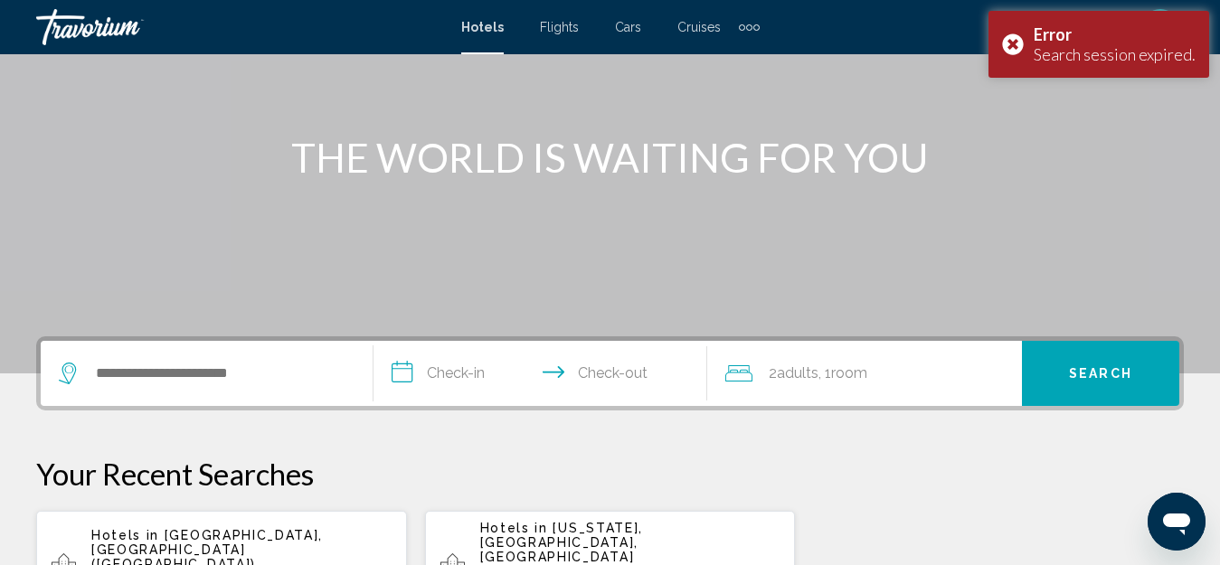
scroll to position [271, 0]
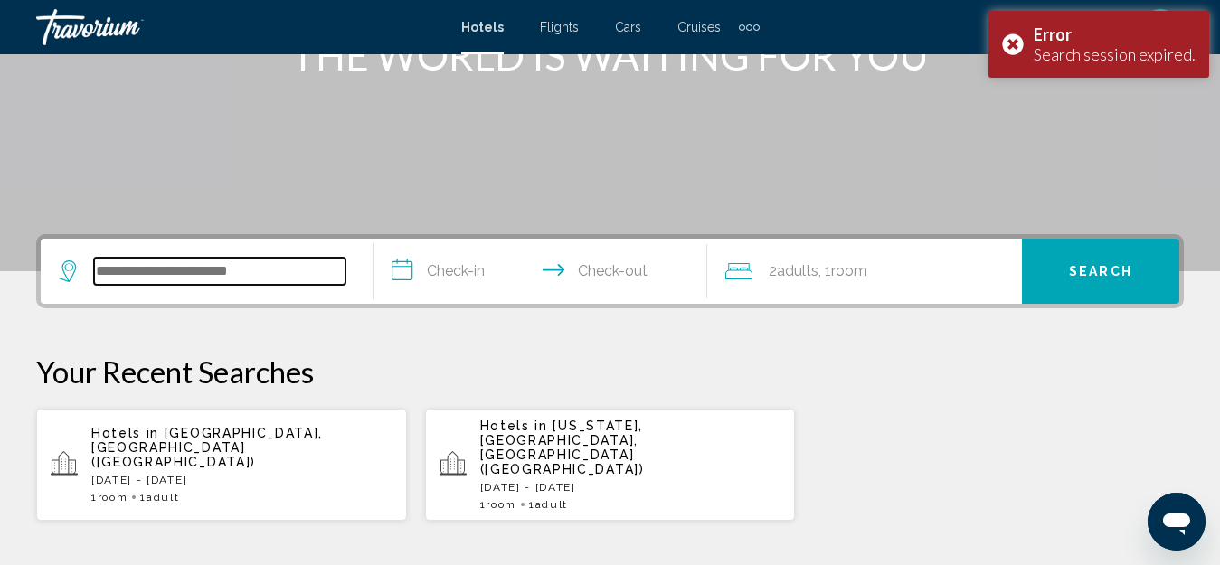
click at [185, 274] on input "Search widget" at bounding box center [219, 271] width 251 height 27
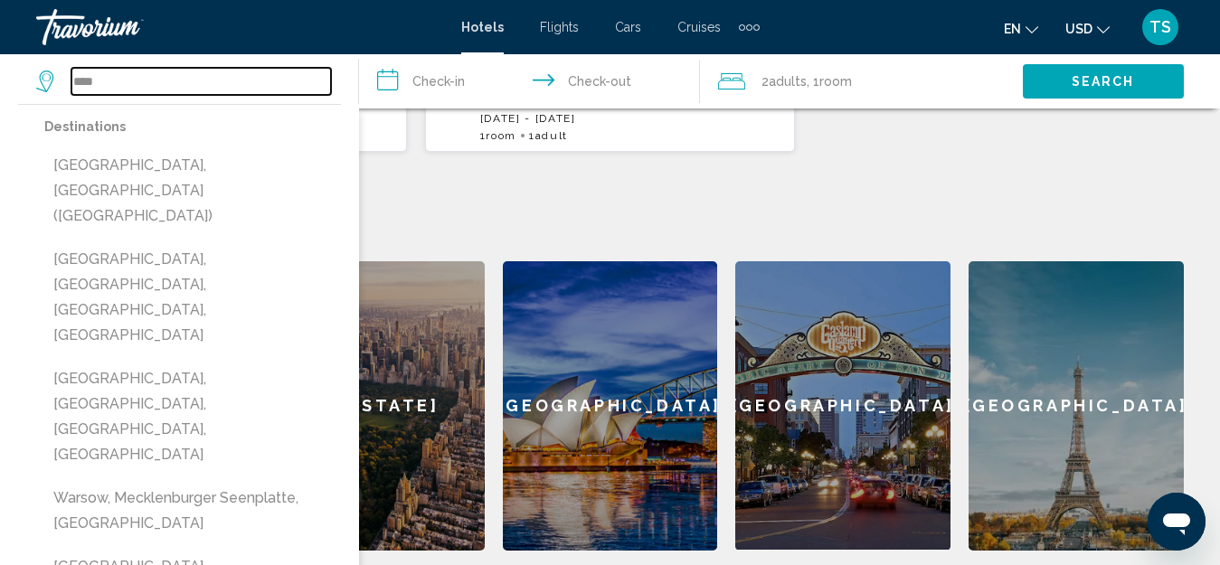
scroll to position [642, 0]
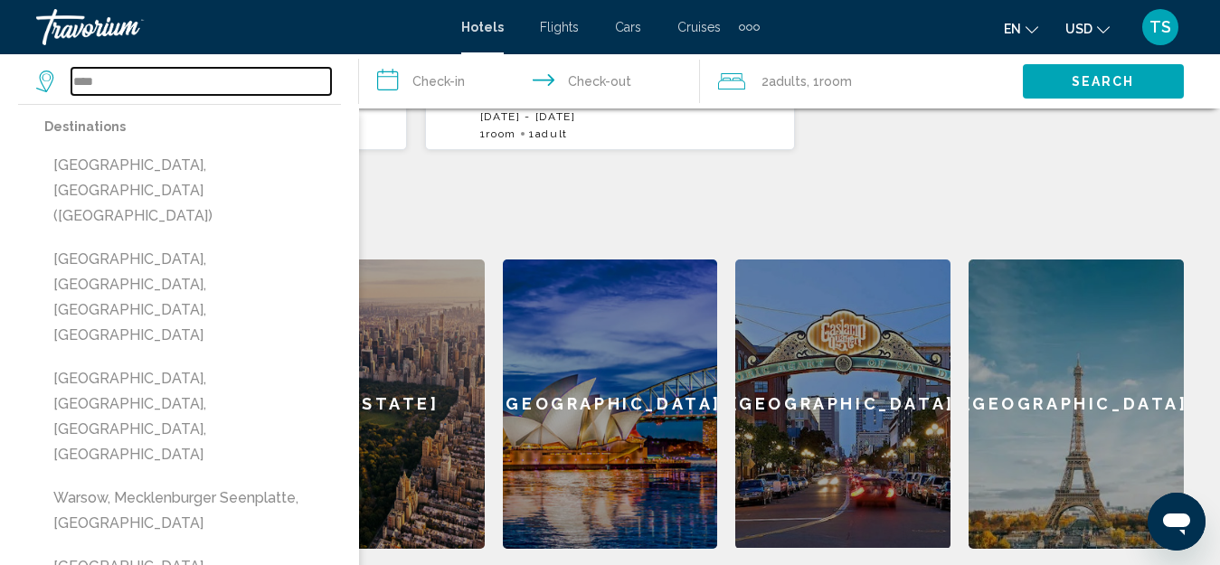
type input "**********"
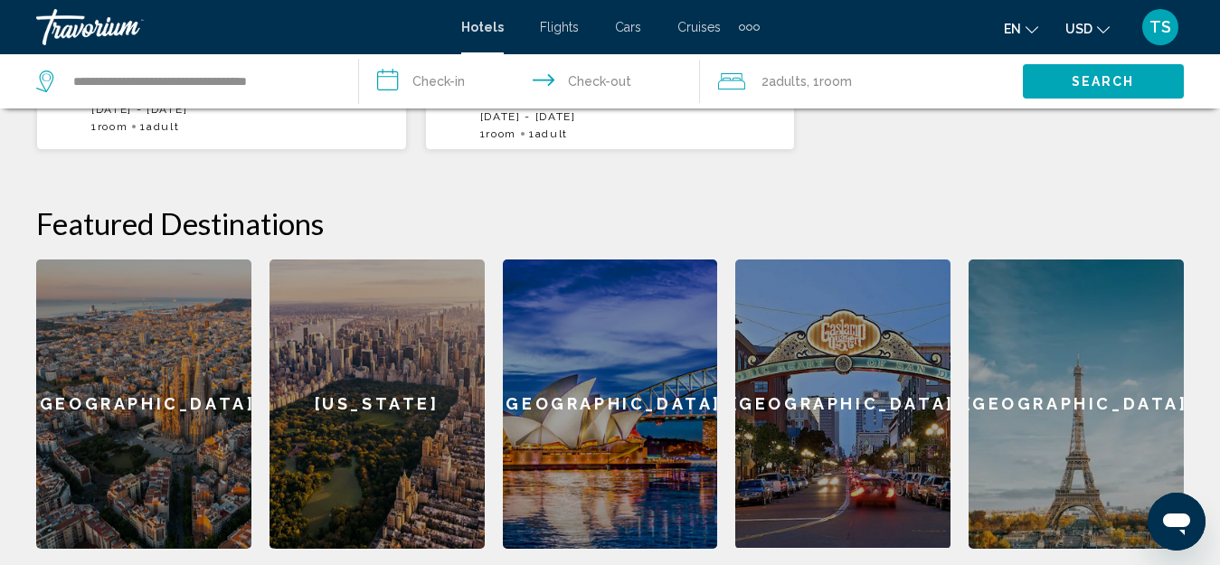
click at [457, 78] on input "**********" at bounding box center [533, 84] width 348 height 60
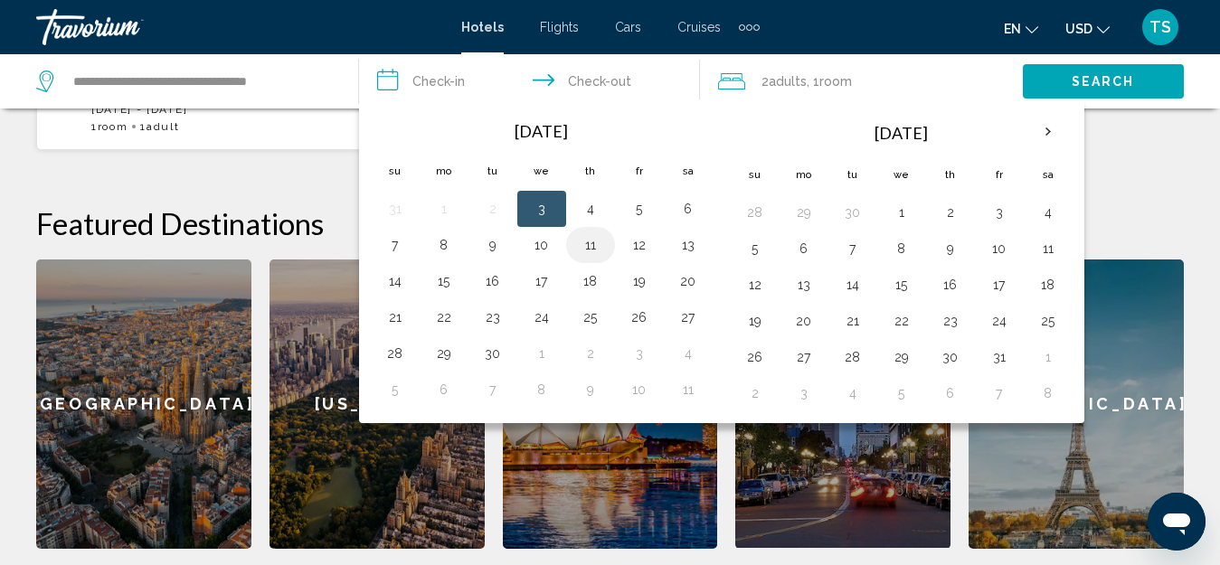
click at [582, 245] on button "11" at bounding box center [590, 244] width 29 height 25
click at [640, 241] on button "12" at bounding box center [639, 244] width 29 height 25
type input "**********"
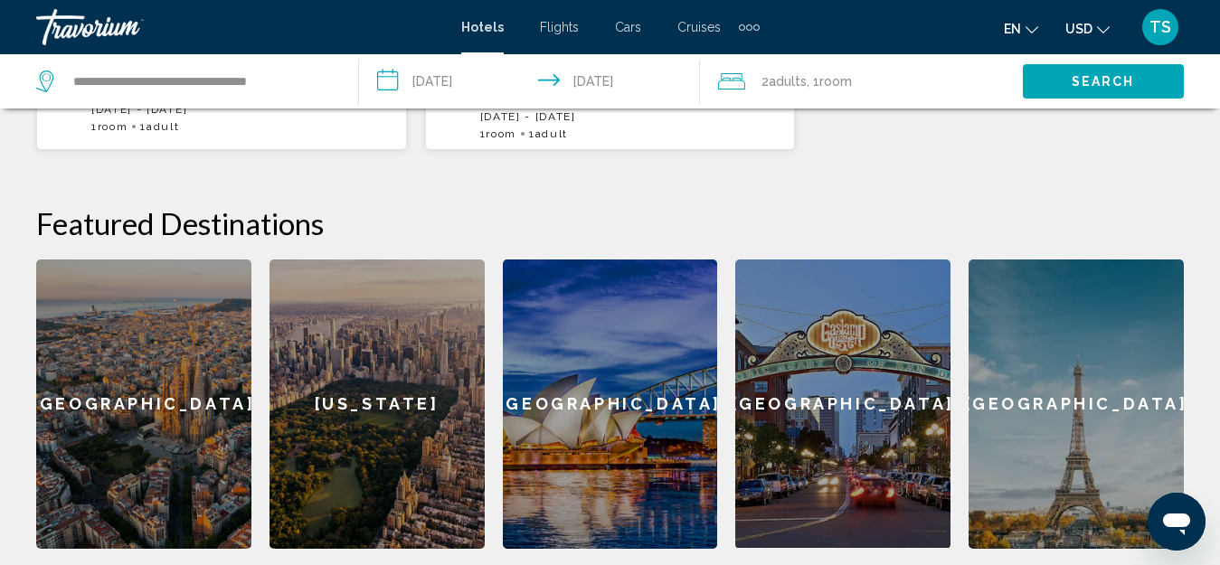
click at [1119, 81] on span "Search" at bounding box center [1103, 82] width 63 height 14
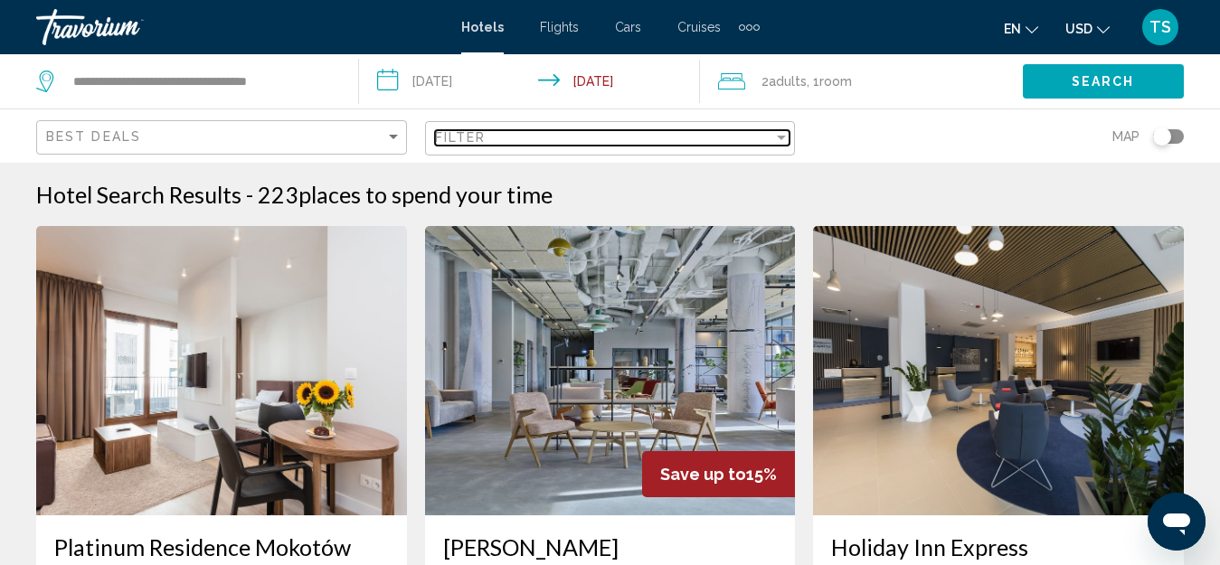
click at [778, 136] on div "Filter" at bounding box center [781, 138] width 9 height 5
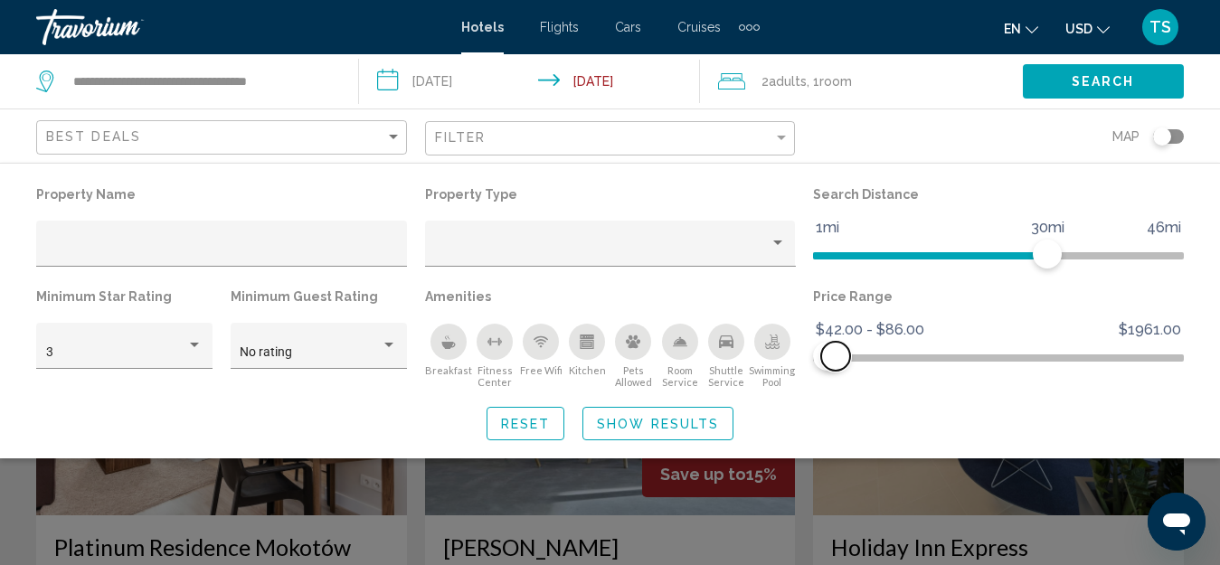
drag, startPoint x: 1162, startPoint y: 348, endPoint x: 836, endPoint y: 374, distance: 327.5
click at [836, 374] on div "Price Range $42.00 $1961.00 $42.00 $86.00 $42.00 - $86.00" at bounding box center [998, 336] width 389 height 105
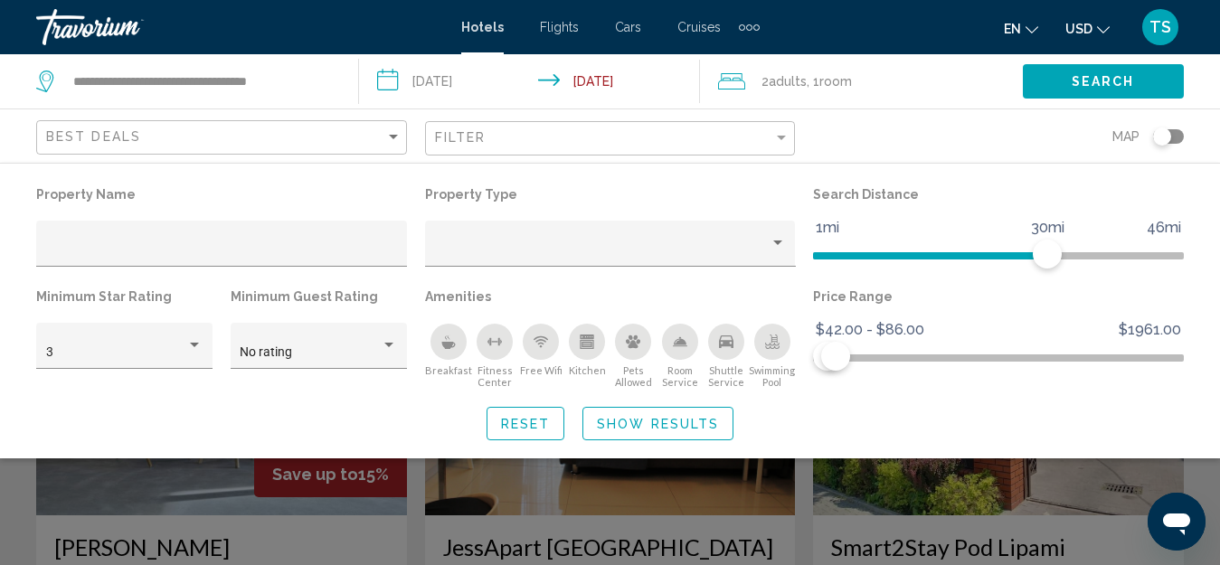
click at [775, 91] on span "2 Adult Adults" at bounding box center [784, 81] width 45 height 25
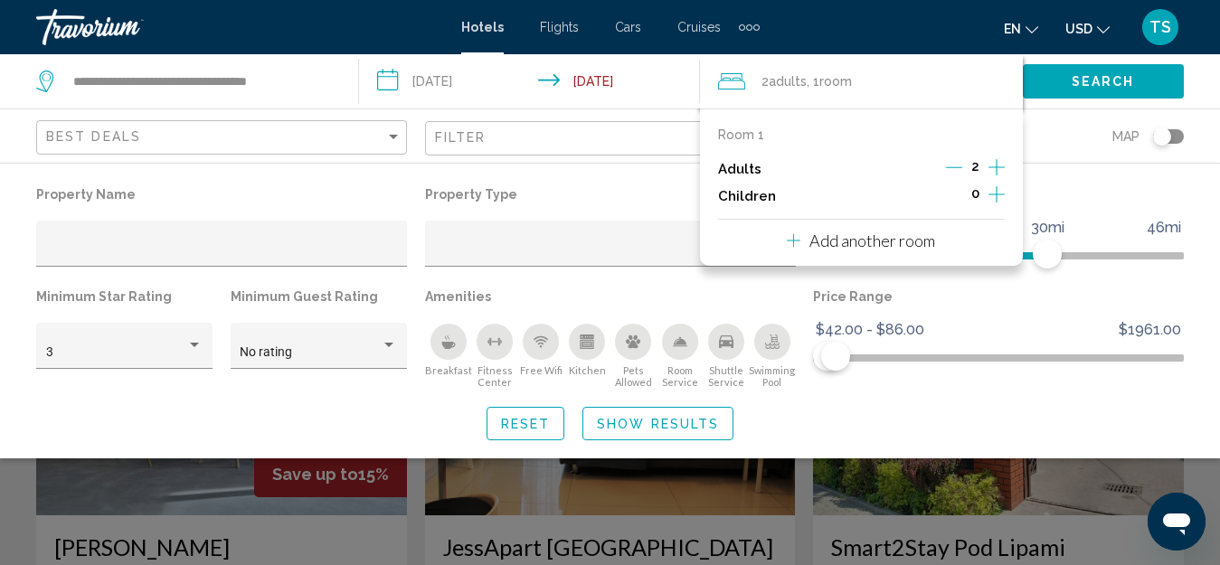
click at [946, 170] on icon "Decrement adults" at bounding box center [954, 167] width 16 height 16
click at [1074, 193] on p "Search Distance" at bounding box center [998, 194] width 371 height 25
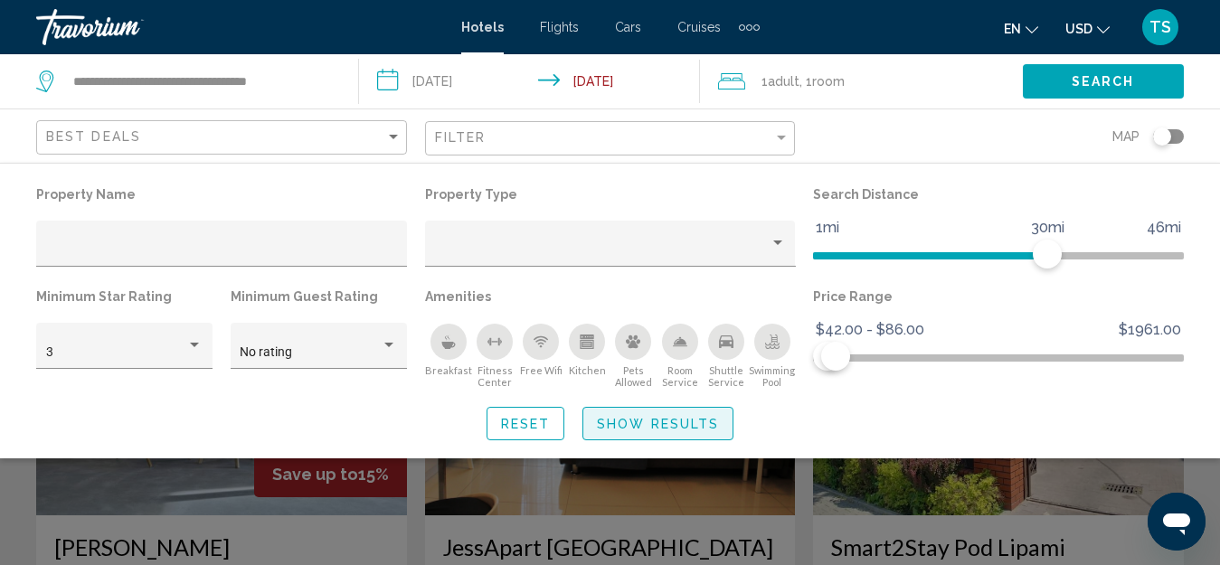
click at [662, 426] on span "Show Results" at bounding box center [658, 424] width 122 height 14
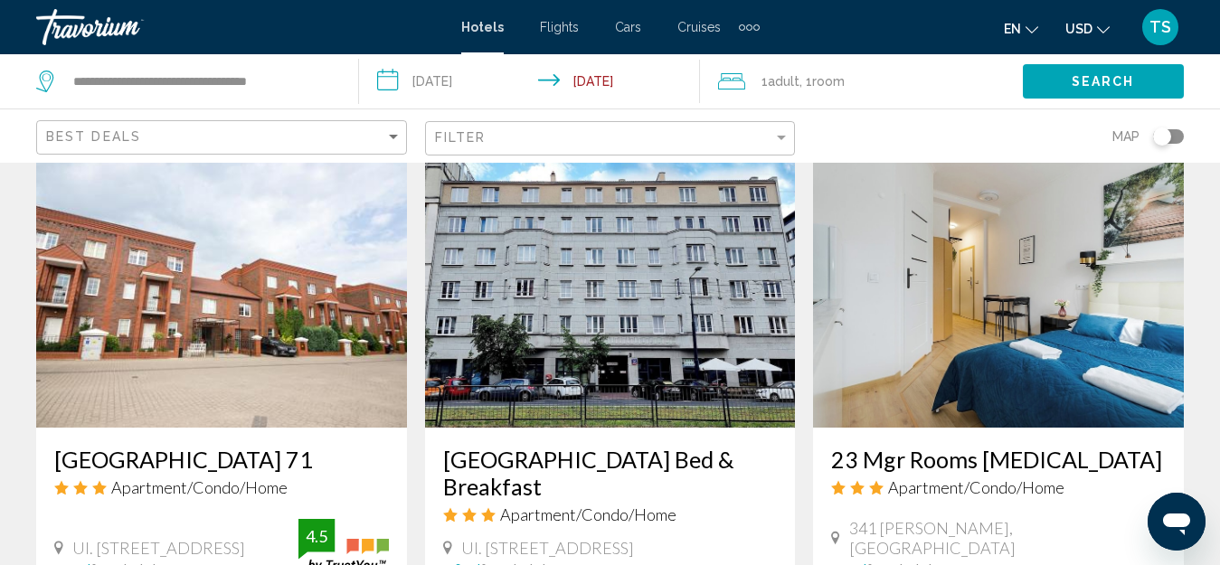
scroll to position [2442, 0]
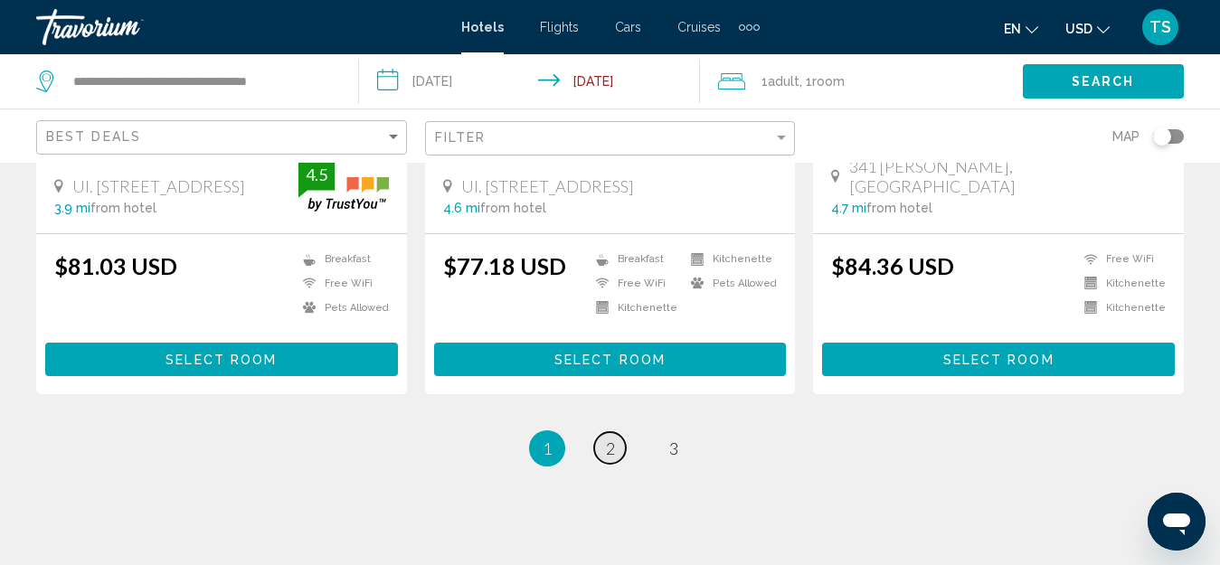
click at [608, 459] on span "2" at bounding box center [610, 449] width 9 height 20
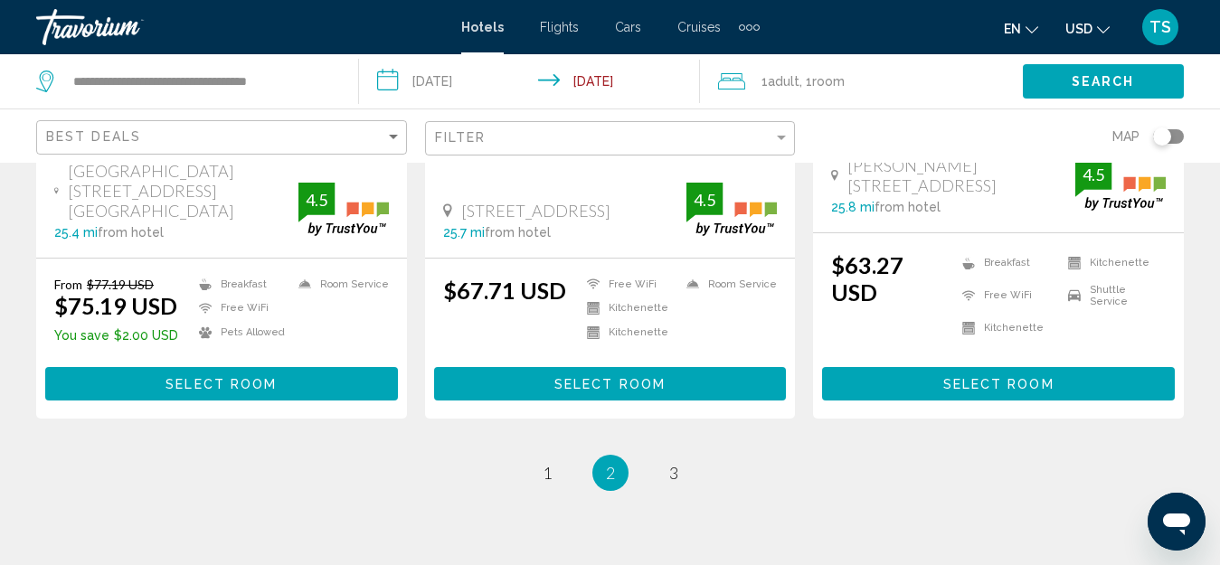
scroll to position [2552, 0]
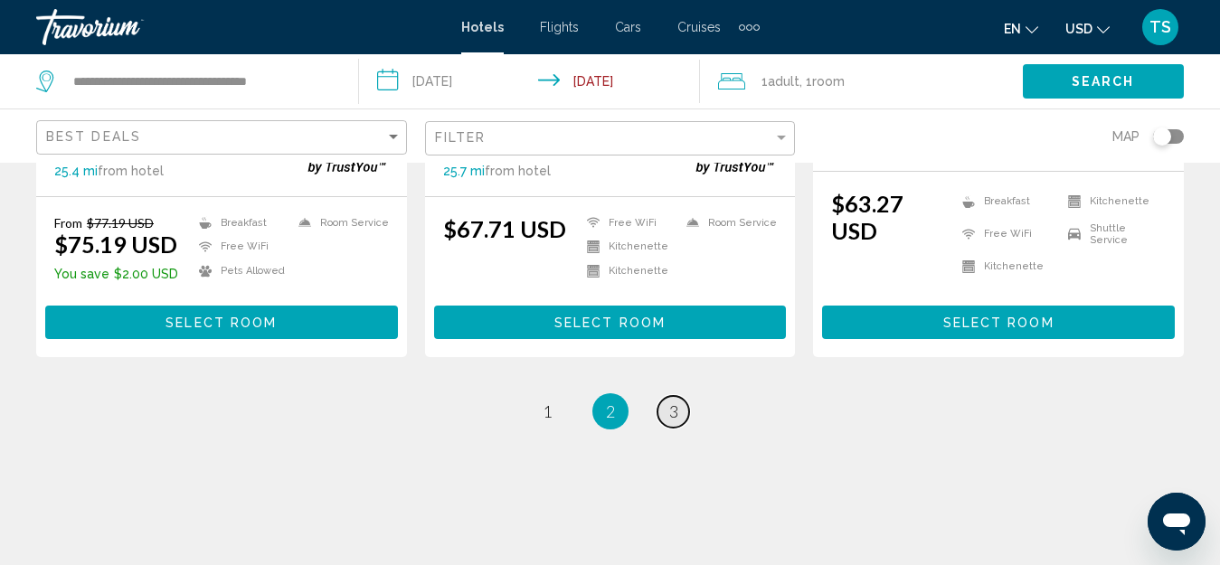
click at [674, 396] on link "page 3" at bounding box center [674, 412] width 32 height 32
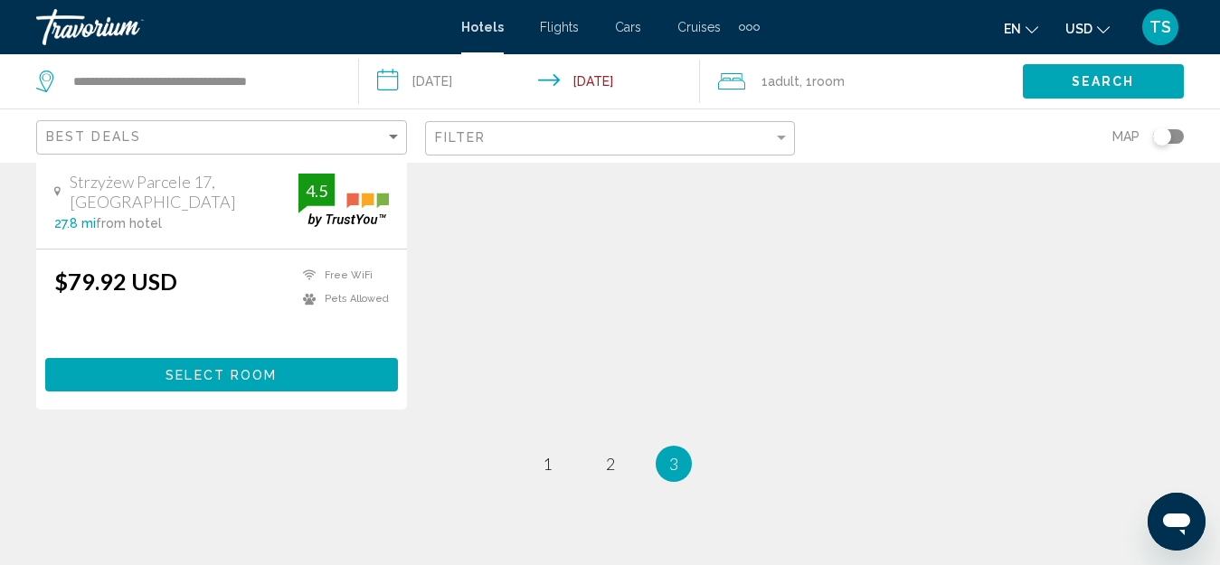
scroll to position [452, 0]
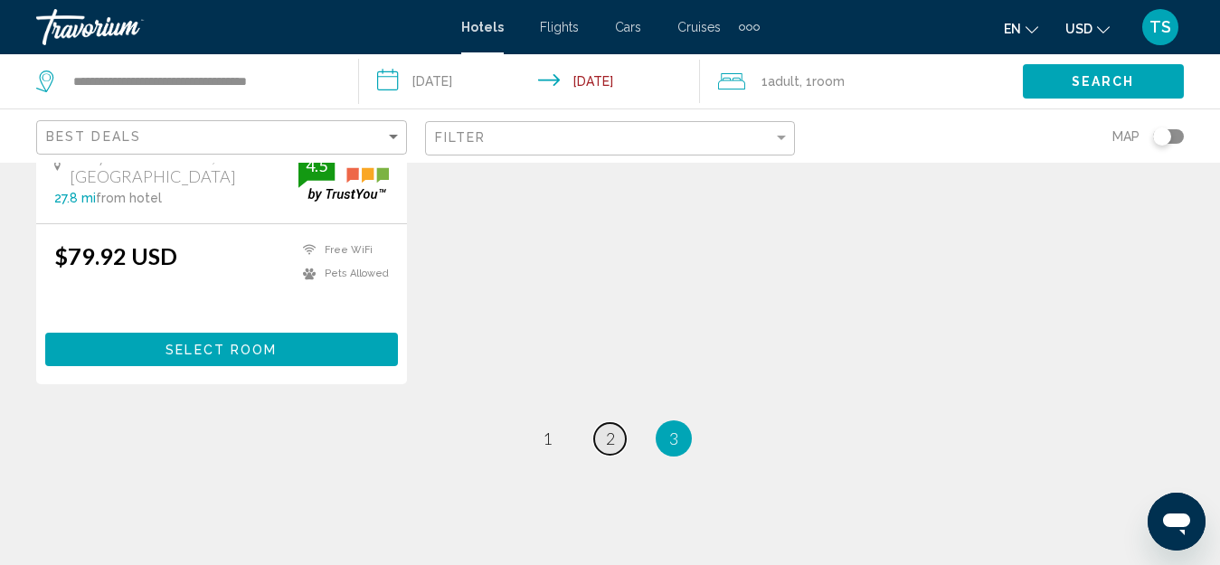
click at [602, 441] on link "page 2" at bounding box center [610, 439] width 32 height 32
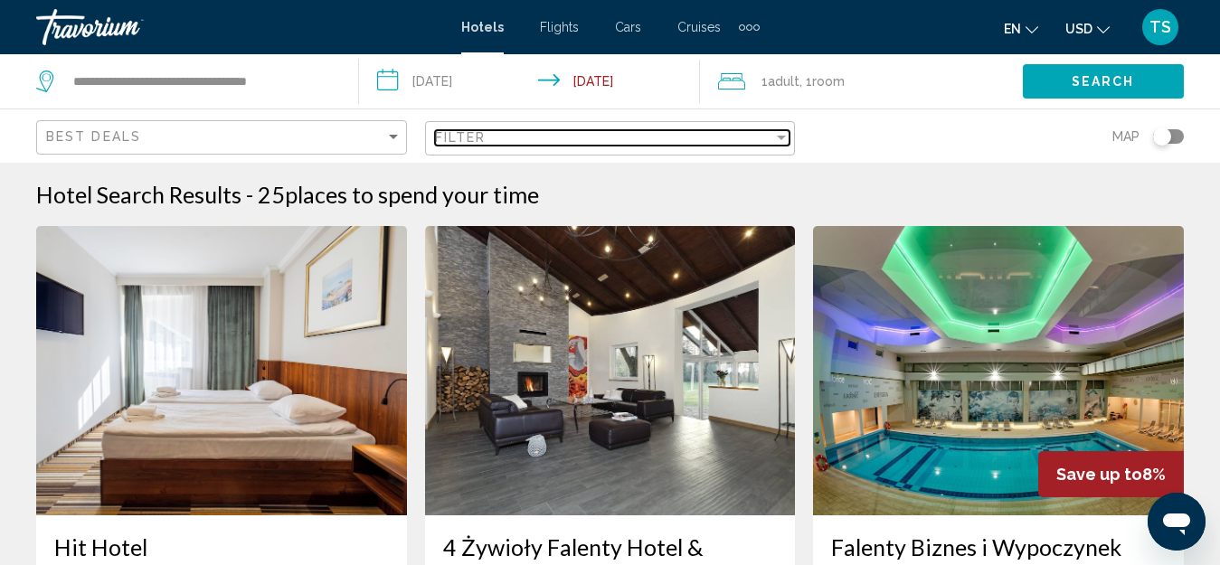
click at [776, 137] on div "Filter" at bounding box center [781, 137] width 16 height 14
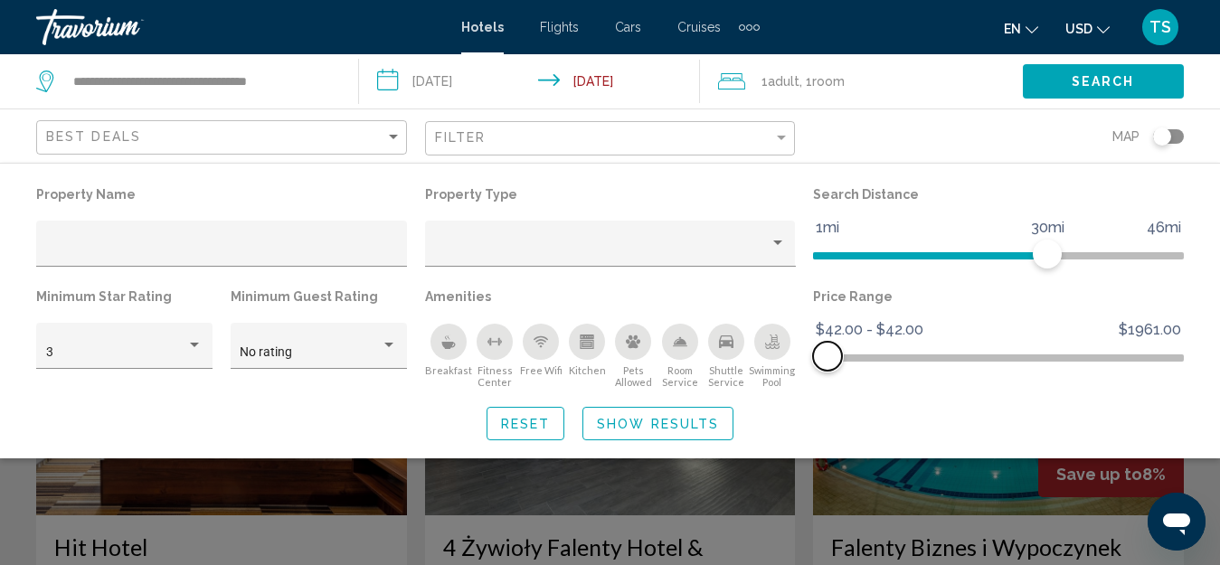
click at [824, 355] on span "Hotel Filters" at bounding box center [827, 356] width 29 height 29
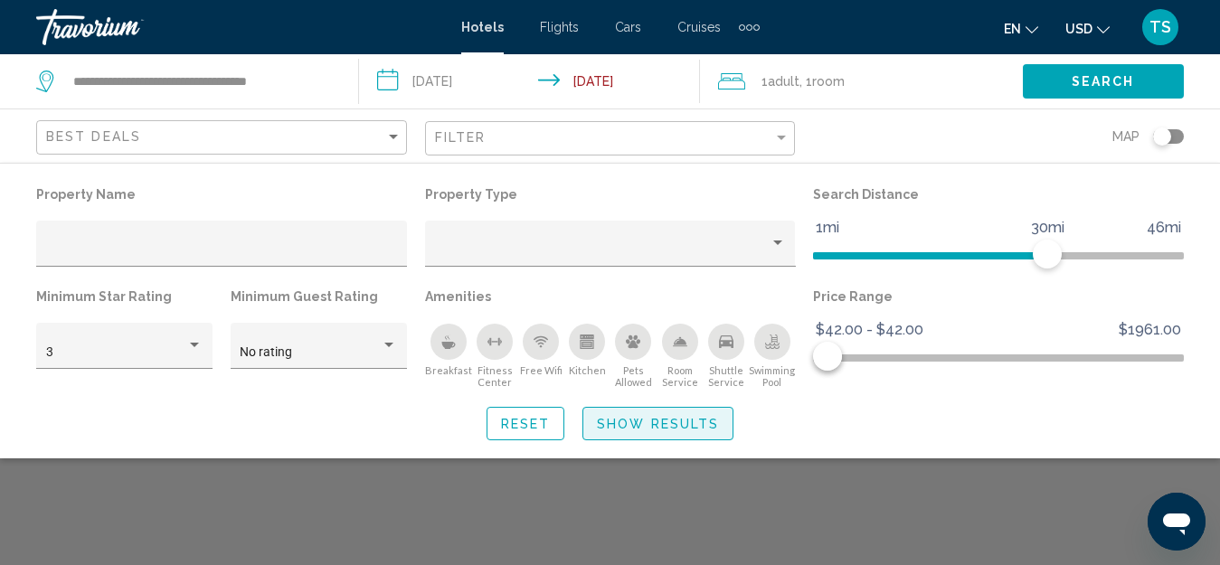
drag, startPoint x: 685, startPoint y: 413, endPoint x: 705, endPoint y: 442, distance: 35.1
click at [684, 414] on button "Show Results" at bounding box center [658, 423] width 151 height 33
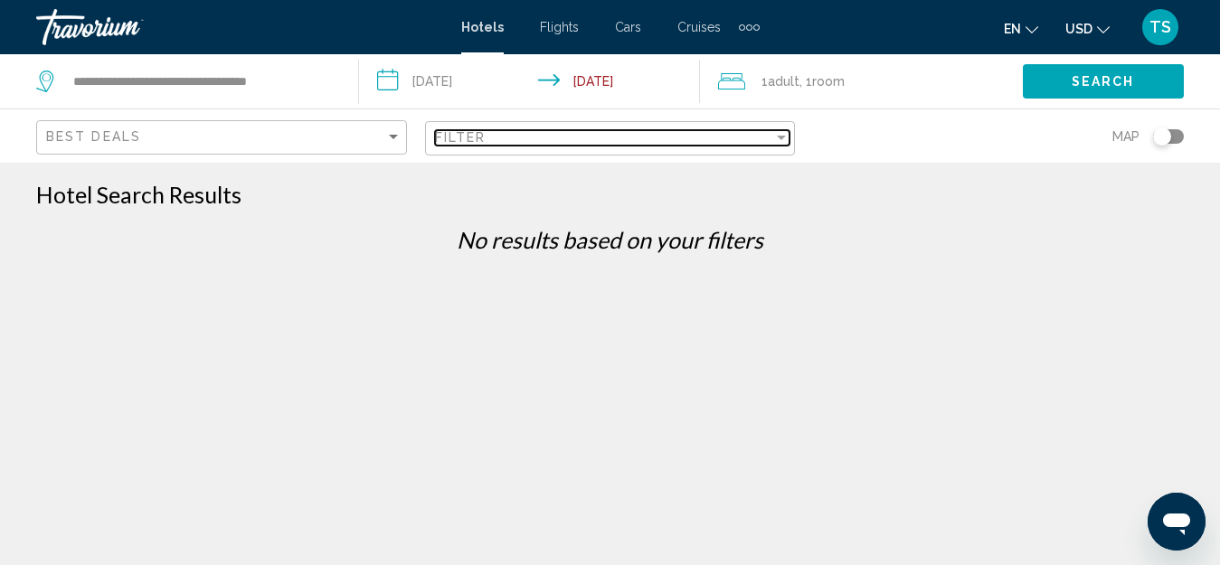
click at [780, 138] on div "Filter" at bounding box center [781, 138] width 9 height 5
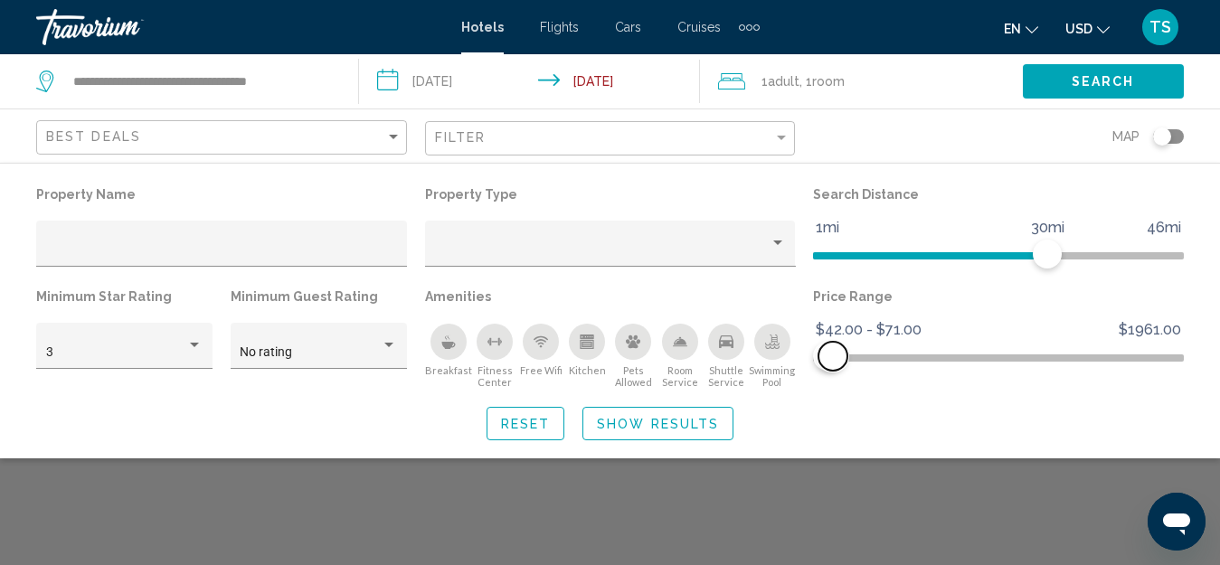
click at [833, 361] on span "Hotel Filters" at bounding box center [833, 356] width 29 height 29
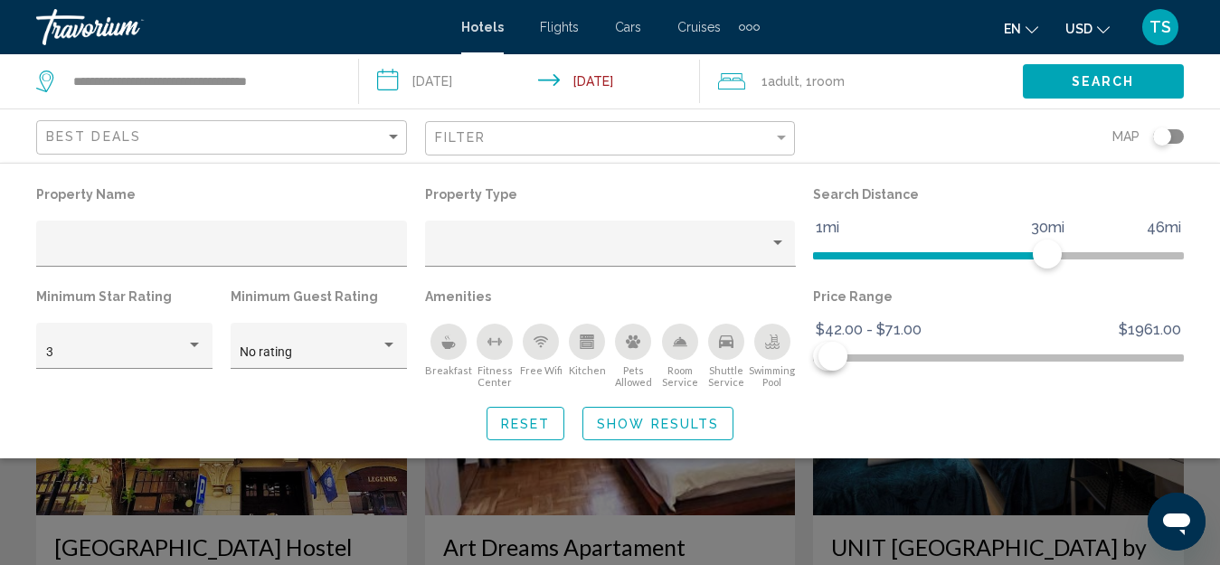
click at [677, 425] on span "Show Results" at bounding box center [658, 424] width 122 height 14
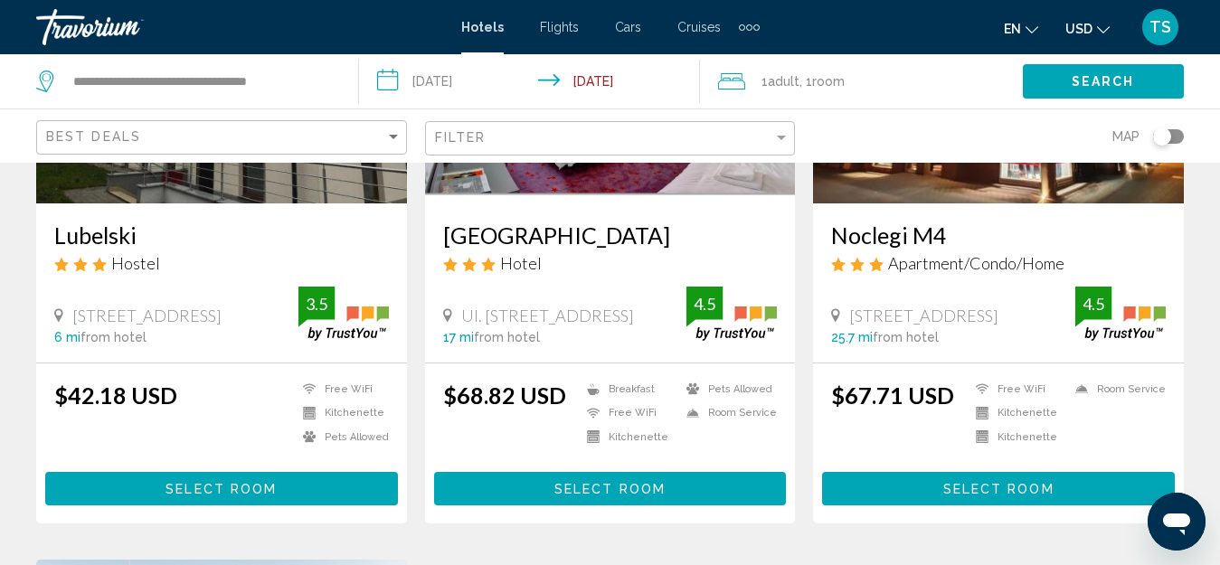
scroll to position [995, 0]
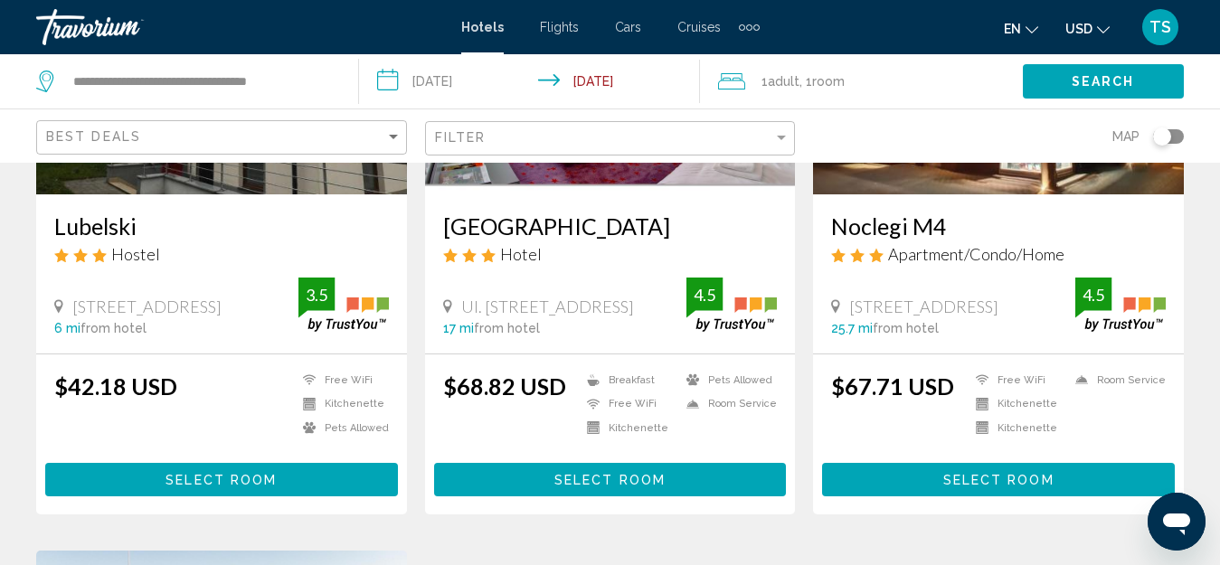
click at [532, 230] on h3 "[GEOGRAPHIC_DATA]" at bounding box center [610, 226] width 335 height 27
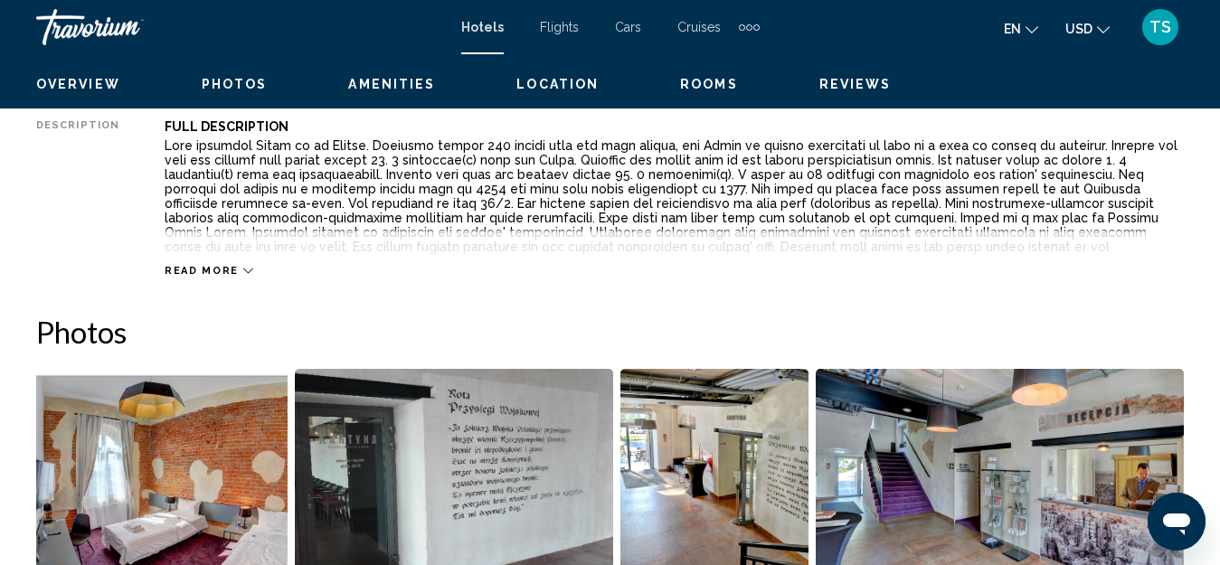
scroll to position [201, 0]
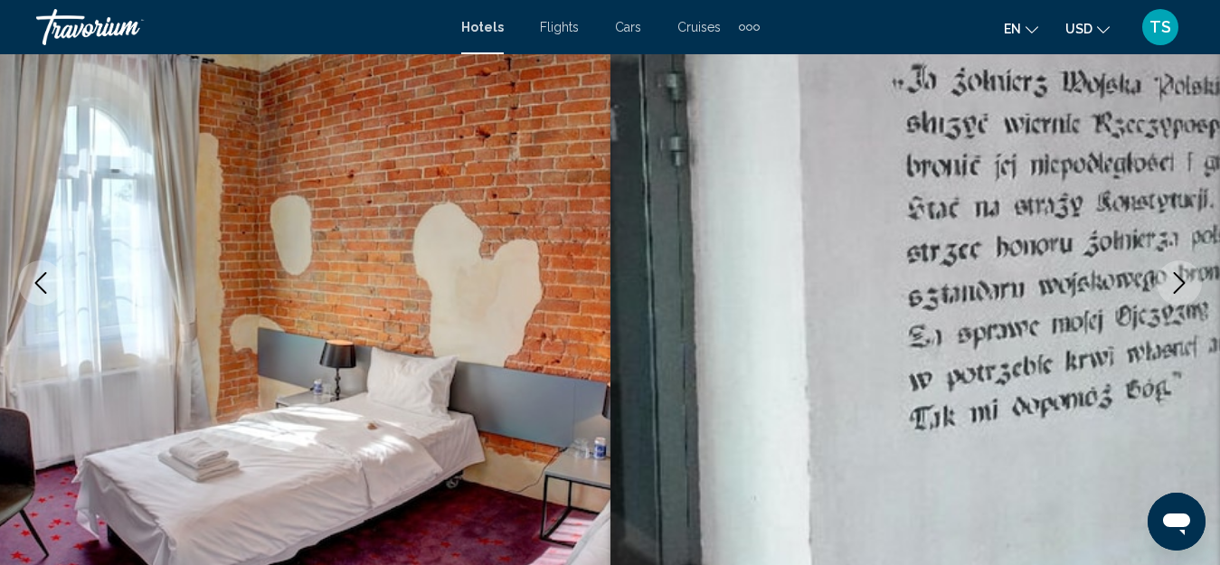
click at [1189, 276] on icon "Next image" at bounding box center [1180, 283] width 22 height 22
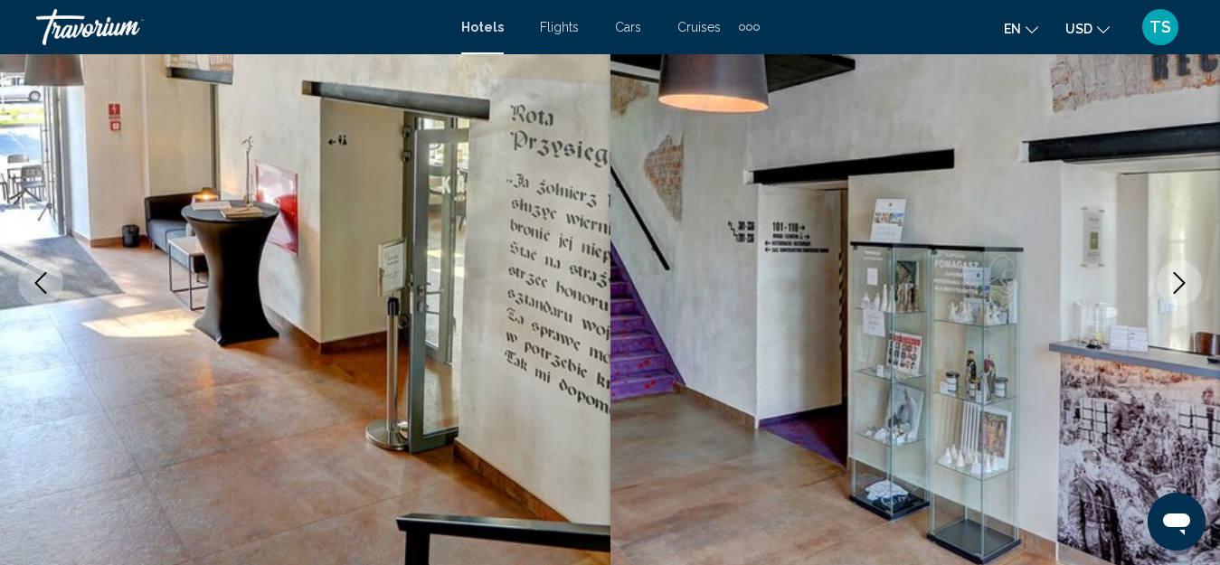
click at [1179, 279] on icon "Next image" at bounding box center [1180, 283] width 22 height 22
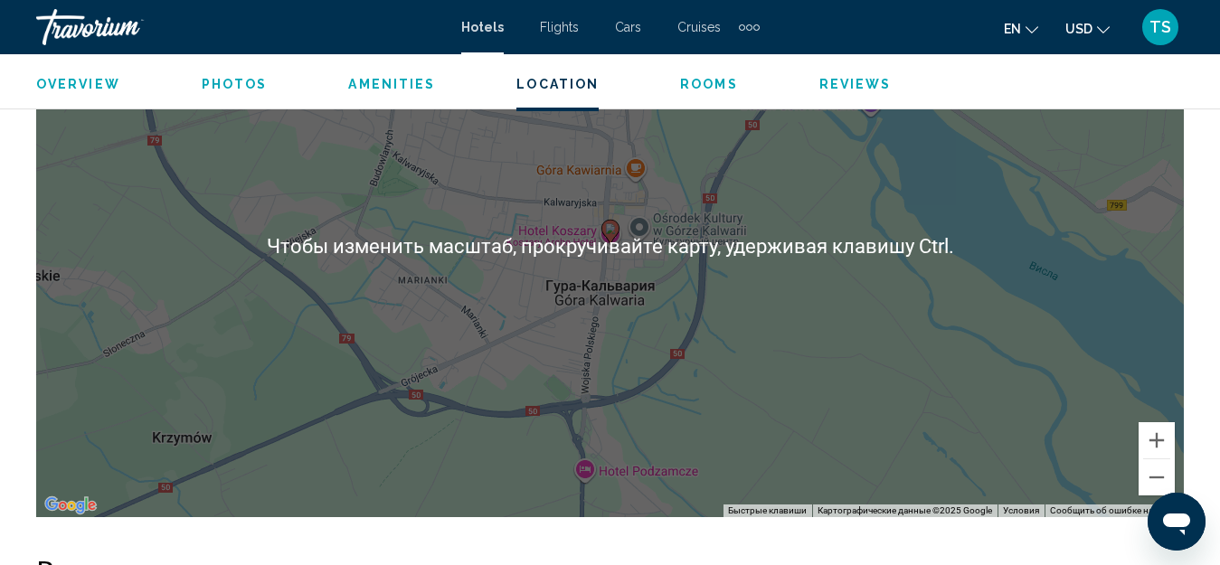
scroll to position [2192, 0]
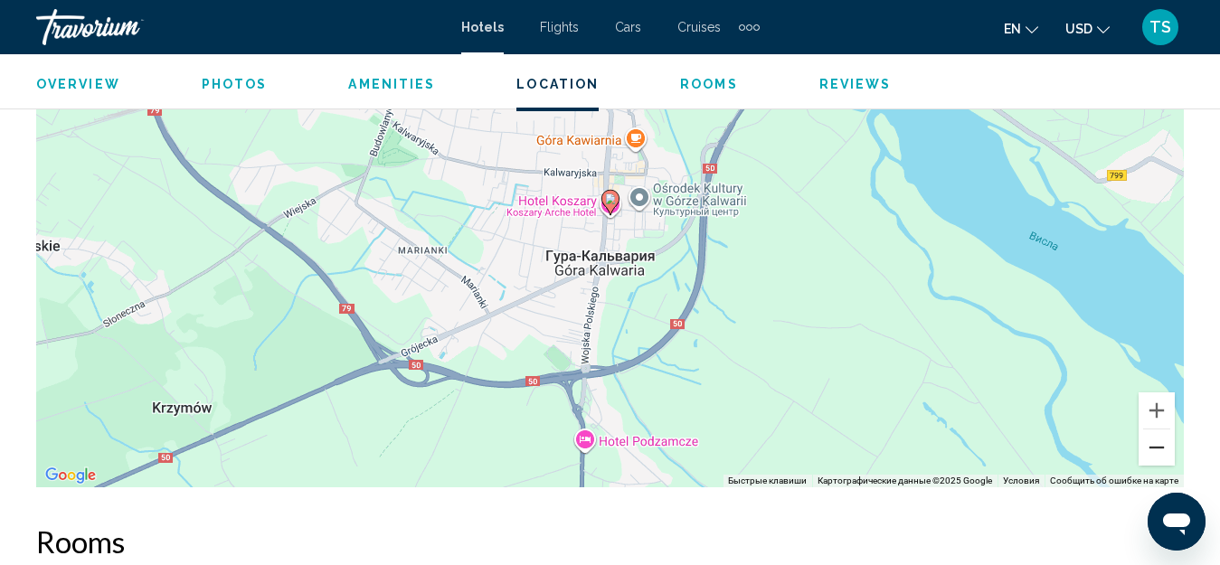
click at [1153, 450] on button "Уменьшить" at bounding box center [1157, 448] width 36 height 36
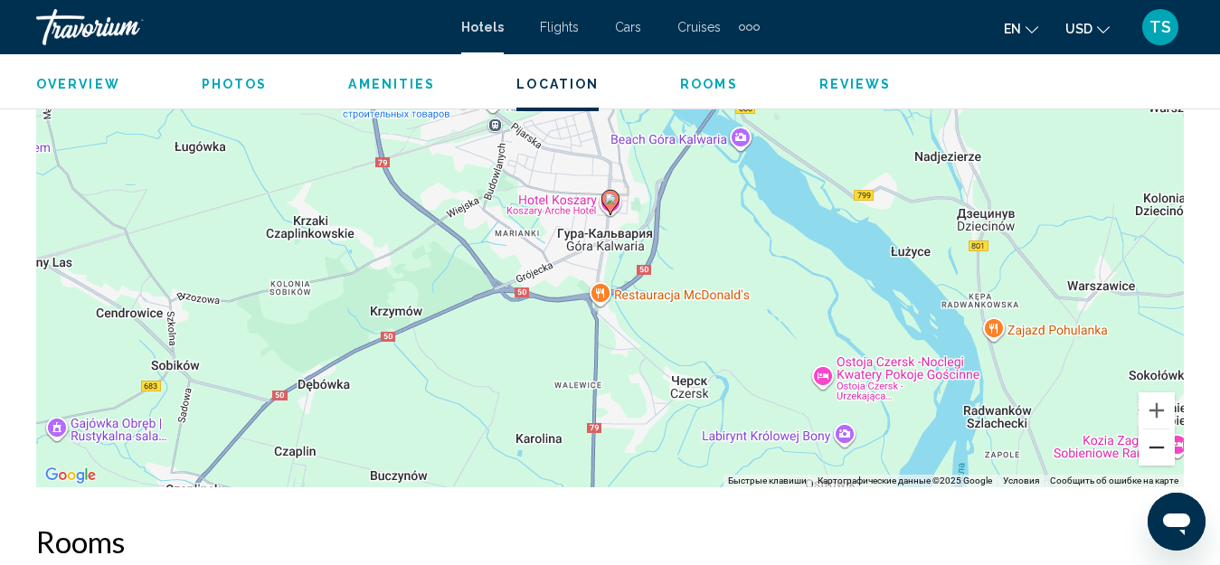
click at [1160, 438] on button "Уменьшить" at bounding box center [1157, 448] width 36 height 36
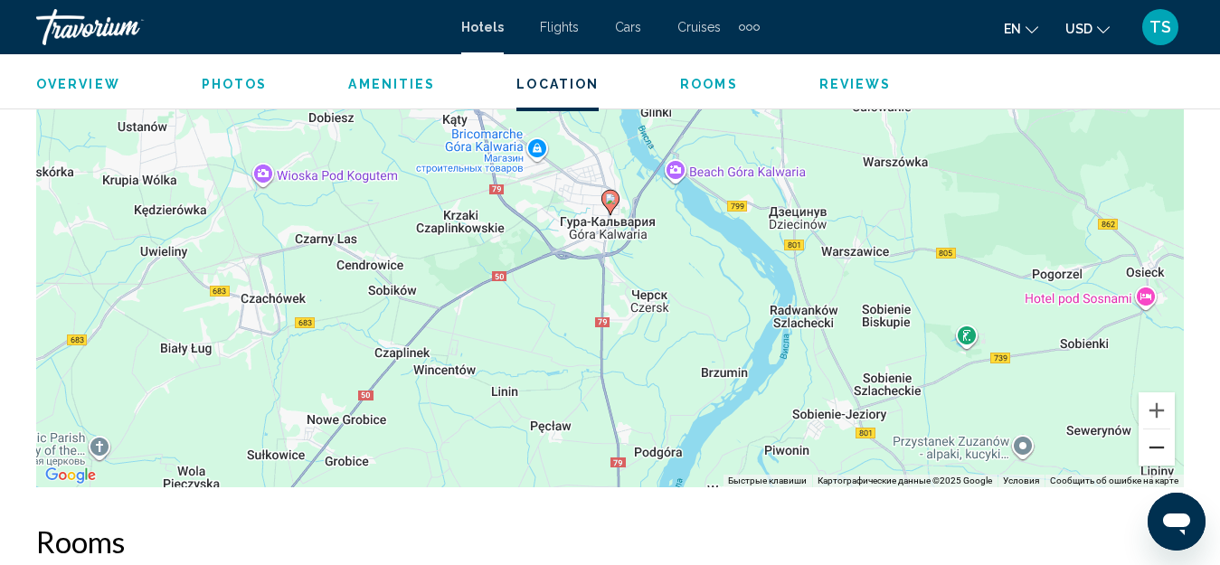
click at [1161, 445] on button "Уменьшить" at bounding box center [1157, 448] width 36 height 36
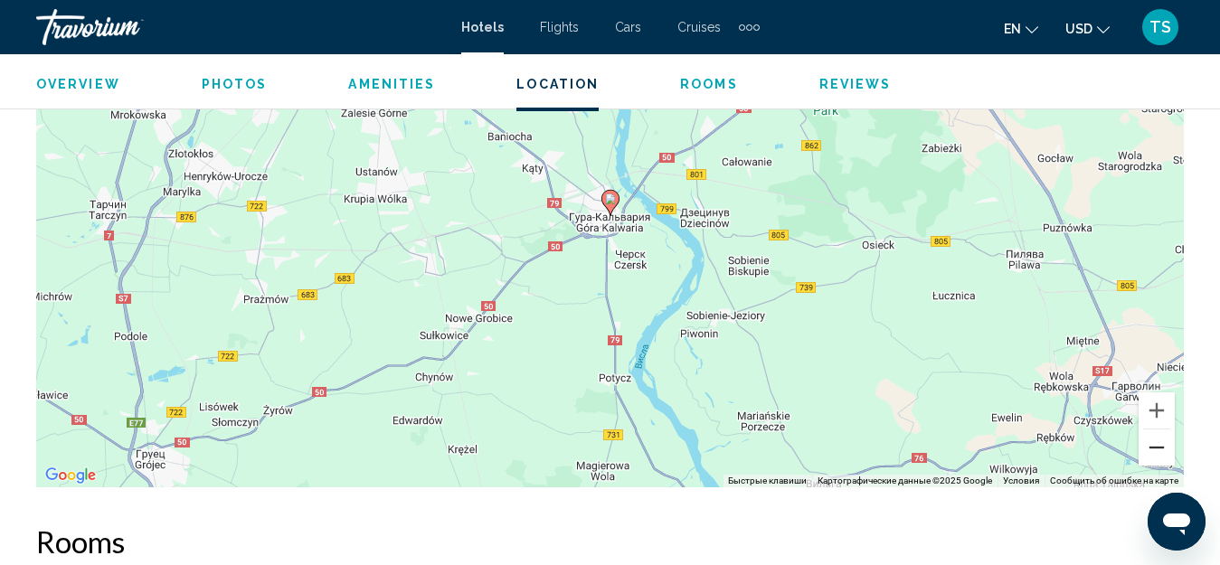
click at [1161, 443] on button "Уменьшить" at bounding box center [1157, 448] width 36 height 36
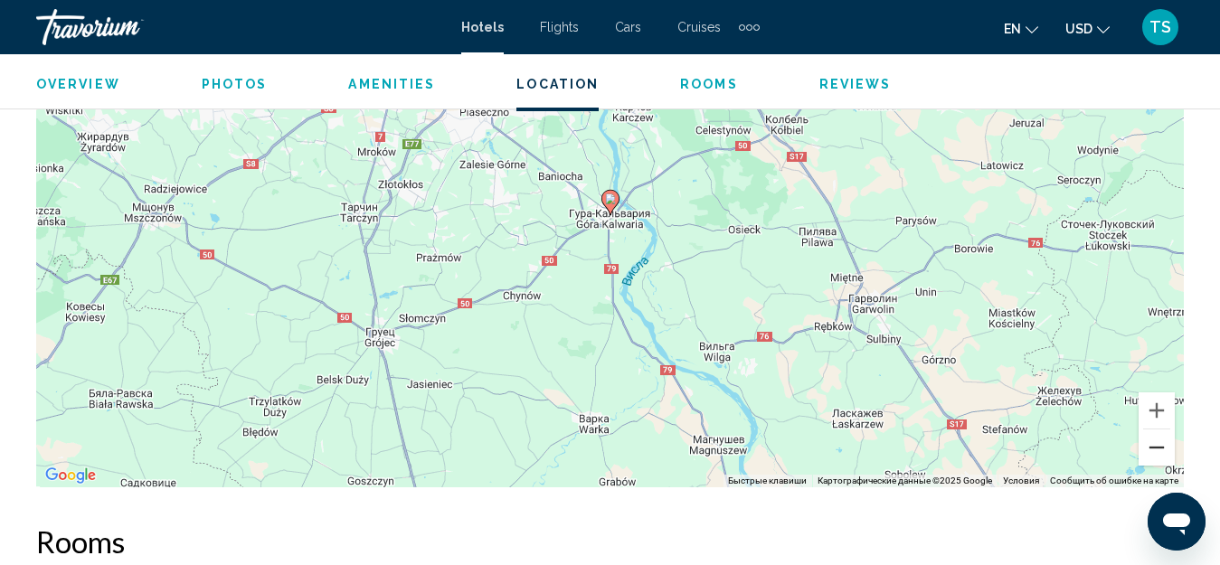
click at [1159, 446] on button "Уменьшить" at bounding box center [1157, 448] width 36 height 36
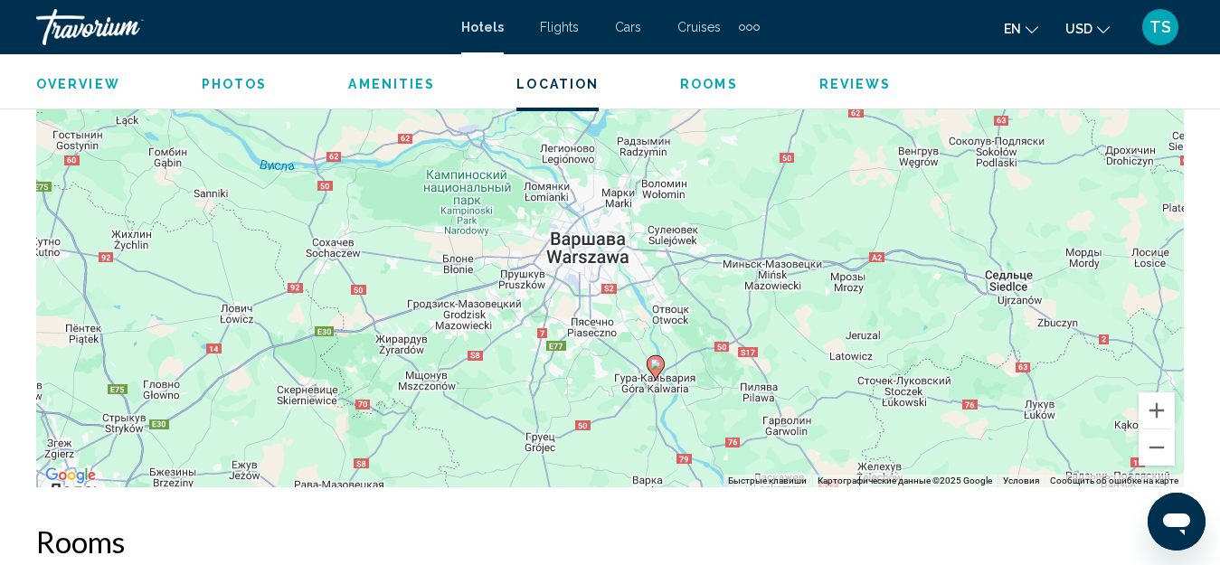
drag, startPoint x: 688, startPoint y: 234, endPoint x: 725, endPoint y: 363, distance: 133.4
click at [725, 363] on div "Чтобы активировать перетаскивание с помощью клавиатуры, нажмите Alt + Ввод. Пос…" at bounding box center [610, 216] width 1148 height 543
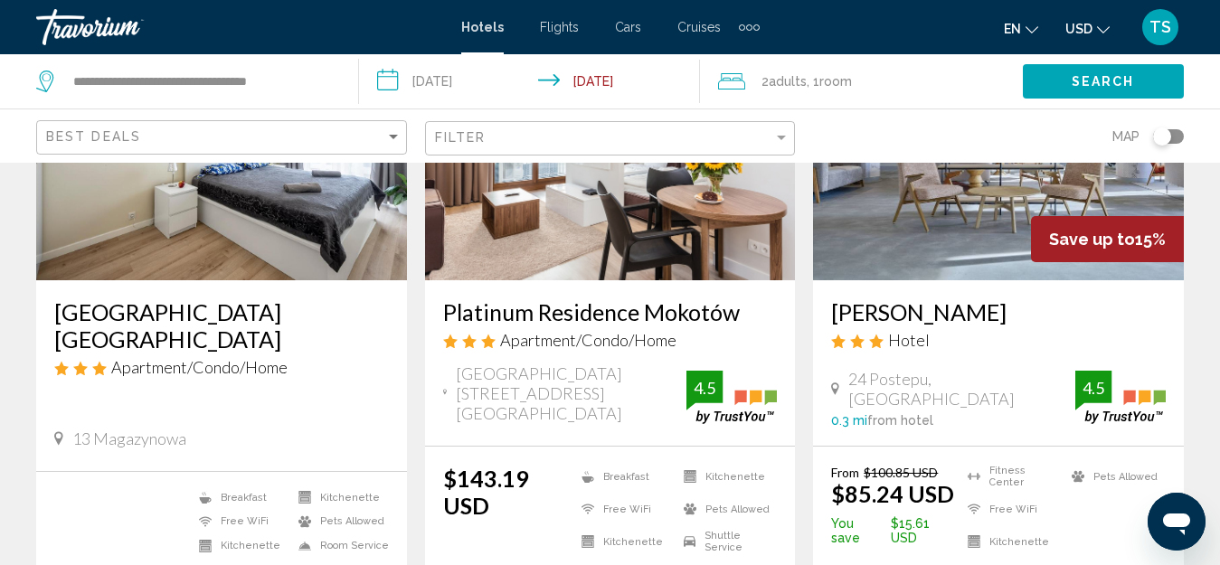
scroll to position [271, 0]
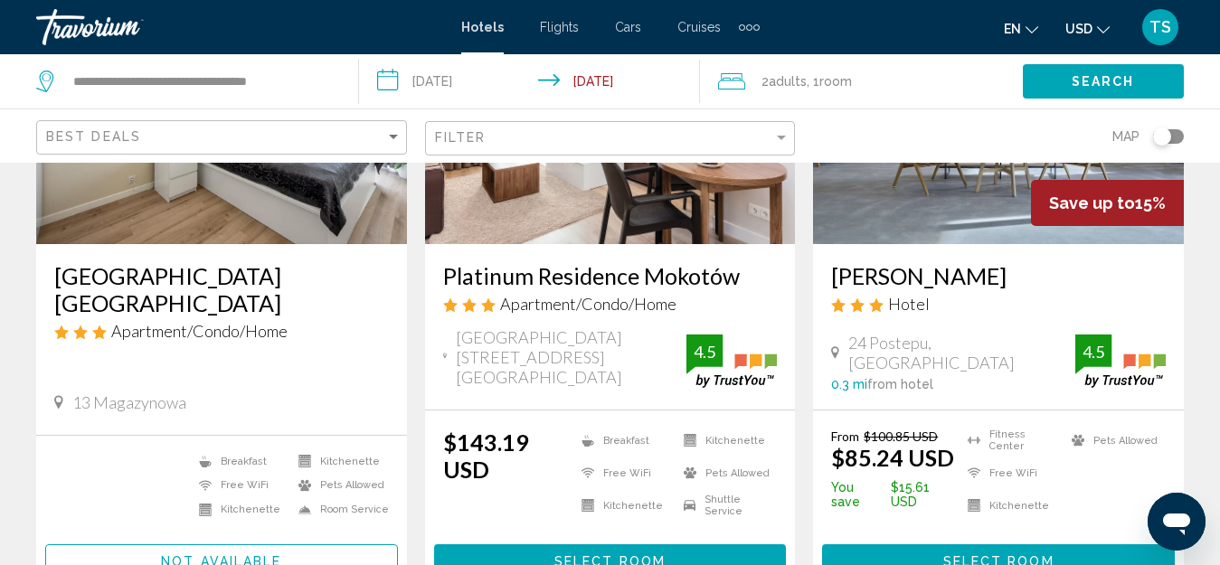
click at [228, 272] on h3 "[GEOGRAPHIC_DATA] [GEOGRAPHIC_DATA]" at bounding box center [221, 289] width 335 height 54
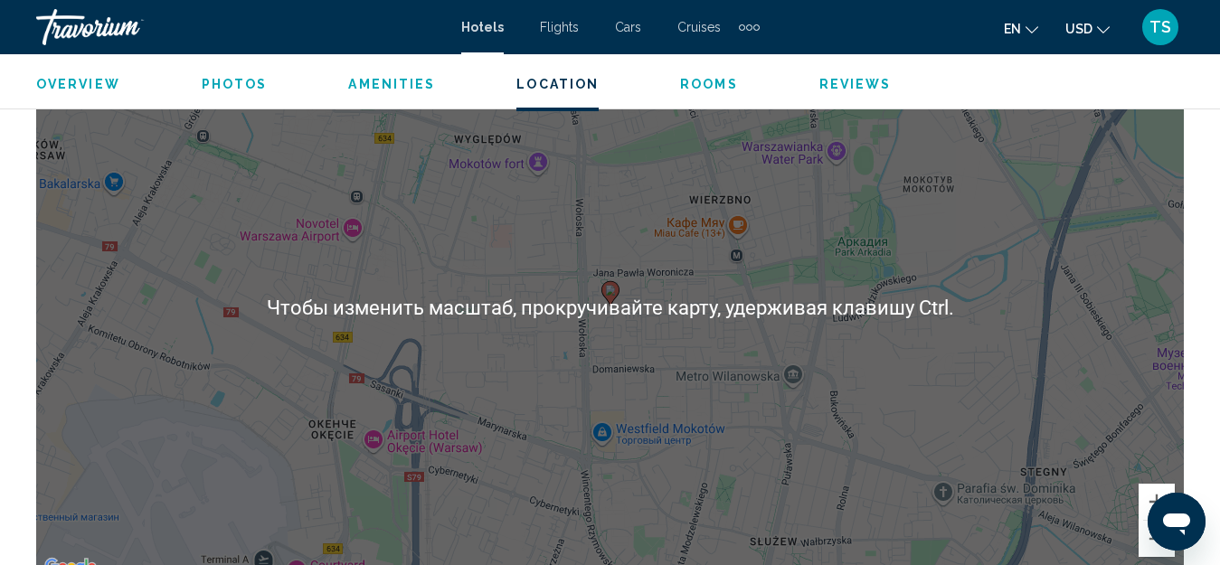
scroll to position [2191, 0]
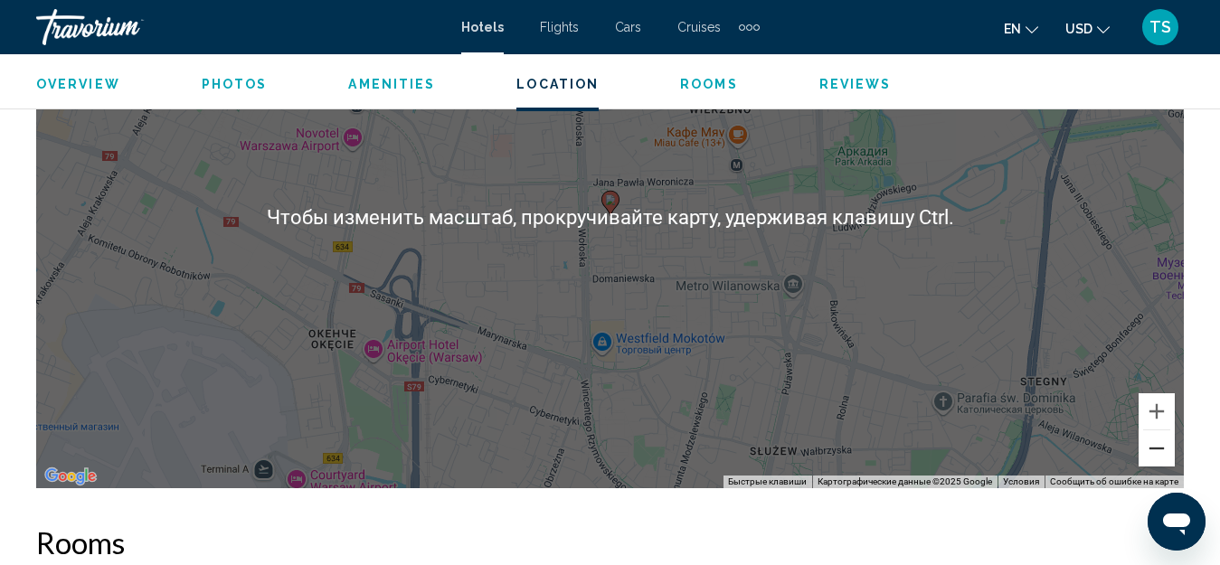
click at [1150, 453] on button "Уменьшить" at bounding box center [1157, 449] width 36 height 36
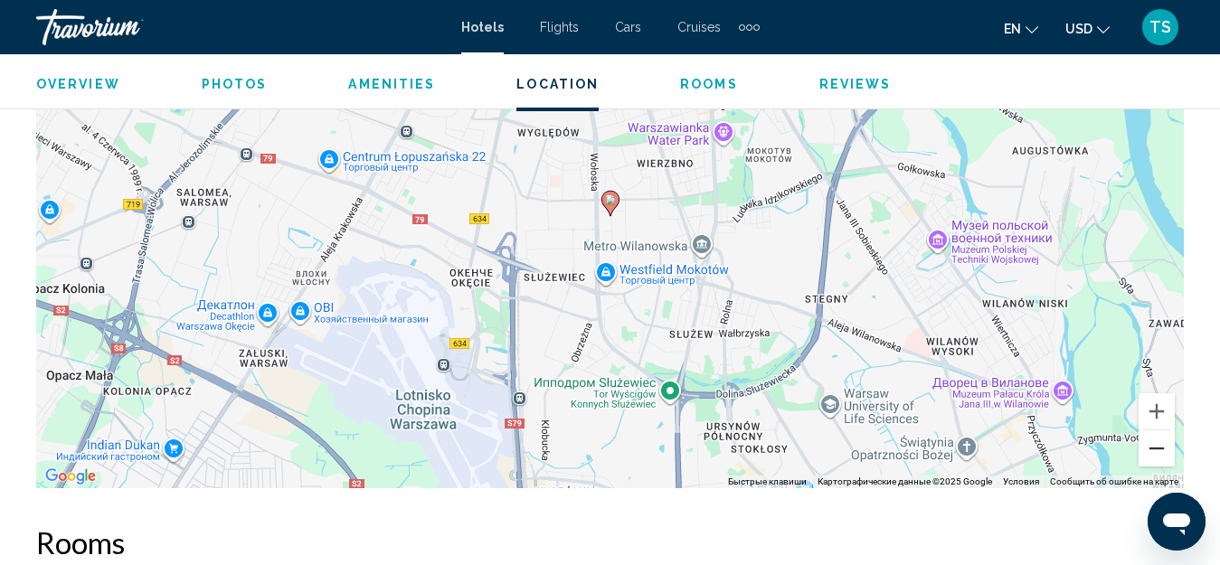
click at [1150, 453] on button "Уменьшить" at bounding box center [1157, 449] width 36 height 36
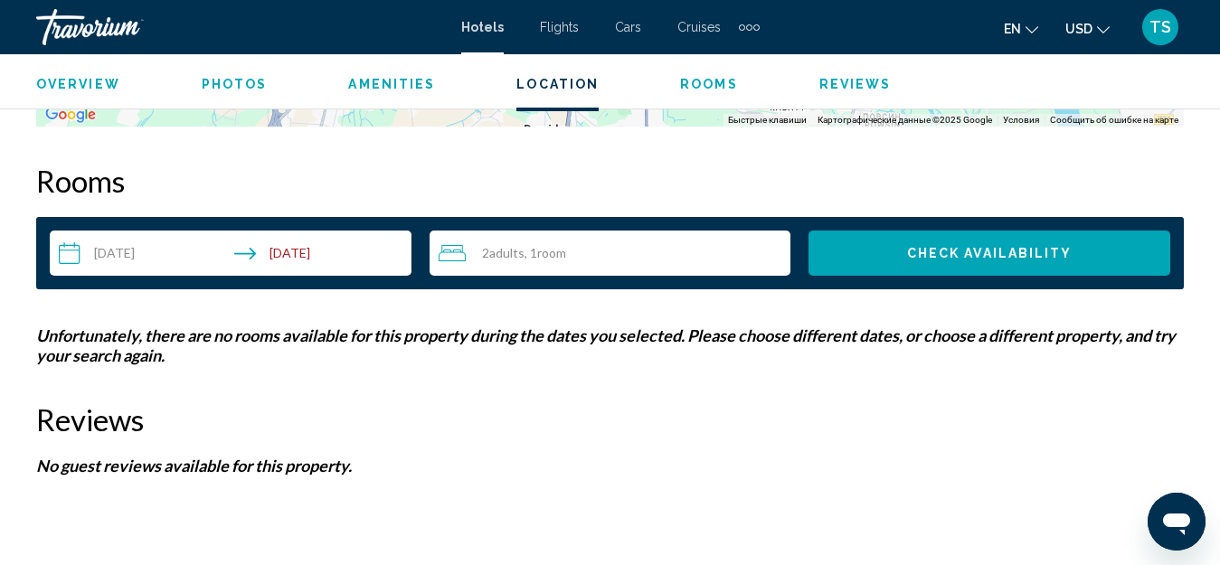
scroll to position [2554, 0]
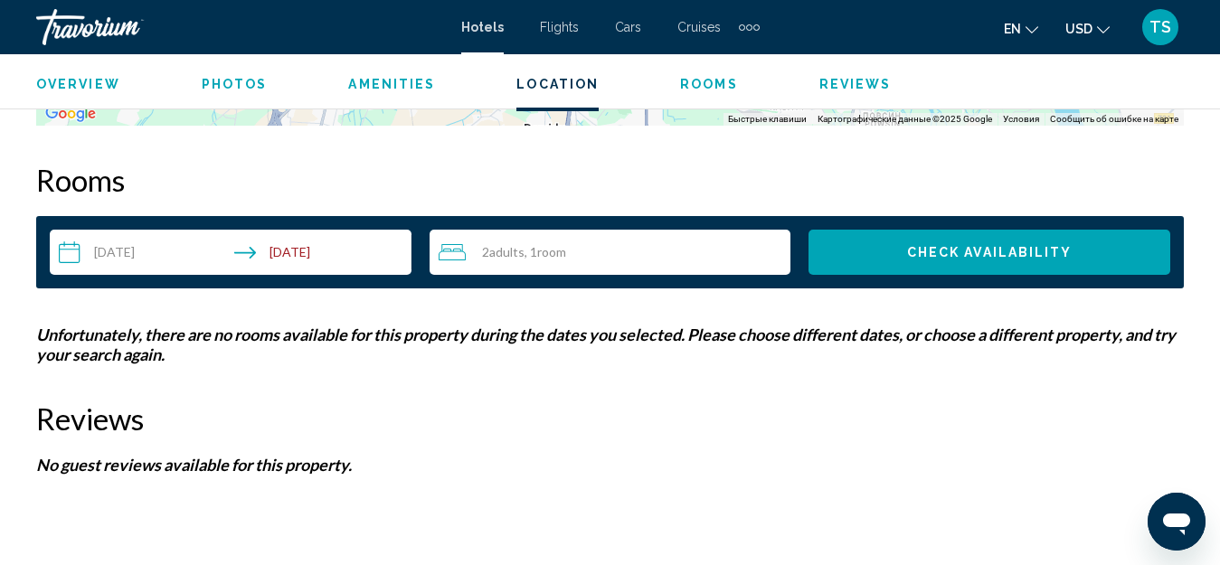
click at [611, 249] on div "2 Adult Adults , 1 Room rooms" at bounding box center [615, 253] width 353 height 22
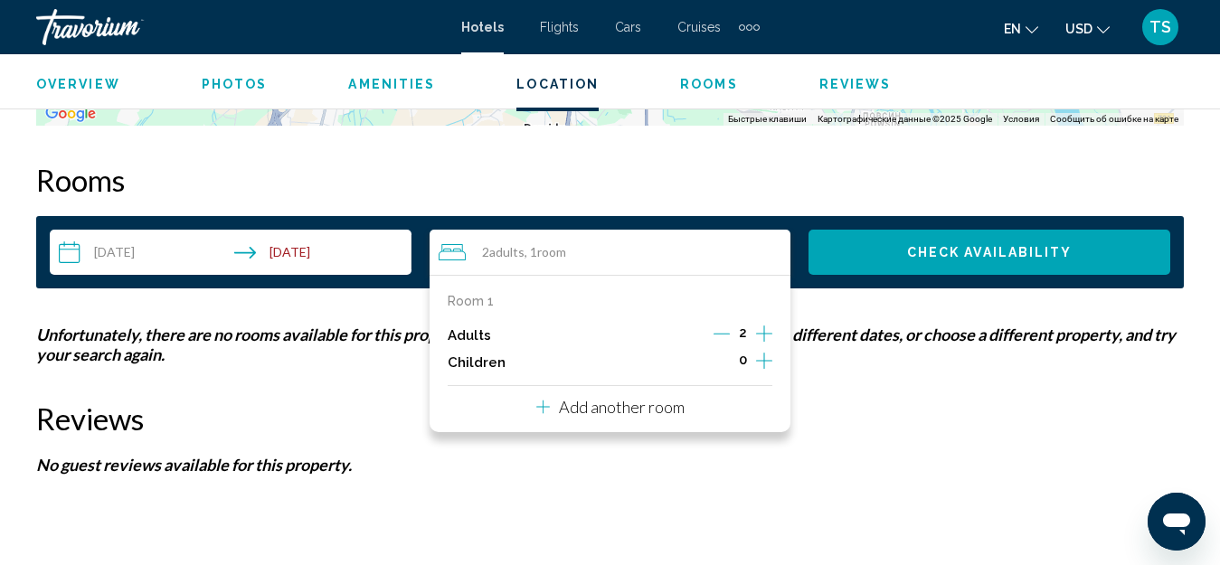
click at [711, 332] on div "Adults 2" at bounding box center [611, 335] width 326 height 27
click at [716, 332] on icon "Decrement adults" at bounding box center [722, 334] width 16 height 16
click at [874, 435] on h2 "Reviews" at bounding box center [610, 419] width 1148 height 36
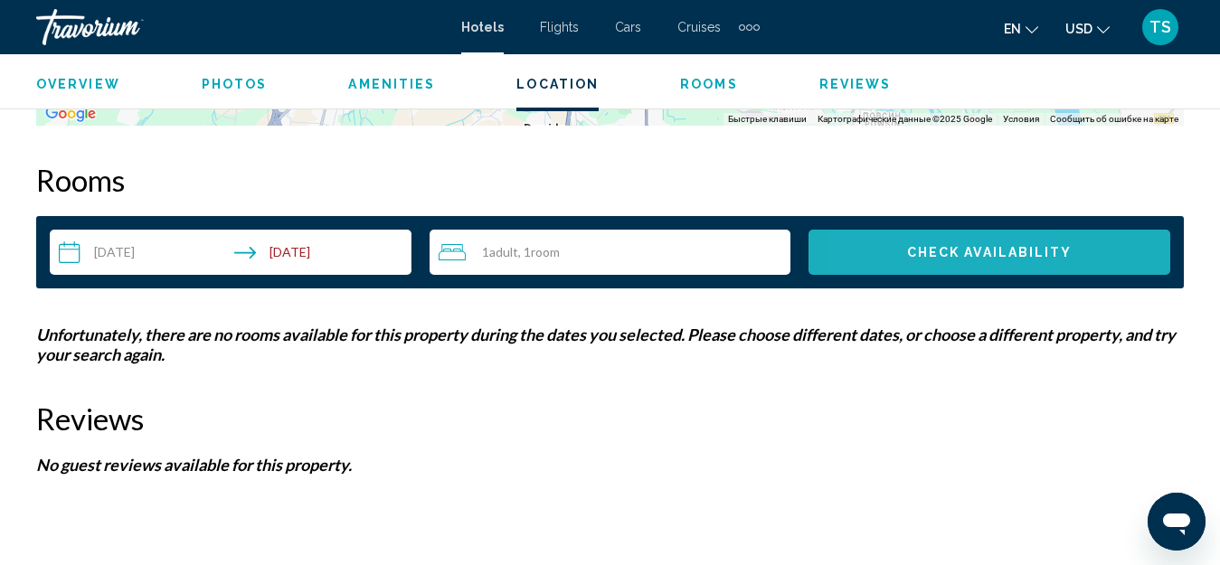
click at [885, 249] on button "Check Availability" at bounding box center [990, 252] width 362 height 45
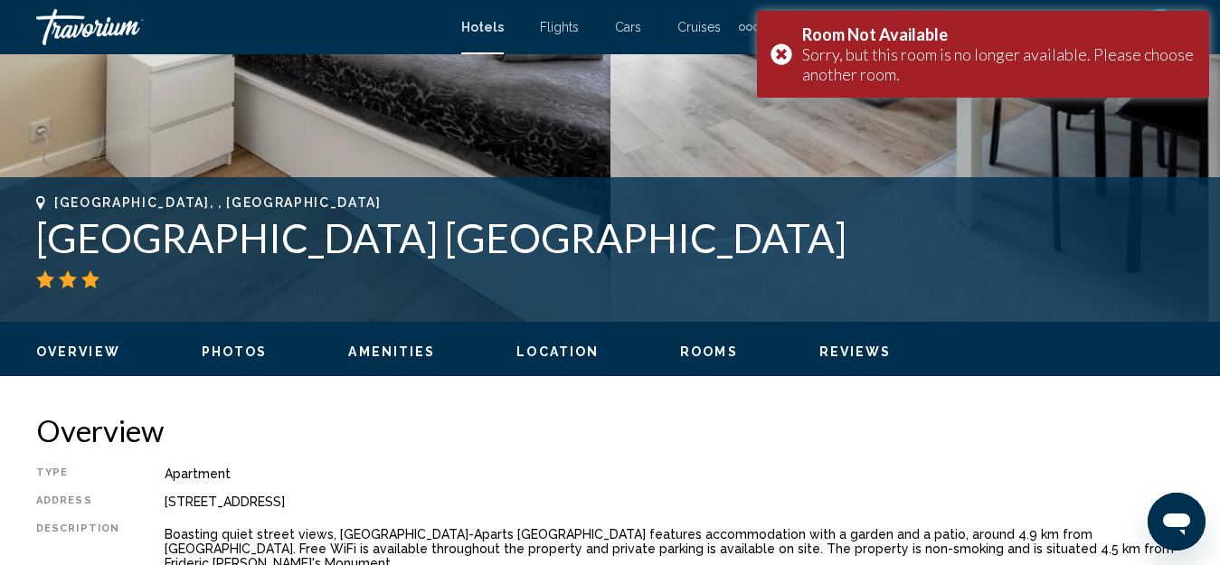
scroll to position [383, 0]
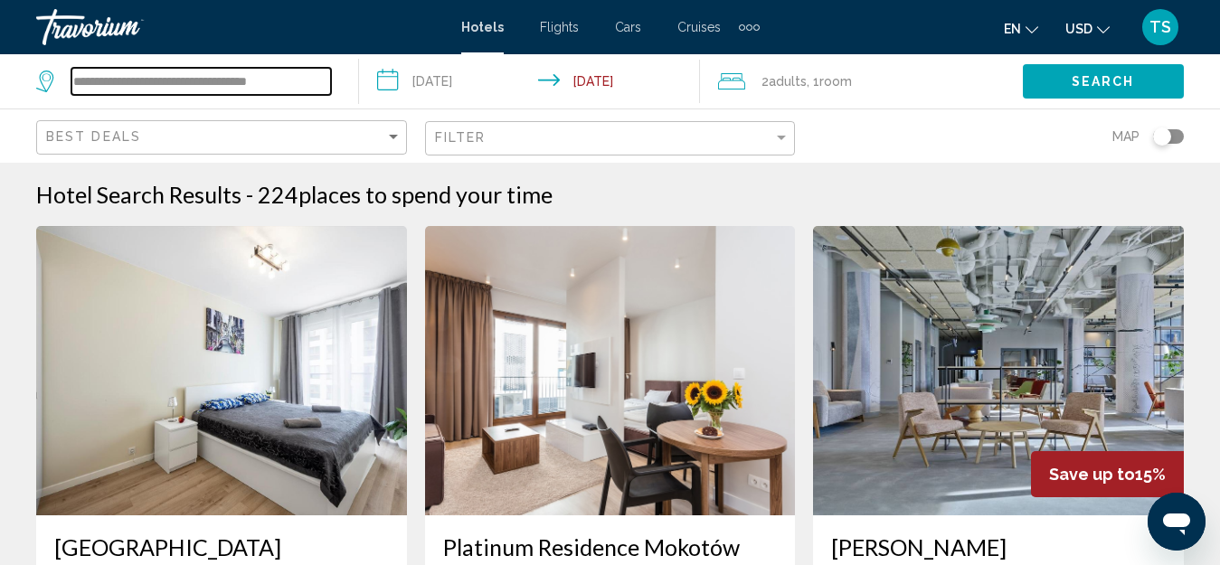
click at [290, 76] on input "**********" at bounding box center [201, 81] width 260 height 27
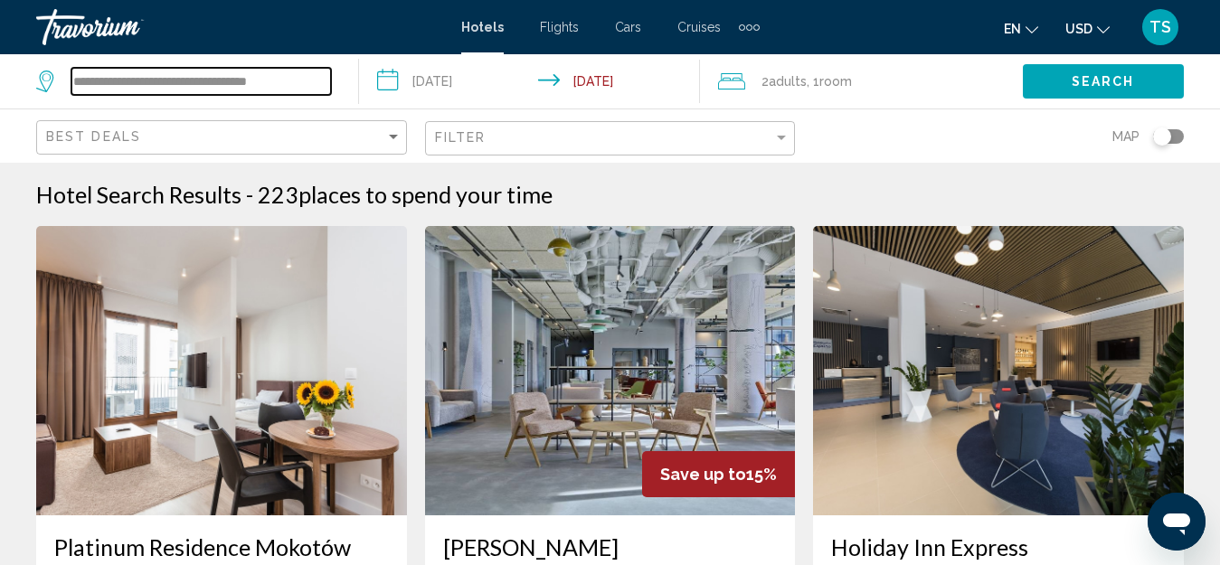
click at [319, 80] on input "**********" at bounding box center [201, 81] width 260 height 27
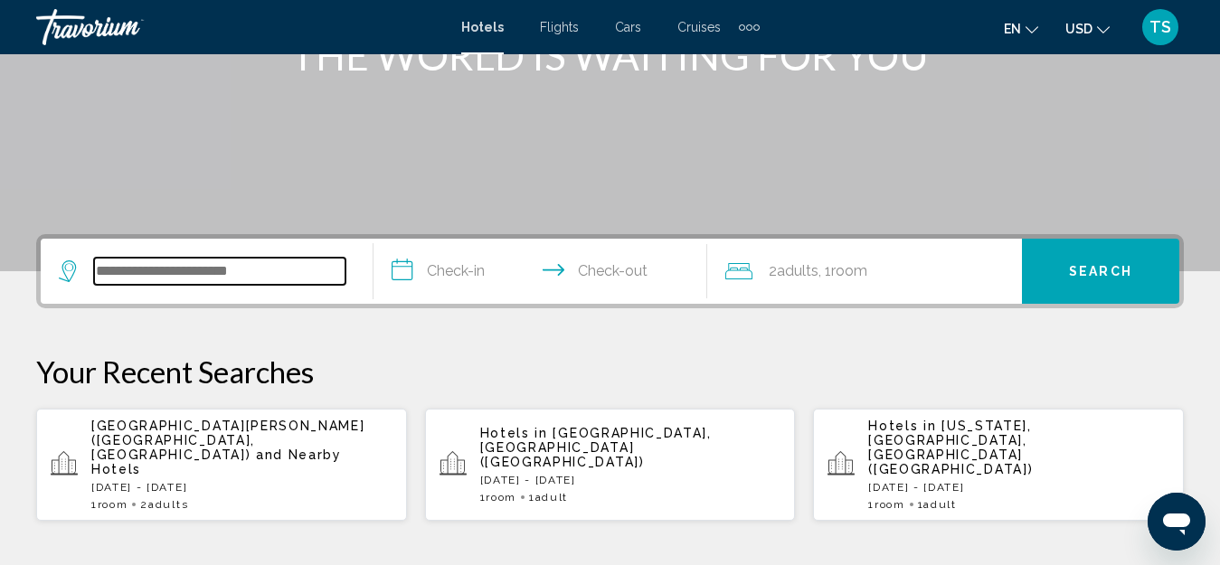
click at [194, 270] on input "Search widget" at bounding box center [219, 271] width 251 height 27
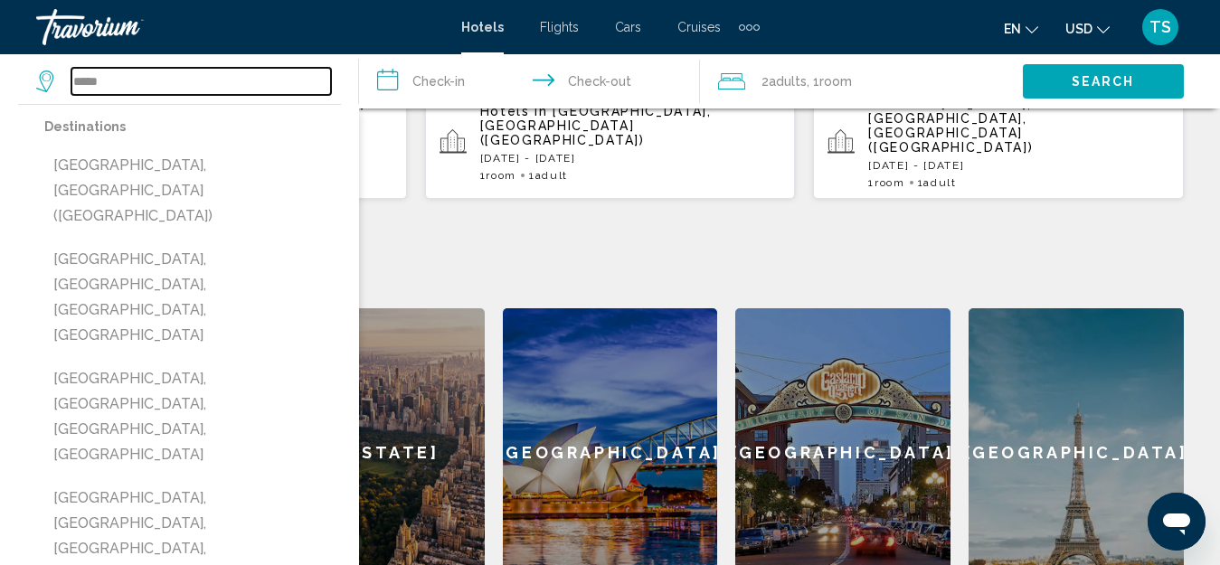
scroll to position [628, 0]
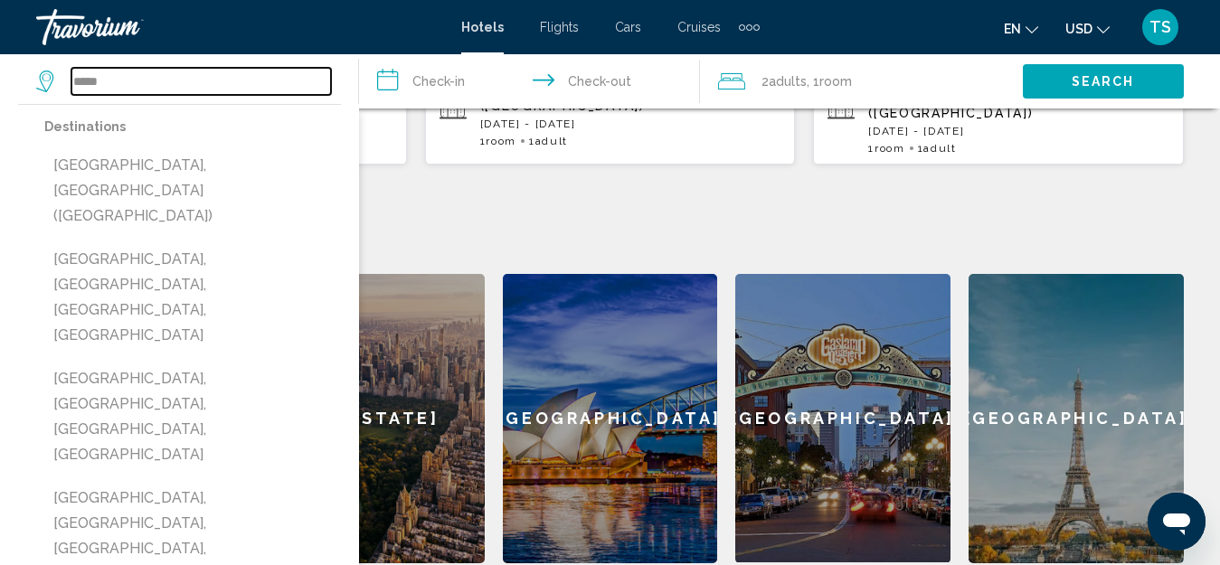
type input "**********"
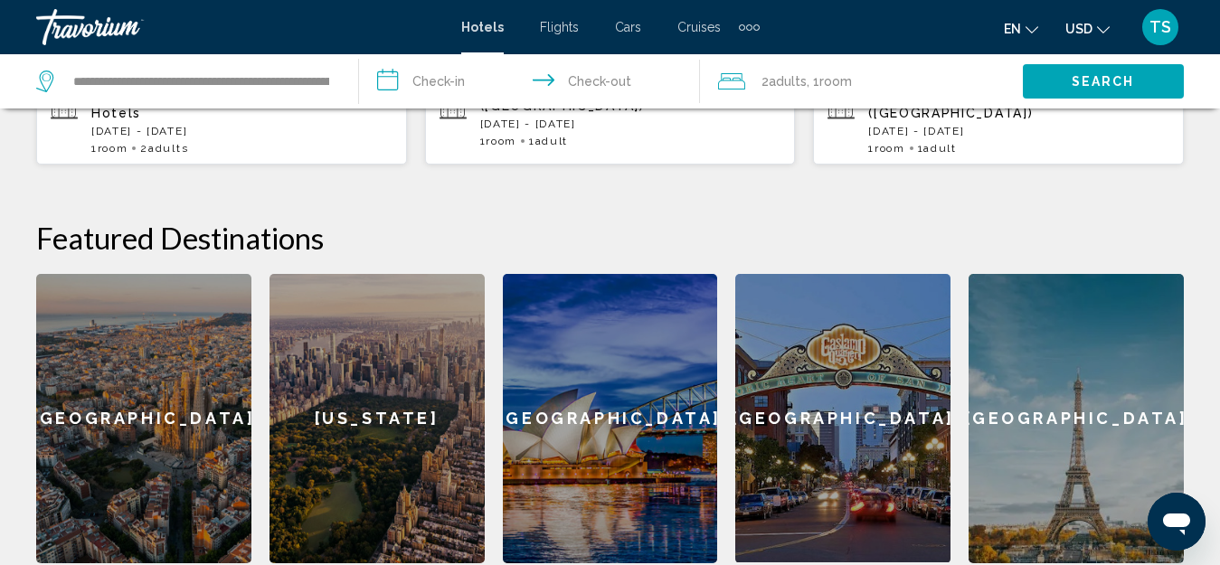
click at [469, 71] on input "**********" at bounding box center [533, 84] width 348 height 60
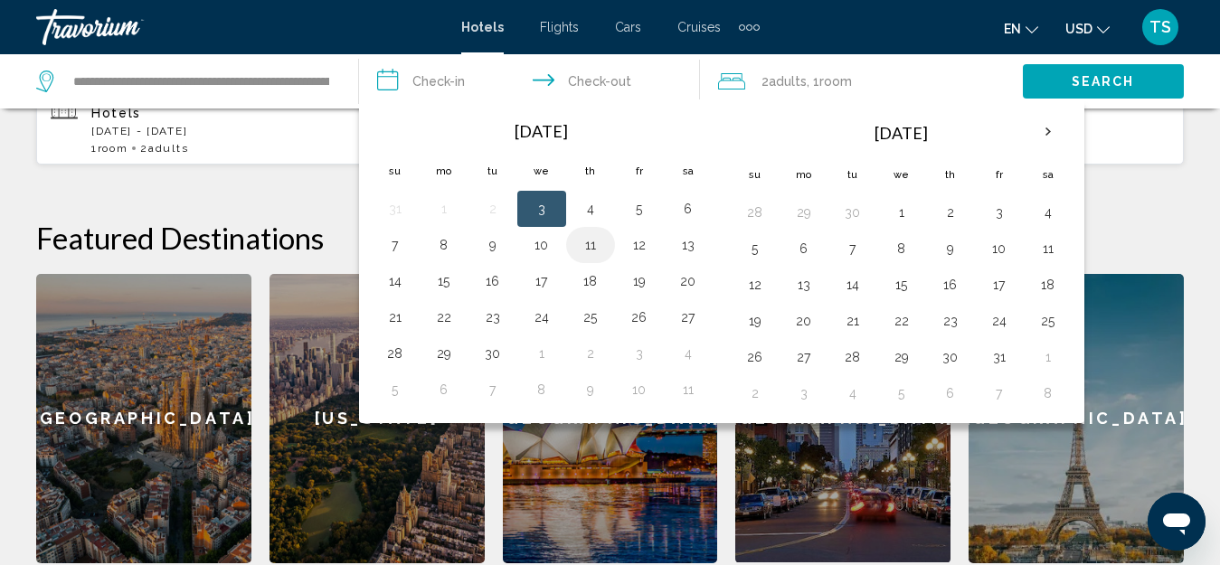
click at [593, 249] on button "11" at bounding box center [590, 244] width 29 height 25
click at [636, 251] on button "12" at bounding box center [639, 244] width 29 height 25
type input "**********"
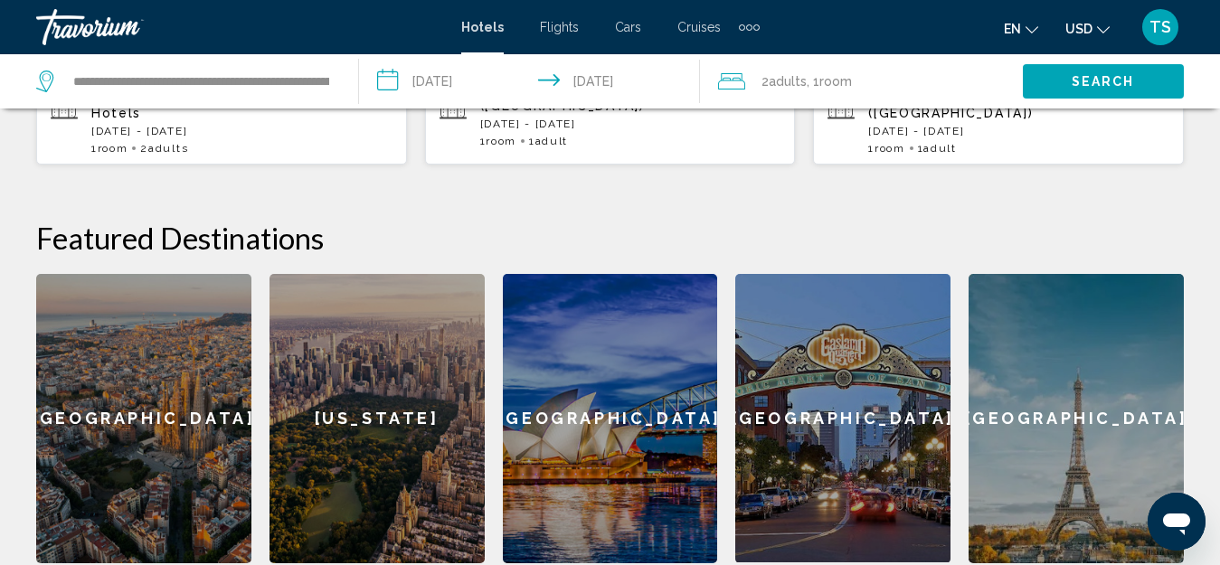
click at [831, 82] on span "Room" at bounding box center [836, 81] width 33 height 14
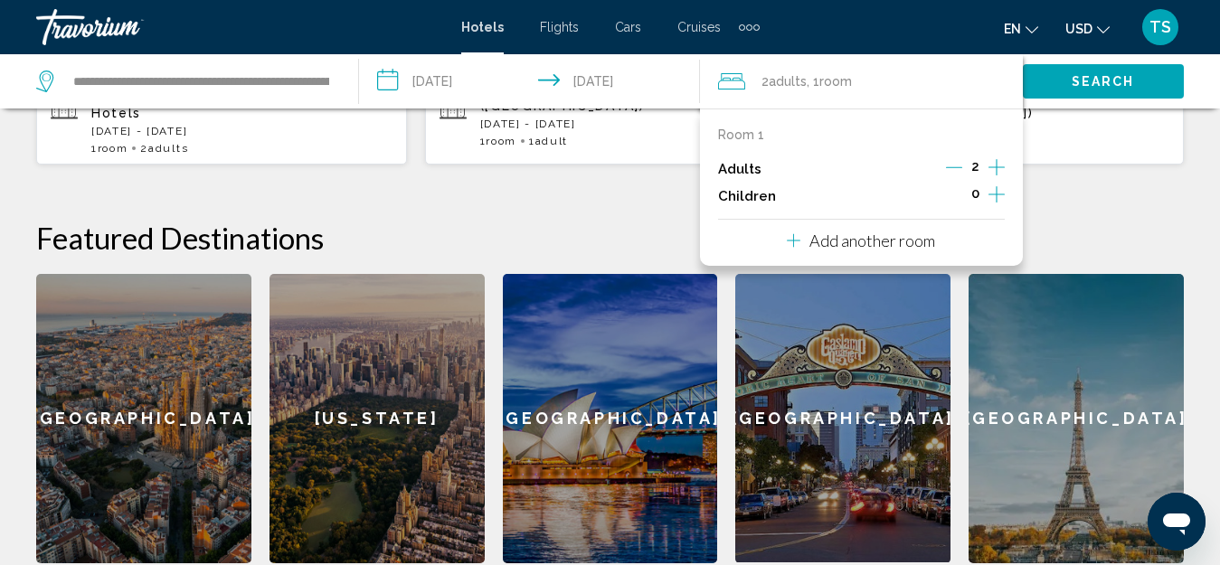
click at [949, 167] on icon "Decrement adults" at bounding box center [954, 167] width 16 height 1
click at [1076, 171] on div "**********" at bounding box center [610, 221] width 1220 height 686
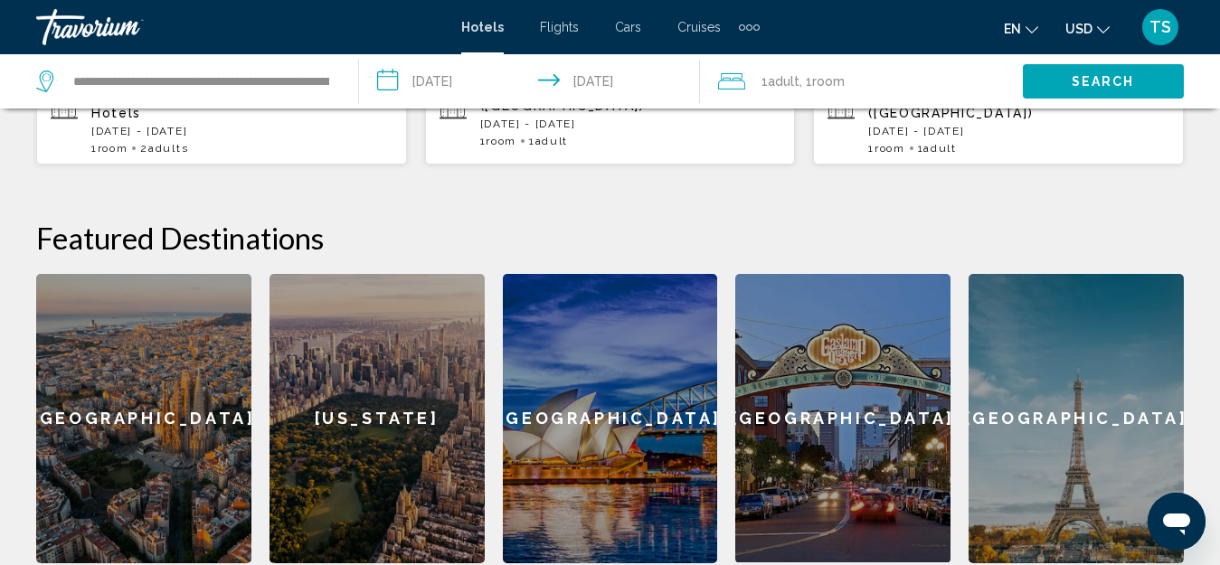
click at [1115, 79] on span "Search" at bounding box center [1103, 82] width 63 height 14
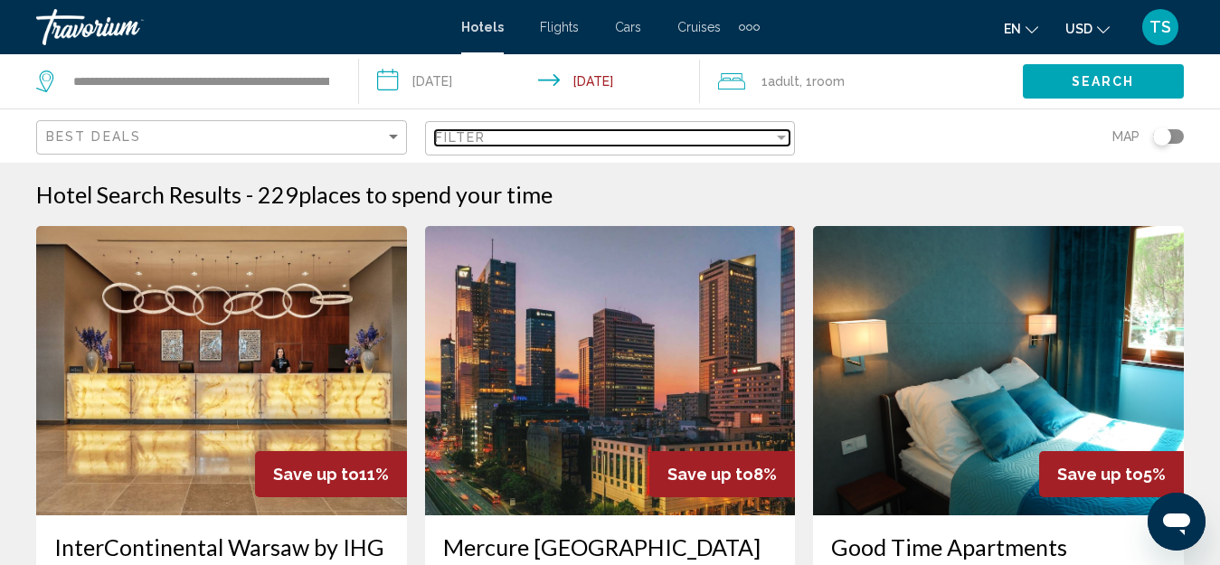
click at [777, 136] on div "Filter" at bounding box center [781, 138] width 9 height 5
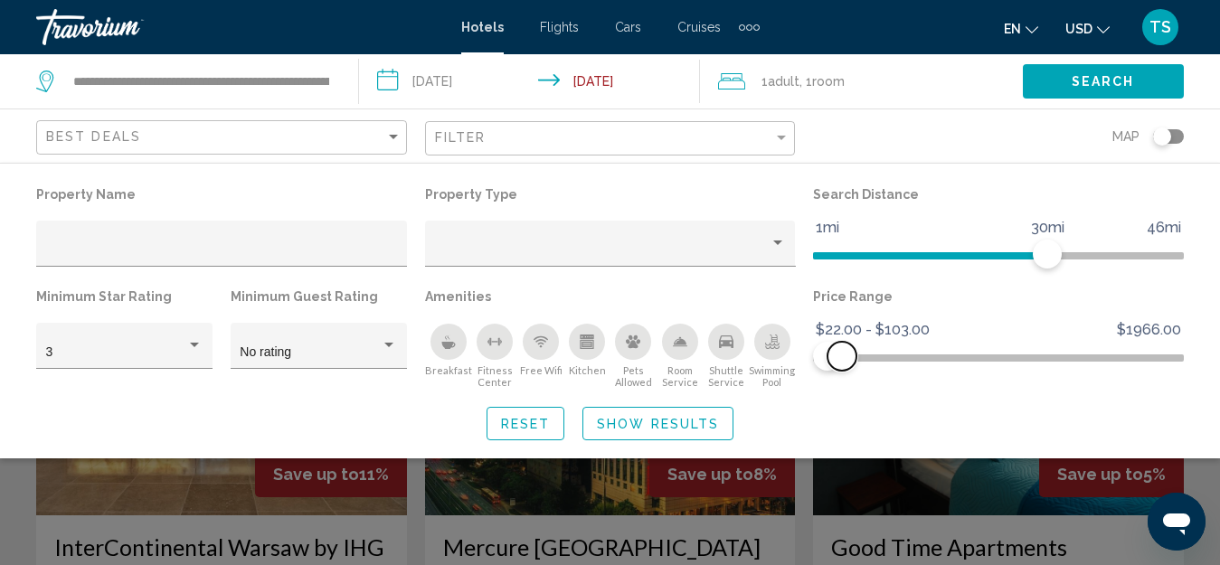
drag, startPoint x: 1172, startPoint y: 358, endPoint x: 842, endPoint y: 365, distance: 330.2
click at [842, 365] on span "Hotel Filters" at bounding box center [842, 356] width 29 height 29
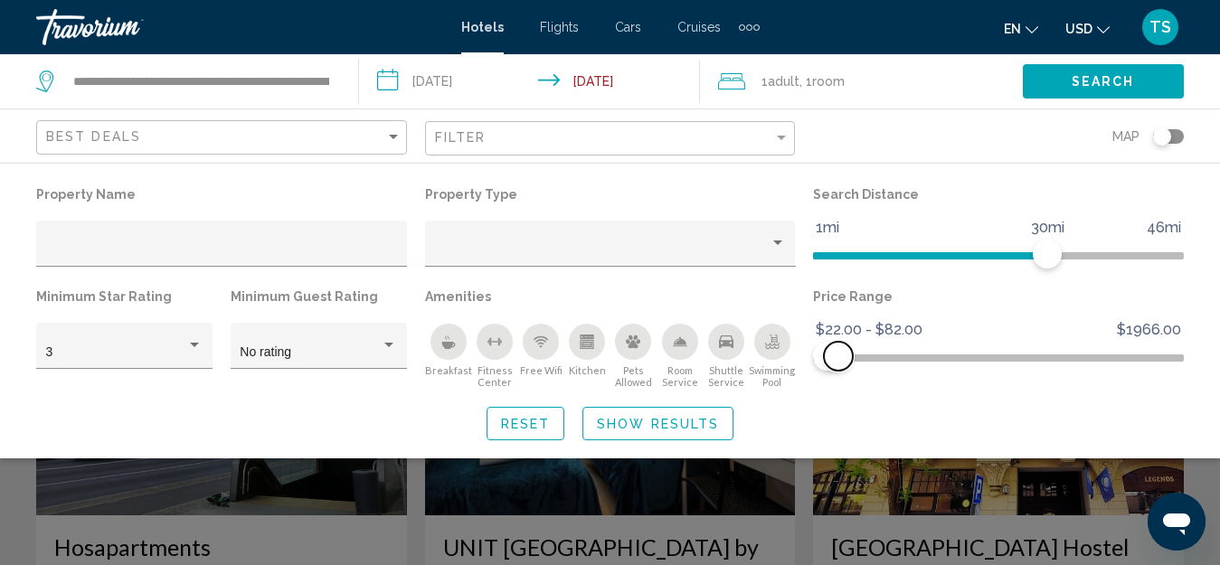
click at [839, 346] on span "Hotel Filters" at bounding box center [838, 356] width 29 height 29
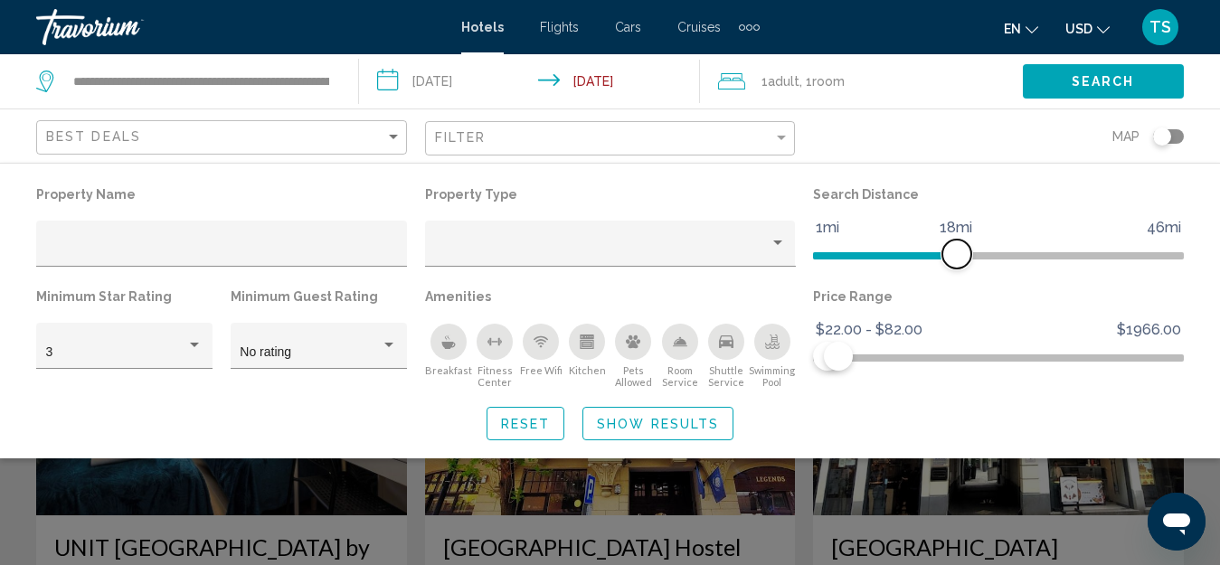
drag, startPoint x: 1053, startPoint y: 255, endPoint x: 957, endPoint y: 261, distance: 96.1
click at [957, 261] on span "Hotel Filters" at bounding box center [957, 254] width 29 height 29
click at [714, 422] on span "Show Results" at bounding box center [658, 424] width 122 height 14
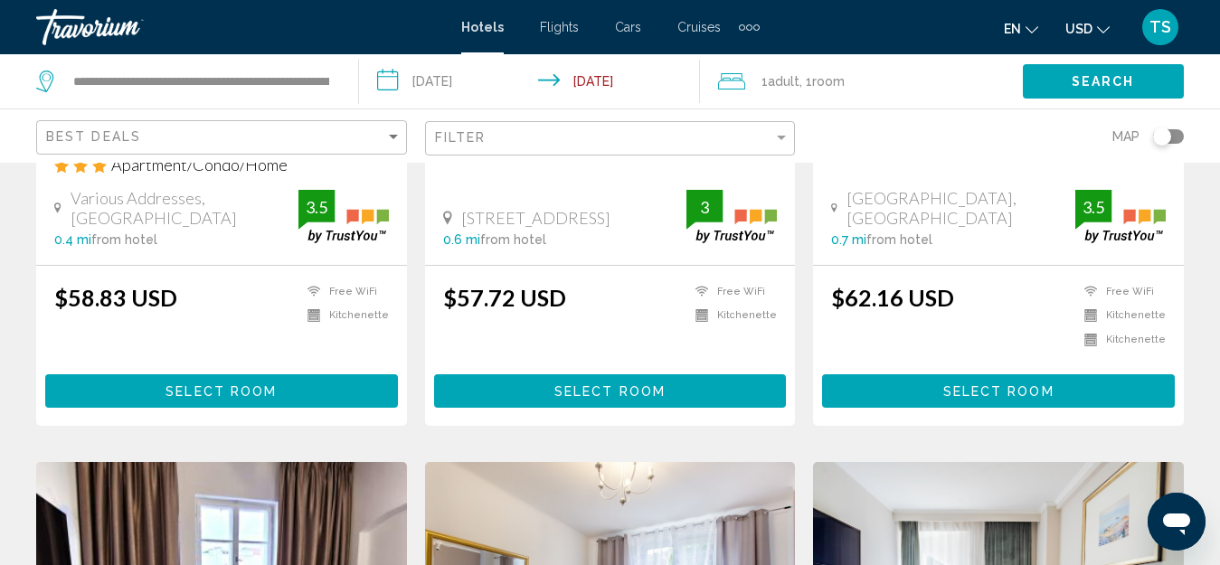
scroll to position [362, 0]
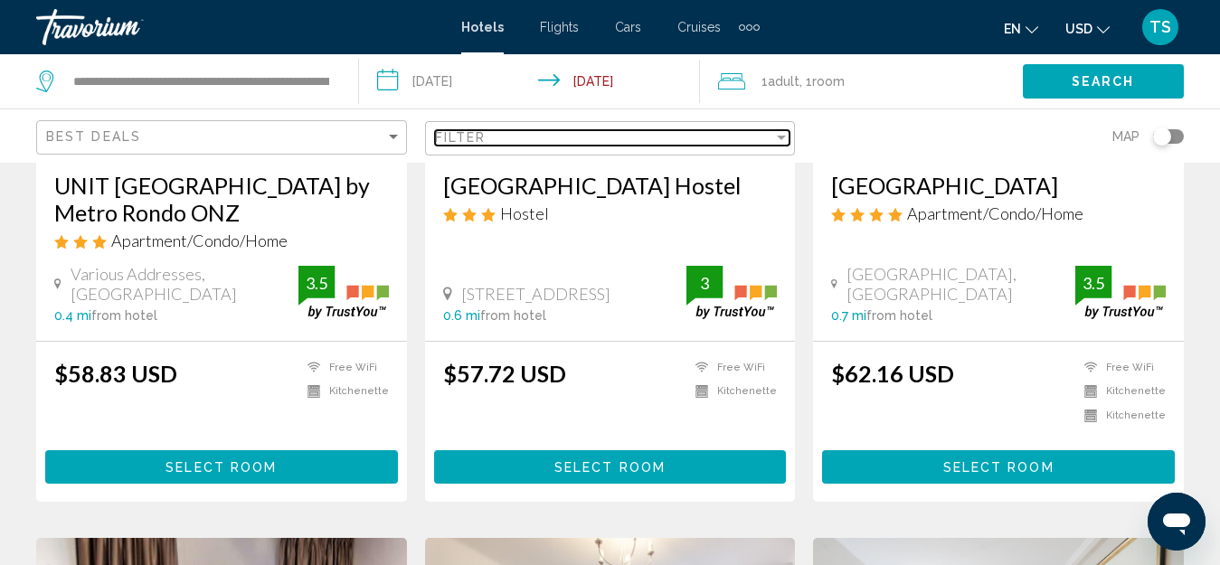
click at [781, 143] on div "Filter" at bounding box center [781, 137] width 16 height 14
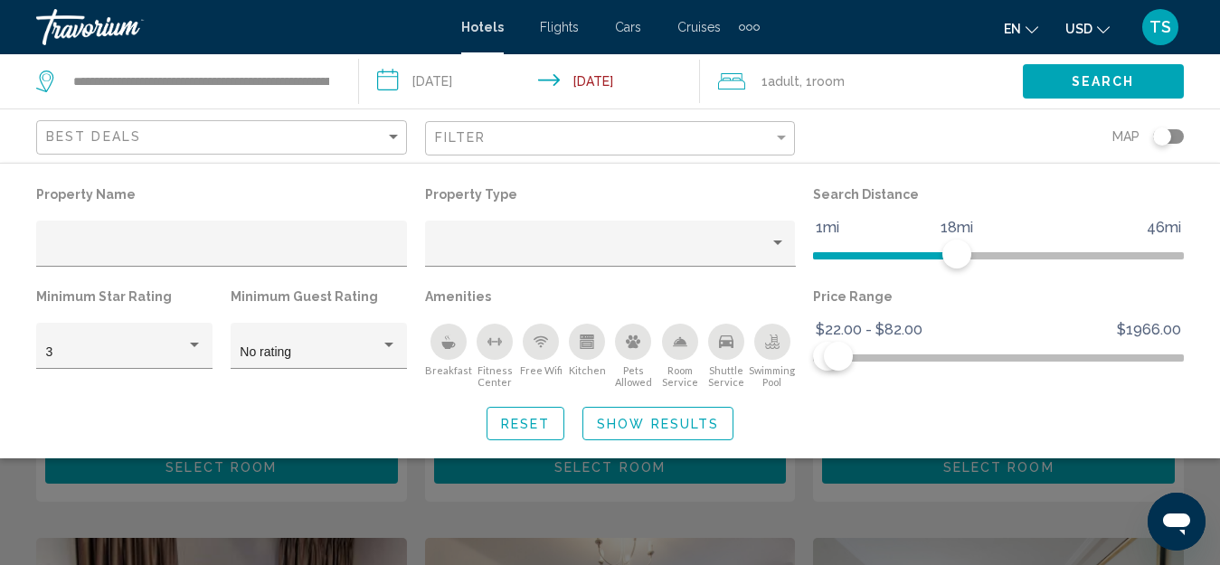
click at [712, 506] on div "Search widget" at bounding box center [610, 418] width 1220 height 294
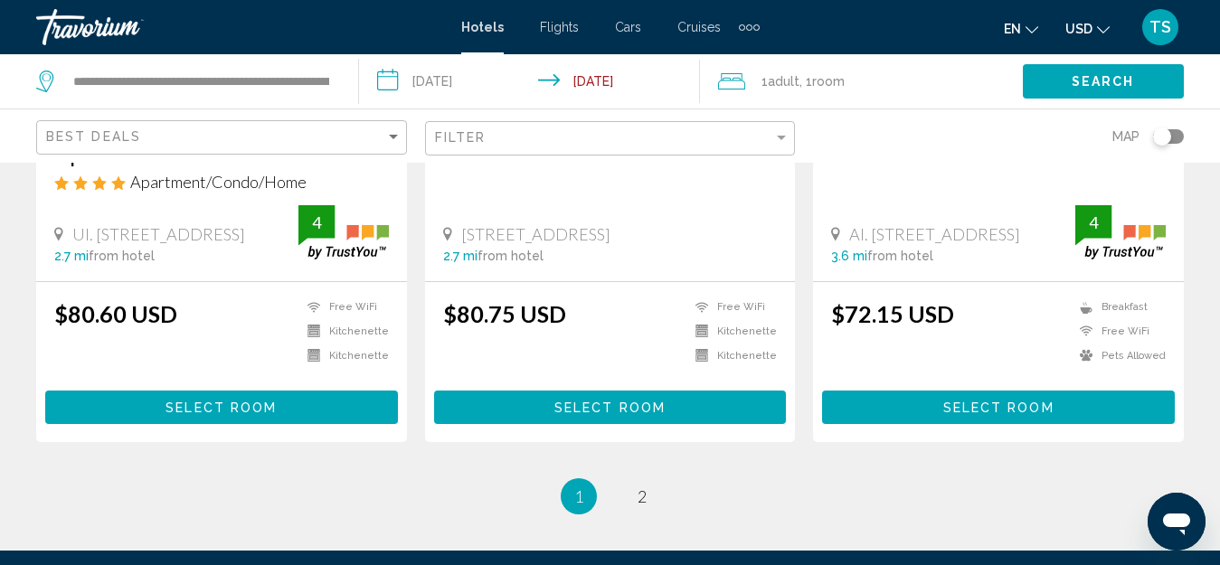
scroll to position [2533, 0]
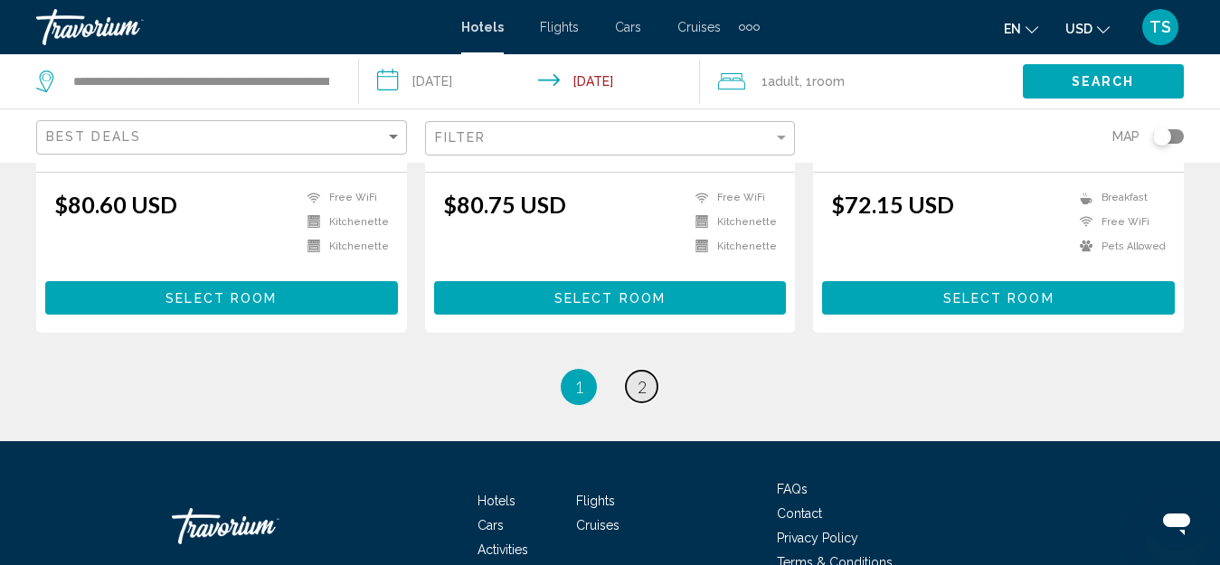
click at [638, 377] on span "2" at bounding box center [642, 387] width 9 height 20
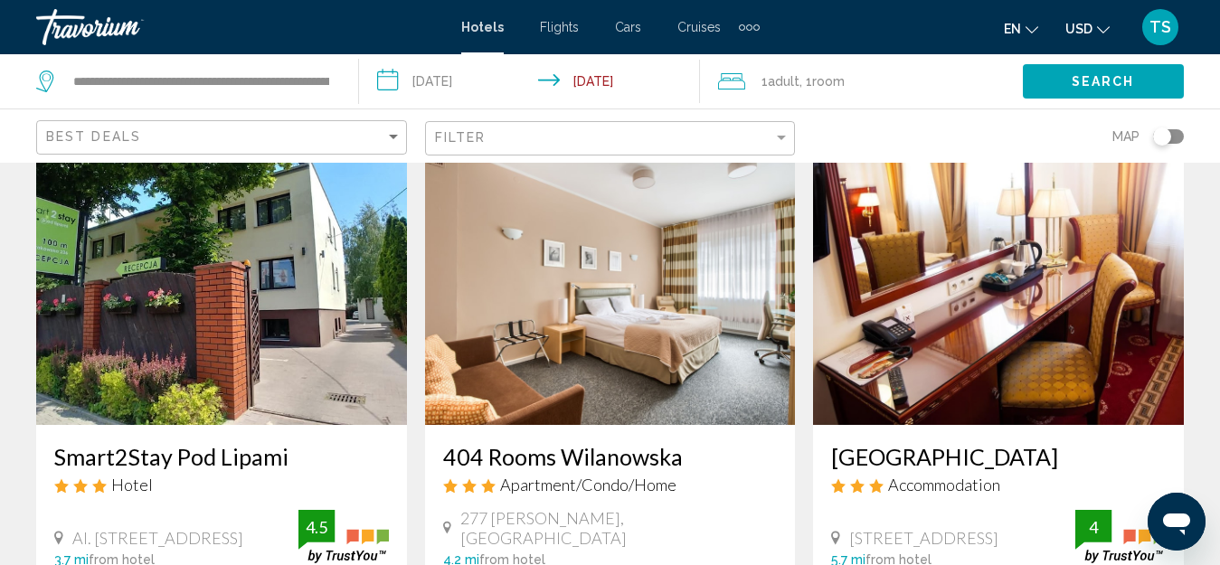
scroll to position [271, 0]
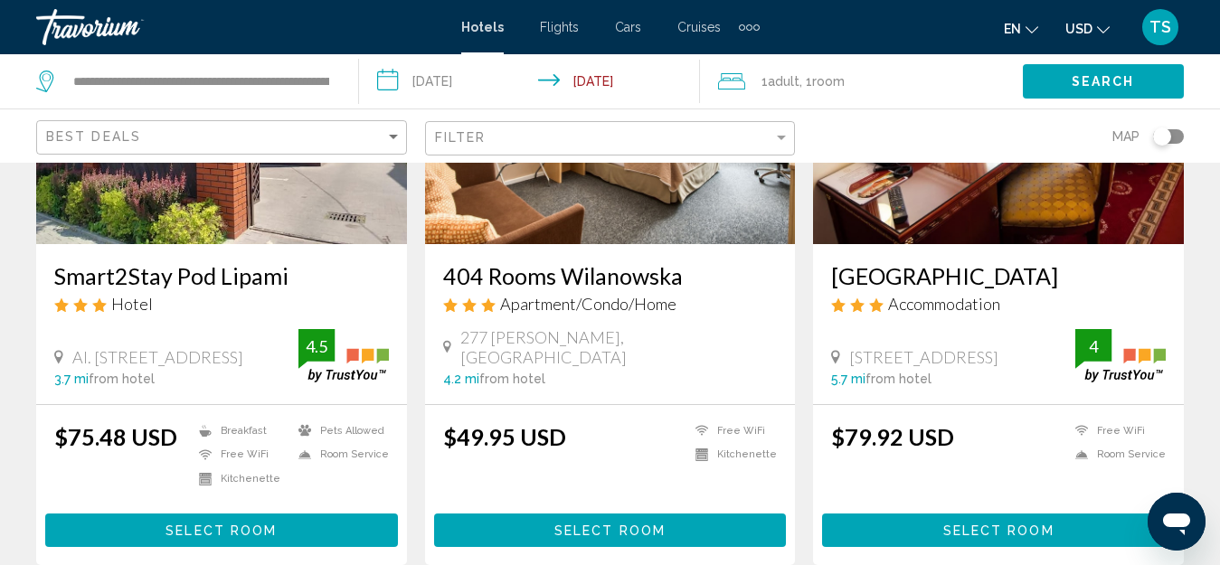
click at [572, 281] on h3 "404 Rooms Wilanowska" at bounding box center [610, 275] width 335 height 27
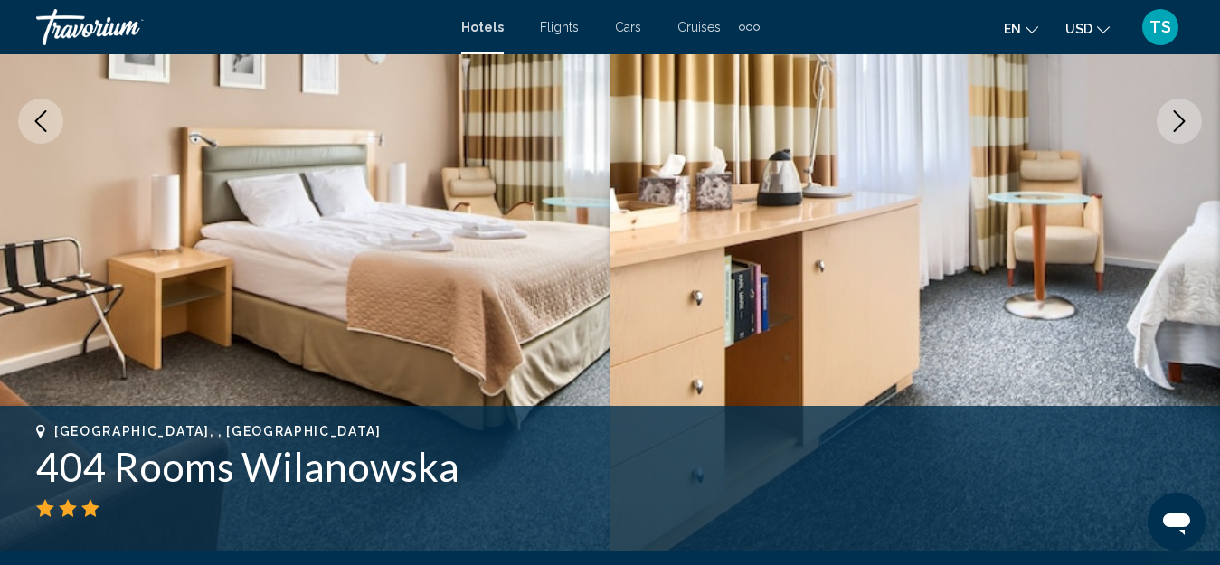
scroll to position [201, 0]
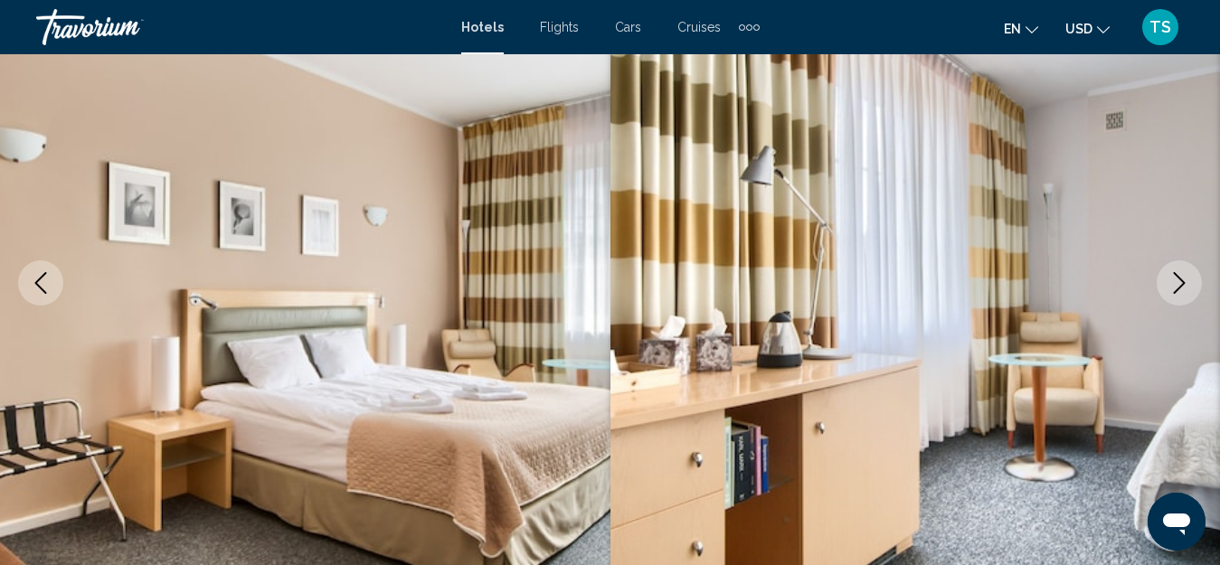
click at [1180, 285] on icon "Next image" at bounding box center [1180, 283] width 22 height 22
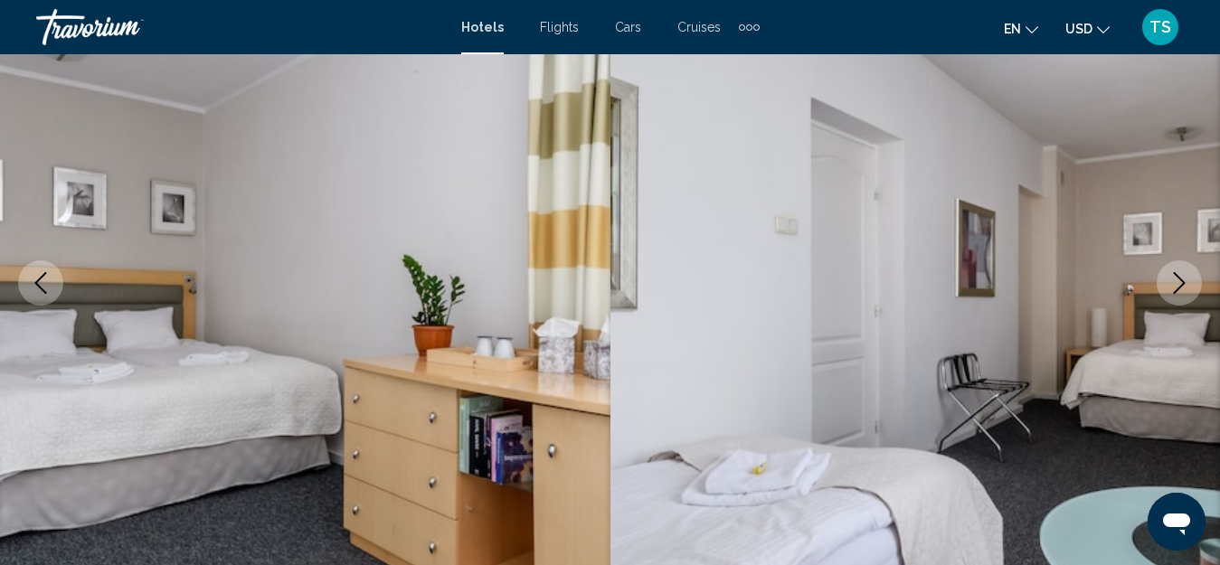
click at [1180, 285] on icon "Next image" at bounding box center [1180, 283] width 22 height 22
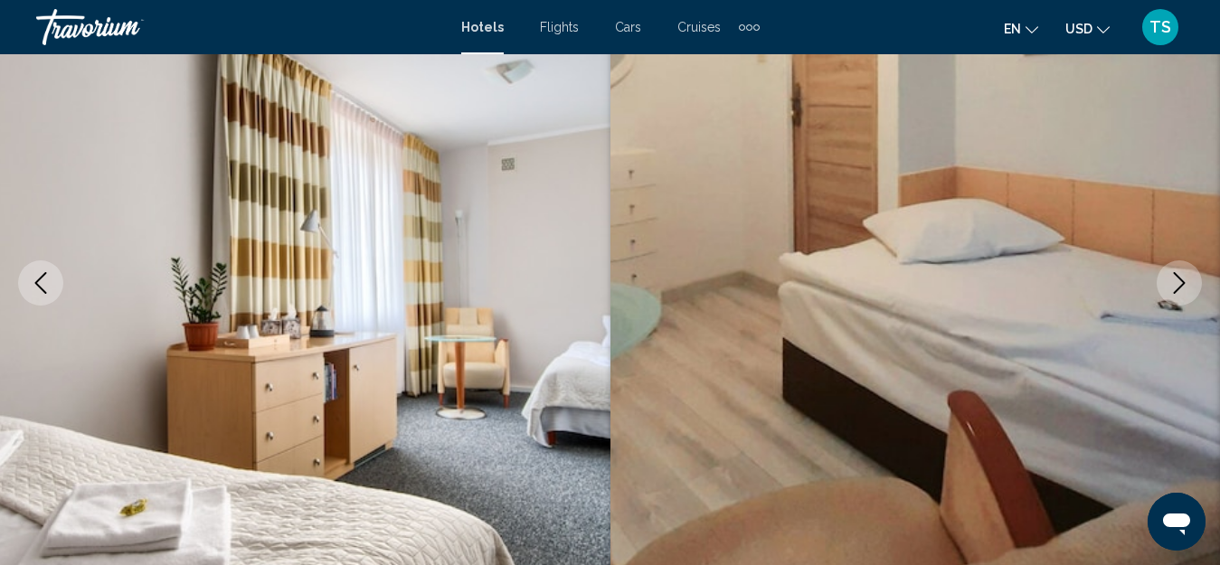
click at [1180, 285] on icon "Next image" at bounding box center [1180, 283] width 22 height 22
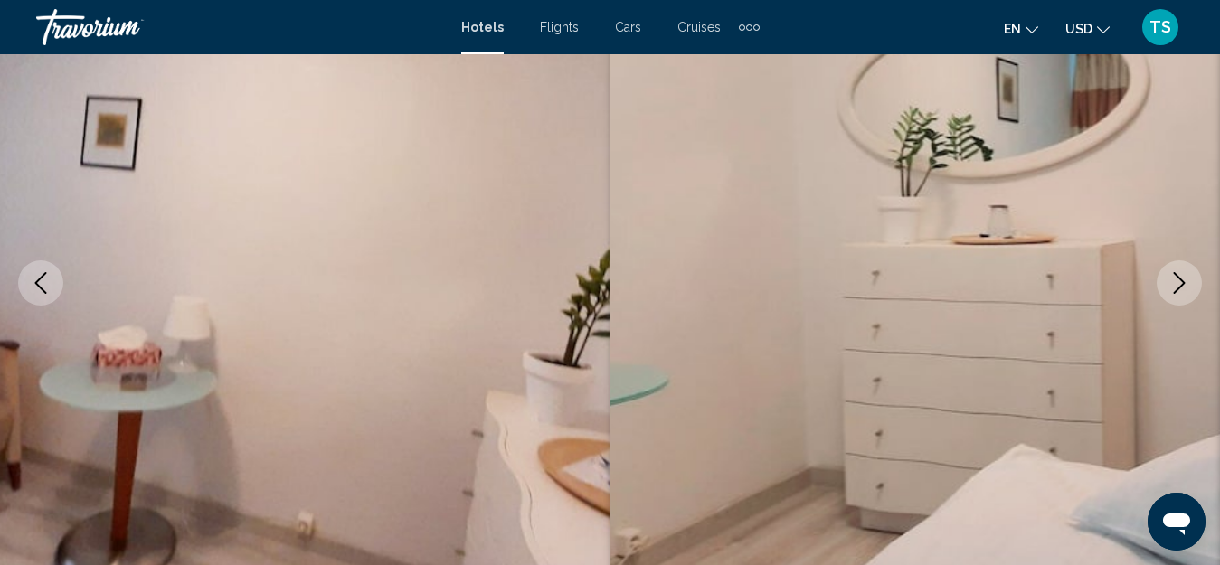
click at [1180, 285] on icon "Next image" at bounding box center [1180, 283] width 22 height 22
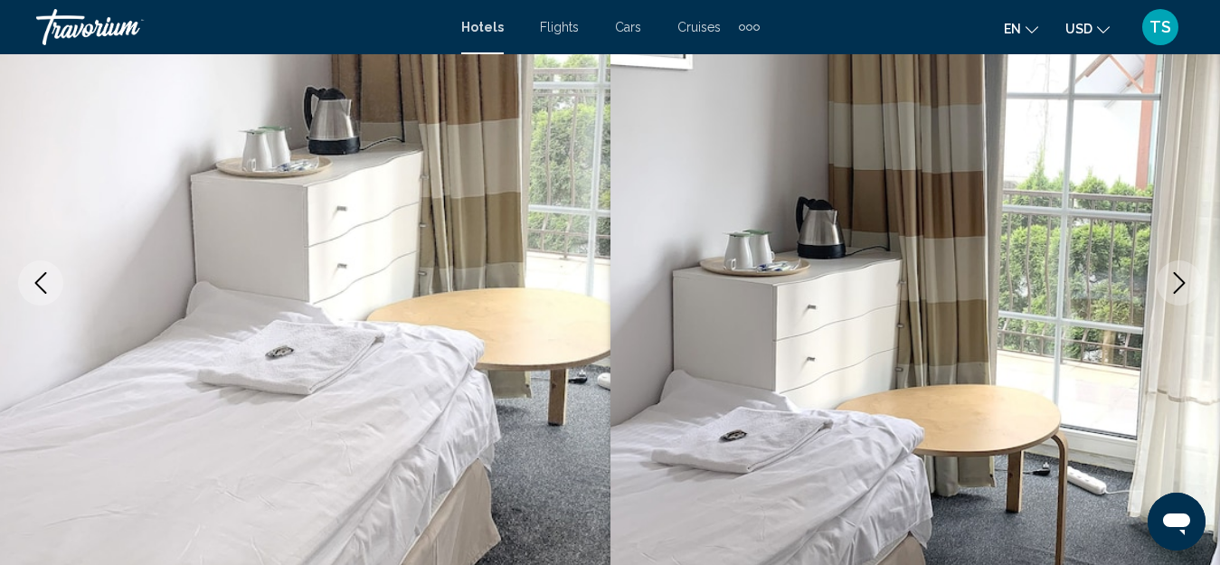
click at [1180, 285] on icon "Next image" at bounding box center [1180, 283] width 22 height 22
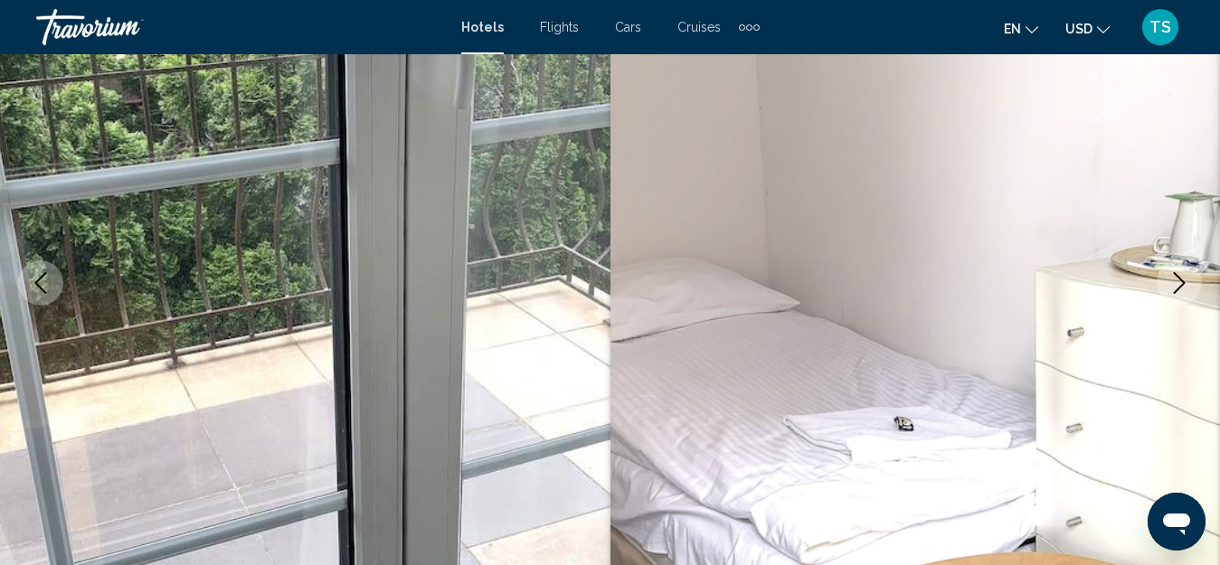
click at [1180, 285] on icon "Next image" at bounding box center [1180, 283] width 22 height 22
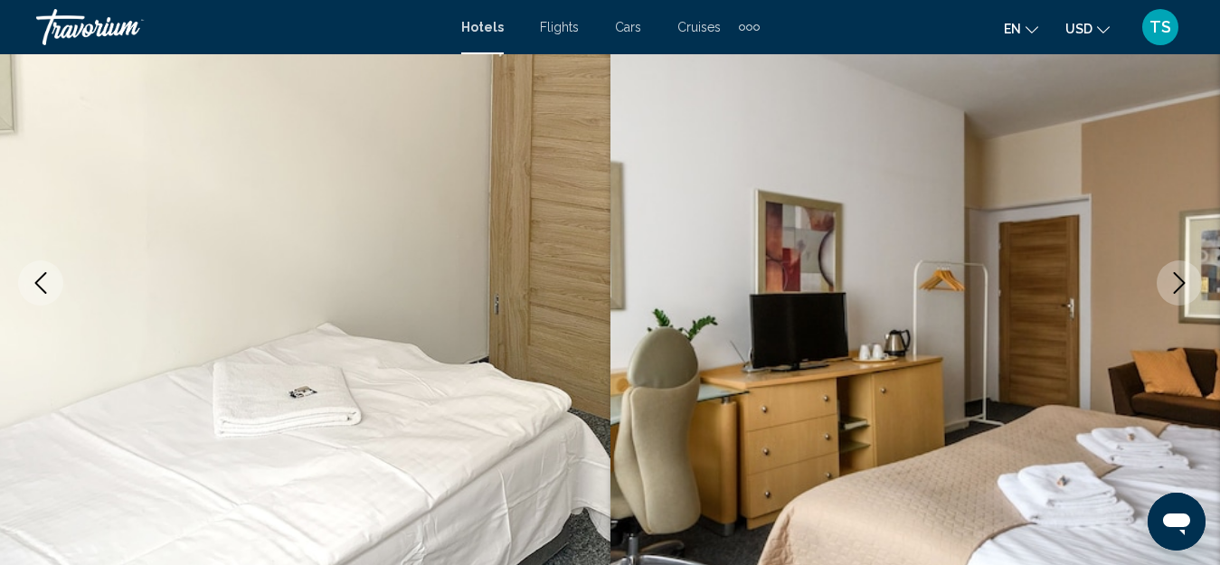
click at [1180, 285] on icon "Next image" at bounding box center [1180, 283] width 22 height 22
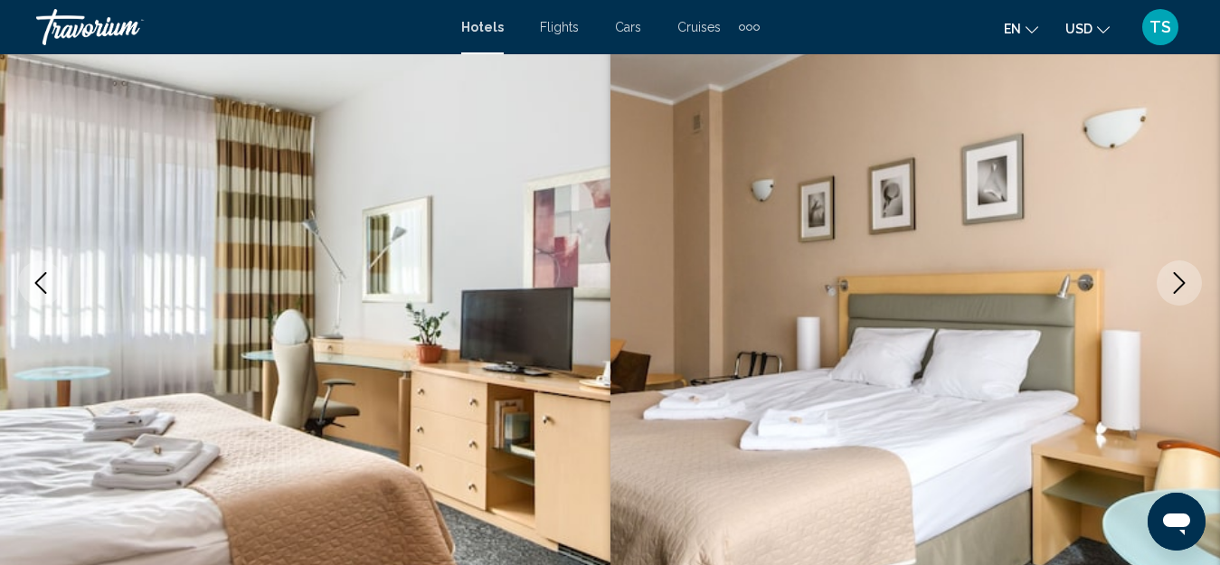
click at [1180, 285] on icon "Next image" at bounding box center [1180, 283] width 22 height 22
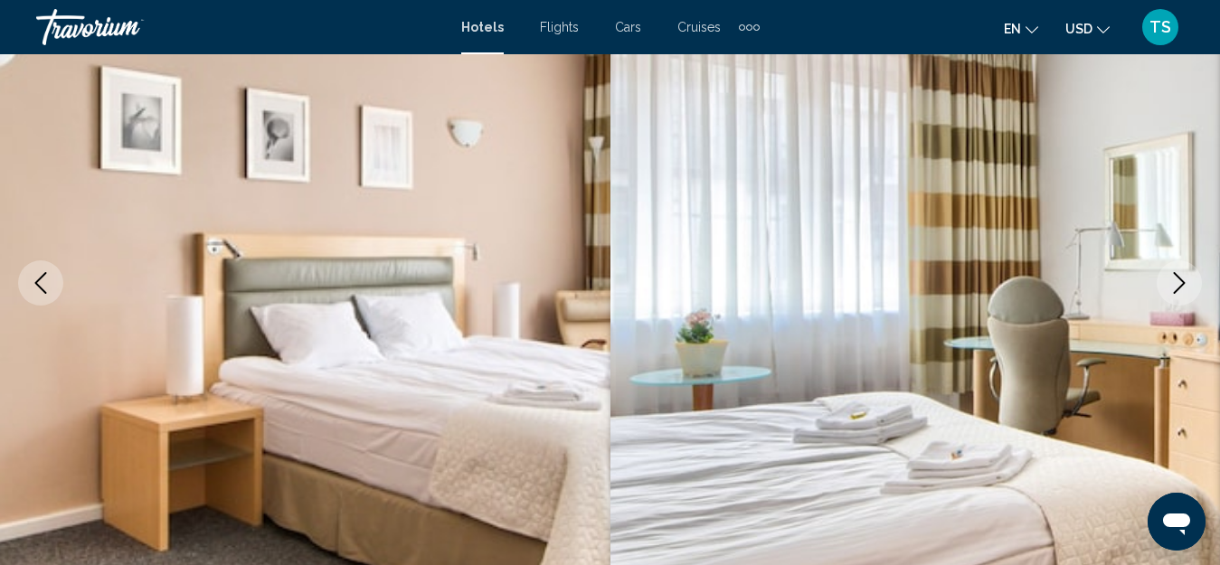
click at [1180, 285] on icon "Next image" at bounding box center [1180, 283] width 22 height 22
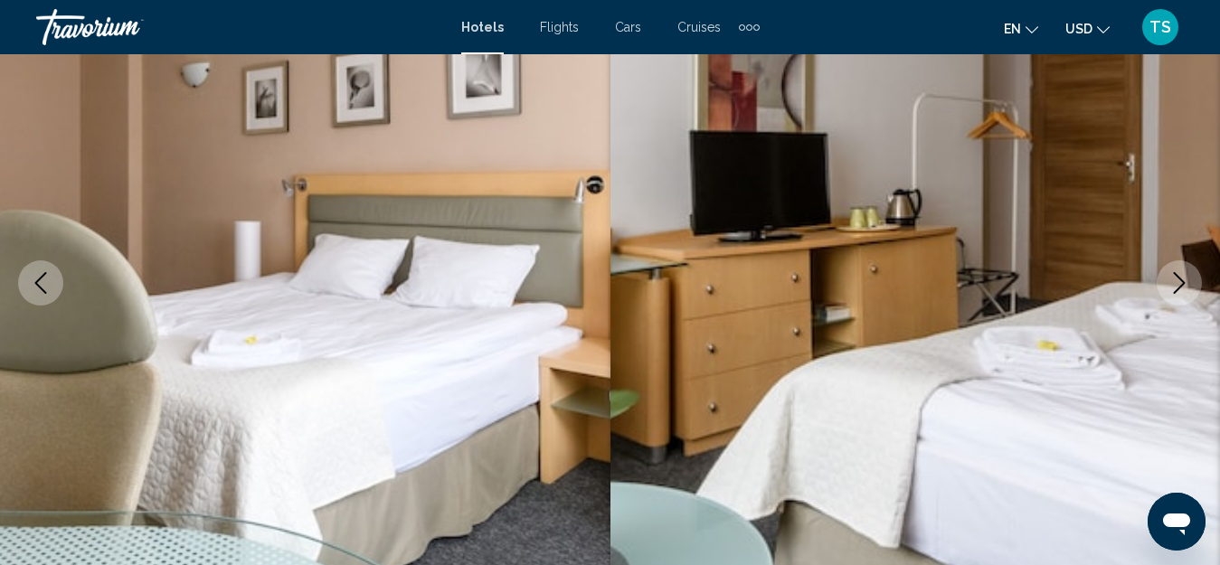
click at [1180, 285] on icon "Next image" at bounding box center [1180, 283] width 22 height 22
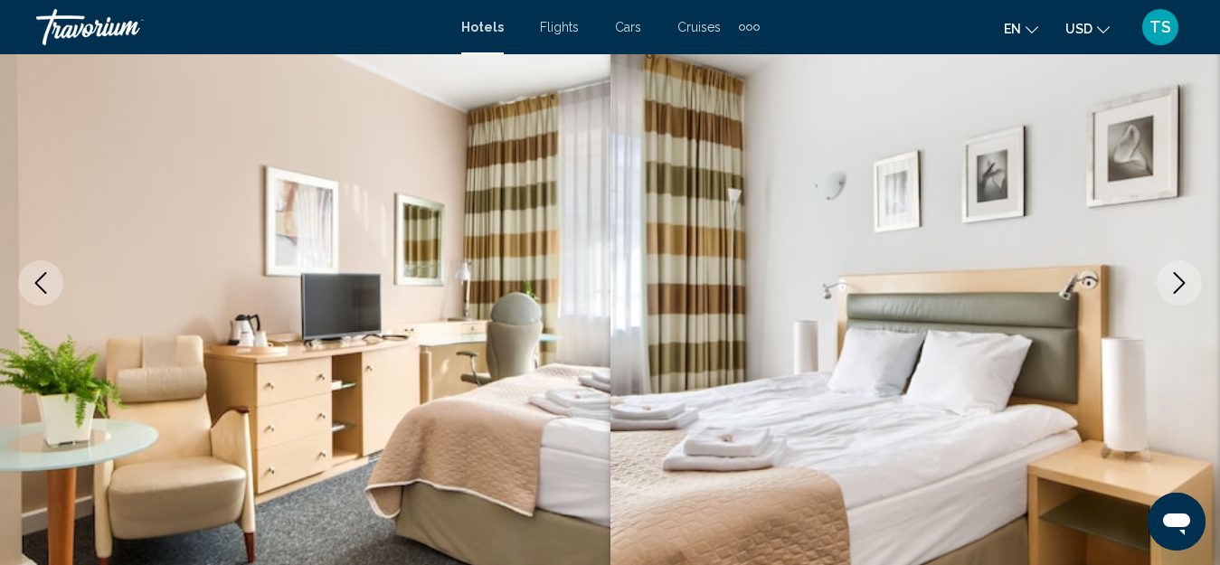
click at [1180, 285] on icon "Next image" at bounding box center [1180, 283] width 22 height 22
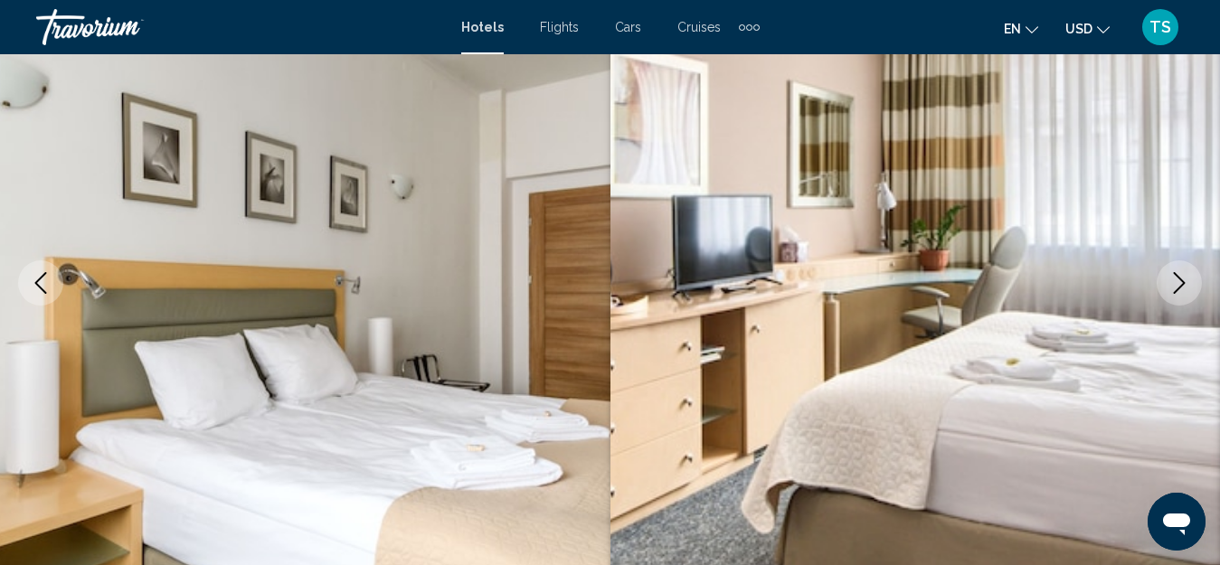
click at [1180, 285] on icon "Next image" at bounding box center [1180, 283] width 22 height 22
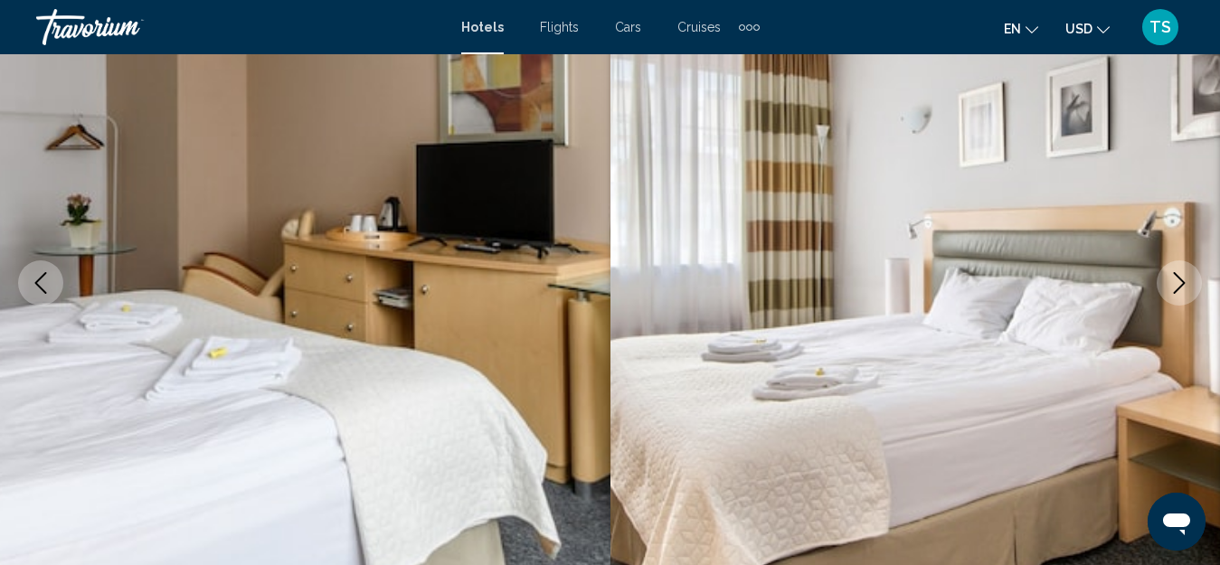
click at [1180, 285] on icon "Next image" at bounding box center [1180, 283] width 22 height 22
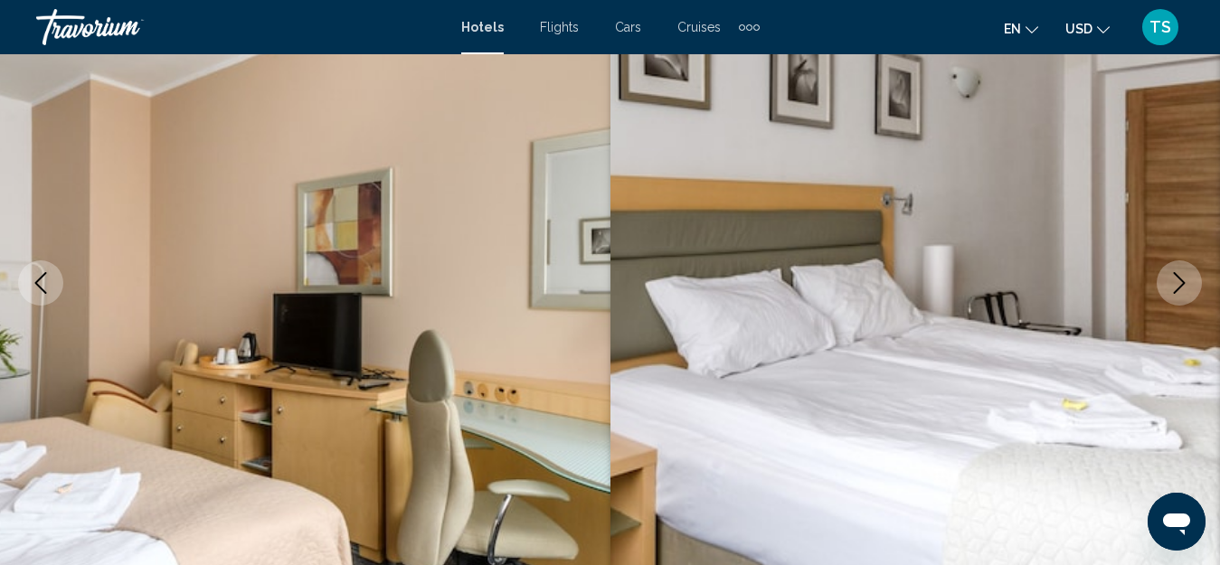
click at [1180, 285] on icon "Next image" at bounding box center [1180, 283] width 22 height 22
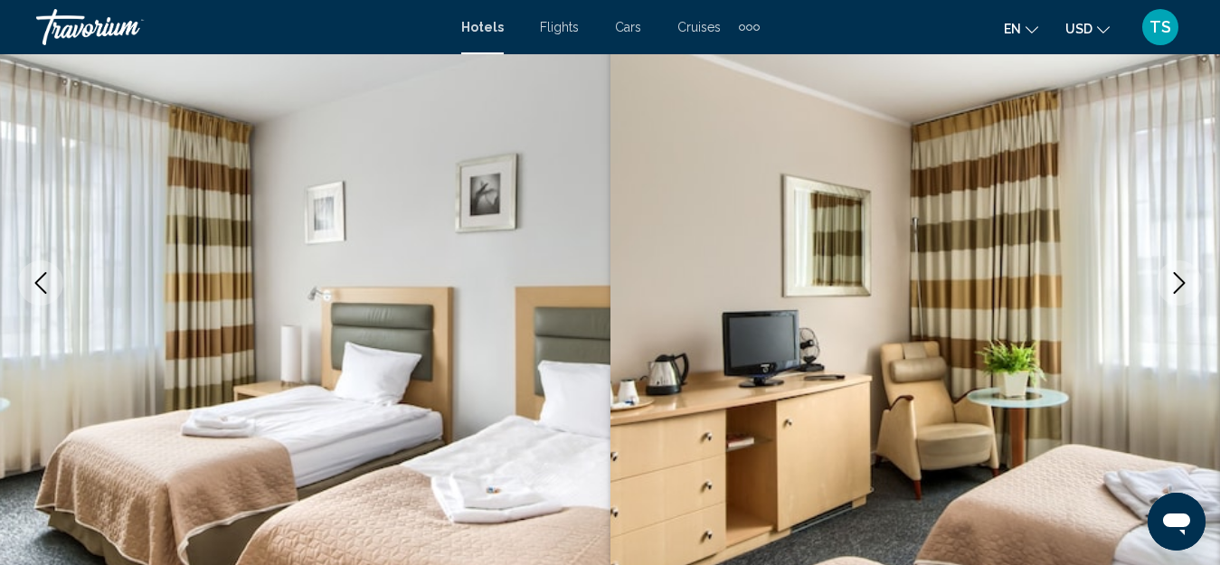
click at [1180, 285] on icon "Next image" at bounding box center [1180, 283] width 22 height 22
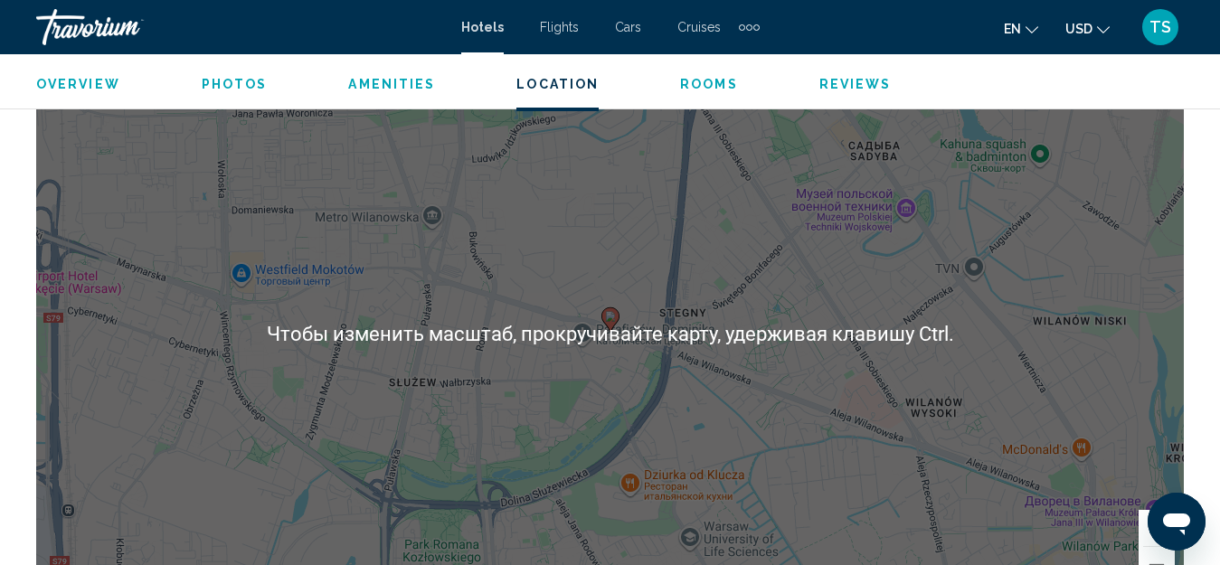
scroll to position [2100, 0]
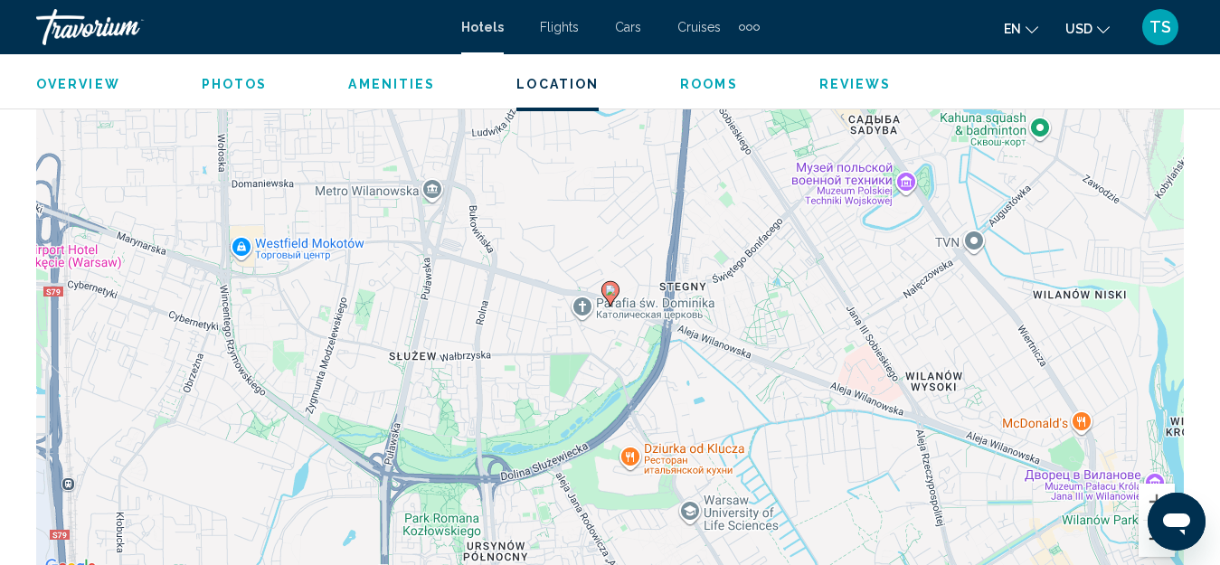
click at [1152, 549] on button "Уменьшить" at bounding box center [1157, 539] width 36 height 36
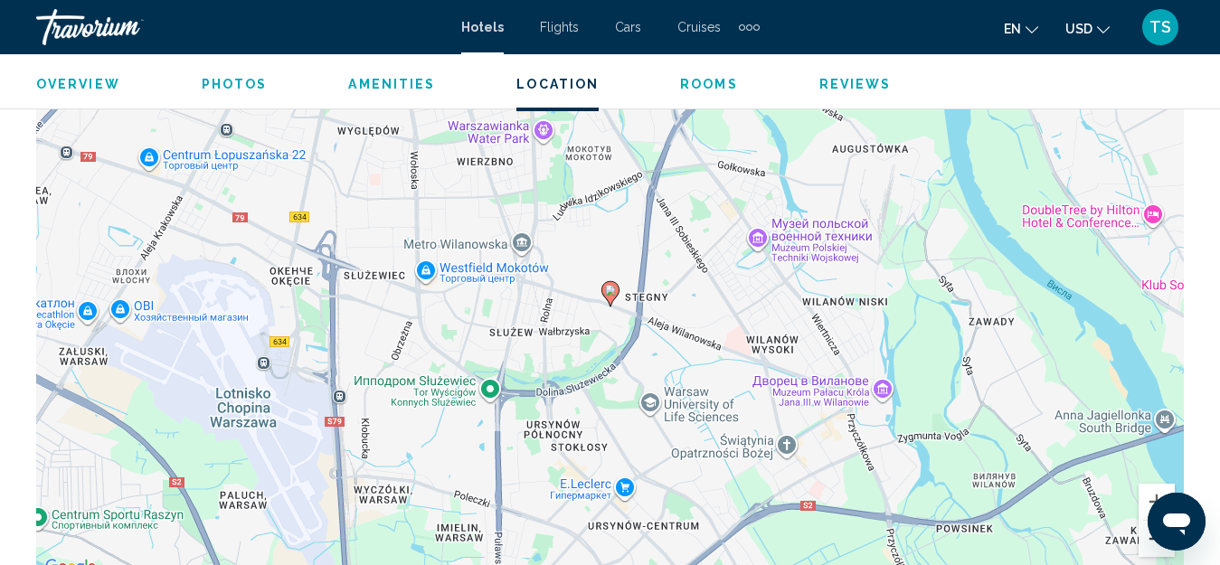
click at [1153, 545] on button "Уменьшить" at bounding box center [1157, 539] width 36 height 36
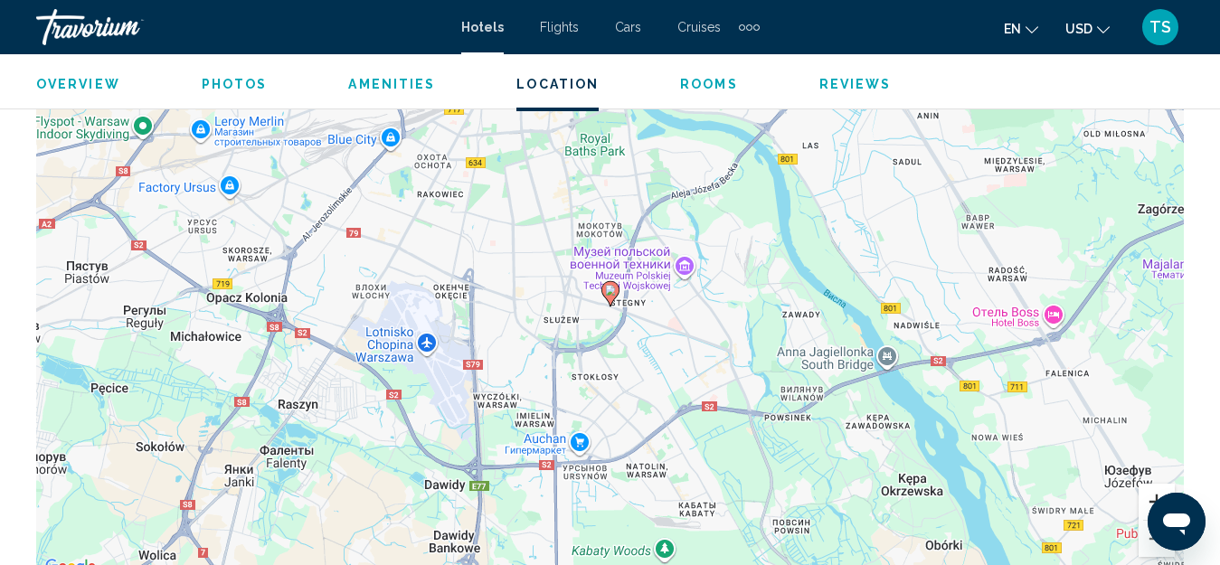
click at [1150, 498] on button "Увеличить" at bounding box center [1157, 502] width 36 height 36
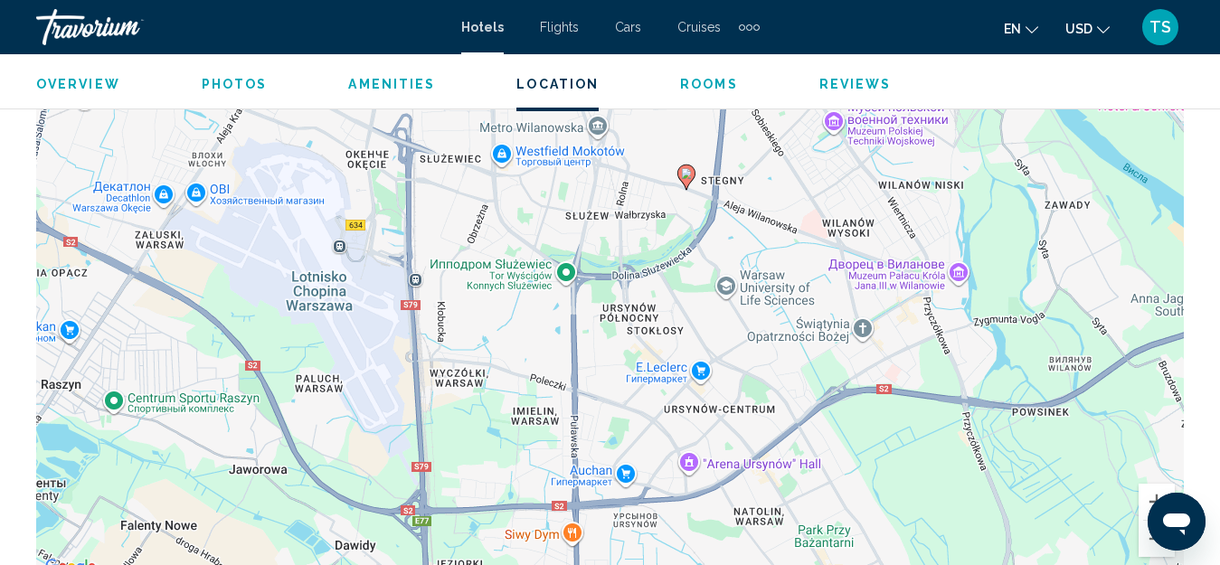
drag, startPoint x: 648, startPoint y: 408, endPoint x: 726, endPoint y: 289, distance: 142.3
click at [726, 289] on div "Чтобы активировать перетаскивание с помощью клавиатуры, нажмите Alt + Ввод. Пос…" at bounding box center [610, 307] width 1148 height 543
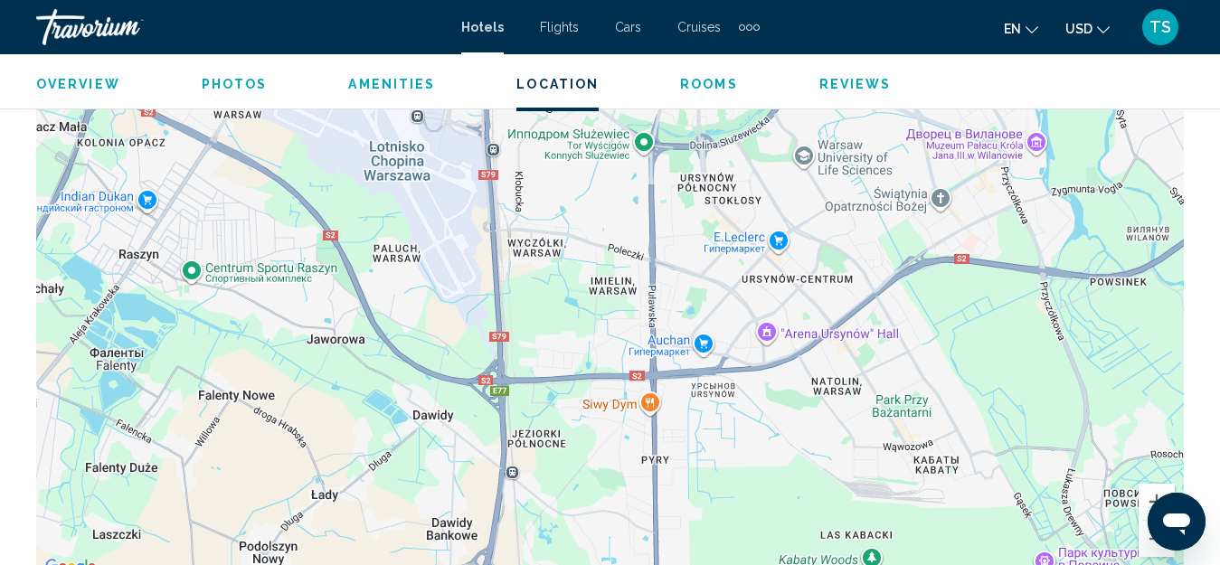
drag, startPoint x: 539, startPoint y: 445, endPoint x: 614, endPoint y: 316, distance: 149.6
click at [614, 316] on div "Чтобы активировать перетаскивание с помощью клавиатуры, нажмите Alt + Ввод. Пос…" at bounding box center [610, 307] width 1148 height 543
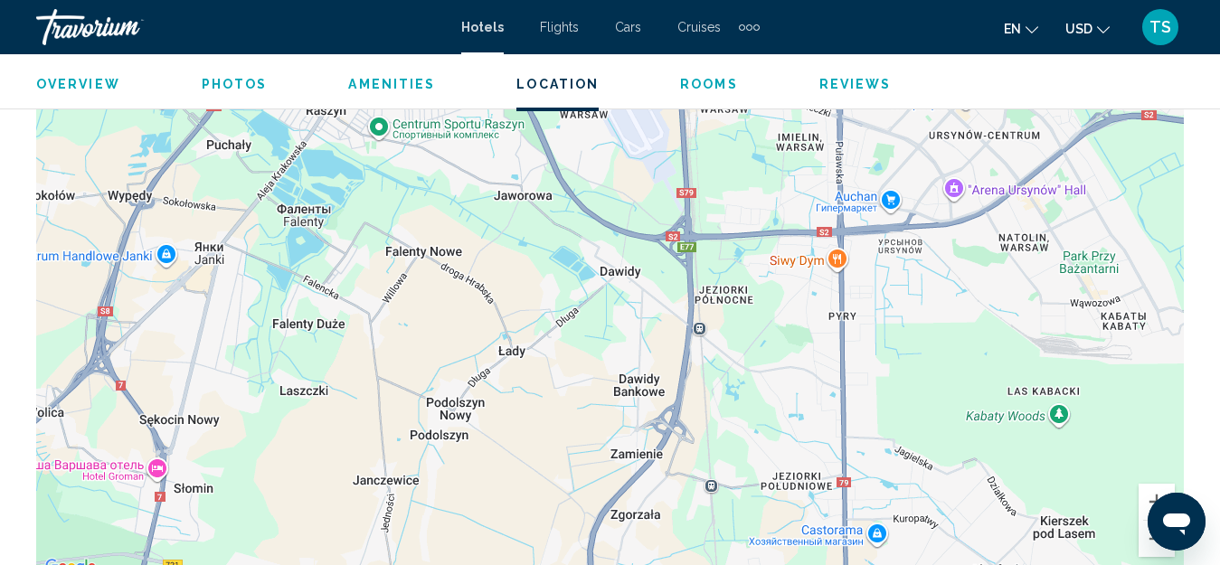
drag, startPoint x: 510, startPoint y: 420, endPoint x: 692, endPoint y: 289, distance: 224.2
click at [692, 289] on div "Чтобы активировать перетаскивание с помощью клавиатуры, нажмите Alt + Ввод. Пос…" at bounding box center [610, 307] width 1148 height 543
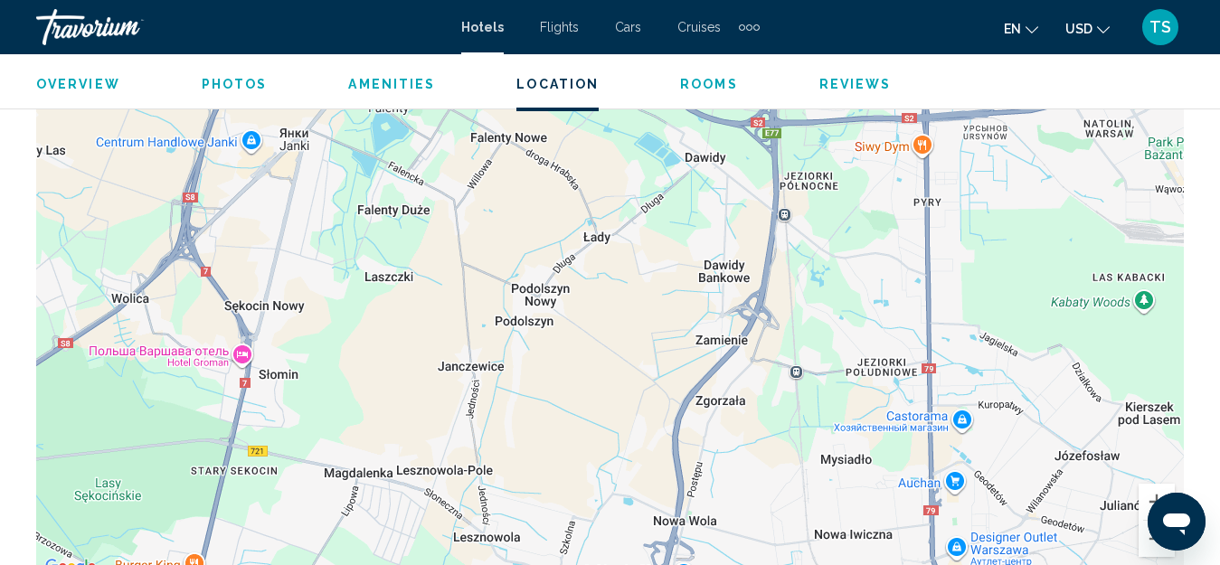
drag, startPoint x: 525, startPoint y: 399, endPoint x: 611, endPoint y: 281, distance: 145.6
click at [611, 281] on div "Чтобы активировать перетаскивание с помощью клавиатуры, нажмите Alt + Ввод. Пос…" at bounding box center [610, 307] width 1148 height 543
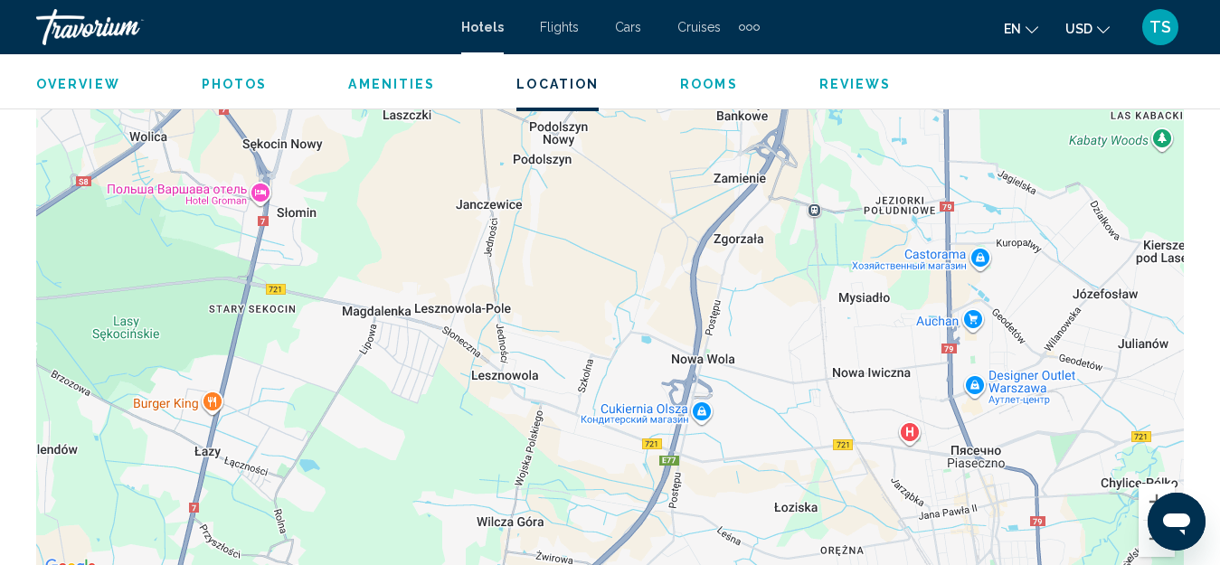
drag, startPoint x: 566, startPoint y: 413, endPoint x: 588, endPoint y: 247, distance: 167.9
click at [588, 247] on div "Main content" at bounding box center [610, 307] width 1148 height 543
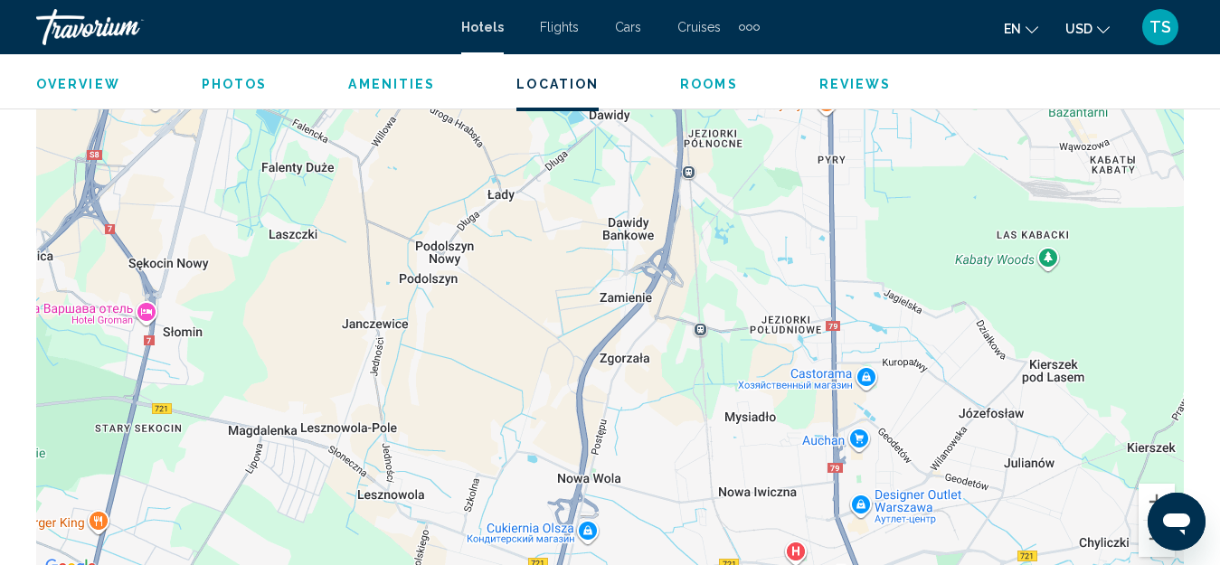
drag, startPoint x: 872, startPoint y: 312, endPoint x: 756, endPoint y: 417, distance: 156.3
click at [754, 434] on div "Main content" at bounding box center [610, 307] width 1148 height 543
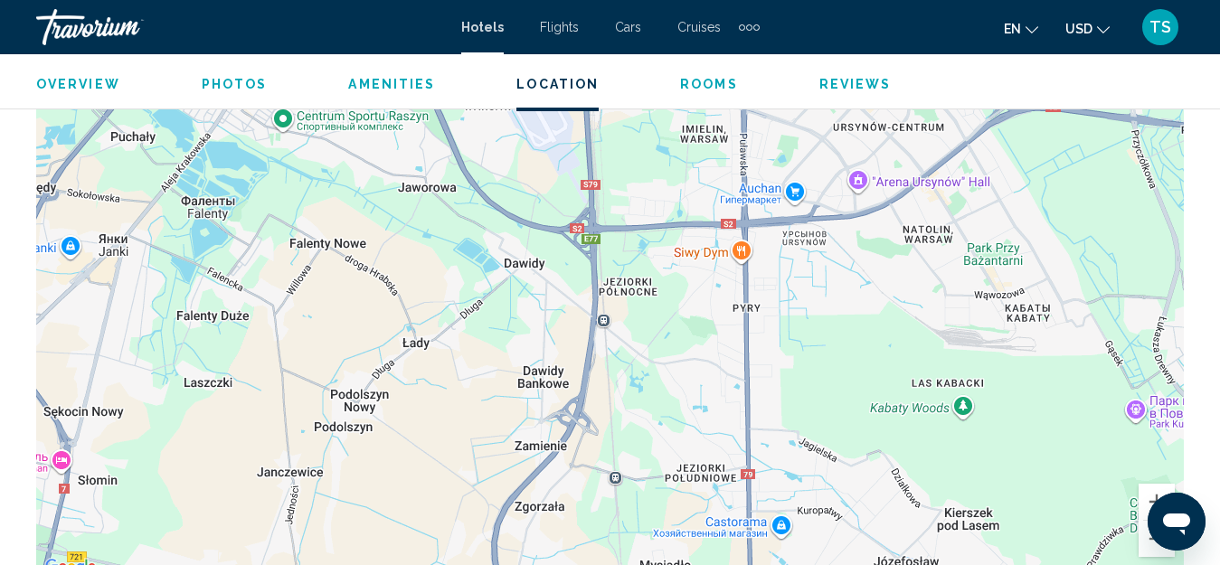
drag, startPoint x: 794, startPoint y: 322, endPoint x: 706, endPoint y: 432, distance: 141.0
click at [710, 479] on div "Main content" at bounding box center [610, 307] width 1148 height 543
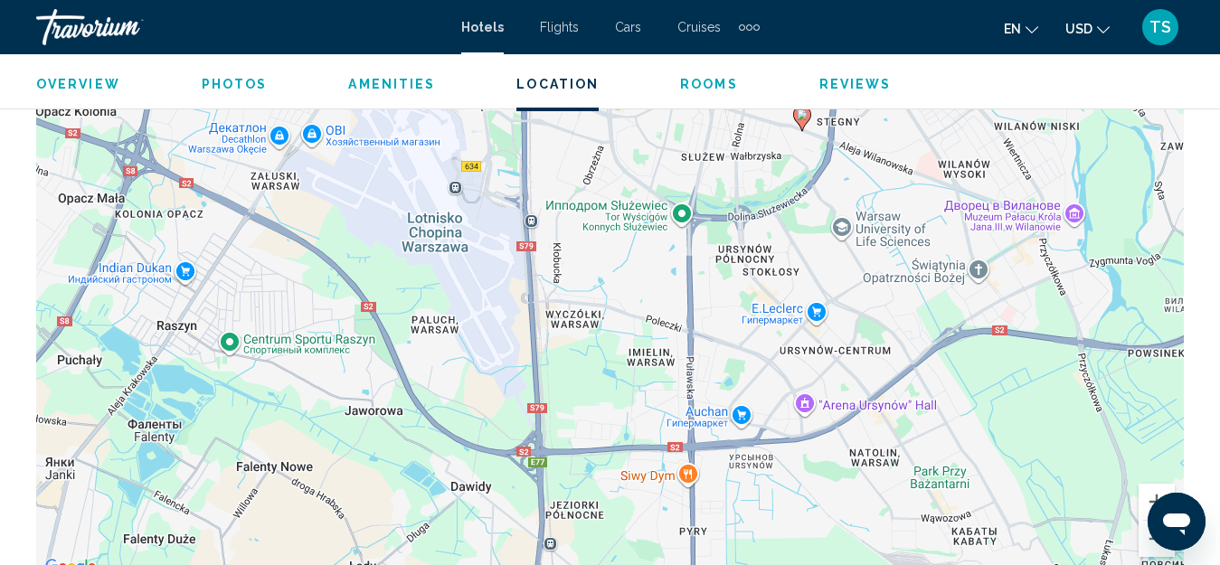
drag, startPoint x: 716, startPoint y: 347, endPoint x: 709, endPoint y: 441, distance: 93.4
click at [666, 551] on div "Чтобы активировать перетаскивание с помощью клавиатуры, нажмите Alt + Ввод. Пос…" at bounding box center [610, 307] width 1148 height 543
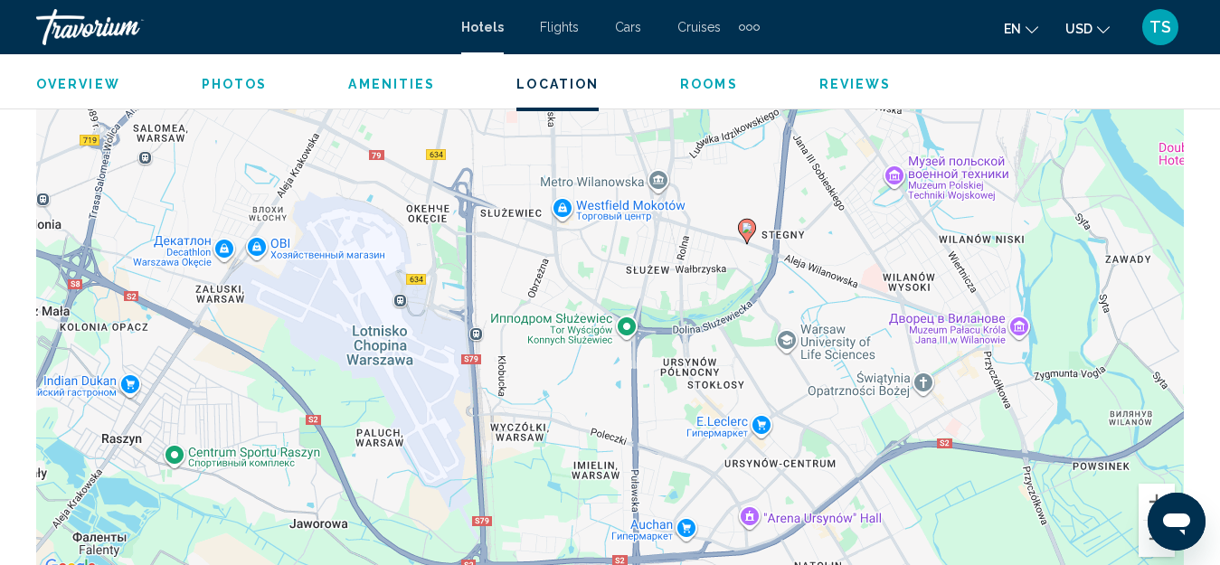
drag, startPoint x: 742, startPoint y: 389, endPoint x: 701, endPoint y: 503, distance: 121.0
click at [701, 503] on div "Чтобы активировать перетаскивание с помощью клавиатуры, нажмите Alt + Ввод. Пос…" at bounding box center [610, 307] width 1148 height 543
click at [1147, 545] on button "Уменьшить" at bounding box center [1157, 539] width 36 height 36
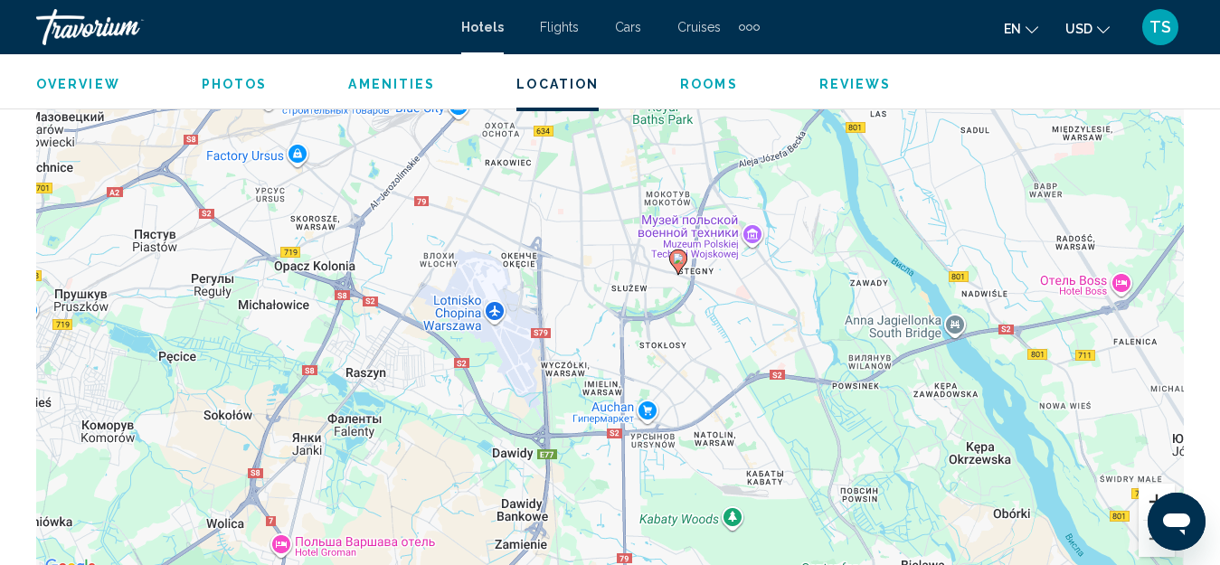
click at [1150, 498] on button "Увеличить" at bounding box center [1157, 502] width 36 height 36
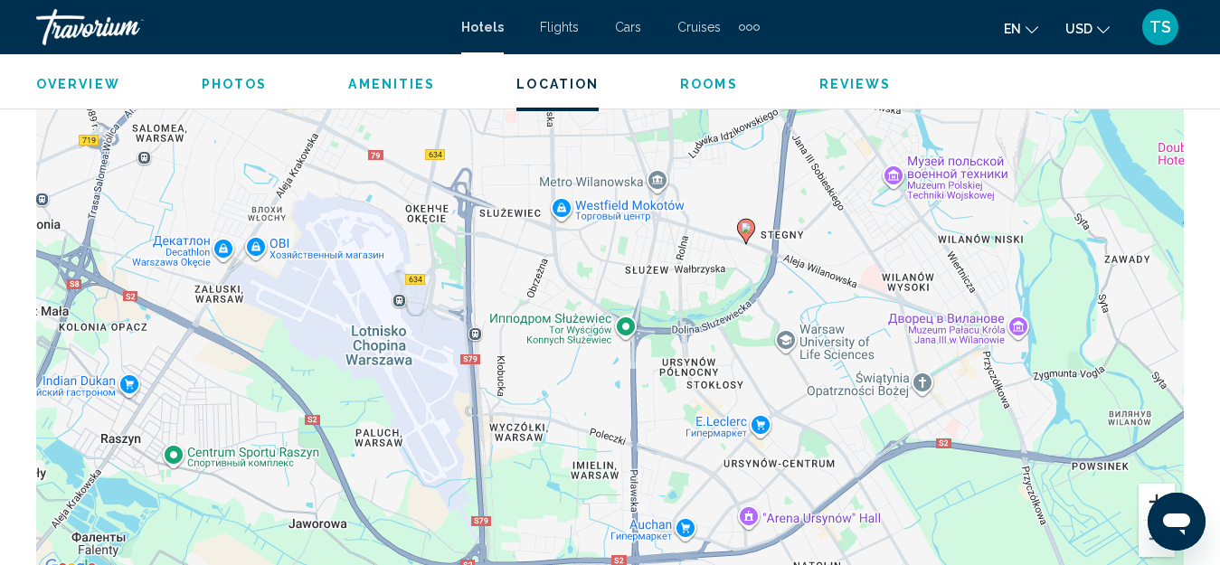
click at [1150, 498] on button "Увеличить" at bounding box center [1157, 502] width 36 height 36
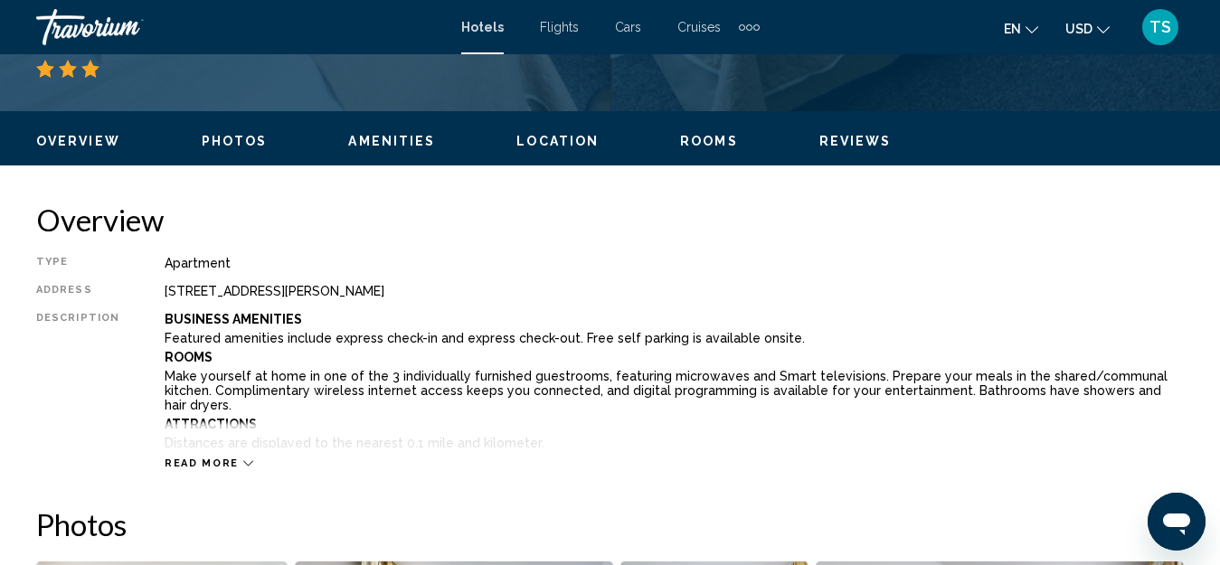
scroll to position [834, 0]
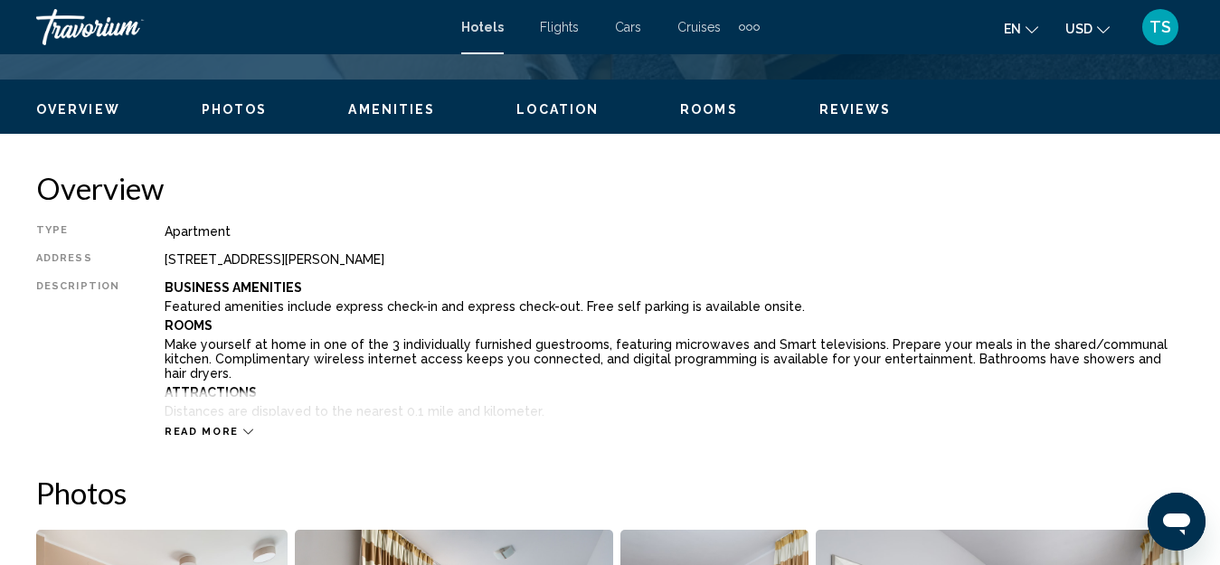
click at [243, 430] on icon "Main content" at bounding box center [248, 432] width 10 height 10
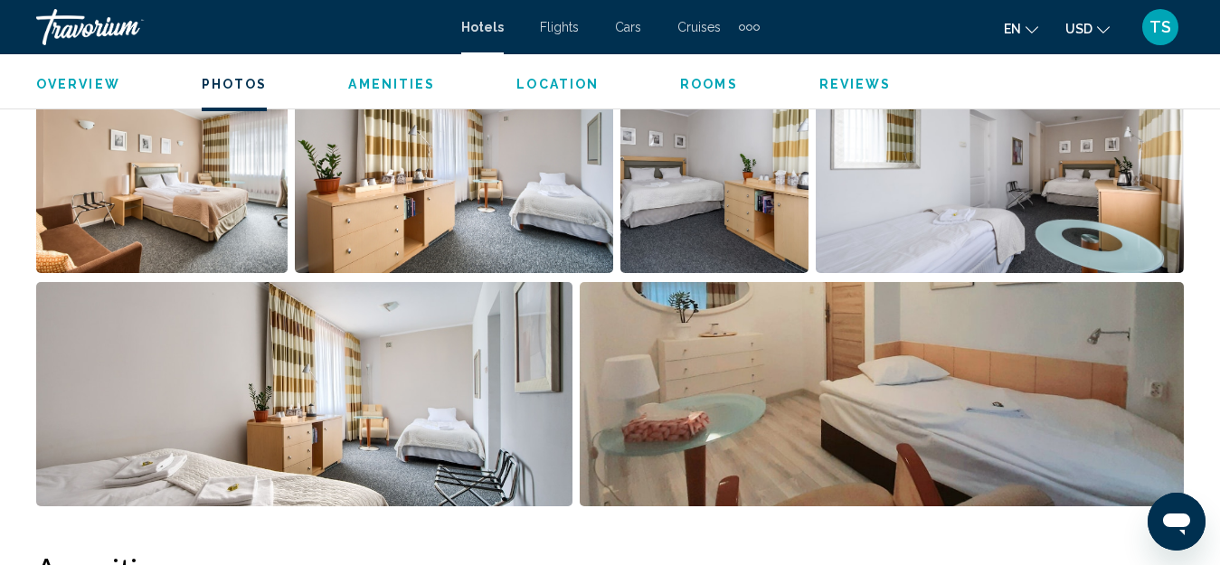
scroll to position [1648, 0]
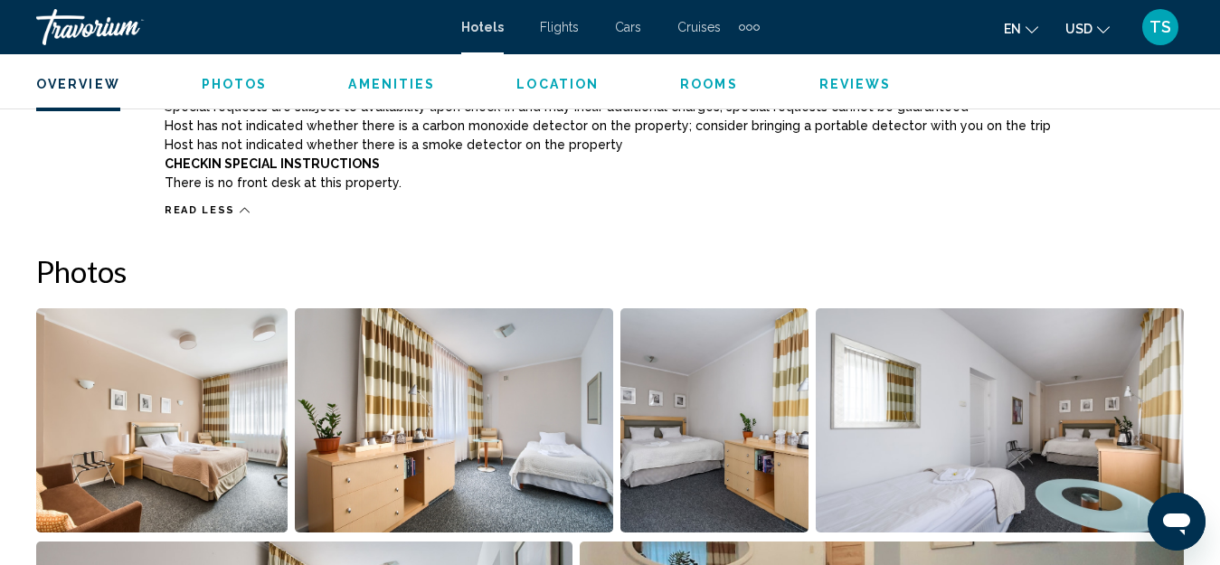
click at [203, 388] on img "Open full-screen image slider" at bounding box center [161, 420] width 251 height 224
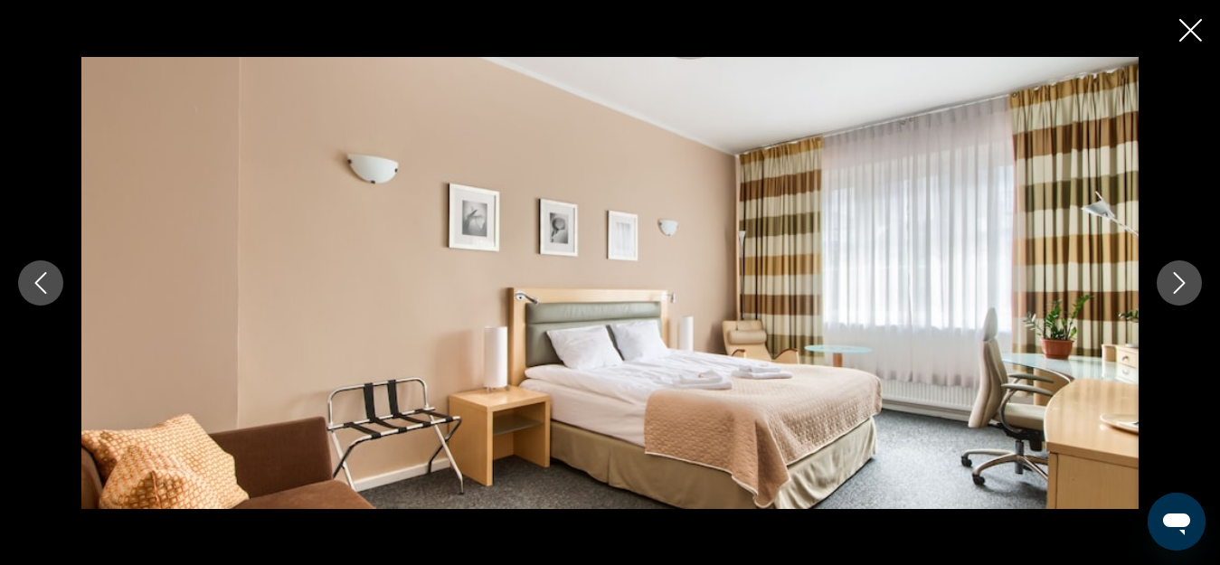
click at [1180, 283] on icon "Next image" at bounding box center [1180, 283] width 22 height 22
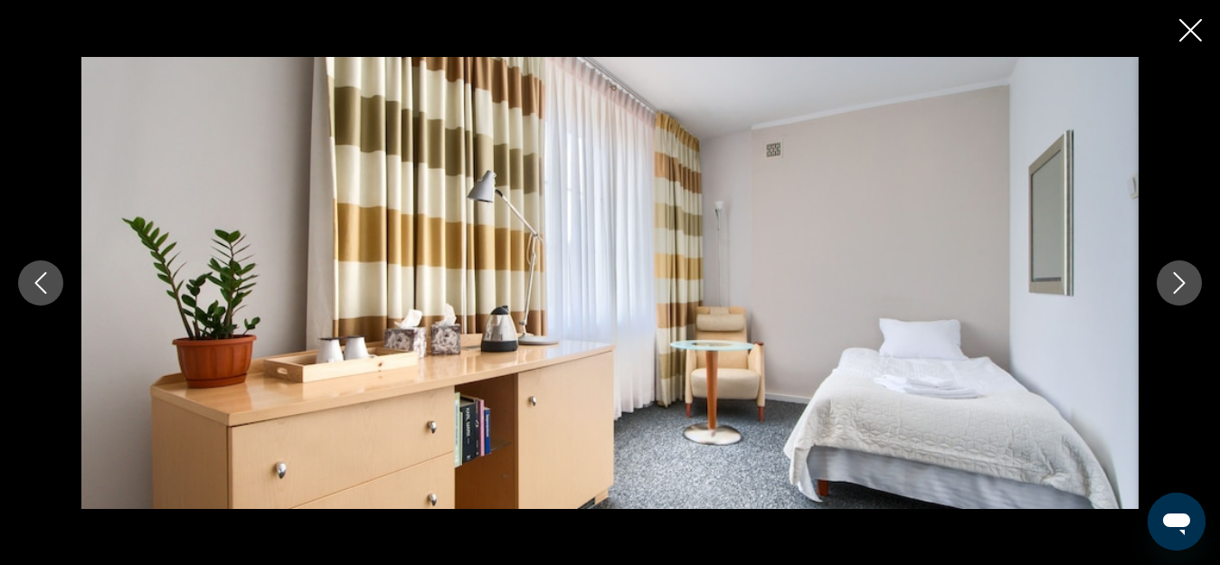
click at [1180, 283] on icon "Next image" at bounding box center [1180, 283] width 22 height 22
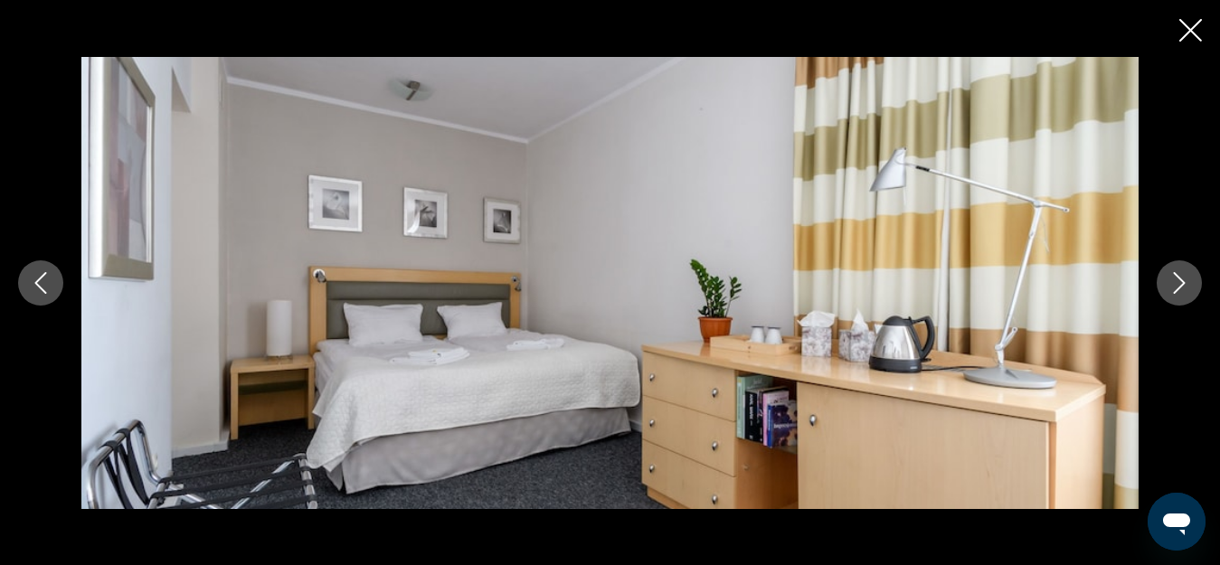
click at [1180, 283] on icon "Next image" at bounding box center [1180, 283] width 22 height 22
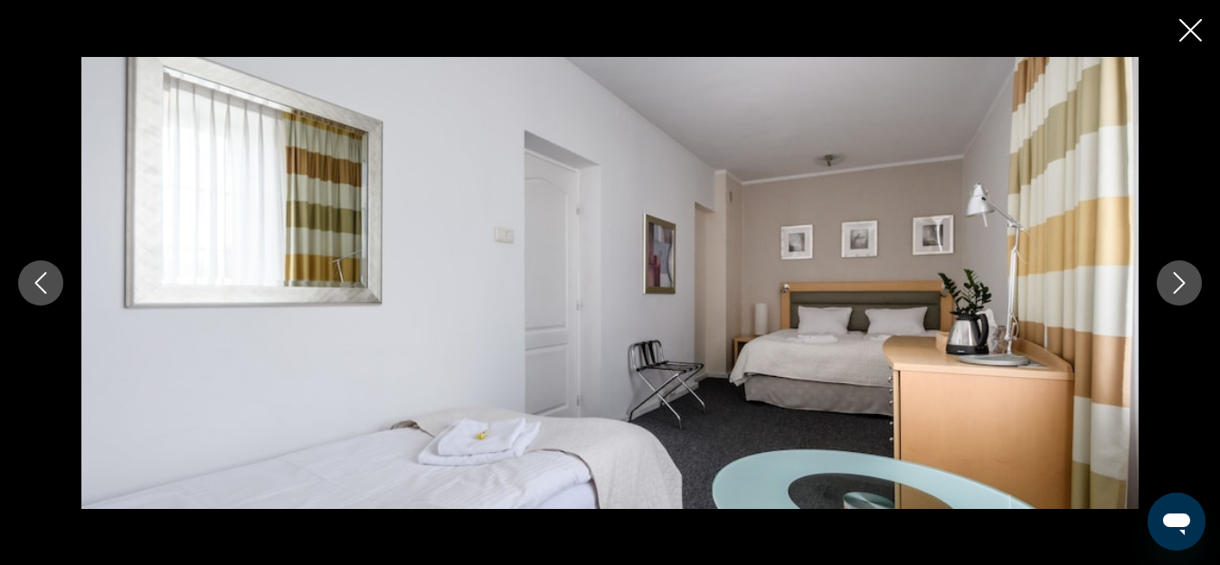
click at [1180, 283] on icon "Next image" at bounding box center [1180, 283] width 22 height 22
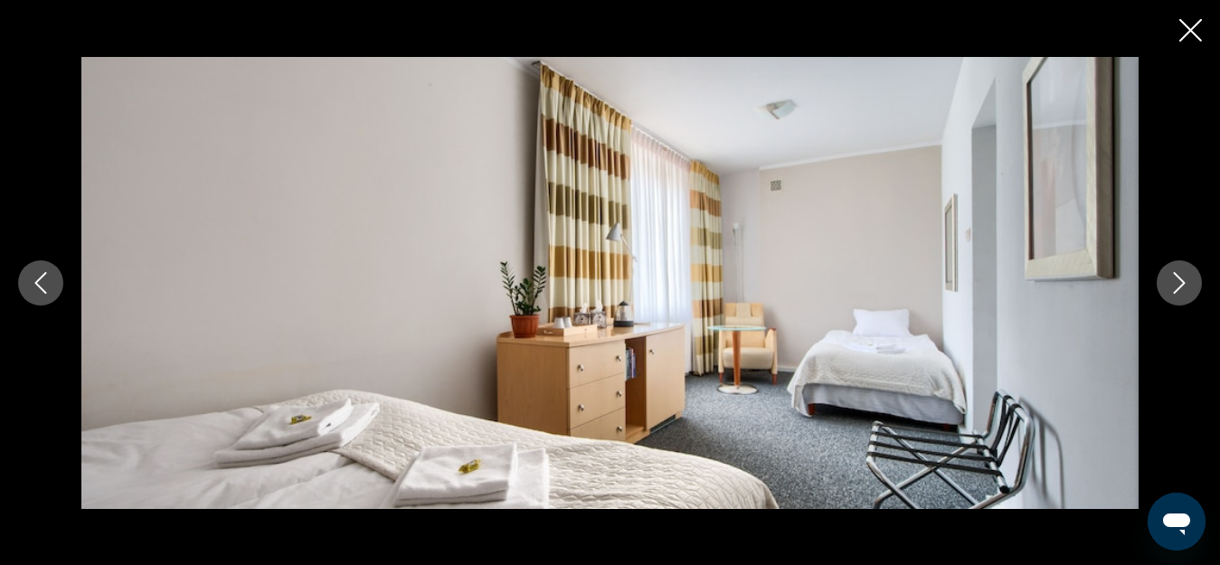
click at [56, 277] on button "Previous image" at bounding box center [40, 283] width 45 height 45
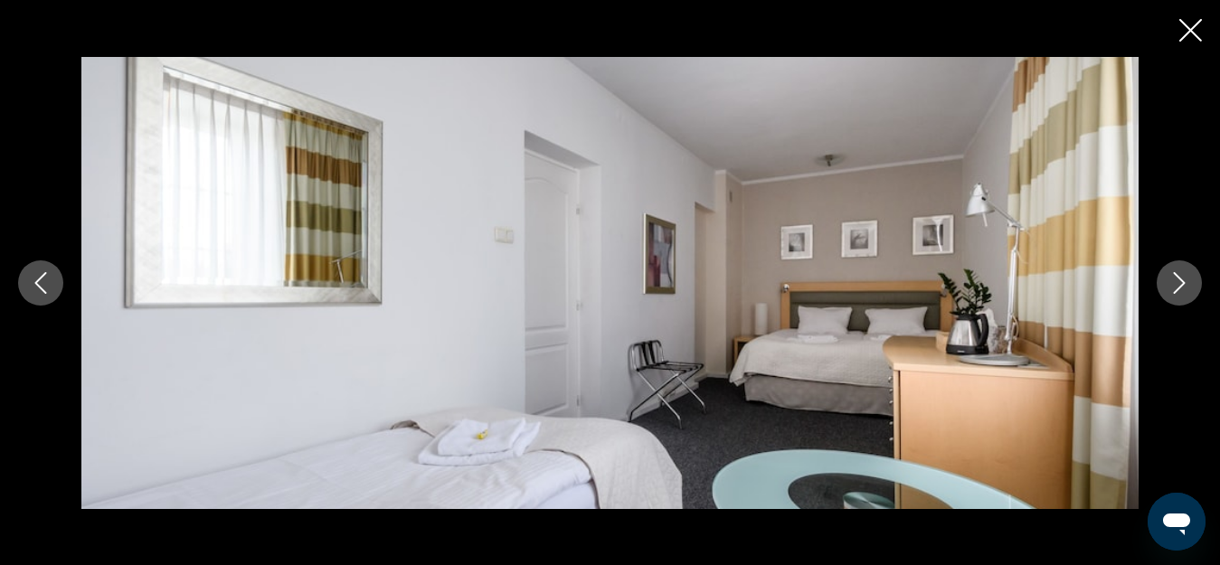
click at [53, 278] on button "Previous image" at bounding box center [40, 283] width 45 height 45
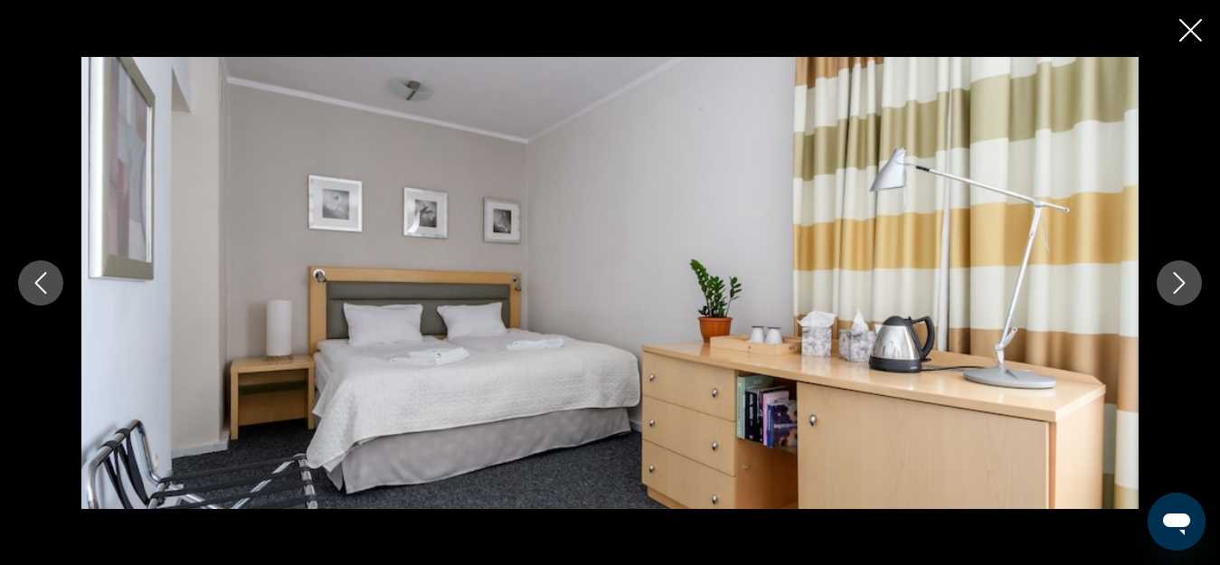
click at [53, 278] on button "Previous image" at bounding box center [40, 283] width 45 height 45
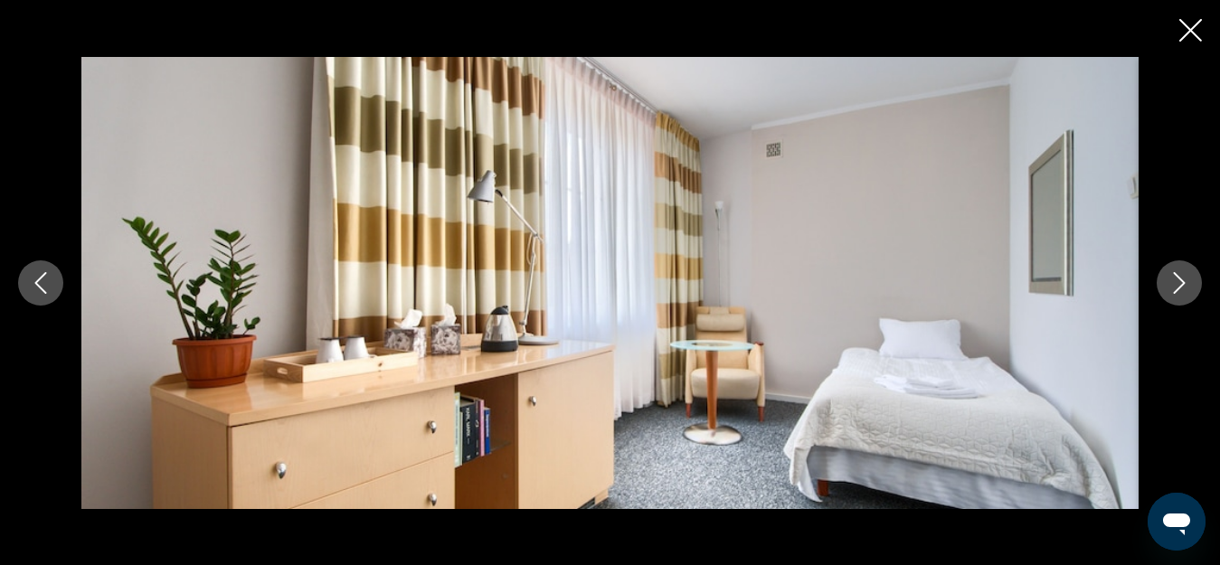
click at [53, 278] on button "Previous image" at bounding box center [40, 283] width 45 height 45
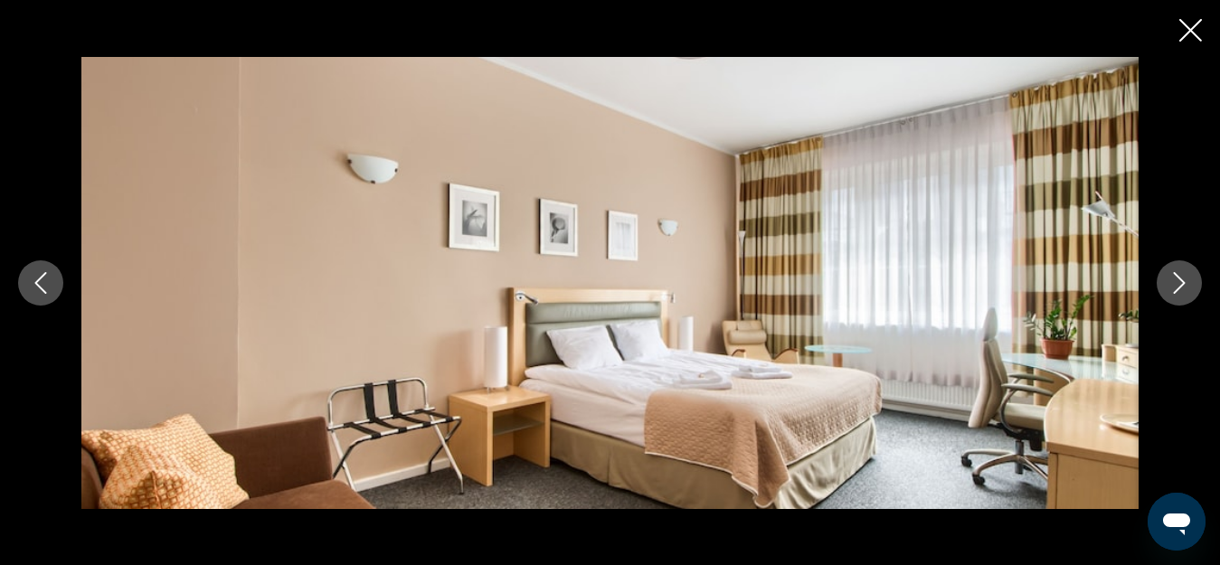
click at [52, 280] on button "Previous image" at bounding box center [40, 283] width 45 height 45
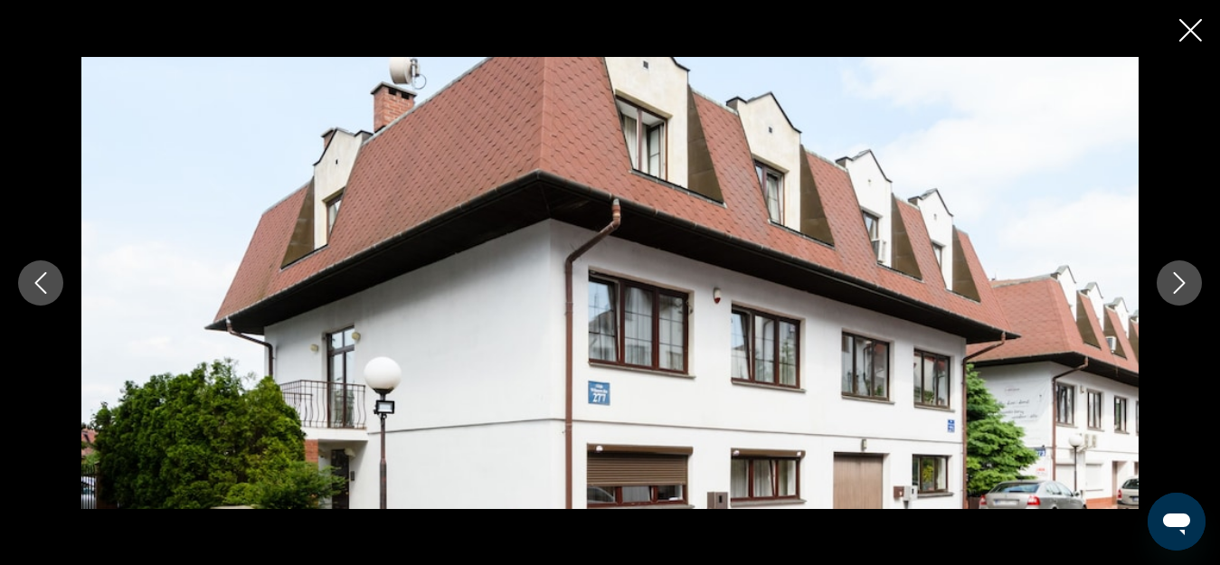
click at [47, 285] on icon "Previous image" at bounding box center [41, 283] width 22 height 22
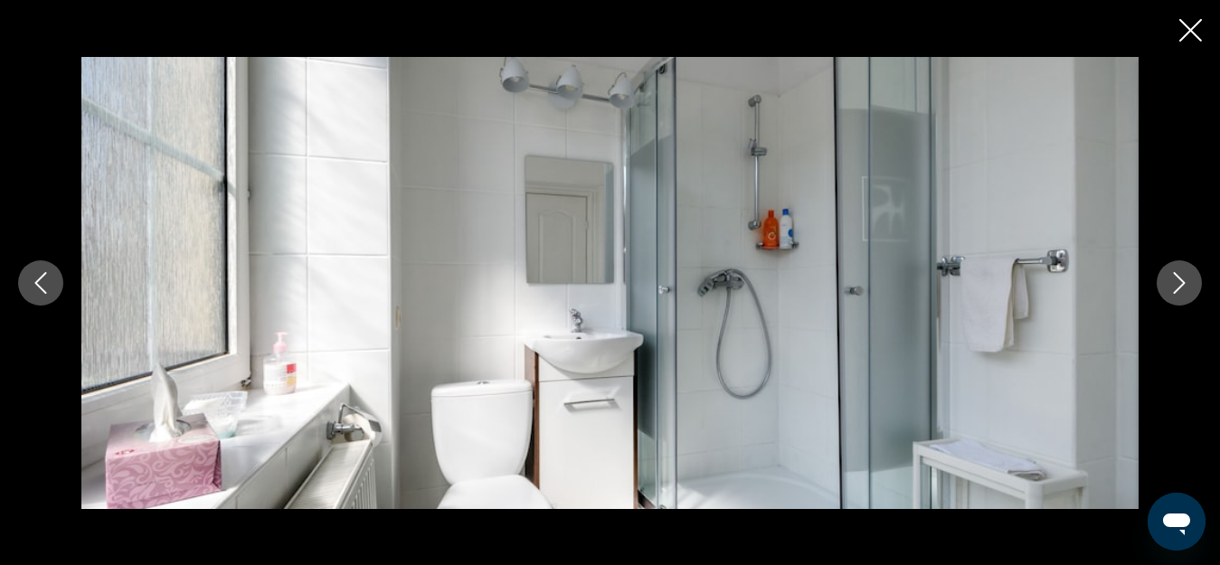
click at [47, 285] on icon "Previous image" at bounding box center [41, 283] width 22 height 22
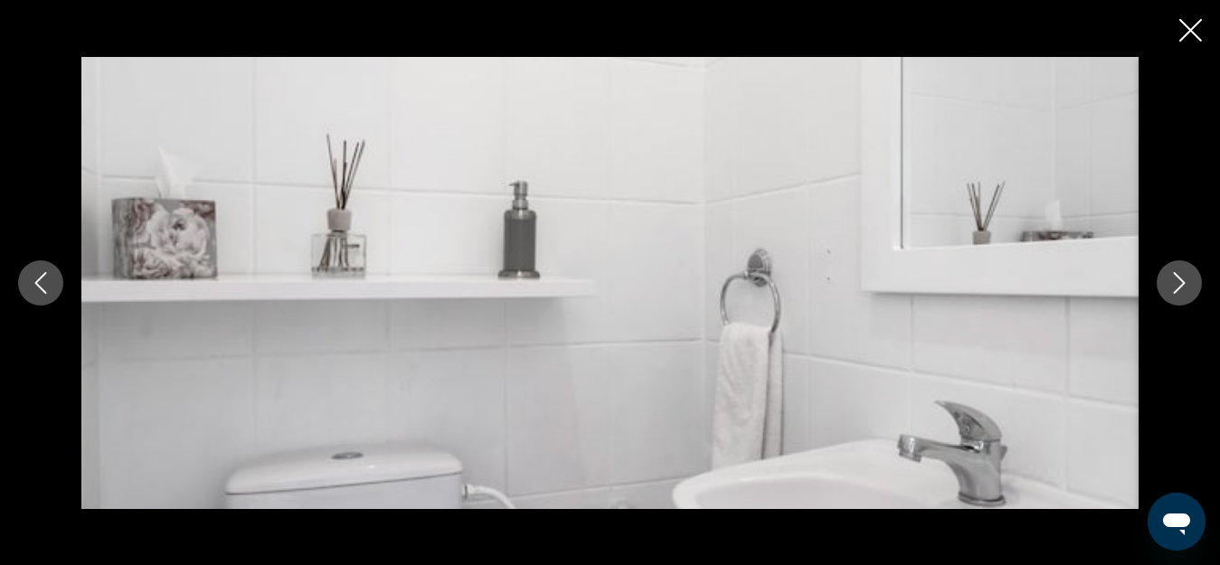
click at [47, 285] on icon "Previous image" at bounding box center [41, 283] width 22 height 22
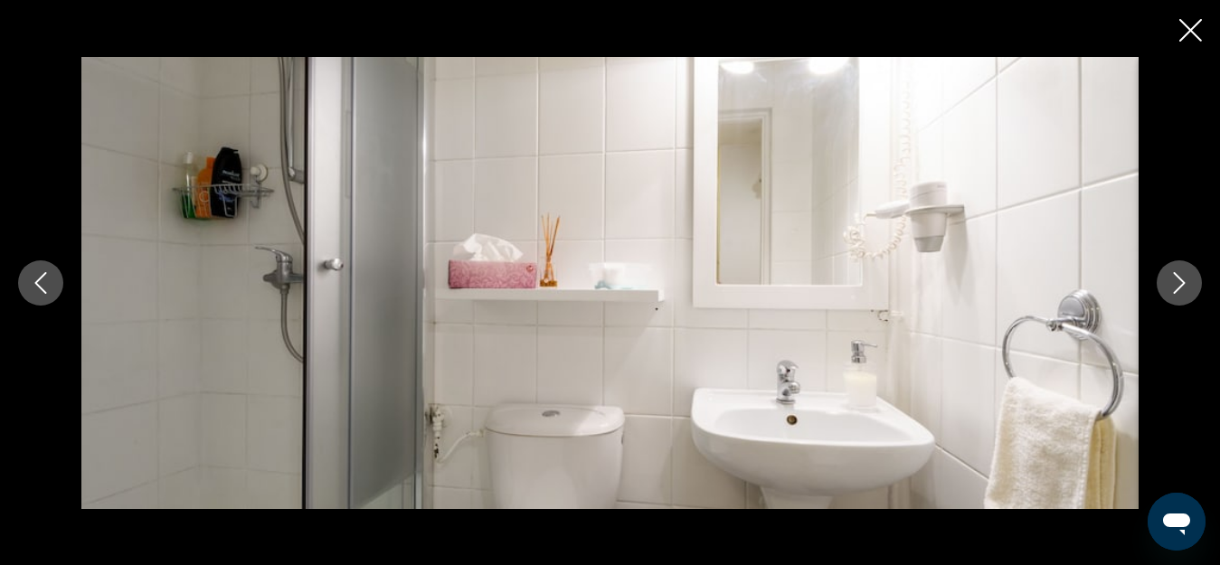
click at [47, 285] on icon "Previous image" at bounding box center [41, 283] width 22 height 22
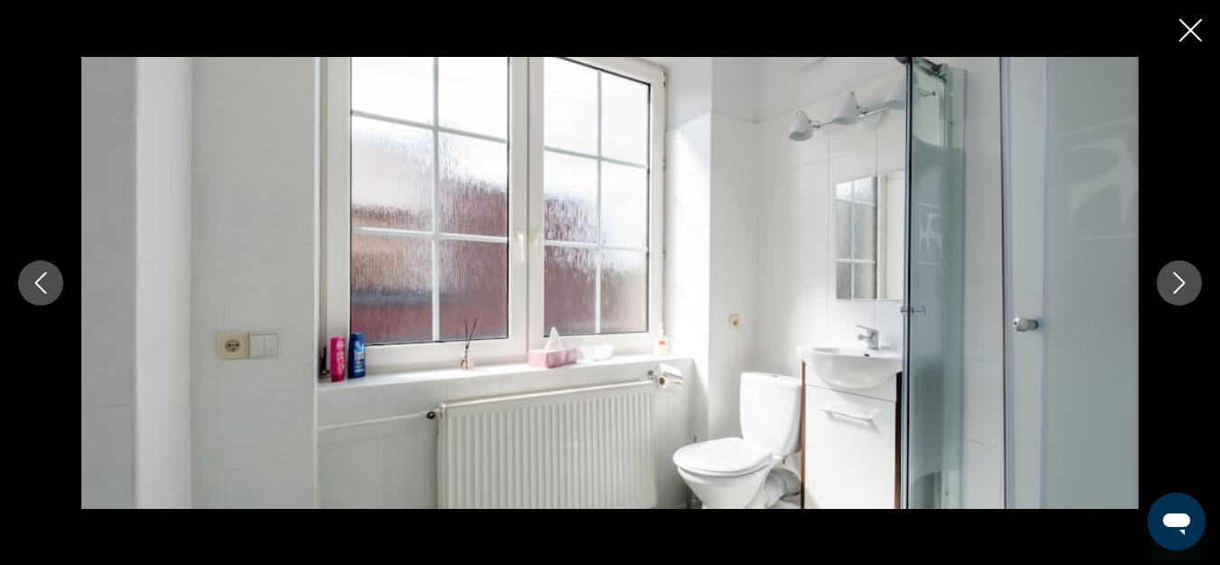
click at [47, 285] on icon "Previous image" at bounding box center [41, 283] width 22 height 22
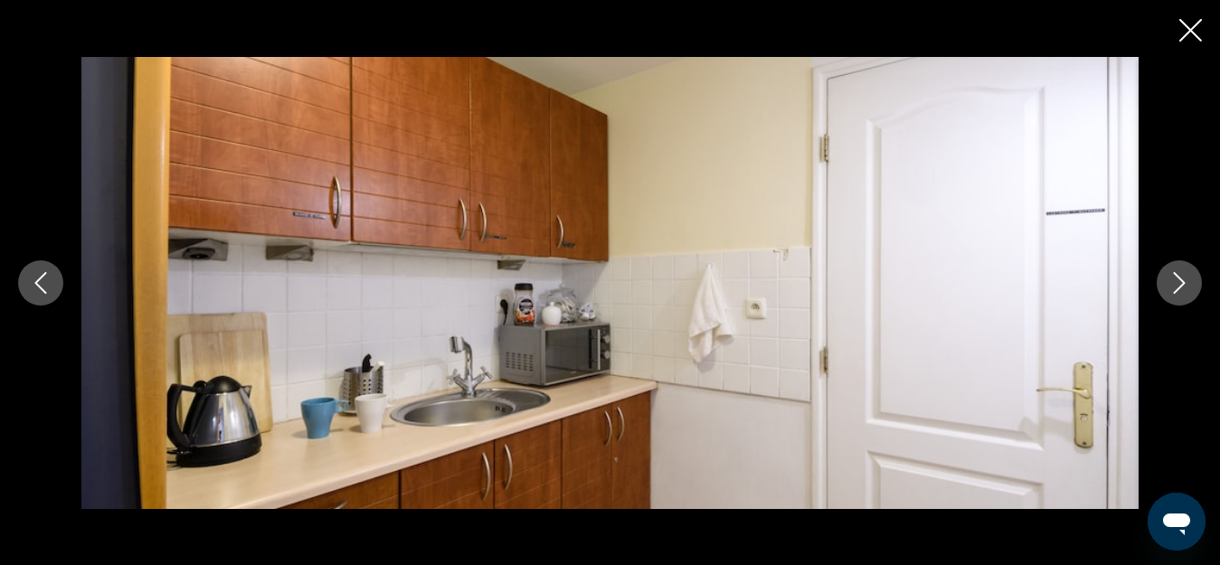
click at [47, 285] on icon "Previous image" at bounding box center [41, 283] width 22 height 22
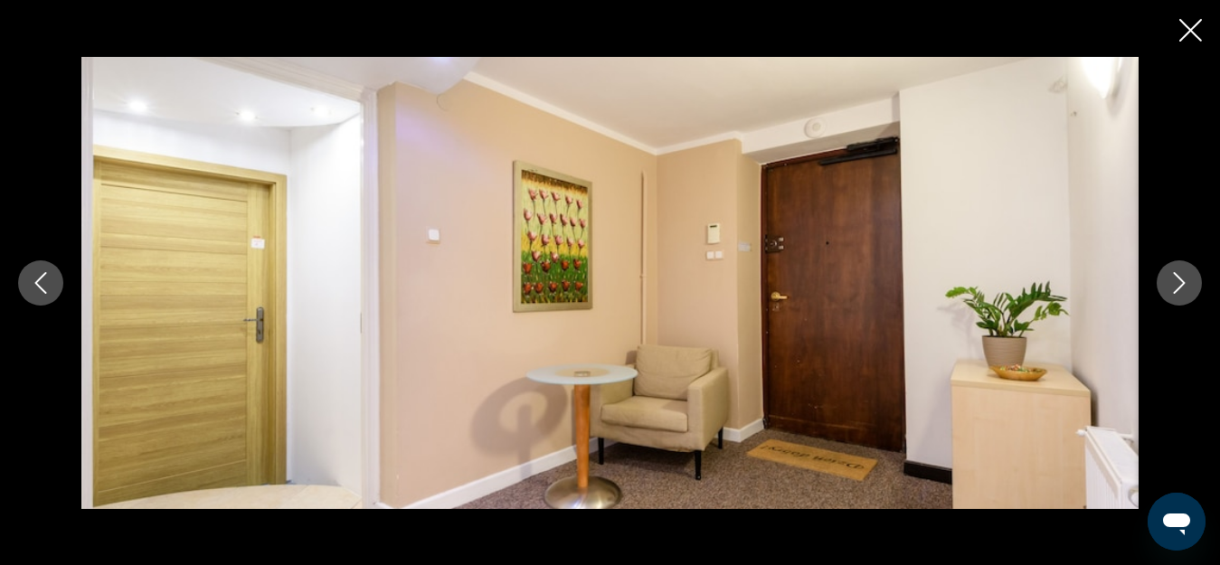
click at [47, 285] on icon "Previous image" at bounding box center [41, 283] width 22 height 22
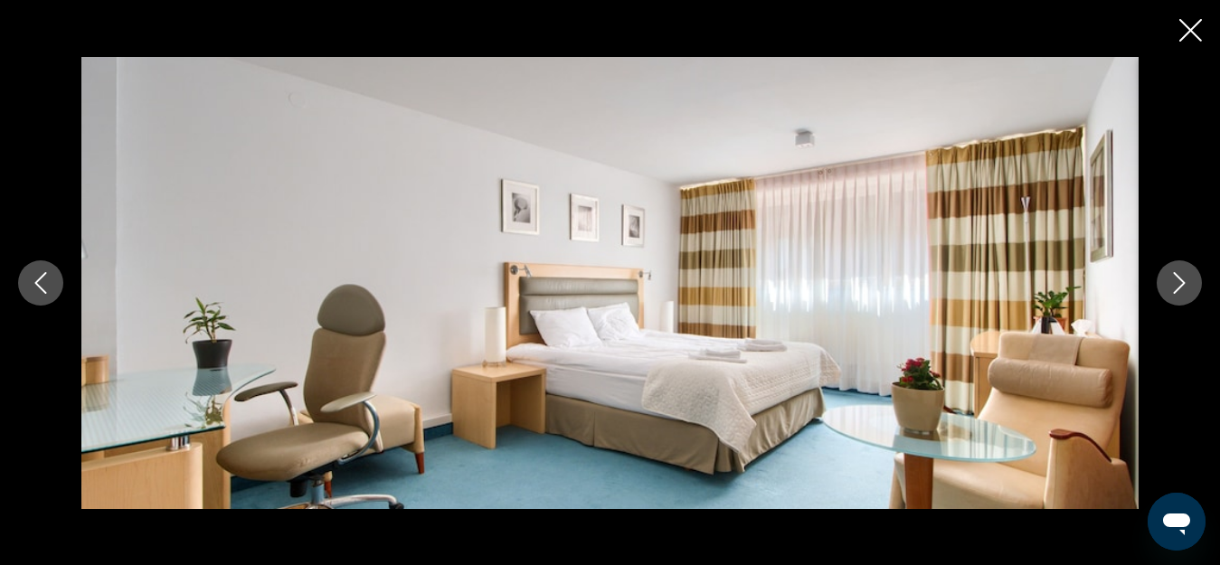
click at [47, 285] on icon "Previous image" at bounding box center [41, 283] width 22 height 22
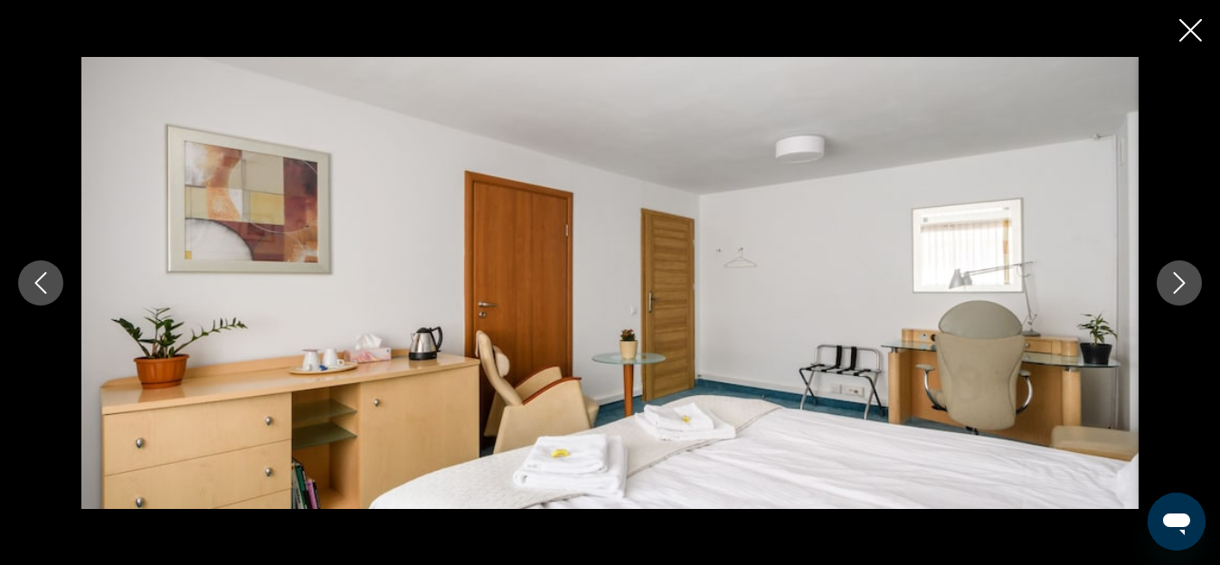
click at [47, 285] on icon "Previous image" at bounding box center [41, 283] width 22 height 22
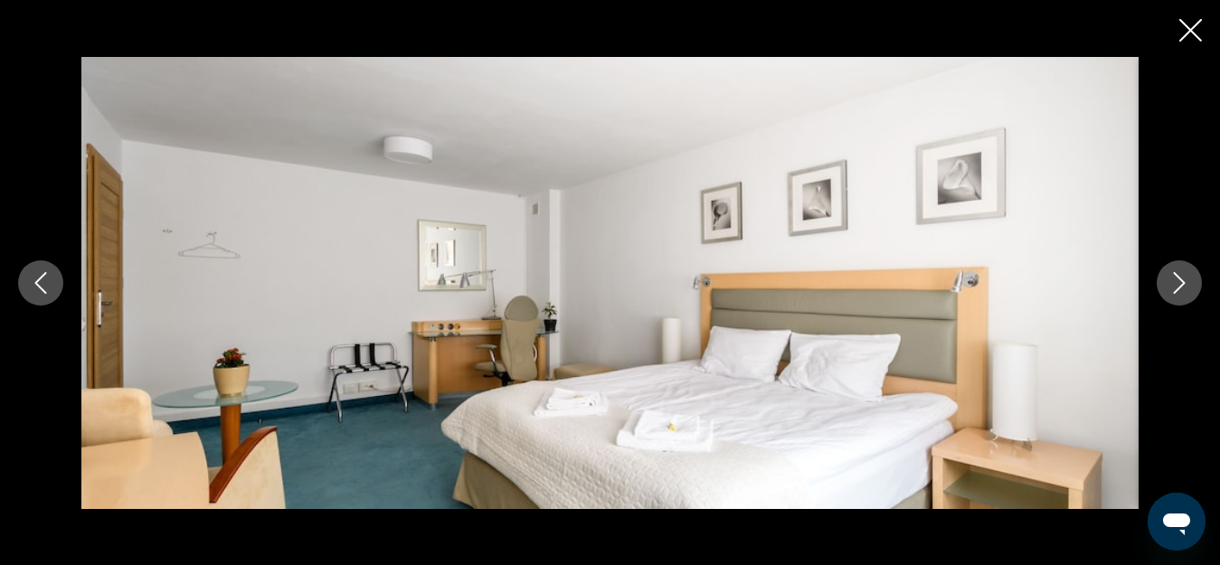
click at [47, 285] on icon "Previous image" at bounding box center [41, 283] width 22 height 22
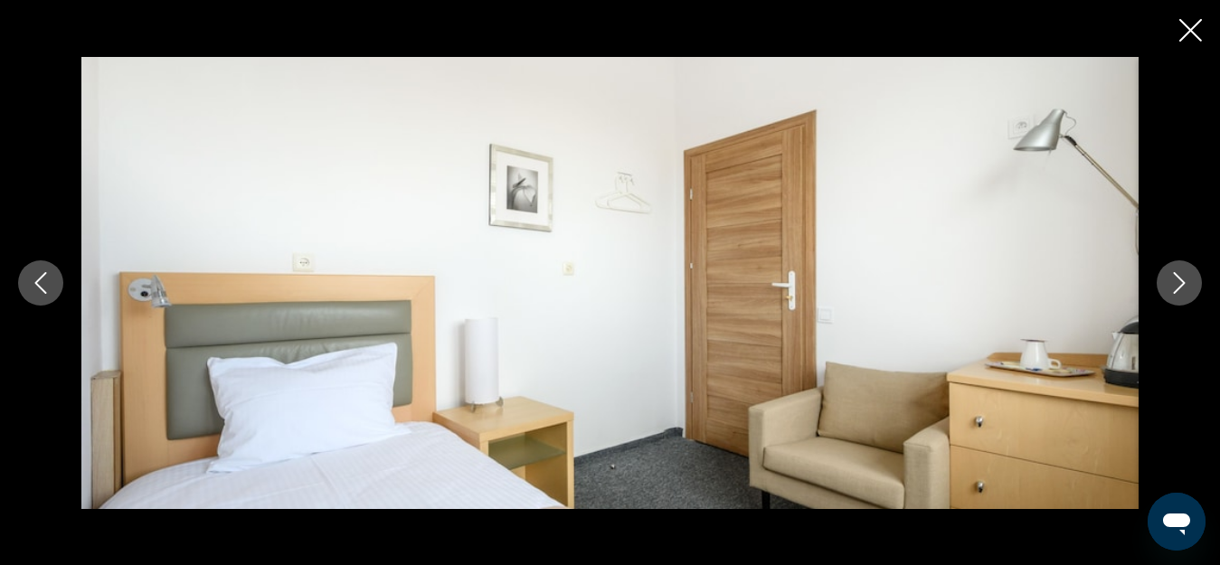
click at [47, 285] on icon "Previous image" at bounding box center [41, 283] width 22 height 22
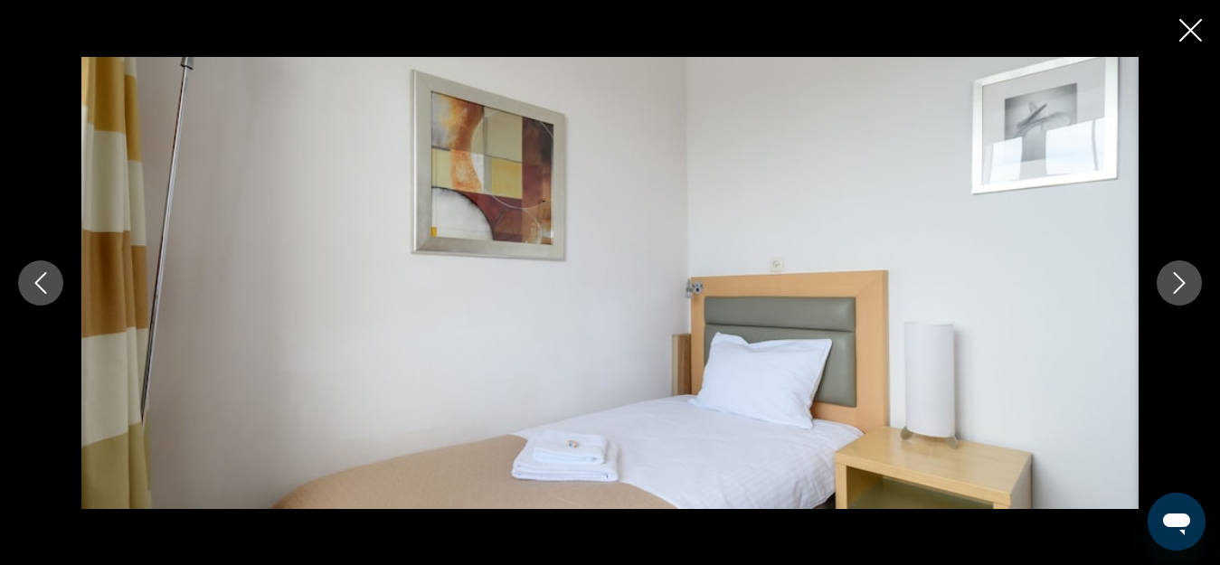
click at [47, 285] on icon "Previous image" at bounding box center [41, 283] width 22 height 22
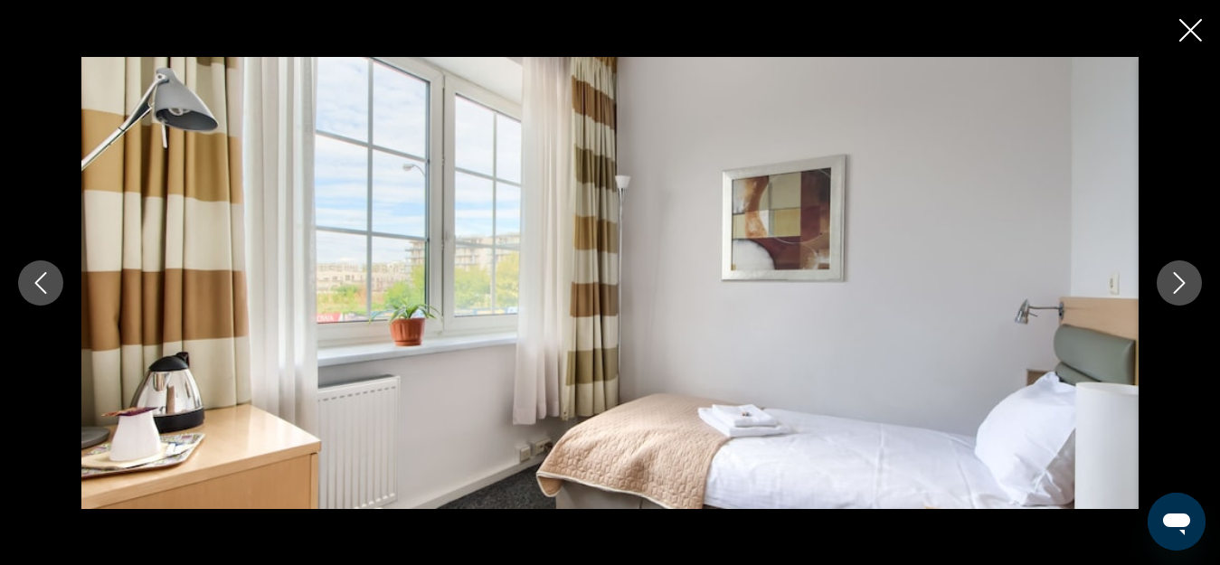
click at [47, 285] on icon "Previous image" at bounding box center [41, 283] width 22 height 22
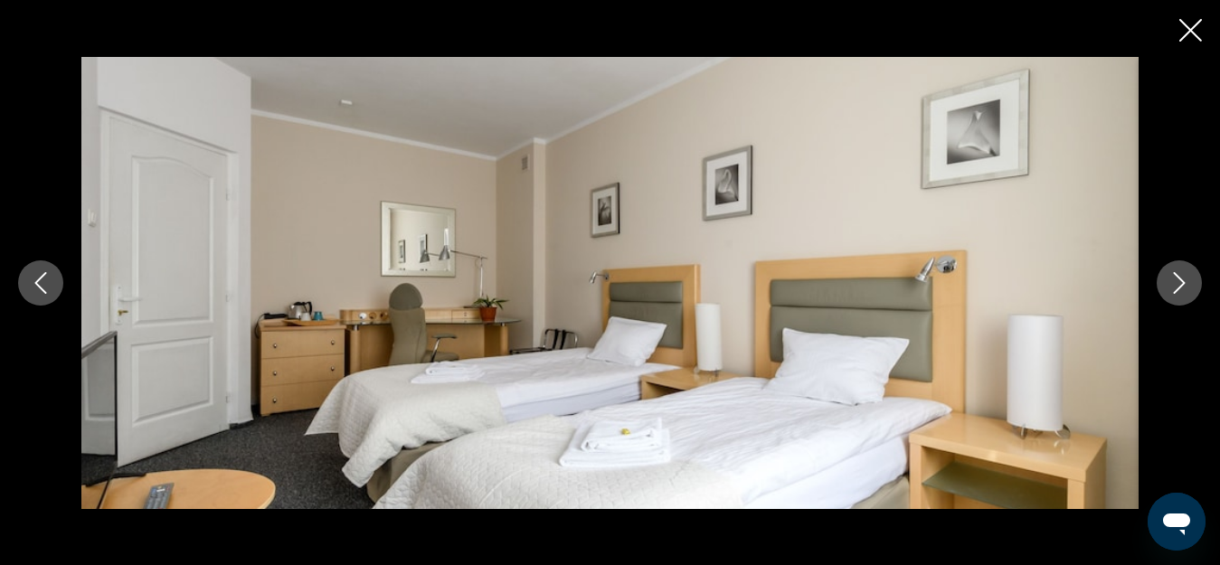
click at [47, 285] on icon "Previous image" at bounding box center [41, 283] width 22 height 22
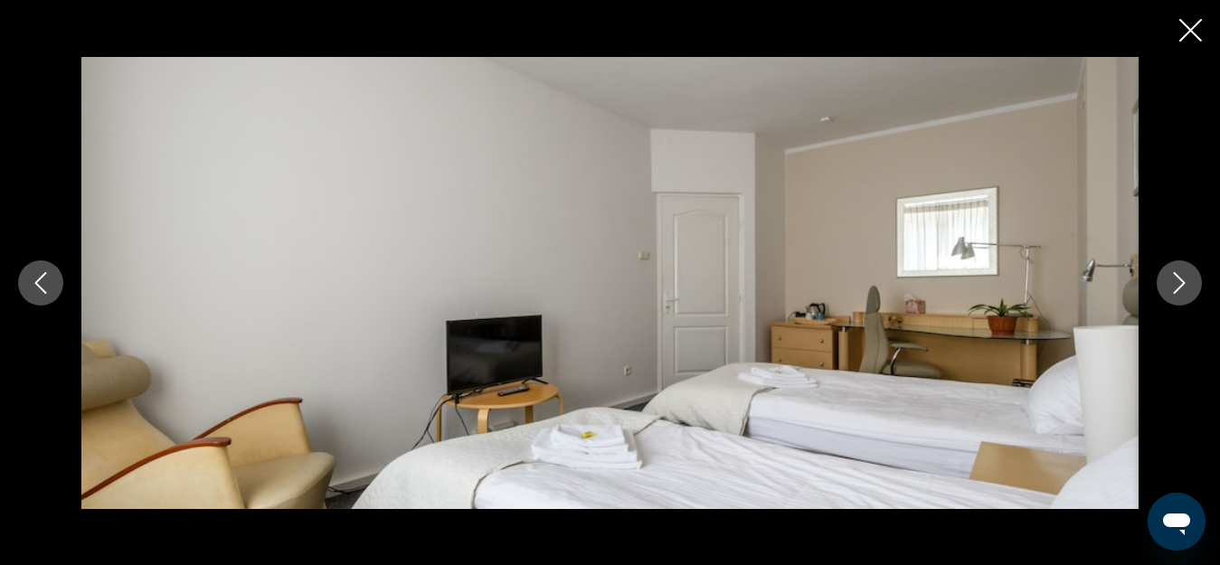
click at [47, 285] on icon "Previous image" at bounding box center [41, 283] width 22 height 22
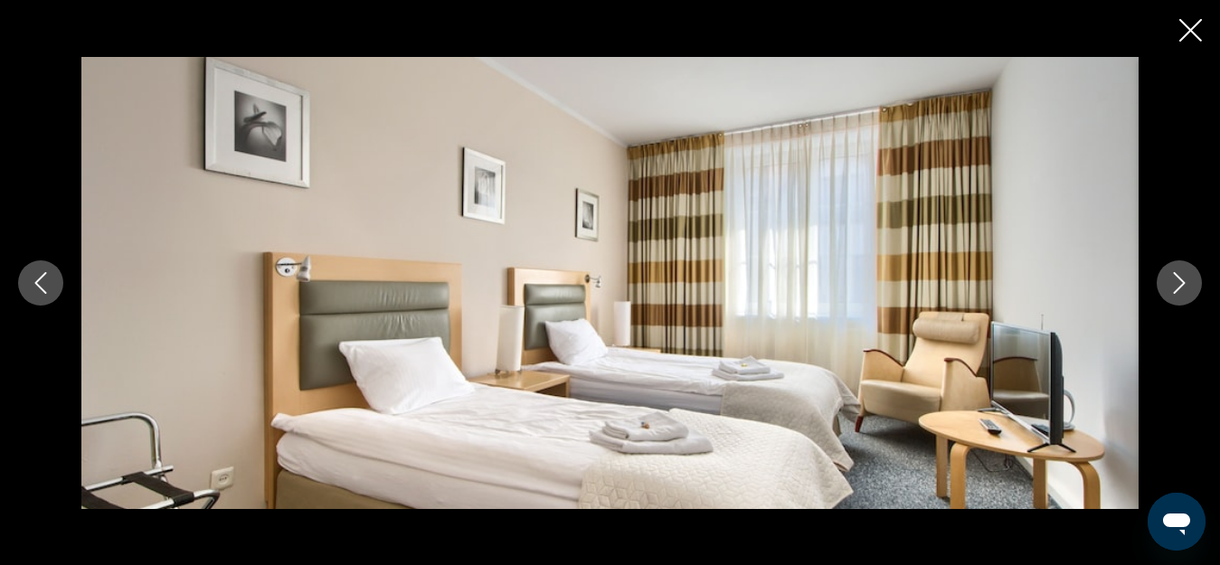
click at [47, 285] on icon "Previous image" at bounding box center [41, 283] width 22 height 22
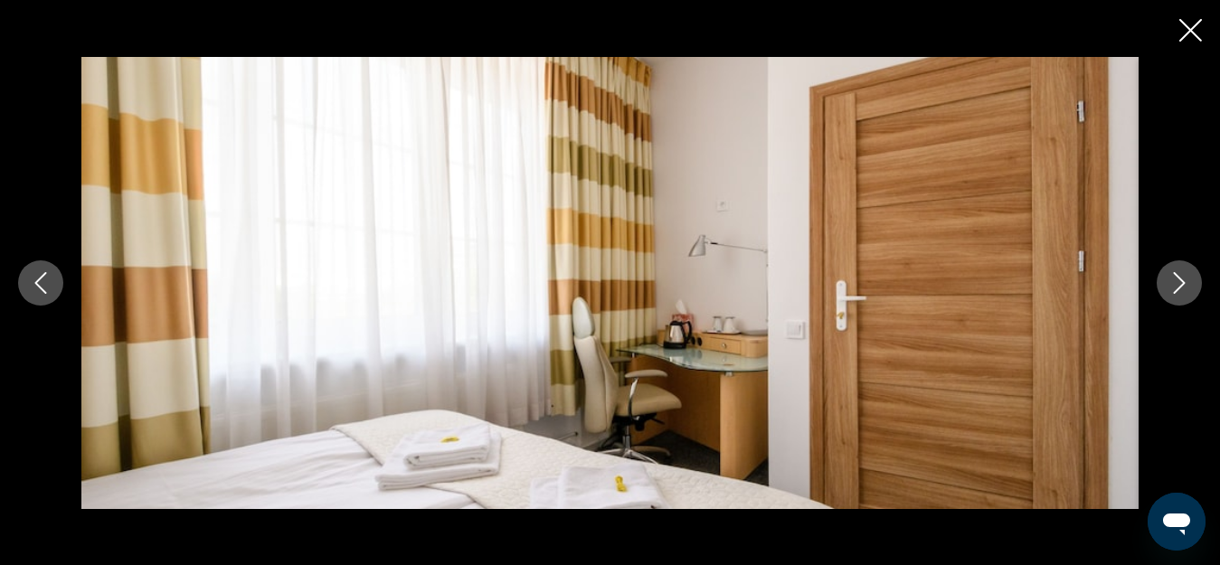
click at [47, 285] on icon "Previous image" at bounding box center [41, 283] width 22 height 22
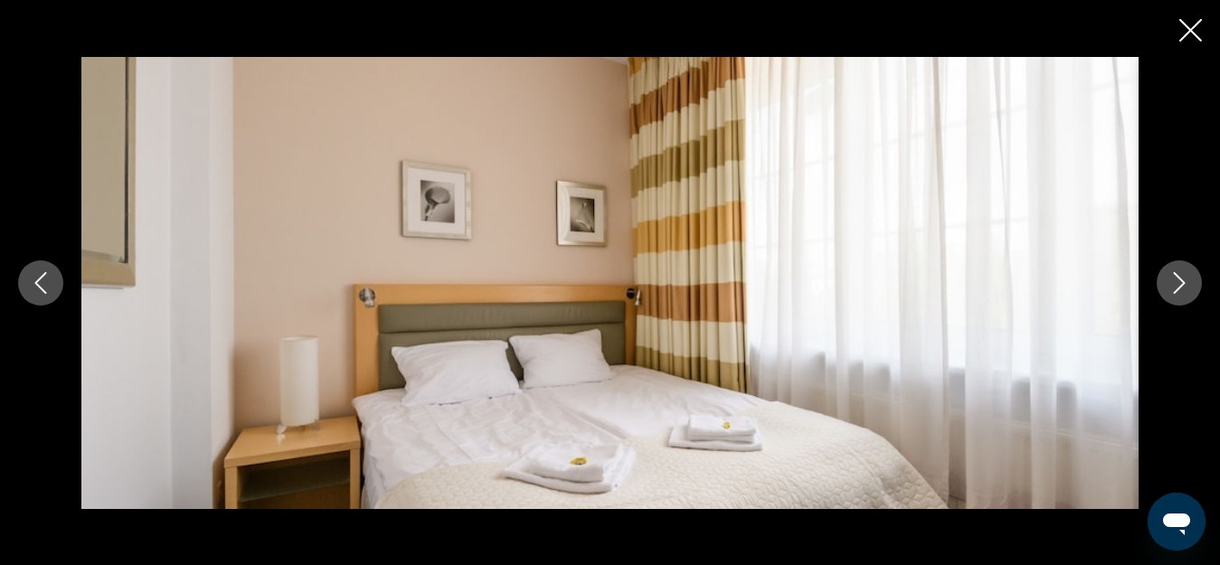
click at [47, 285] on icon "Previous image" at bounding box center [41, 283] width 22 height 22
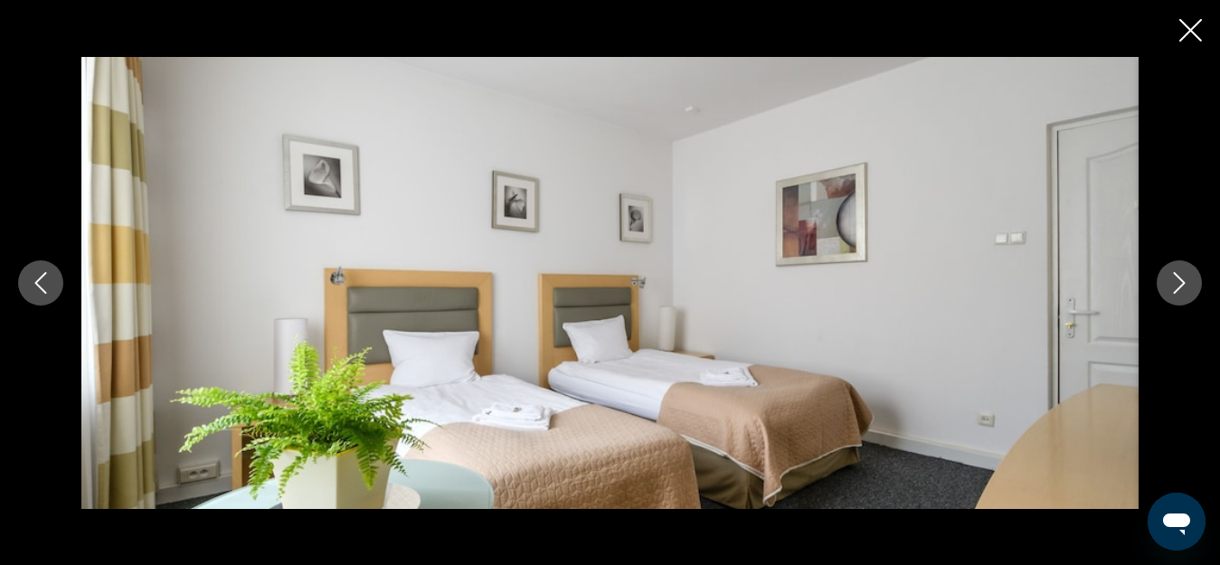
click at [47, 284] on icon "Previous image" at bounding box center [41, 283] width 22 height 22
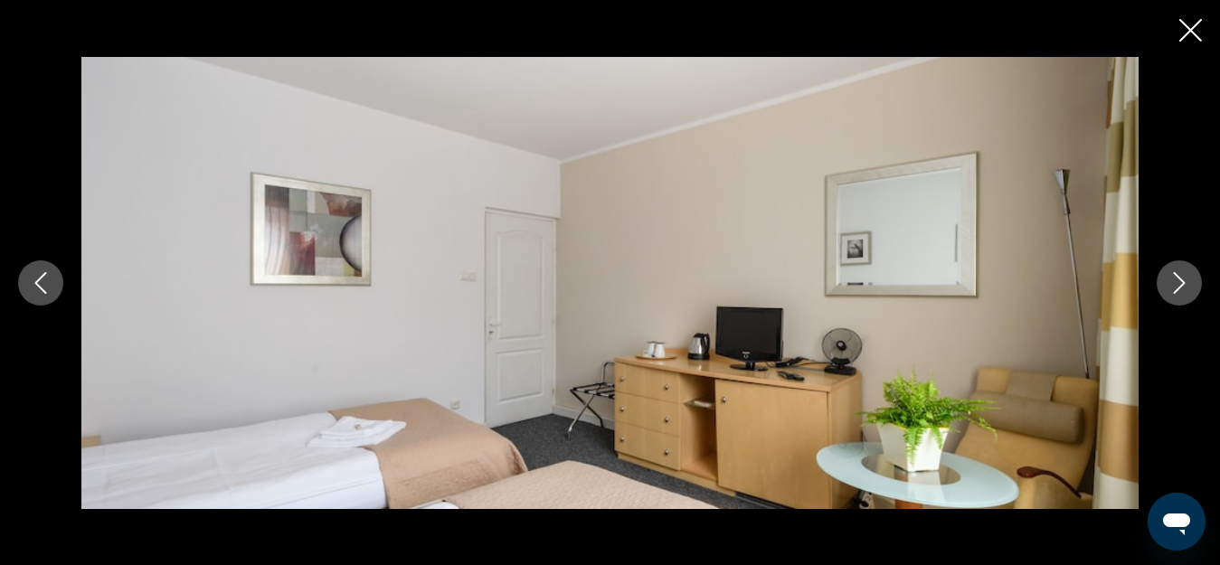
click at [49, 285] on icon "Previous image" at bounding box center [41, 283] width 22 height 22
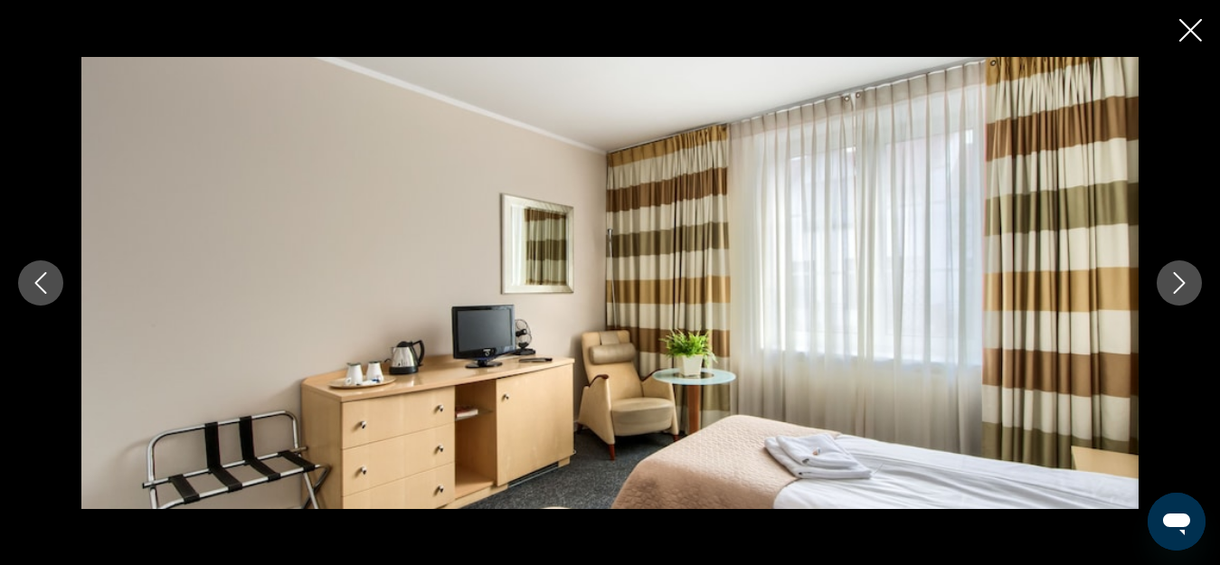
click at [50, 285] on icon "Previous image" at bounding box center [41, 283] width 22 height 22
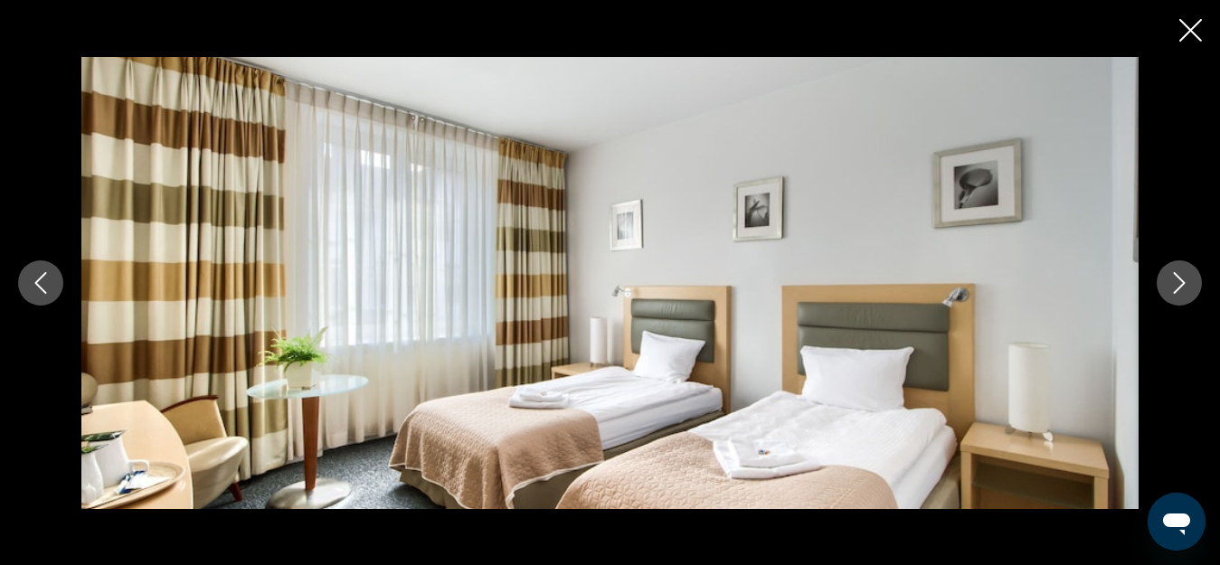
click at [51, 285] on icon "Previous image" at bounding box center [41, 283] width 22 height 22
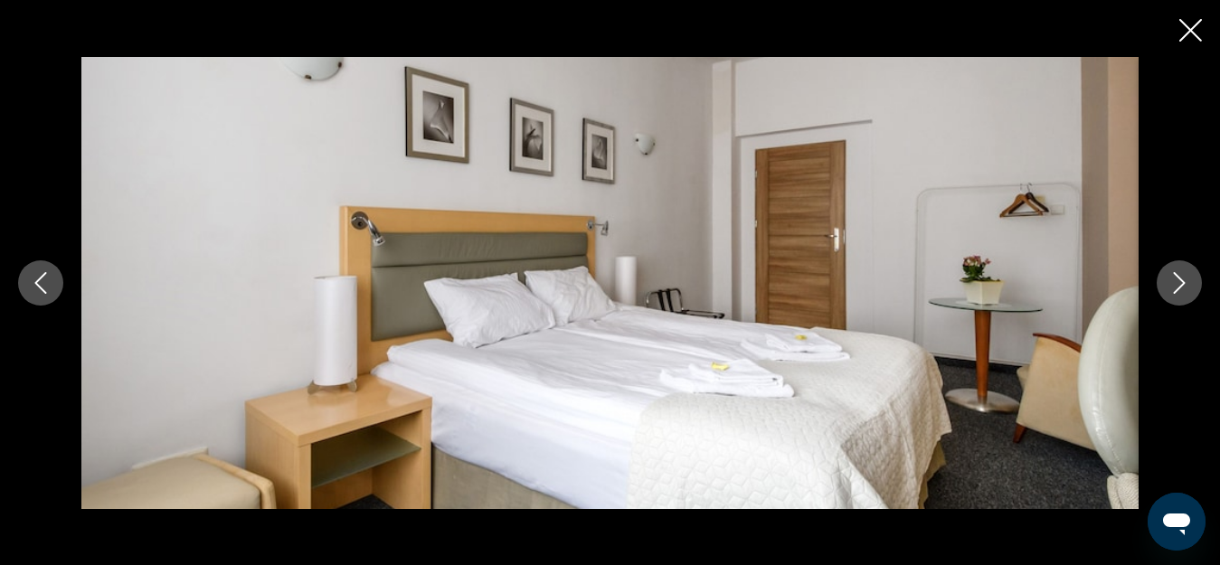
click at [52, 285] on button "Previous image" at bounding box center [40, 283] width 45 height 45
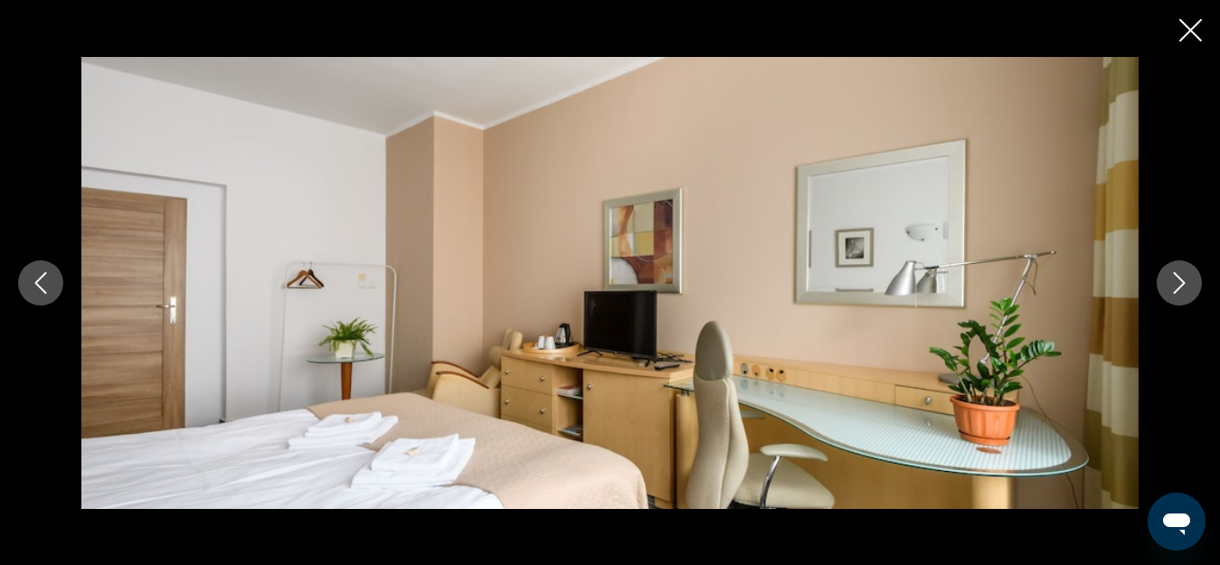
click at [52, 285] on button "Previous image" at bounding box center [40, 283] width 45 height 45
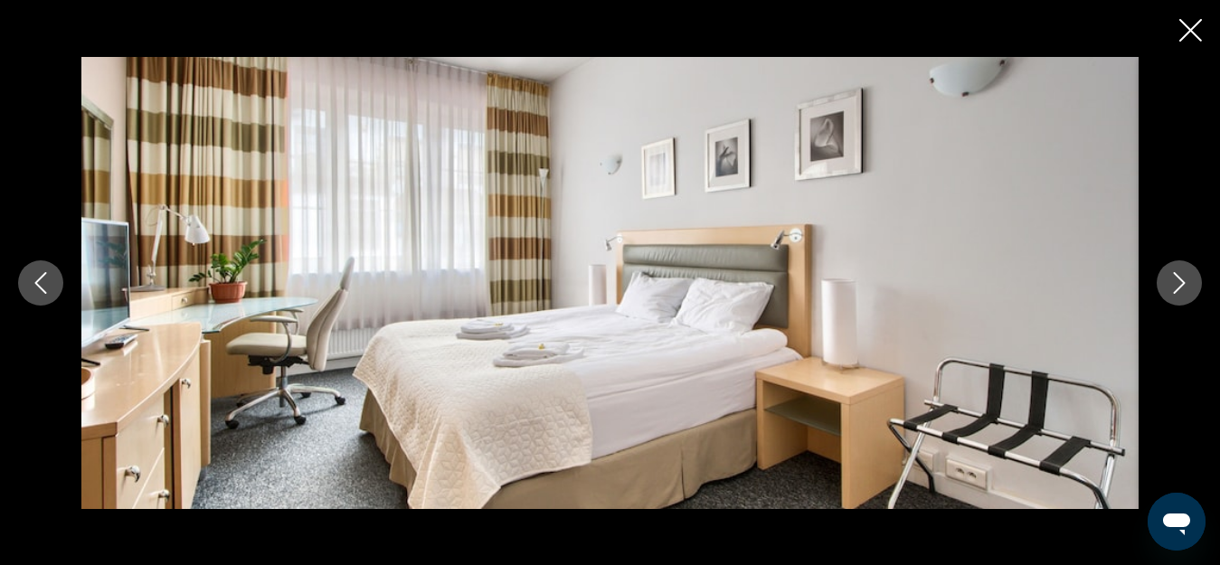
click at [52, 285] on button "Previous image" at bounding box center [40, 283] width 45 height 45
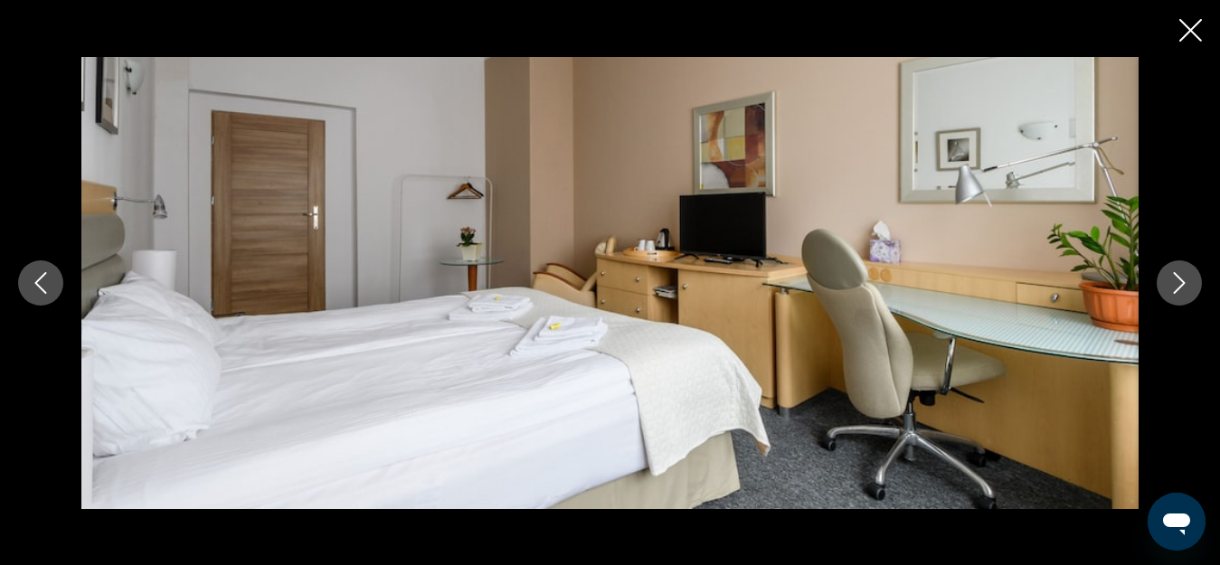
click at [52, 284] on button "Previous image" at bounding box center [40, 283] width 45 height 45
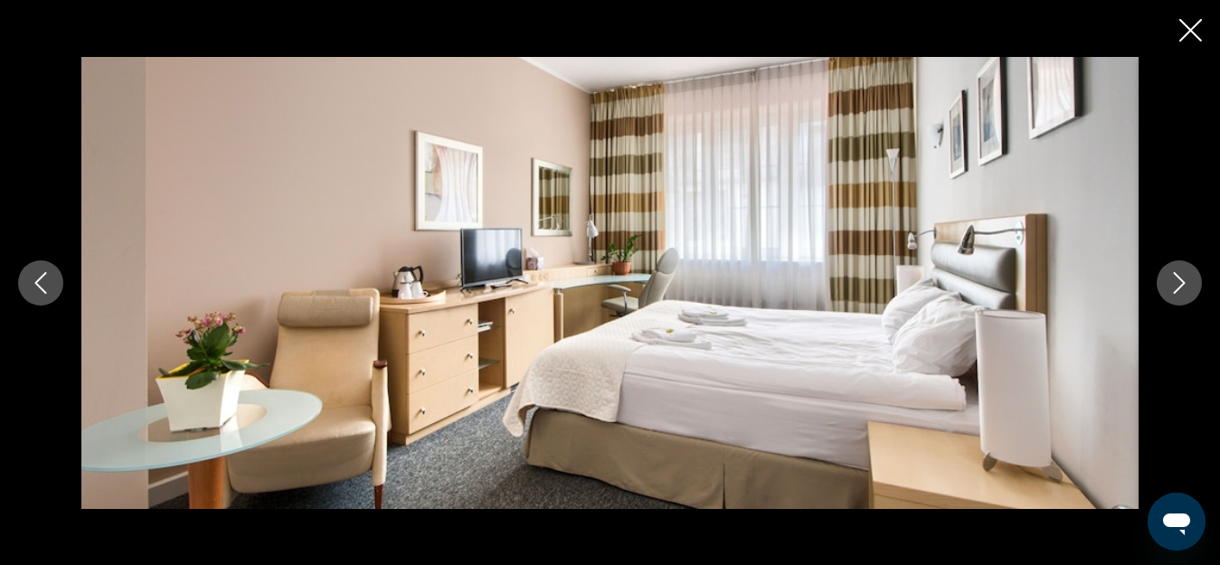
click at [1189, 32] on icon "Close slideshow" at bounding box center [1191, 30] width 23 height 23
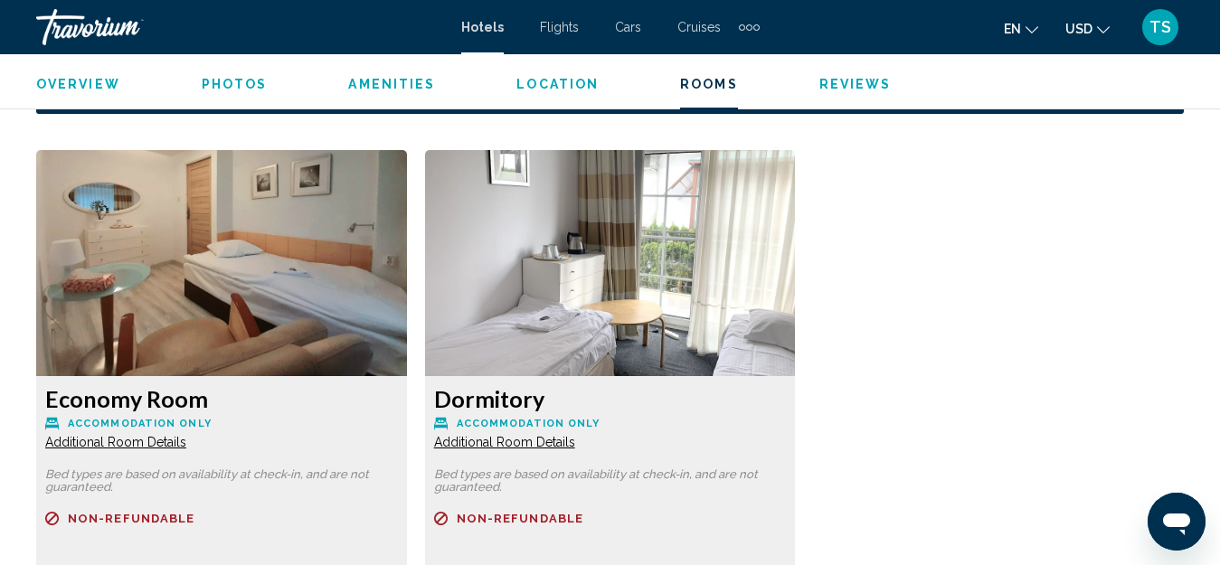
scroll to position [3048, 0]
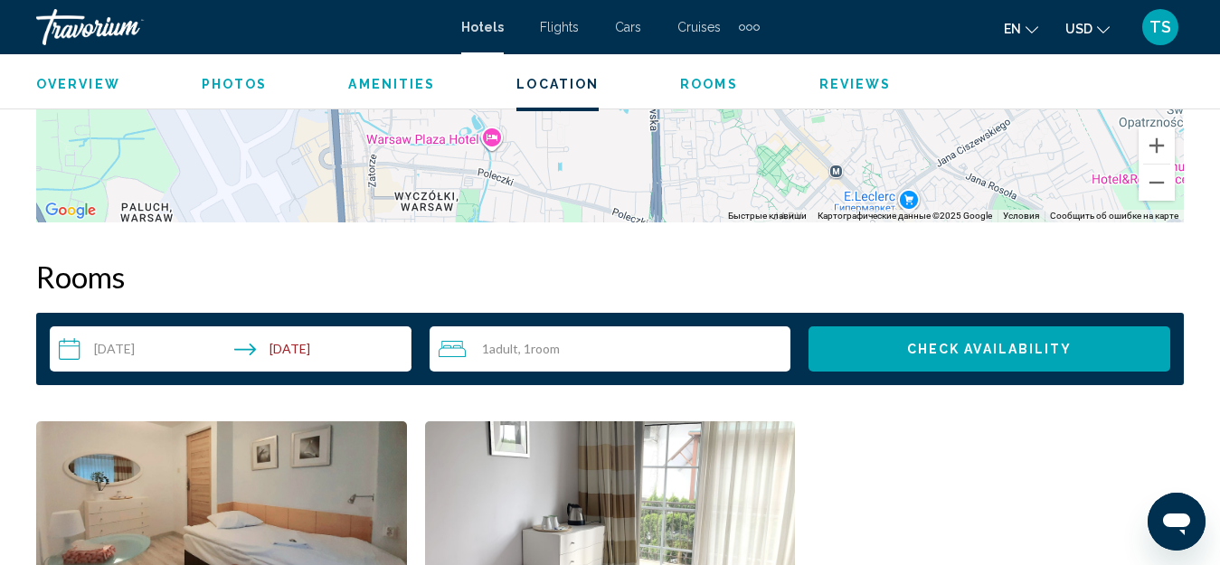
click at [987, 343] on span "Check Availability" at bounding box center [990, 350] width 166 height 14
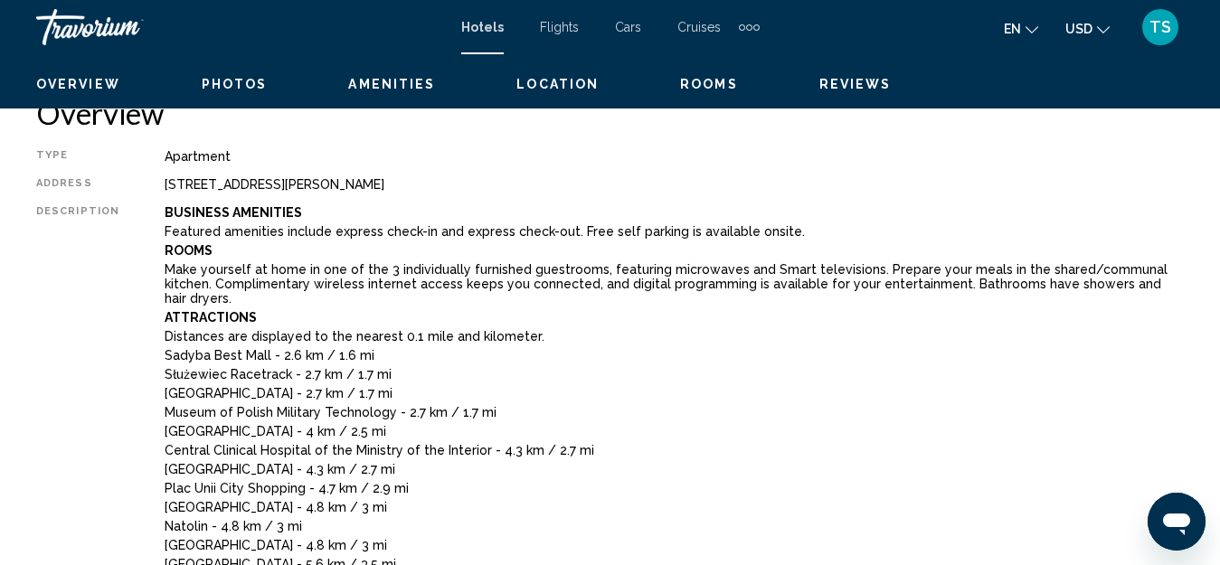
scroll to position [936, 0]
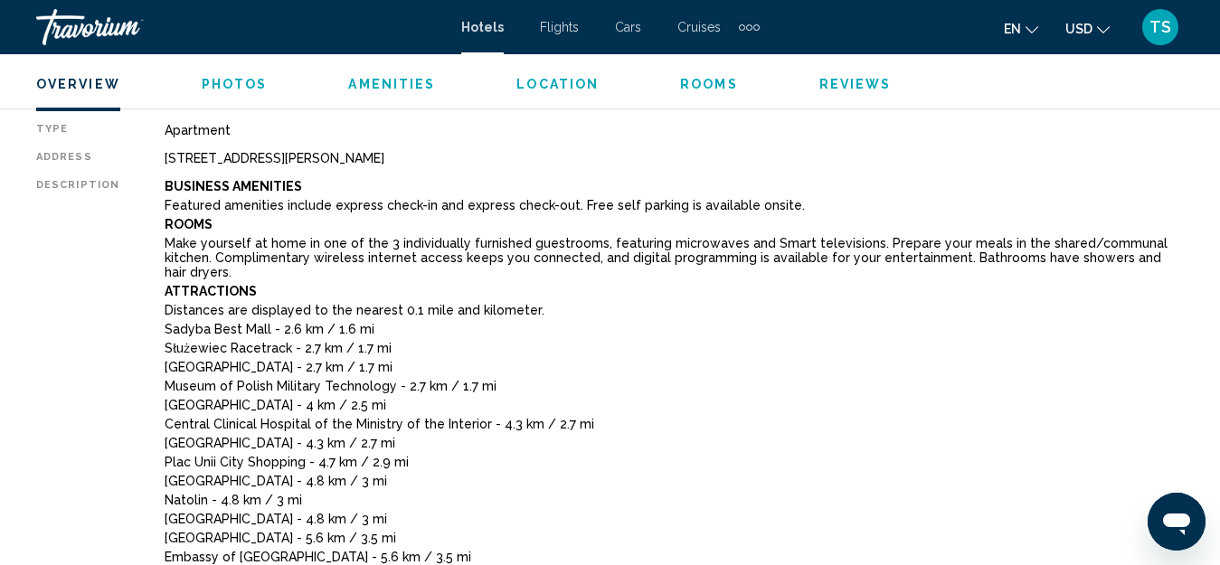
drag, startPoint x: 166, startPoint y: 157, endPoint x: 460, endPoint y: 157, distance: 294.0
click at [460, 157] on div "277 Aleja Wilanowska, Warsaw 01 001, Poland" at bounding box center [674, 158] width 1019 height 14
copy div "277 Aleja Wilanowska, Warsaw 01 001, Poland"
click at [553, 457] on p "Plac Unii City Shopping - 4.7 km / 2.9 mi" at bounding box center [674, 462] width 1019 height 14
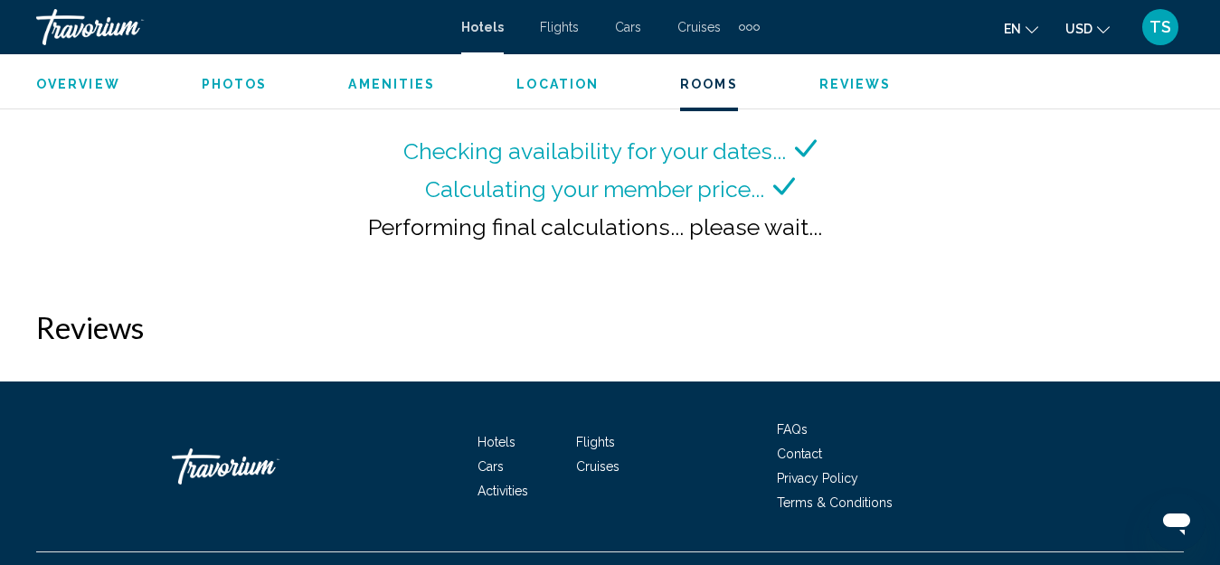
scroll to position [3469, 0]
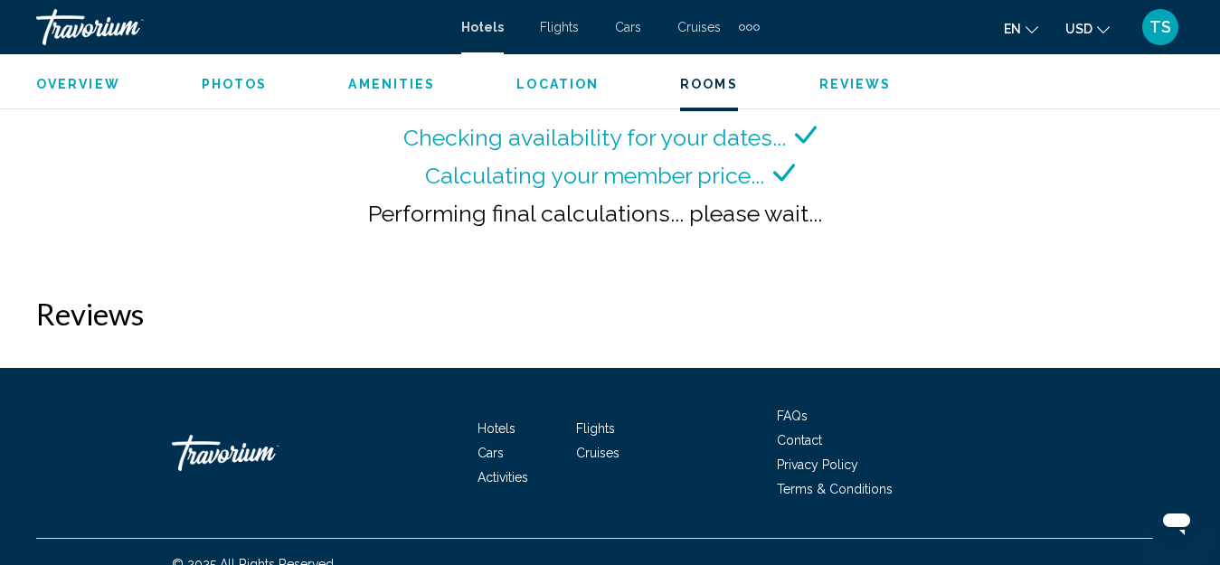
click at [82, 442] on div "Hotels Flights Cars Cruises Activities FAQs Contact Privacy Policy Terms & Cond…" at bounding box center [610, 453] width 1148 height 170
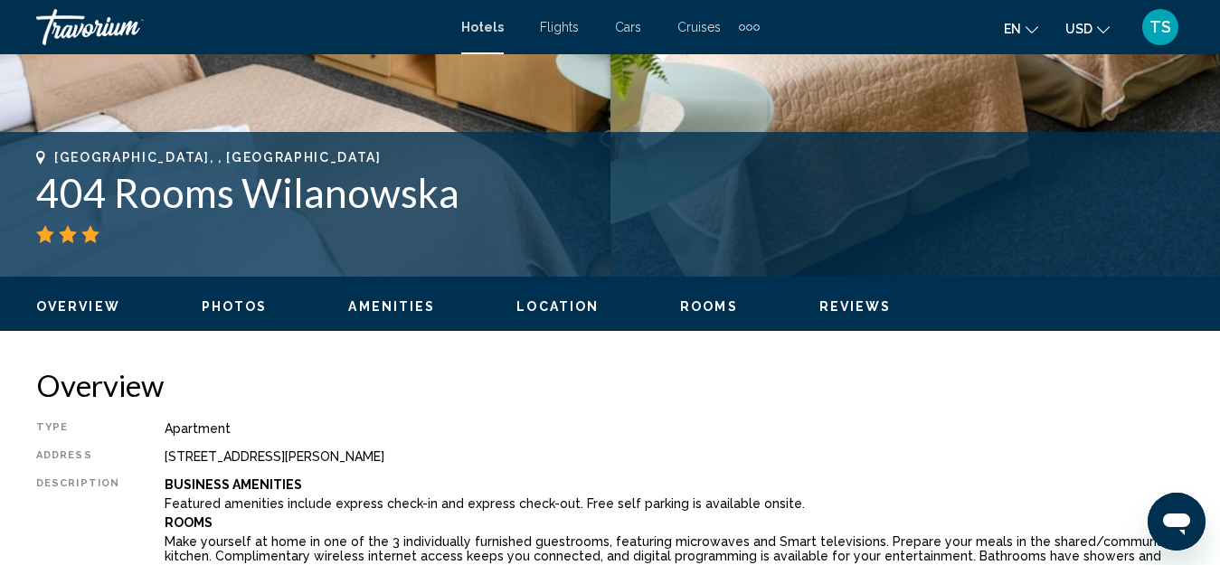
scroll to position [393, 0]
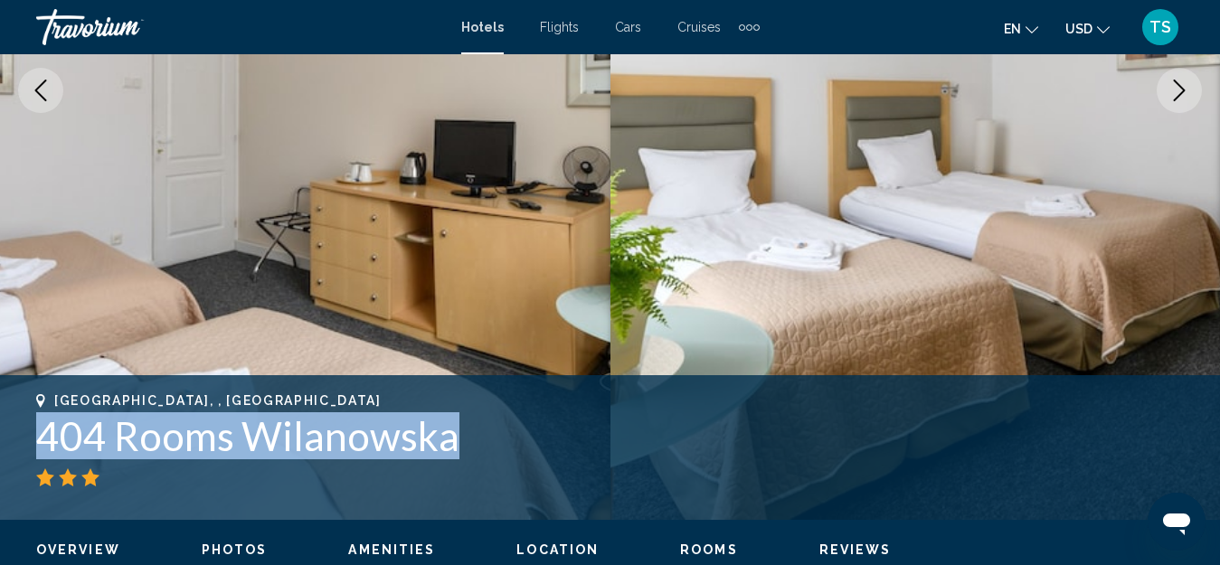
drag, startPoint x: 39, startPoint y: 433, endPoint x: 488, endPoint y: 436, distance: 449.6
click at [488, 436] on h1 "404 Rooms Wilanowska" at bounding box center [610, 435] width 1148 height 47
copy h1 "404 Rooms Wilanowska"
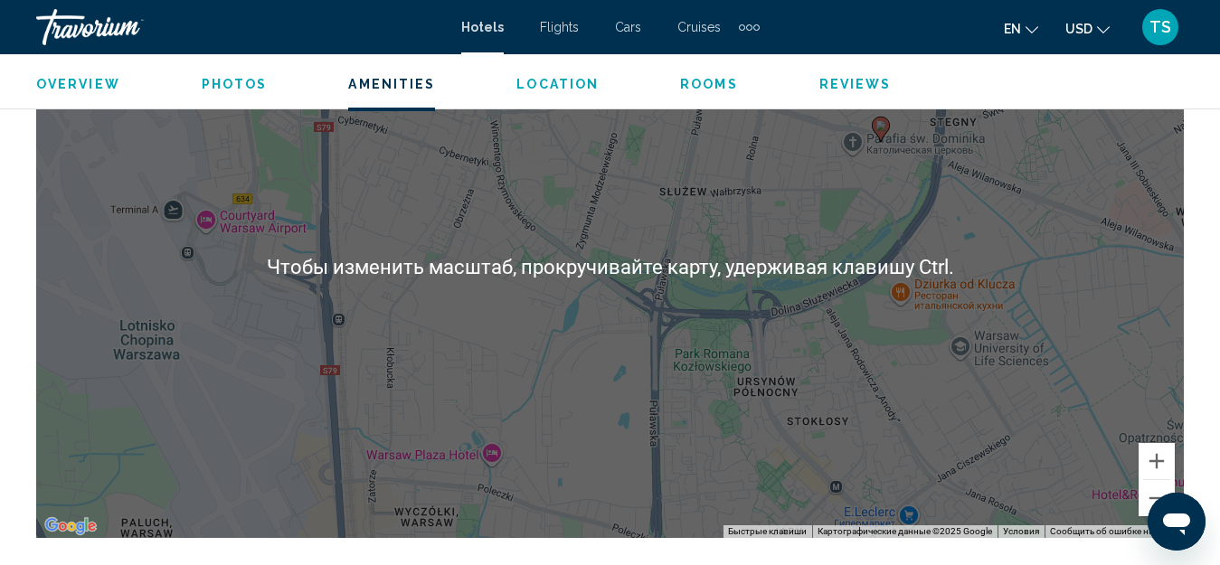
scroll to position [3198, 0]
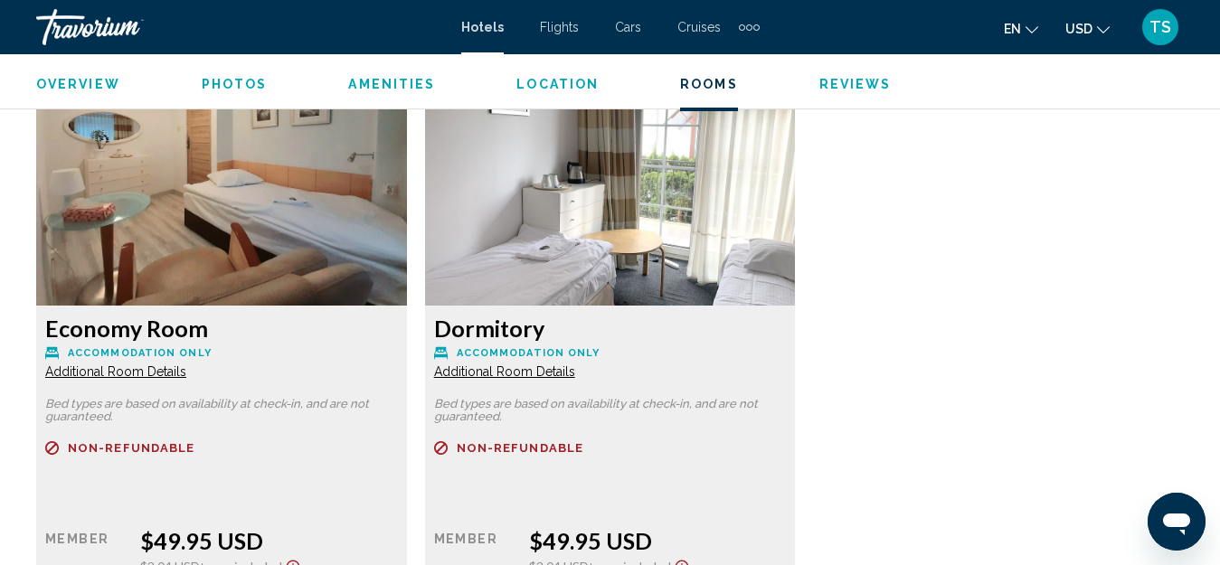
scroll to position [2638, 0]
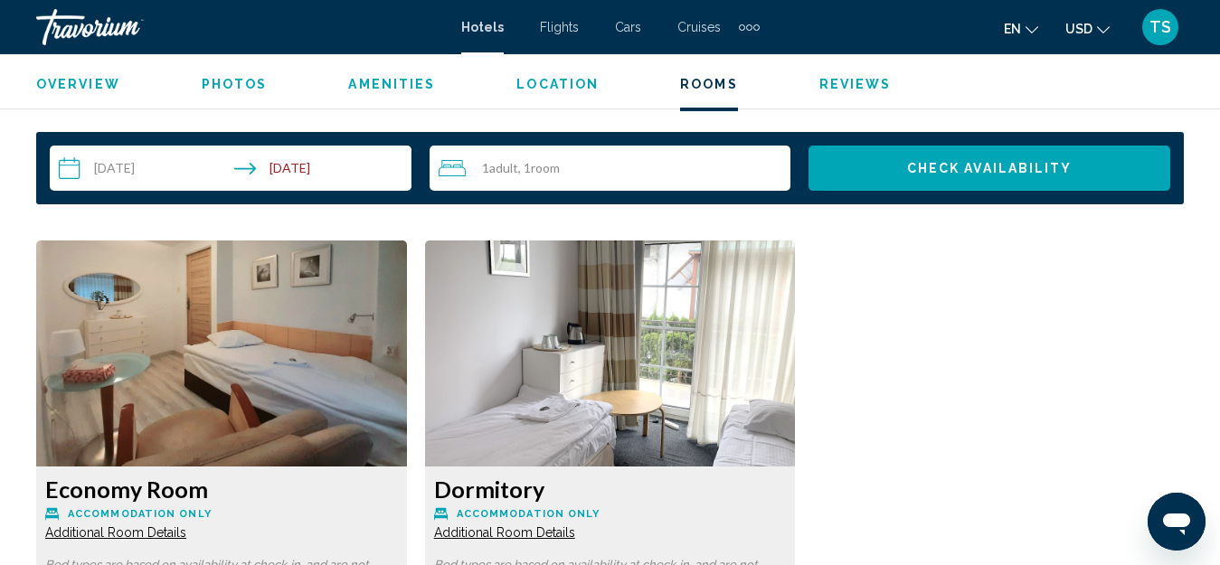
click at [407, 287] on img "Main content" at bounding box center [221, 354] width 371 height 226
